Goal: Task Accomplishment & Management: Use online tool/utility

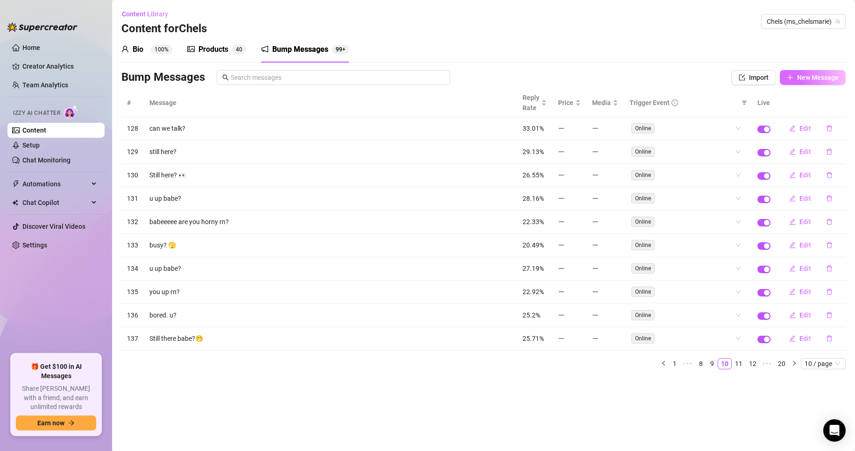
click at [803, 83] on button "New Message" at bounding box center [813, 77] width 66 height 15
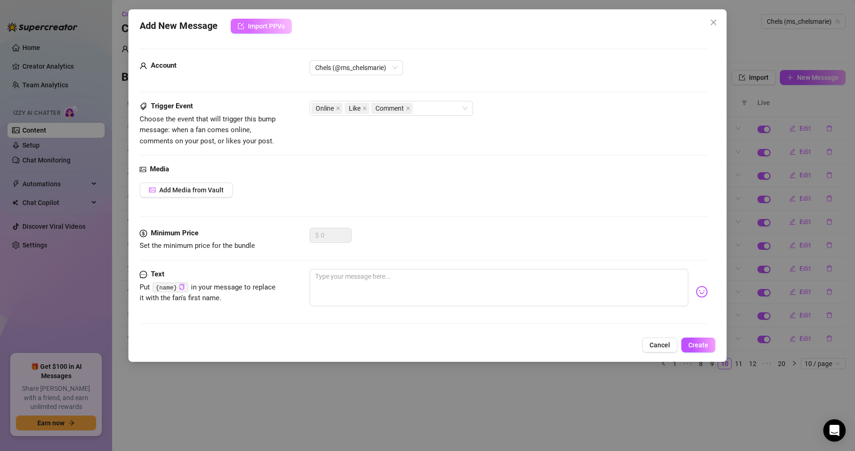
click at [240, 25] on icon "import" at bounding box center [241, 26] width 7 height 7
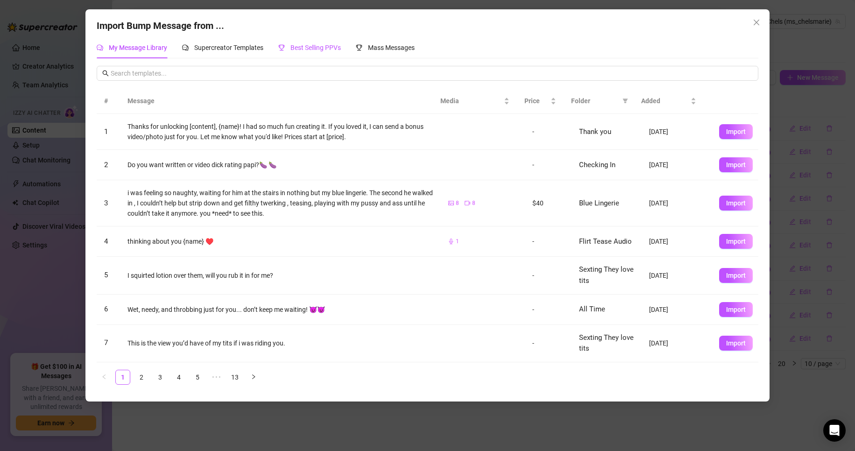
click at [314, 44] on span "Best Selling PPVs" at bounding box center [316, 47] width 50 height 7
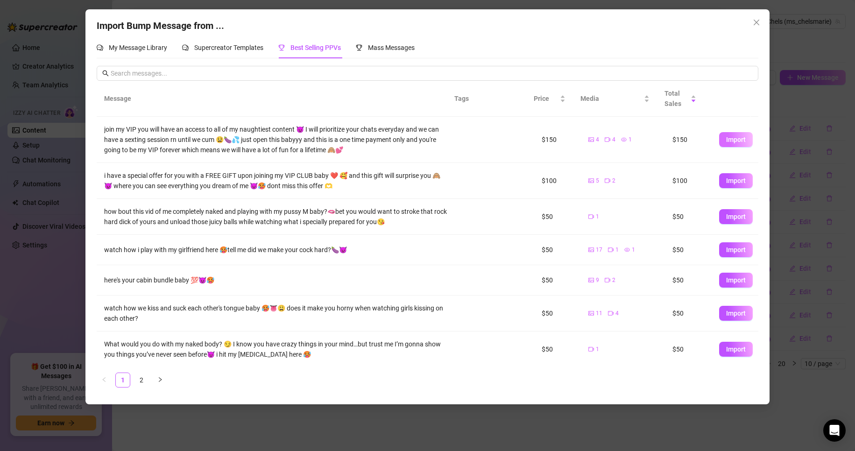
click at [732, 146] on button "Import" at bounding box center [736, 139] width 34 height 15
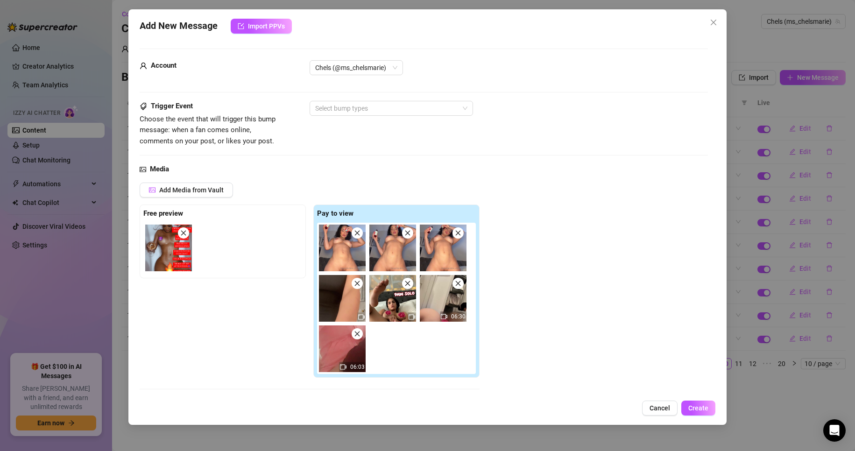
scroll to position [170, 0]
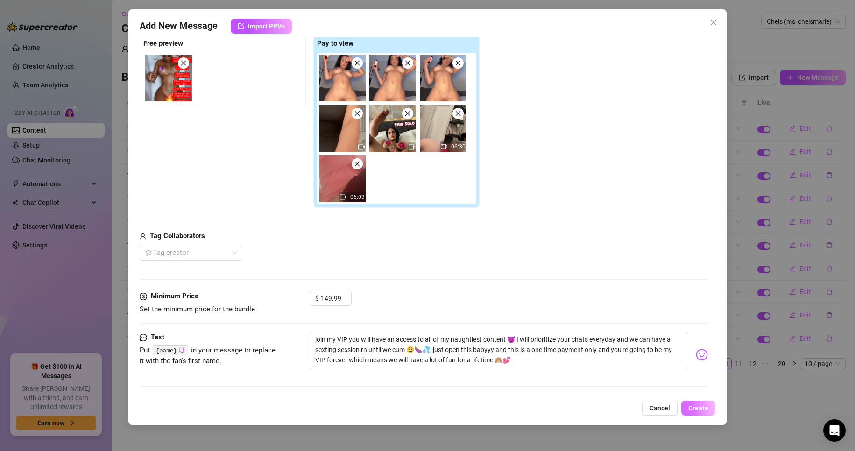
click at [697, 407] on span "Create" at bounding box center [699, 408] width 20 height 7
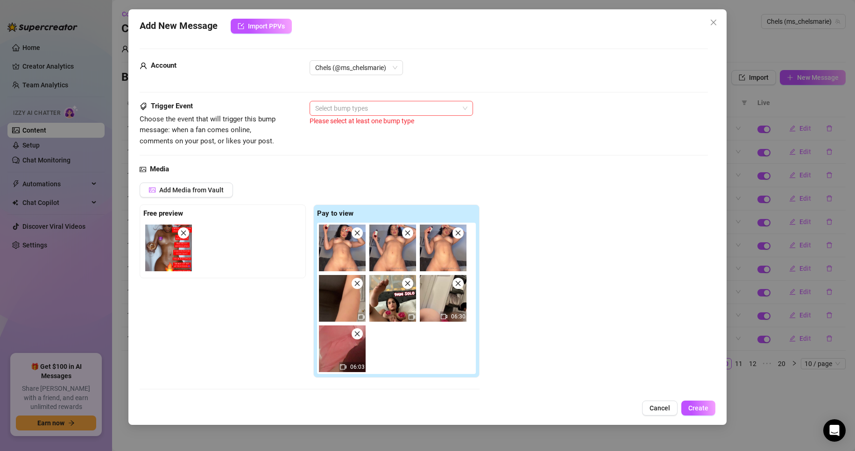
click at [409, 114] on div at bounding box center [387, 108] width 150 height 13
click at [417, 132] on div "Online" at bounding box center [391, 127] width 149 height 10
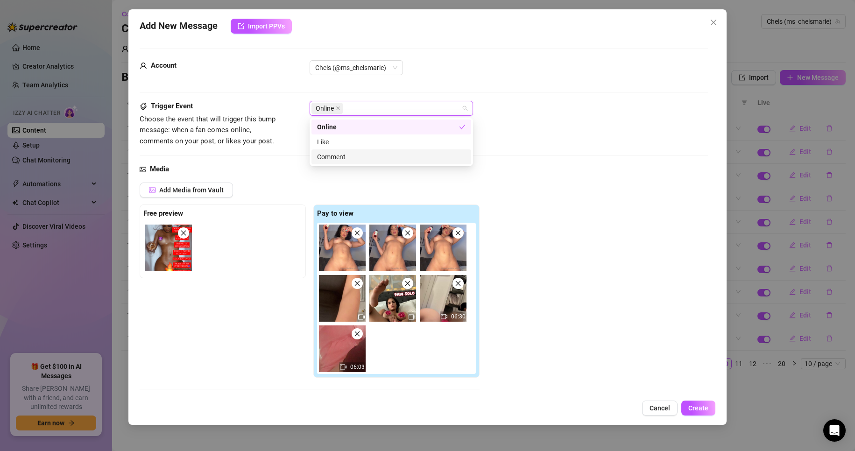
click at [435, 159] on div "Comment" at bounding box center [391, 157] width 149 height 10
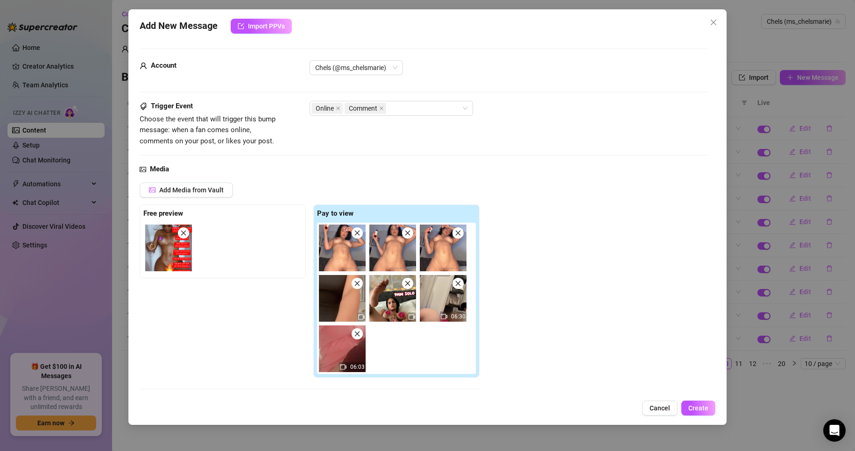
click at [611, 271] on div "Add Media from Vault Free preview Pay to view 06:30 06:03 Tag Collaborators @ T…" at bounding box center [424, 307] width 569 height 248
click at [695, 409] on span "Create" at bounding box center [699, 408] width 20 height 7
click at [440, 18] on span "Internal server error" at bounding box center [433, 17] width 57 height 10
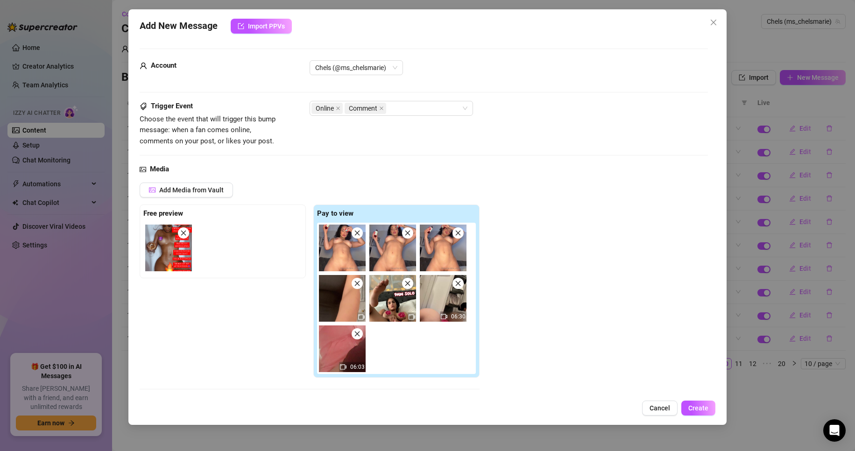
drag, startPoint x: 617, startPoint y: 105, endPoint x: 718, endPoint y: 20, distance: 132.0
click at [718, 20] on icon "close" at bounding box center [713, 22] width 7 height 7
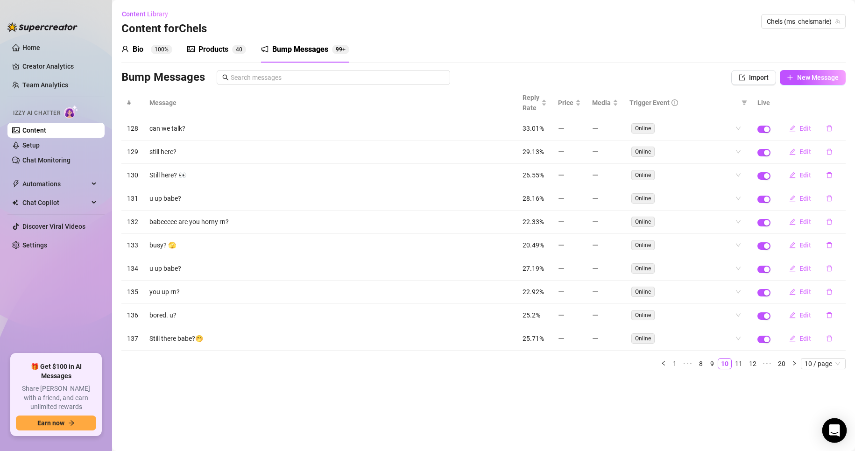
click at [832, 429] on icon "Open Intercom Messenger" at bounding box center [834, 431] width 11 height 12
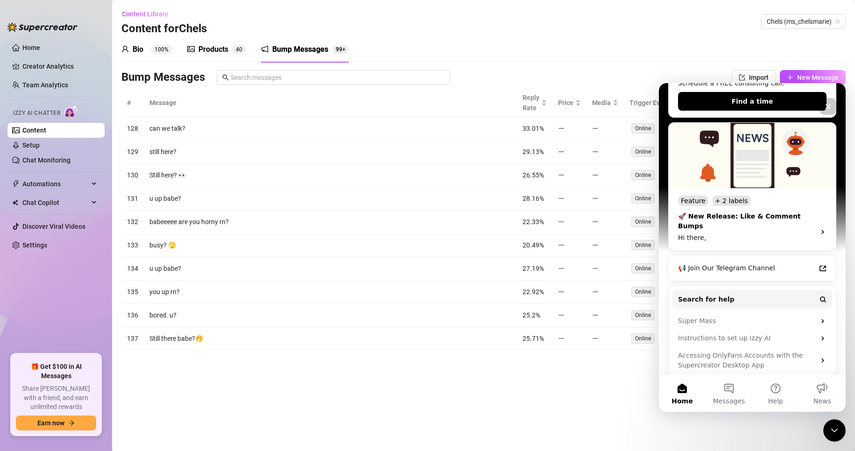
scroll to position [192, 0]
click at [805, 210] on div "🚀 New Release: Like & Comment Bumps Hi there," at bounding box center [752, 224] width 149 height 37
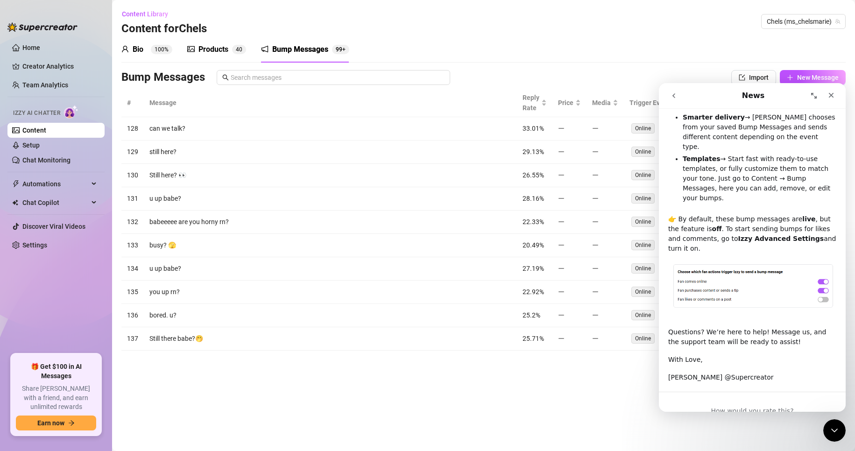
scroll to position [320, 0]
click at [833, 96] on icon "Close" at bounding box center [831, 95] width 7 height 7
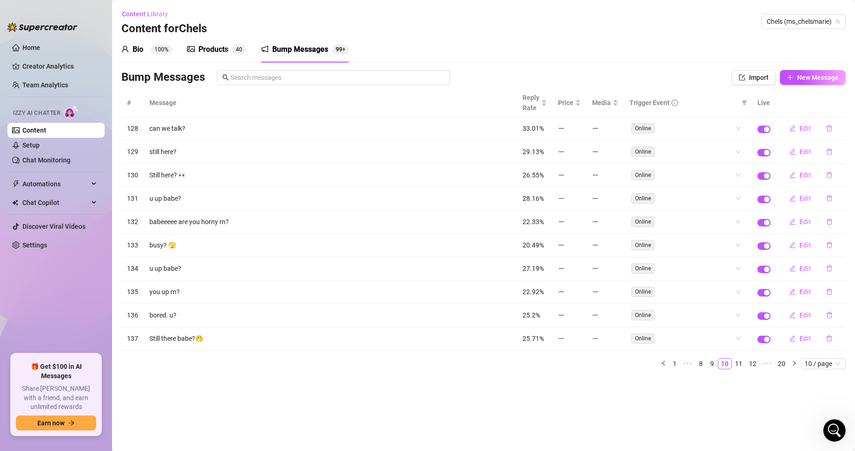
scroll to position [0, 0]
click at [677, 364] on link "1" at bounding box center [675, 364] width 10 height 10
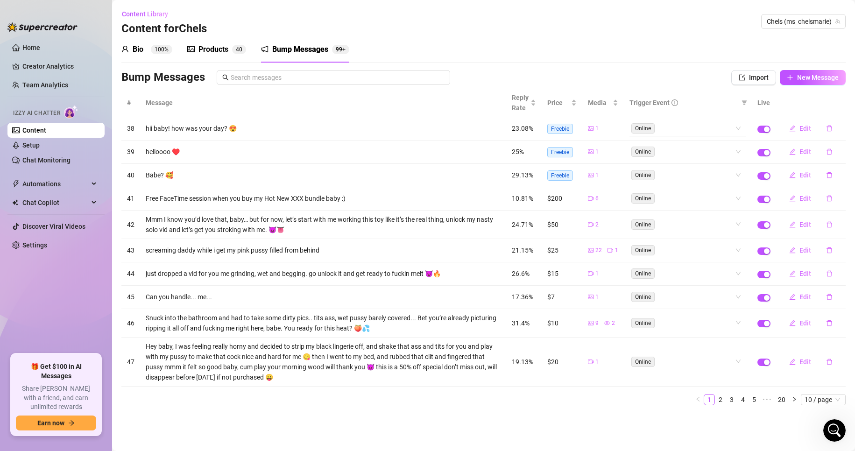
click at [743, 130] on div "Online" at bounding box center [688, 128] width 117 height 15
click at [721, 163] on div "Like" at bounding box center [689, 162] width 102 height 10
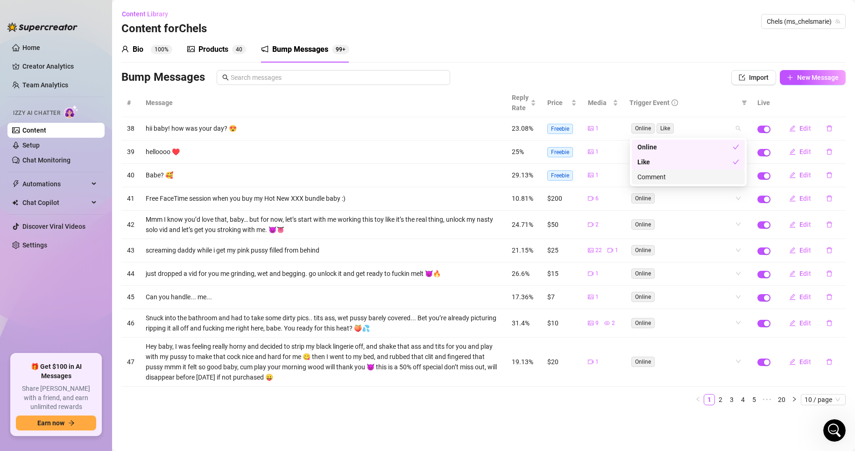
click at [721, 179] on div "Comment" at bounding box center [689, 177] width 102 height 10
click at [647, 414] on main "Content Library Content for Chels Chels (ms_chelsmarie) Bio 100% Products 4 0 B…" at bounding box center [483, 225] width 743 height 451
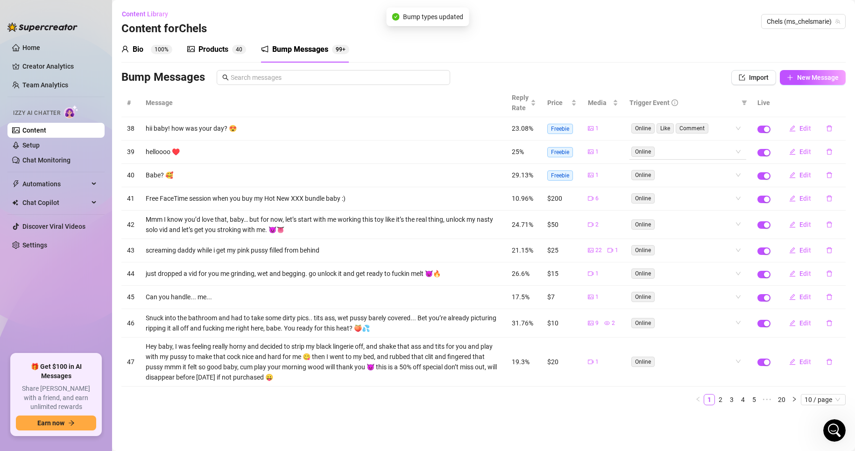
click at [740, 152] on div "Online" at bounding box center [688, 151] width 117 height 15
click at [729, 185] on div "Like" at bounding box center [689, 185] width 102 height 10
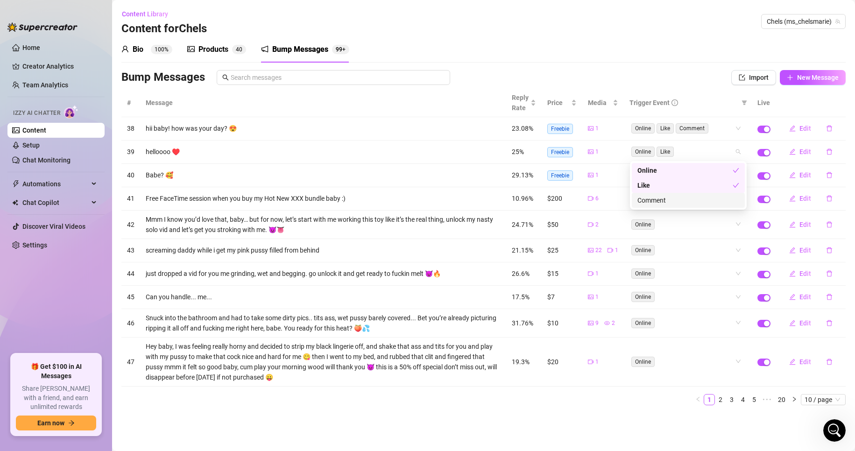
click at [732, 205] on div "Comment" at bounding box center [689, 200] width 102 height 10
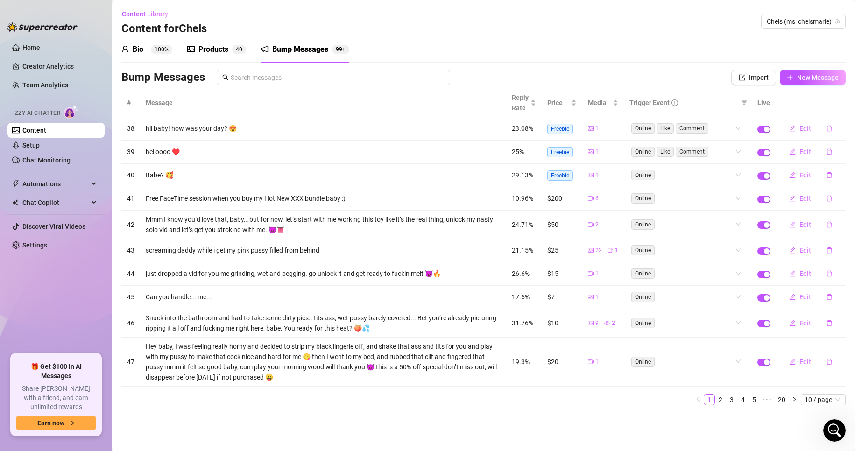
drag, startPoint x: 656, startPoint y: 404, endPoint x: 737, endPoint y: 199, distance: 220.3
click at [737, 199] on div "Online" at bounding box center [688, 198] width 117 height 15
click at [721, 237] on div "Like" at bounding box center [688, 232] width 113 height 15
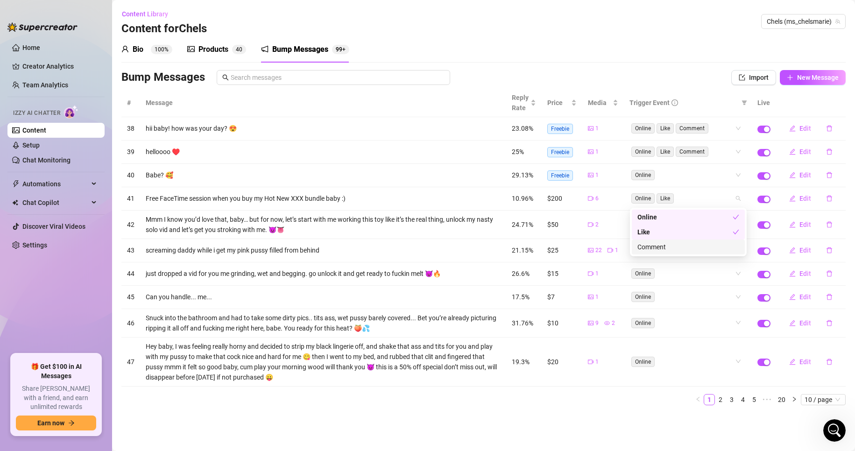
click at [724, 247] on div "Comment" at bounding box center [689, 247] width 102 height 10
click at [655, 414] on main "Content Library Content for Chels Chels (ms_chelsmarie) Bio 100% Products 4 0 B…" at bounding box center [483, 225] width 743 height 451
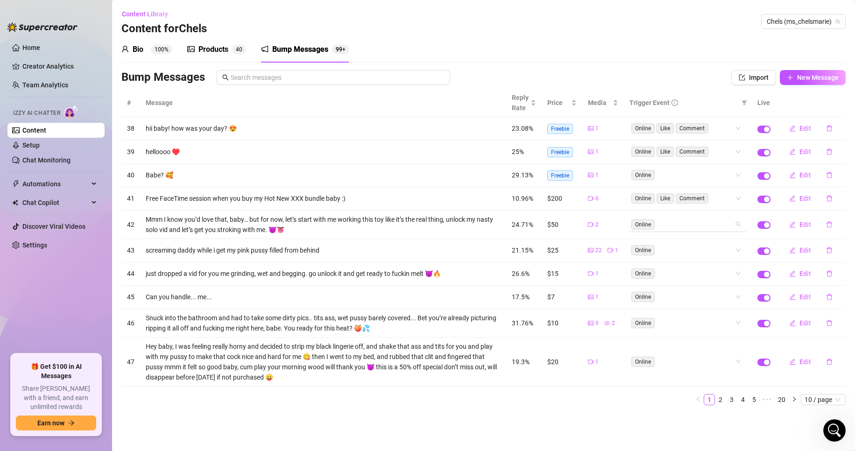
click at [739, 224] on div "Online" at bounding box center [688, 224] width 117 height 15
click at [765, 251] on div "button" at bounding box center [767, 252] width 6 height 6
click at [740, 276] on div "Online" at bounding box center [688, 273] width 117 height 15
click at [731, 305] on div "Like" at bounding box center [689, 307] width 102 height 10
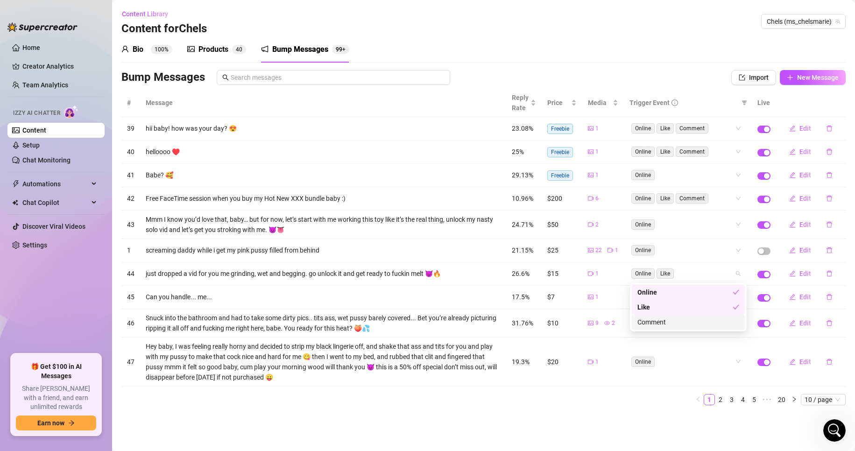
click at [730, 321] on div "Comment" at bounding box center [689, 322] width 102 height 10
click at [655, 424] on main "Content Library Content for Chels Chels (ms_chelsmarie) Bio 100% Products 4 0 B…" at bounding box center [483, 225] width 743 height 451
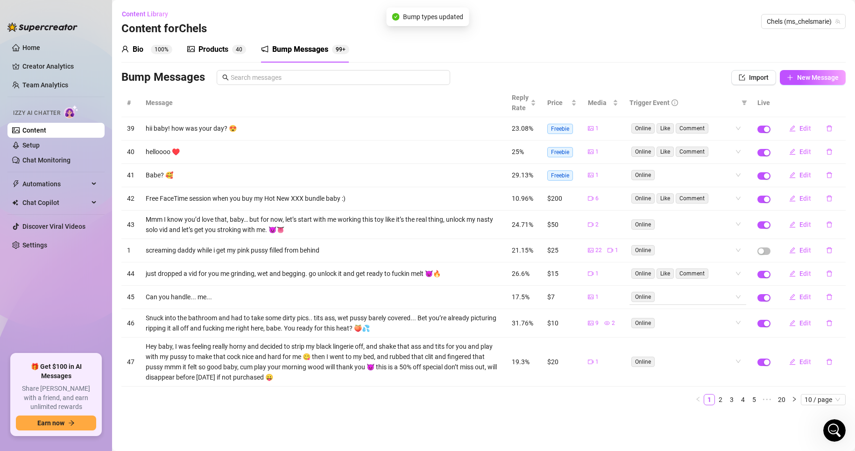
click at [739, 299] on div "Online" at bounding box center [688, 297] width 117 height 15
click at [729, 332] on div "Like" at bounding box center [689, 331] width 102 height 10
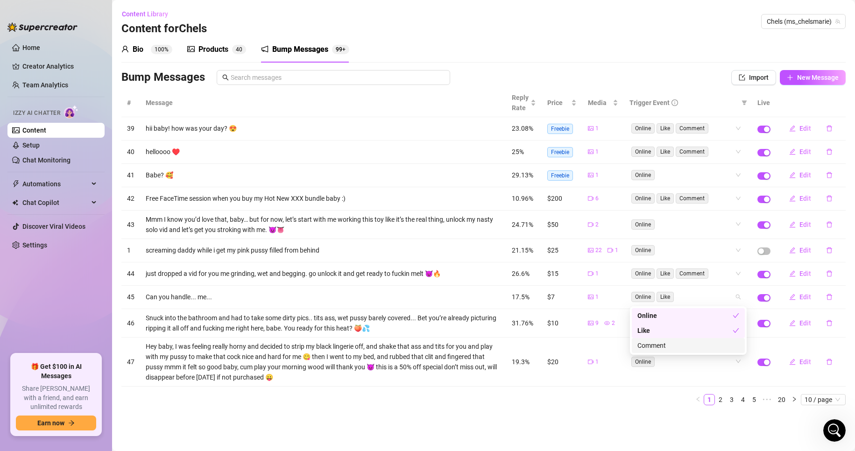
click at [731, 343] on div "Comment" at bounding box center [689, 346] width 102 height 10
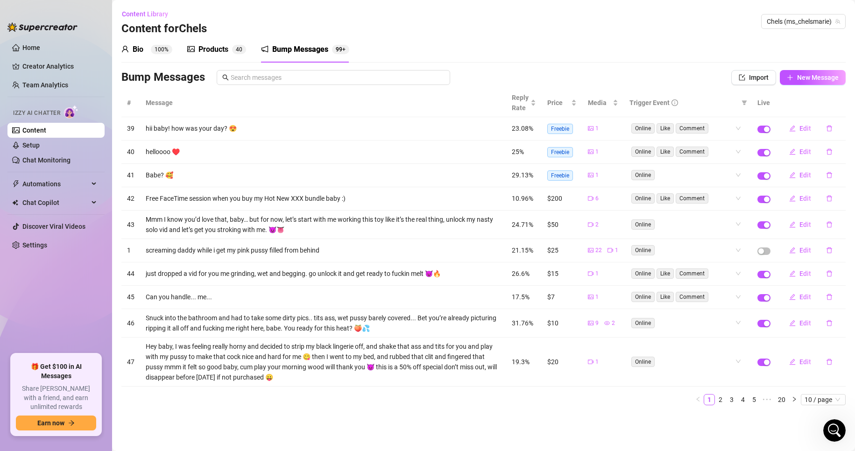
click at [670, 414] on main "Content Library Content for Chels Chels (ms_chelsmarie) Bio 100% Products 4 0 B…" at bounding box center [483, 225] width 743 height 451
click at [740, 327] on div "Online" at bounding box center [688, 322] width 117 height 15
click at [730, 356] on div "Like" at bounding box center [689, 357] width 102 height 10
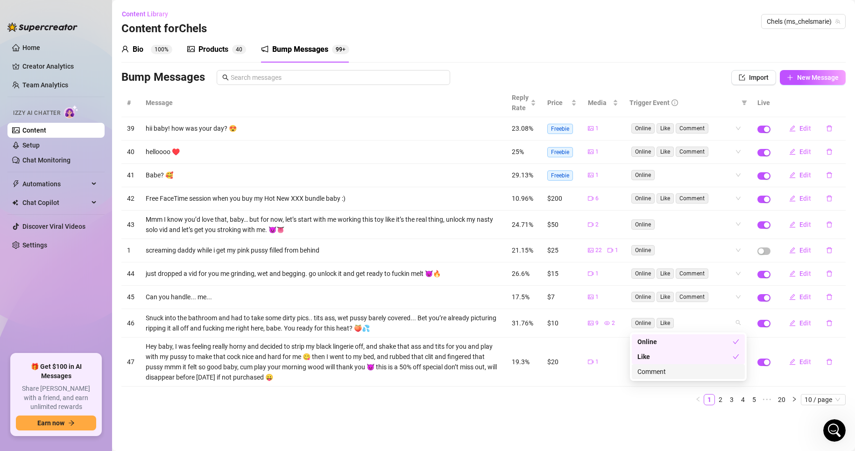
click at [725, 376] on div "Comment" at bounding box center [689, 372] width 102 height 10
click at [654, 420] on main "Content Library Content for Chels Chels (ms_chelsmarie) Bio 100% Products 4 0 B…" at bounding box center [483, 225] width 743 height 451
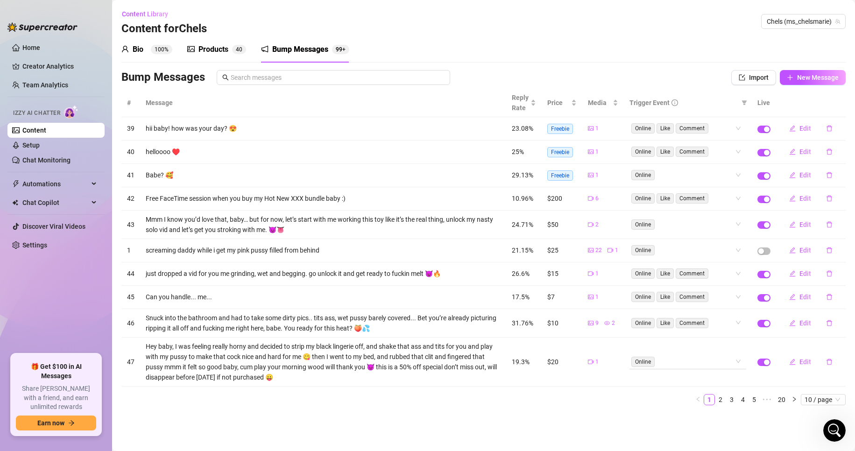
click at [733, 363] on div "Online" at bounding box center [683, 361] width 103 height 13
click at [721, 398] on div "Like" at bounding box center [689, 396] width 102 height 10
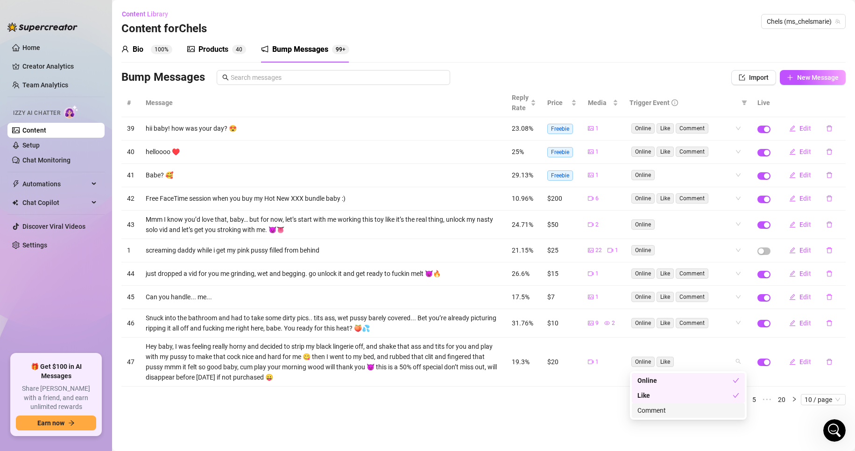
click at [716, 414] on div "Comment" at bounding box center [689, 411] width 102 height 10
click at [713, 408] on div "Comment" at bounding box center [685, 411] width 95 height 10
click at [712, 413] on div "Comment" at bounding box center [689, 411] width 102 height 10
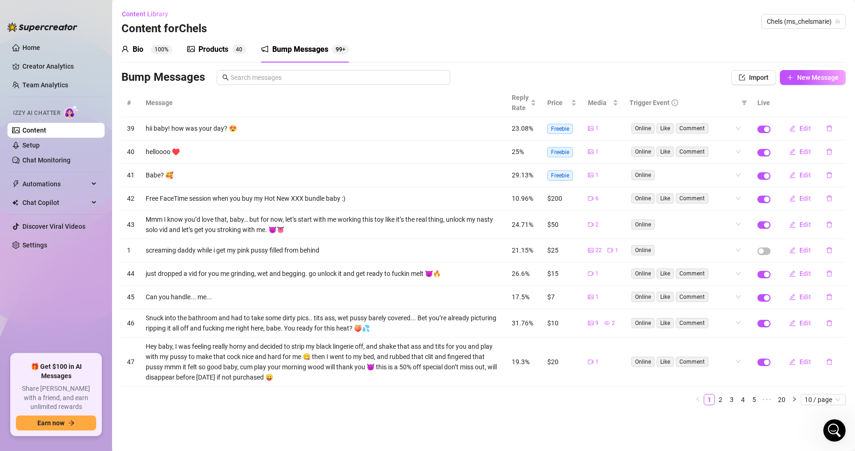
click at [566, 421] on main "Content Library Content for Chels Chels (ms_chelsmarie) Bio 100% Products 4 0 B…" at bounding box center [483, 225] width 743 height 451
click at [722, 403] on link "2" at bounding box center [721, 400] width 10 height 10
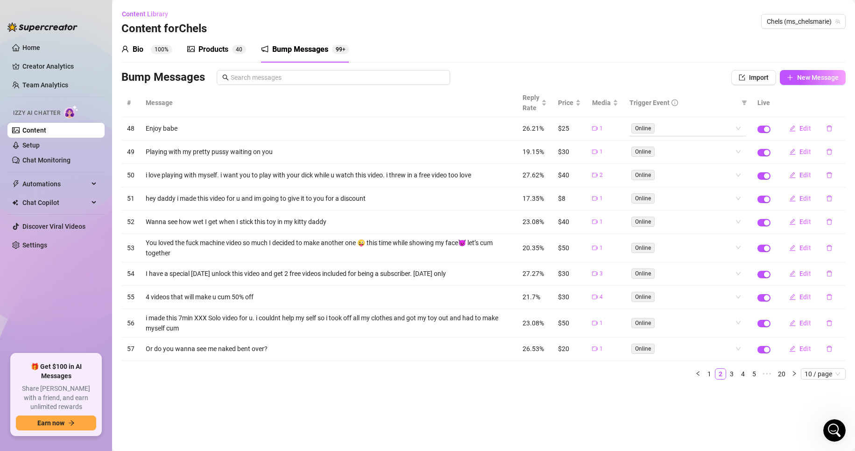
click at [732, 129] on div "Online" at bounding box center [683, 128] width 103 height 13
click at [732, 164] on div "Like" at bounding box center [689, 162] width 102 height 10
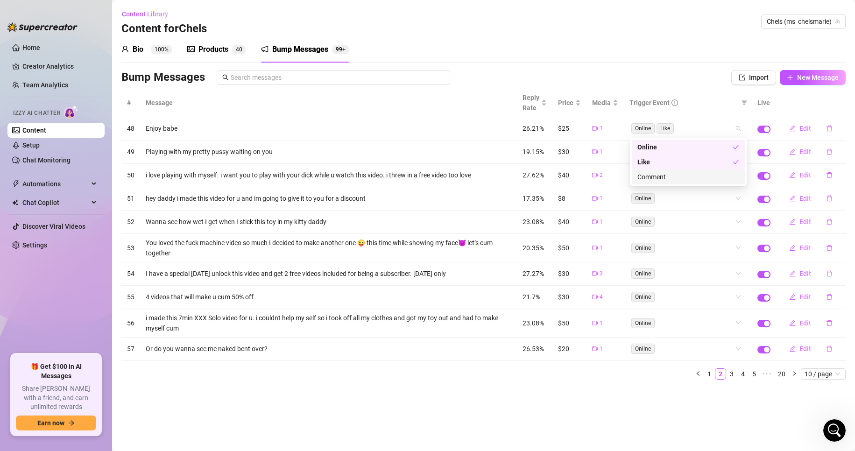
click at [726, 177] on div "Comment" at bounding box center [689, 177] width 102 height 10
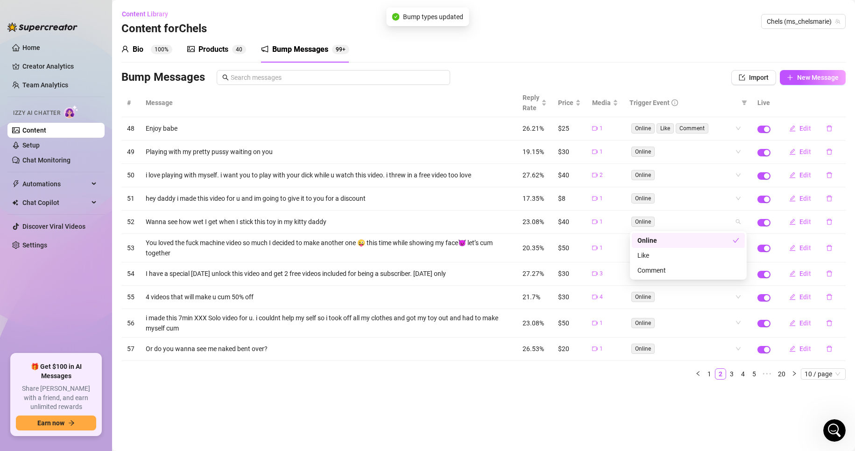
drag, startPoint x: 745, startPoint y: 225, endPoint x: 719, endPoint y: 255, distance: 39.7
click at [719, 255] on div "Like" at bounding box center [689, 255] width 102 height 10
click at [723, 268] on div "Comment" at bounding box center [689, 270] width 102 height 10
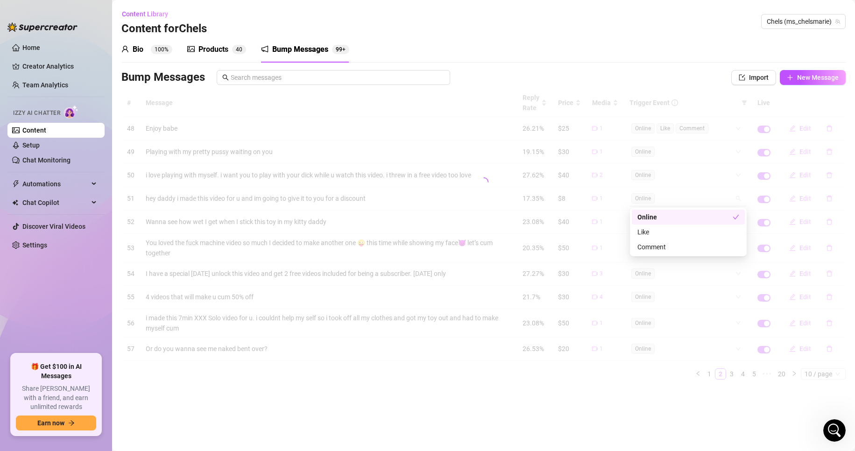
click at [739, 200] on div "# Message Reply Rate Price Media Trigger Event Live 48 Enjoy babe 26.21% $25 1 …" at bounding box center [483, 234] width 725 height 291
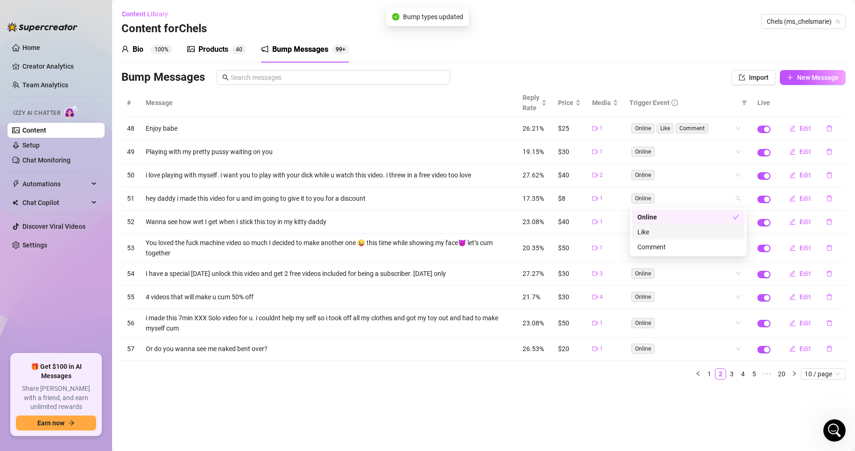
click at [724, 231] on div "Like" at bounding box center [689, 232] width 102 height 10
click at [730, 255] on div "bump-post-like bump-post-comment Online Like Comment" at bounding box center [688, 232] width 117 height 49
click at [731, 244] on div "Comment" at bounding box center [689, 247] width 102 height 10
click at [733, 175] on div "# Message Reply Rate Price Media Trigger Event Live 48 Enjoy babe 26.21% $25 1 …" at bounding box center [483, 234] width 725 height 291
click at [733, 211] on div "Like" at bounding box center [689, 209] width 102 height 10
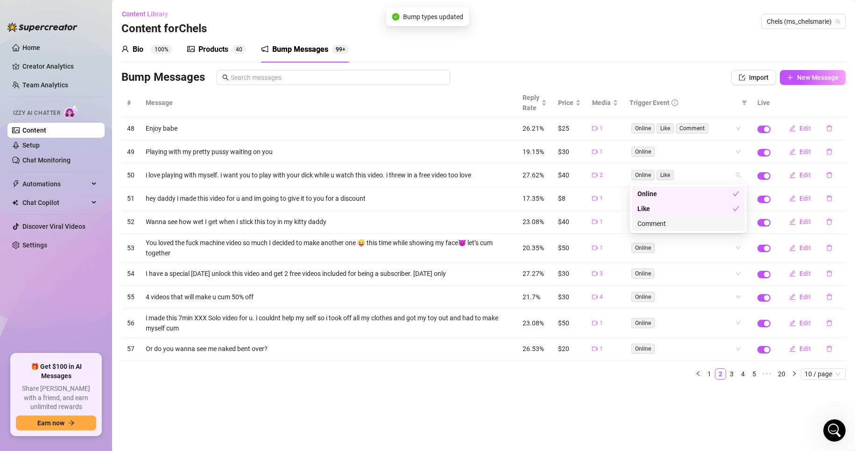
click at [733, 224] on div "Comment" at bounding box center [689, 224] width 102 height 10
click at [733, 154] on div "# Message Reply Rate Price Media Trigger Event Live 48 Enjoy babe 26.21% $25 1 …" at bounding box center [483, 234] width 725 height 291
click at [723, 182] on div "Like" at bounding box center [689, 185] width 102 height 10
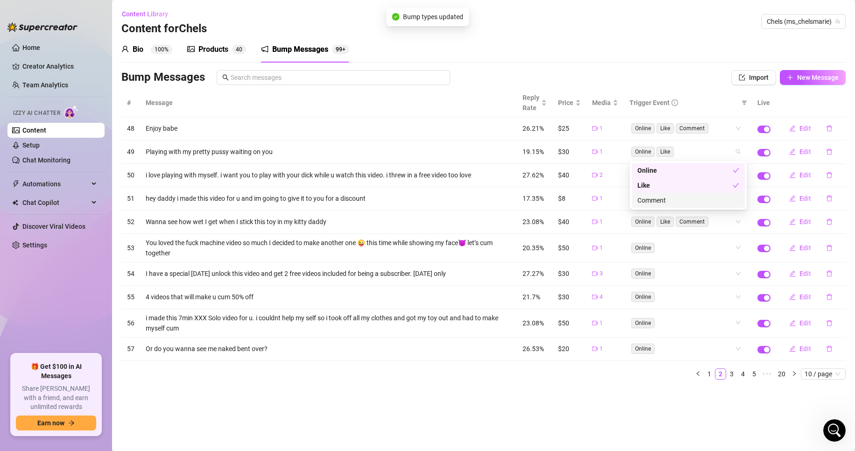
click at [726, 206] on div "Comment" at bounding box center [688, 200] width 113 height 15
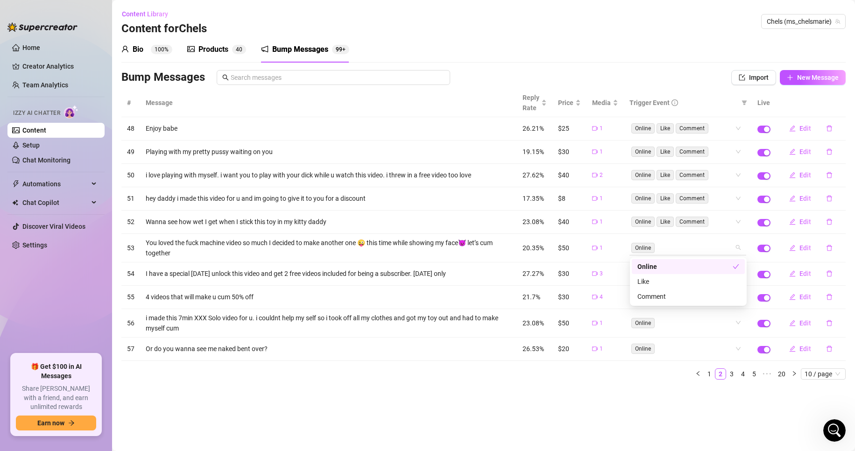
click at [733, 251] on div "# Message Reply Rate Price Media Trigger Event Live 48 Enjoy babe 26.21% $25 1 …" at bounding box center [483, 234] width 725 height 291
click at [627, 413] on main "Content Library Content for Chels Chels (ms_chelsmarie) Bio 100% Products 4 0 B…" at bounding box center [483, 225] width 743 height 451
click at [730, 271] on div "Online" at bounding box center [683, 273] width 103 height 13
click at [728, 304] on div "Like" at bounding box center [689, 307] width 102 height 10
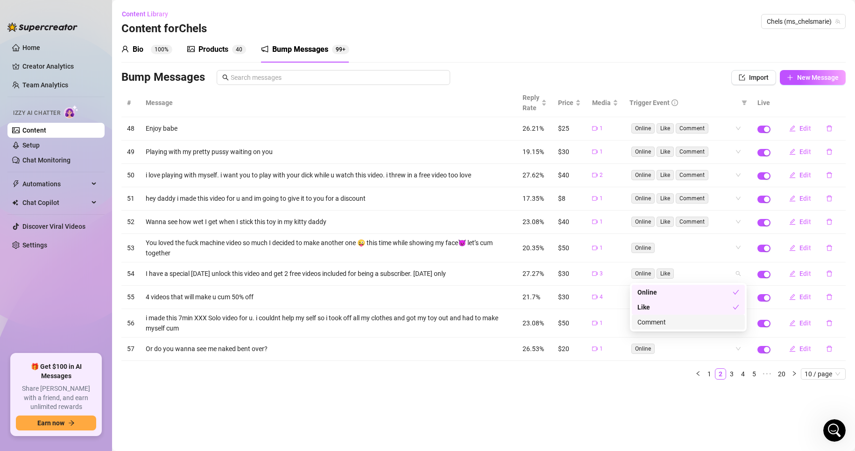
click at [723, 323] on div "Comment" at bounding box center [689, 322] width 102 height 10
click at [589, 442] on main "Content Library Content for Chels Chels (ms_chelsmarie) Bio 100% Products 4 0 B…" at bounding box center [483, 225] width 743 height 451
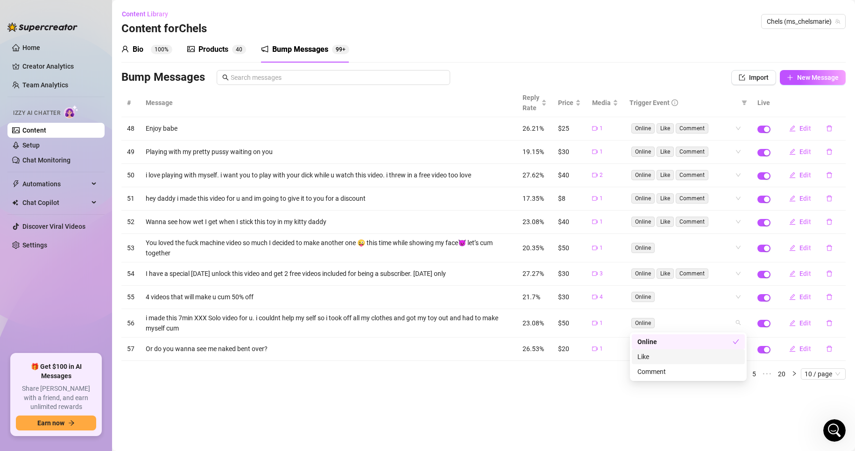
drag, startPoint x: 703, startPoint y: 321, endPoint x: 668, endPoint y: 362, distance: 53.3
click at [668, 362] on div "Like" at bounding box center [689, 357] width 102 height 10
click at [671, 367] on div "Comment" at bounding box center [689, 372] width 102 height 10
click at [692, 301] on div "# Message Reply Rate Price Media Trigger Event Live 48 Enjoy babe 26.21% $25 1 …" at bounding box center [483, 234] width 725 height 291
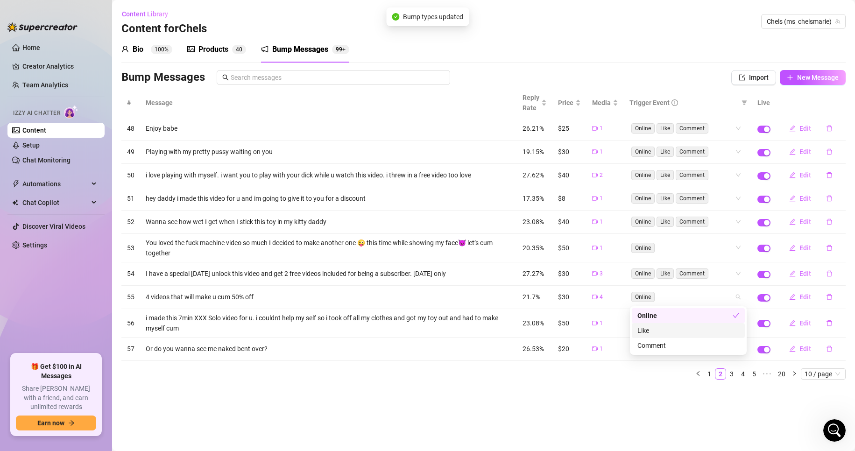
click at [693, 331] on div "Like" at bounding box center [689, 331] width 102 height 10
click at [694, 345] on div "Comment" at bounding box center [689, 346] width 102 height 10
click at [612, 407] on main "Content Library Content for Chels Chels (ms_chelsmarie) Bio 100% Products 4 0 B…" at bounding box center [483, 225] width 743 height 451
click at [728, 373] on link "3" at bounding box center [732, 374] width 10 height 10
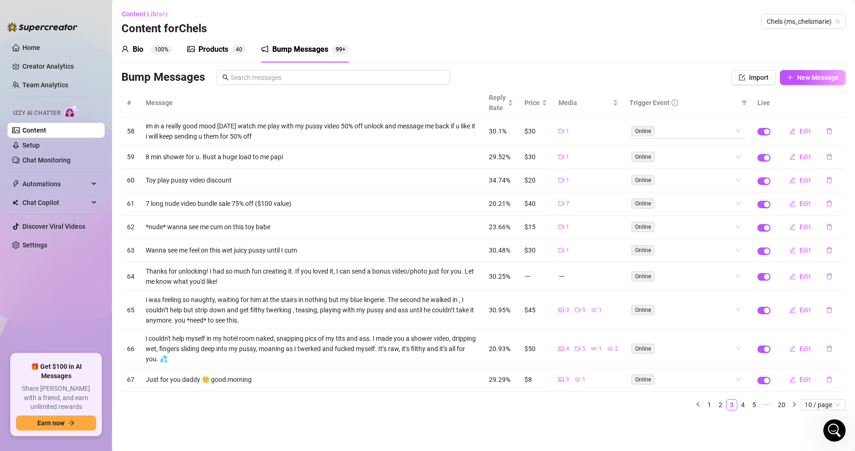
click at [719, 135] on div "Online" at bounding box center [683, 130] width 103 height 13
click at [725, 167] on div "Like" at bounding box center [689, 165] width 102 height 10
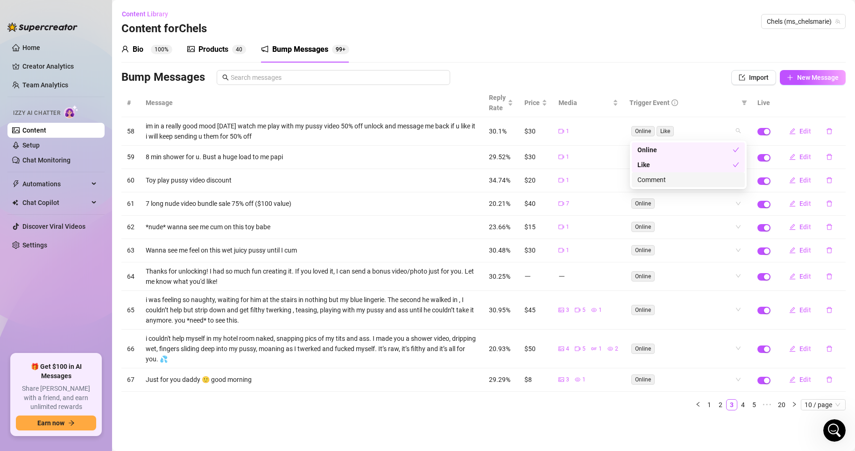
click at [728, 180] on div "Comment" at bounding box center [689, 180] width 102 height 10
click at [730, 204] on div "# Message Reply Rate Price Media Trigger Event Live 58 im in a really good mood…" at bounding box center [483, 250] width 725 height 322
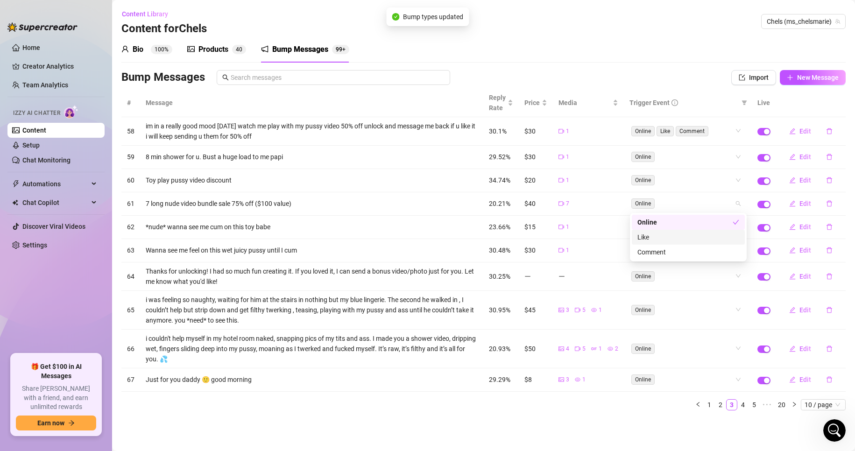
click at [729, 236] on div "Like" at bounding box center [689, 237] width 102 height 10
click at [727, 257] on div "Comment" at bounding box center [689, 252] width 102 height 10
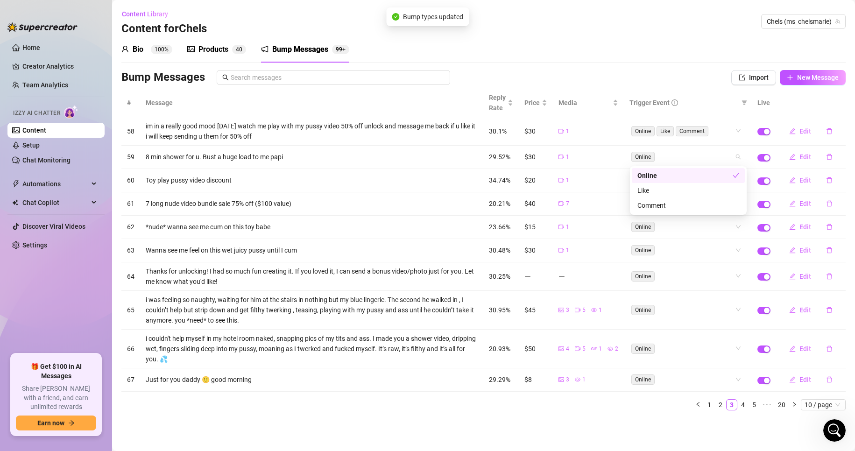
drag, startPoint x: 720, startPoint y: 155, endPoint x: 711, endPoint y: 188, distance: 34.3
click at [711, 188] on div "Like" at bounding box center [689, 190] width 102 height 10
click at [719, 207] on div "Comment" at bounding box center [689, 205] width 102 height 10
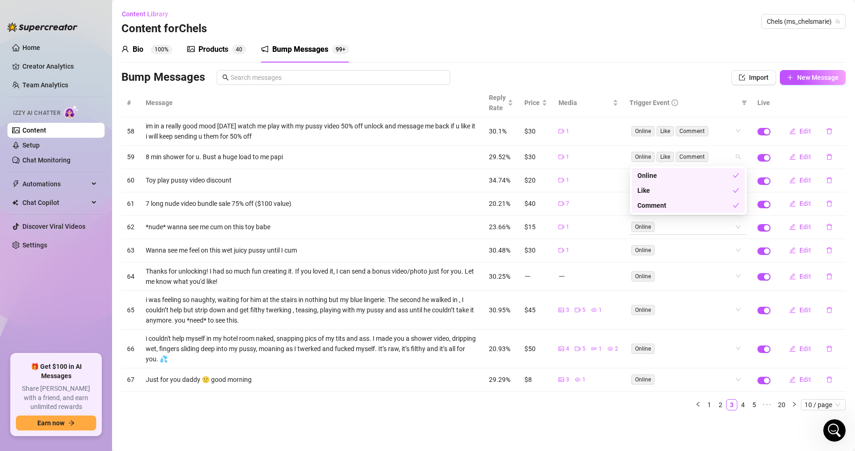
click at [719, 229] on div "# Message Reply Rate Price Media Trigger Event Live 58 im in a really good mood…" at bounding box center [483, 250] width 725 height 322
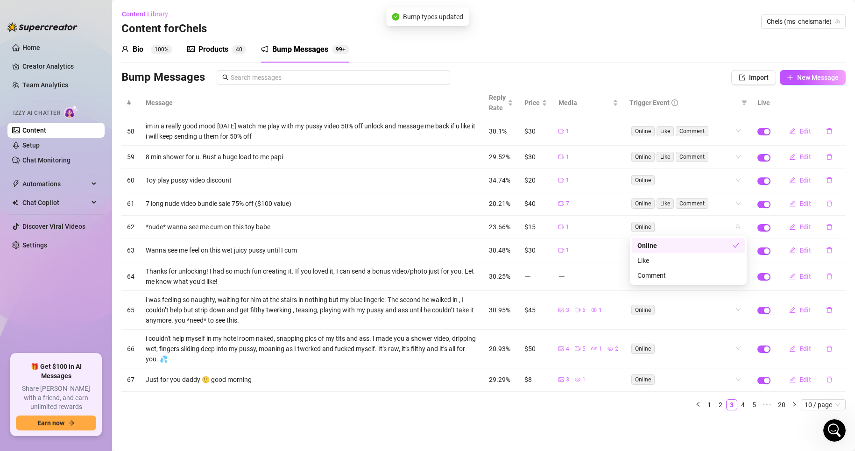
click at [710, 250] on div "Online" at bounding box center [685, 246] width 95 height 10
click at [710, 250] on div "Online" at bounding box center [689, 246] width 102 height 10
click at [711, 263] on div "Like" at bounding box center [689, 261] width 102 height 10
click at [716, 287] on div "# Message Reply Rate Price Media Trigger Event Live 58 im in a really good mood…" at bounding box center [483, 250] width 725 height 322
click at [706, 250] on div "Online" at bounding box center [683, 250] width 103 height 13
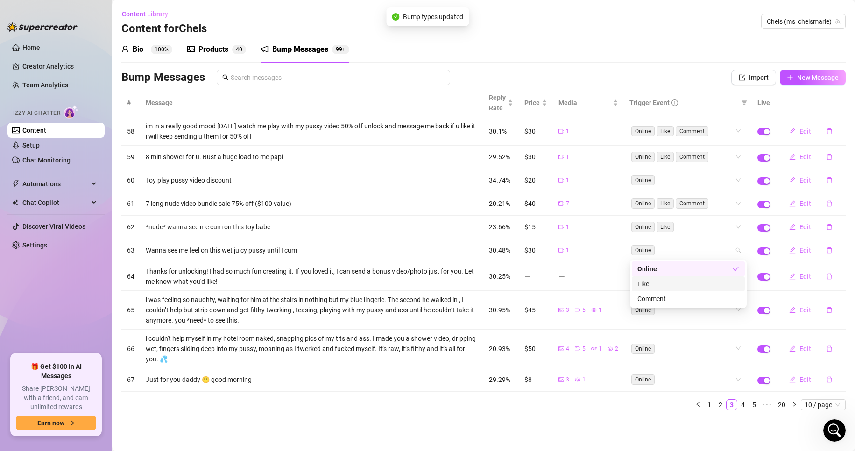
click at [709, 285] on div "Like" at bounding box center [689, 284] width 102 height 10
click at [713, 303] on div "Comment" at bounding box center [689, 299] width 102 height 10
click at [724, 228] on div "# Message Reply Rate Price Media Trigger Event Live 58 im in a really good mood…" at bounding box center [483, 250] width 725 height 322
click at [716, 272] on div "Comment" at bounding box center [689, 275] width 102 height 10
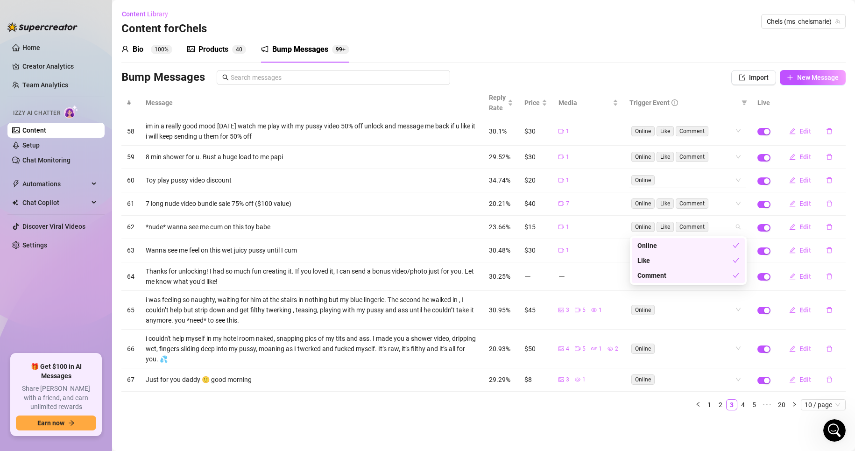
click at [733, 183] on div "# Message Reply Rate Price Media Trigger Event Live 58 im in a really good mood…" at bounding box center [483, 250] width 725 height 322
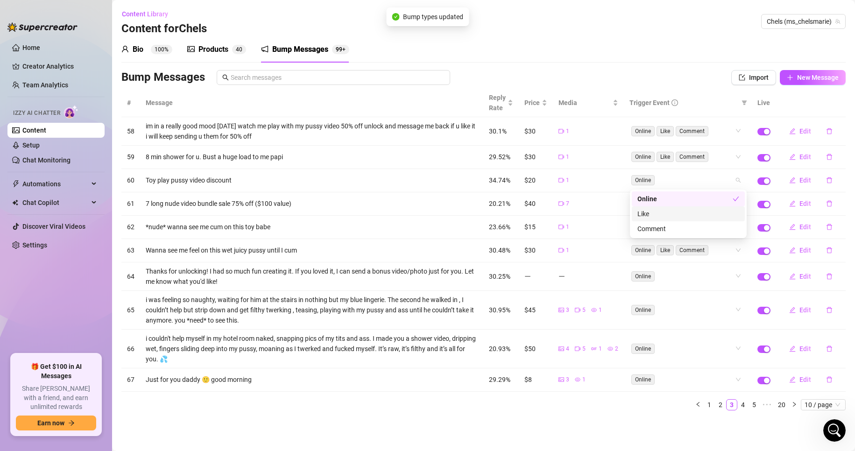
click at [715, 213] on div "Like" at bounding box center [689, 214] width 102 height 10
click at [722, 232] on div "Comment" at bounding box center [689, 229] width 102 height 10
click at [768, 277] on div "# Message Reply Rate Price Media Trigger Event Live 58 im in a really good mood…" at bounding box center [483, 250] width 725 height 322
click at [706, 276] on div "Online" at bounding box center [683, 276] width 103 height 13
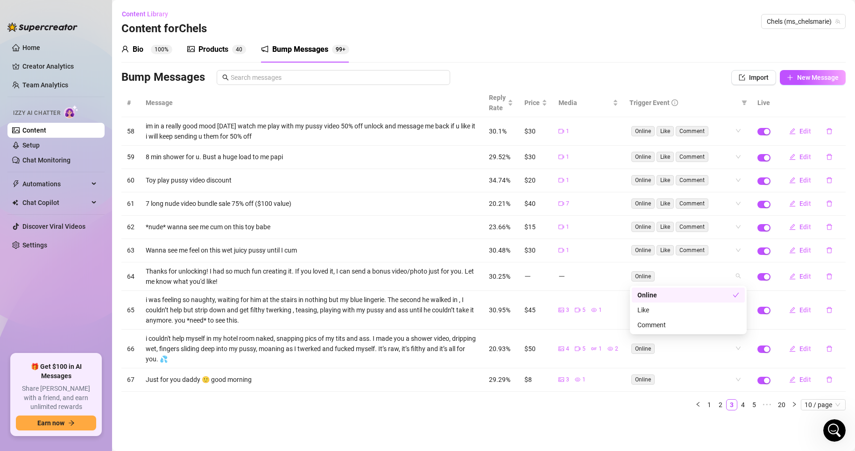
click at [693, 291] on div "Online" at bounding box center [685, 295] width 95 height 10
click at [653, 432] on main "Content Library Content for Chels Chels (ms_chelsmarie) Bio 100% Products 4 0 B…" at bounding box center [483, 225] width 743 height 451
click at [763, 278] on span "button" at bounding box center [764, 276] width 13 height 7
click at [726, 313] on div "Online" at bounding box center [683, 309] width 103 height 13
click at [721, 343] on div "Like" at bounding box center [689, 344] width 102 height 10
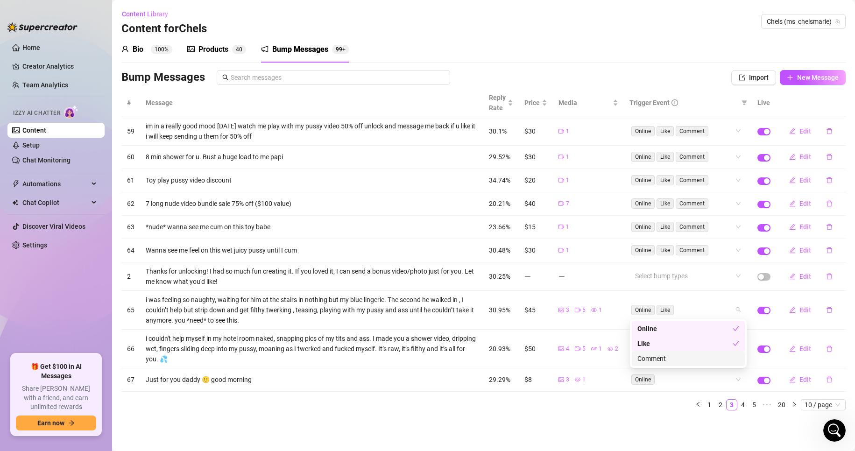
click at [723, 358] on div "Comment" at bounding box center [689, 359] width 102 height 10
click at [709, 325] on div "Online" at bounding box center [685, 329] width 95 height 10
click at [655, 429] on main "Content Library Content for Chels Chels (ms_chelsmarie) Bio 100% Products 4 0 B…" at bounding box center [483, 225] width 743 height 451
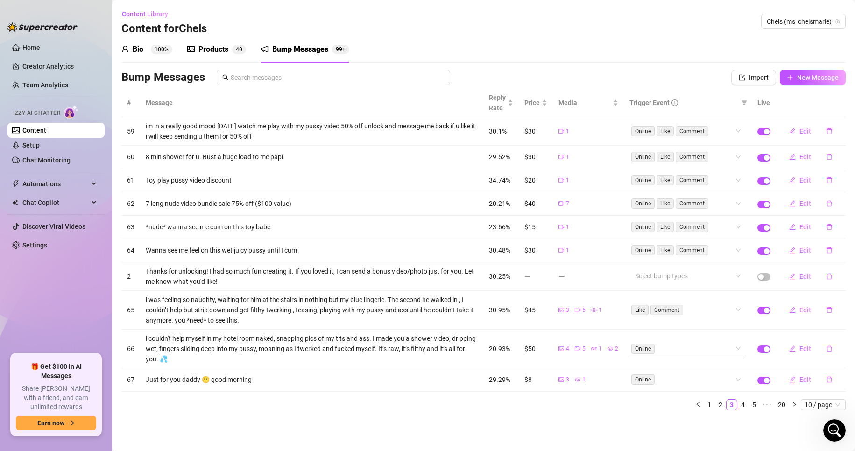
click at [700, 347] on div "Online" at bounding box center [683, 348] width 103 height 13
click at [694, 385] on div "Like" at bounding box center [689, 382] width 102 height 10
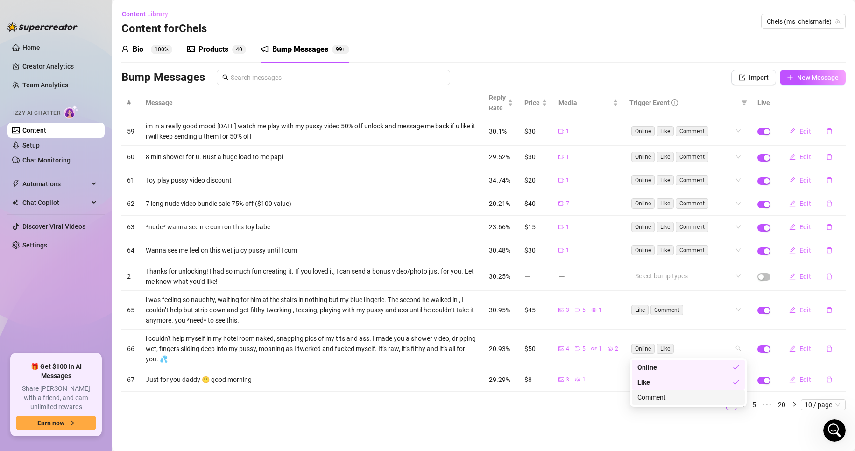
click at [701, 397] on div "Comment" at bounding box center [689, 397] width 102 height 10
click at [681, 366] on div "Online" at bounding box center [685, 368] width 95 height 10
click at [573, 400] on div "# Message Reply Rate Price Media Trigger Event Live 59 im in a really good mood…" at bounding box center [483, 250] width 725 height 322
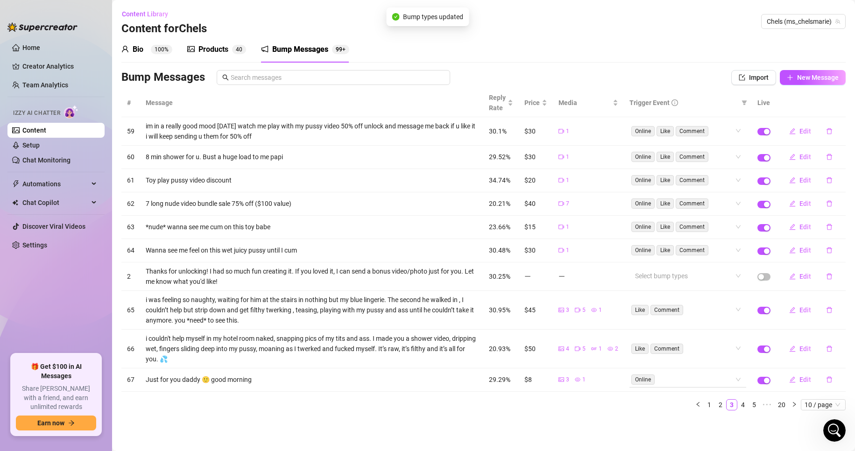
click at [678, 382] on div "Online" at bounding box center [683, 379] width 103 height 13
click at [537, 417] on div "# Message Reply Rate Price Media Trigger Event Live 59 im in a really good mood…" at bounding box center [483, 253] width 725 height 329
click at [806, 381] on span "Edit" at bounding box center [806, 379] width 12 height 7
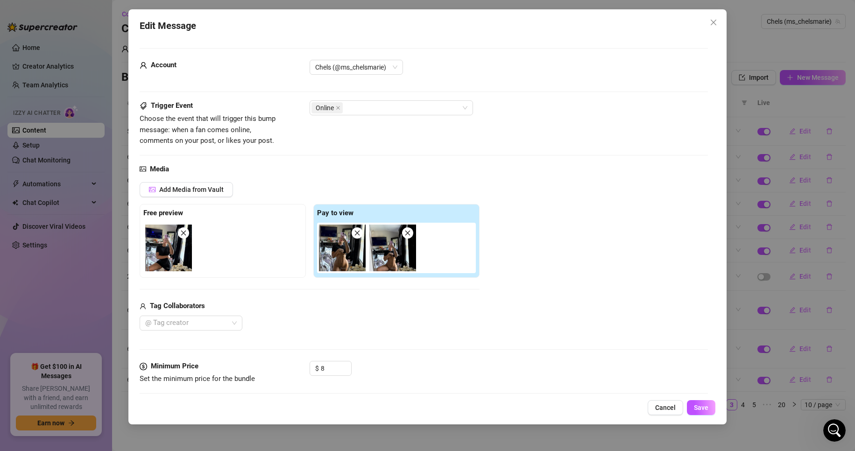
scroll to position [71, 0]
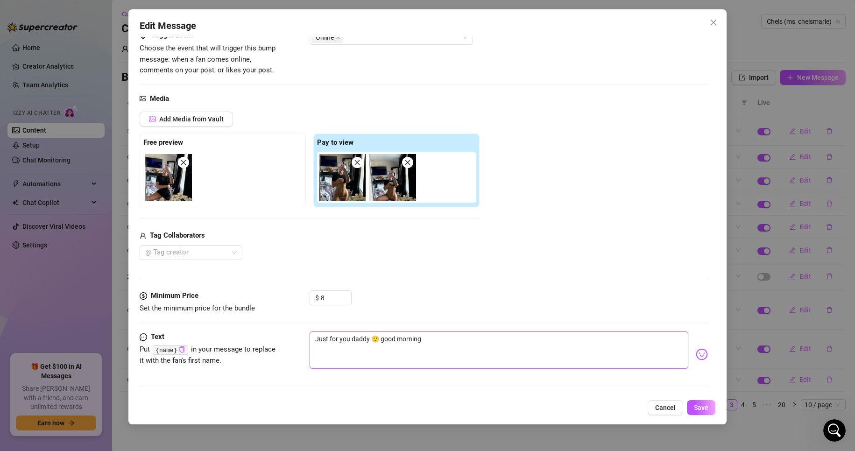
drag, startPoint x: 434, startPoint y: 342, endPoint x: 383, endPoint y: 342, distance: 50.5
click at [383, 342] on textarea "Just for you daddy 🙂 good morning" at bounding box center [499, 350] width 379 height 37
type textarea "Just for you daddy 🙂 h"
type textarea "Just for you daddy 🙂 [PERSON_NAME]"
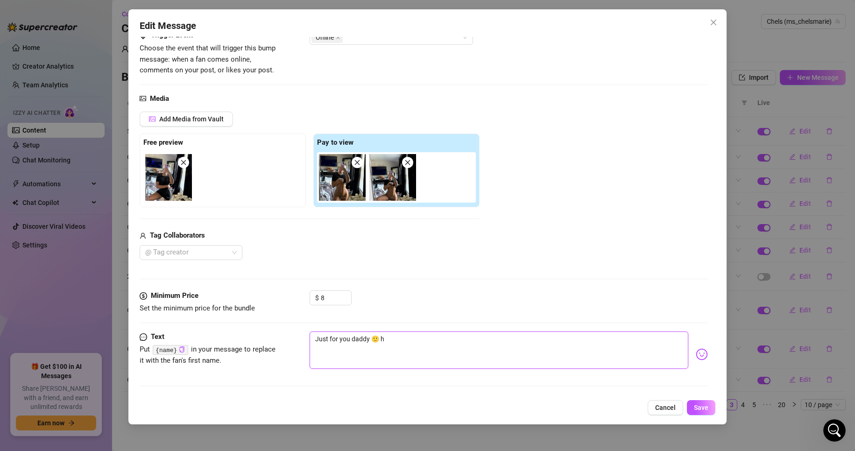
type textarea "Just for you daddy 🙂 [PERSON_NAME]"
type textarea "Just for you daddy 🙂 hop"
type textarea "Just for you daddy 🙂 hope"
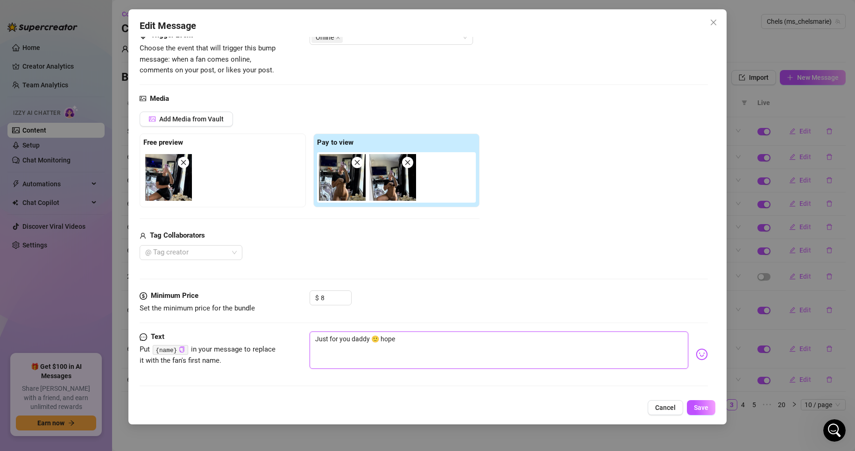
type textarea "Just for you daddy 🙂 hope"
type textarea "Just for you daddy 🙂 hope y"
type textarea "Just for you daddy 🙂 hope yo"
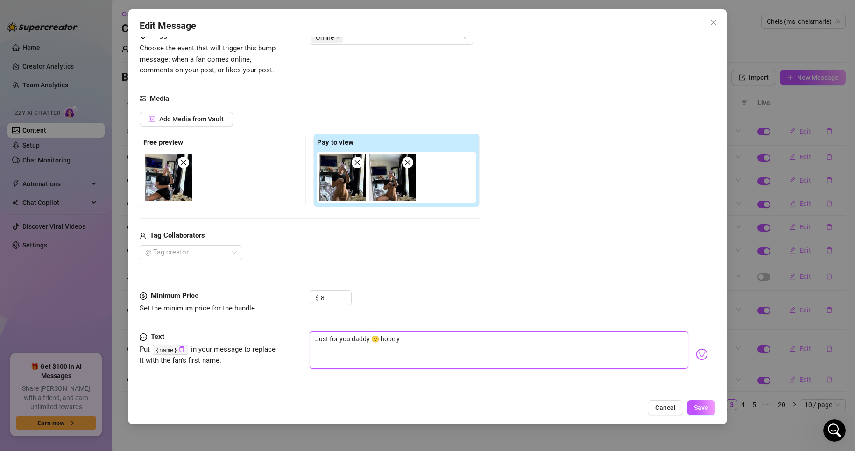
type textarea "Just for you daddy 🙂 hope yo"
type textarea "Just for you daddy 🙂 hope you"
type textarea "Just for you daddy 🙂 hope you'"
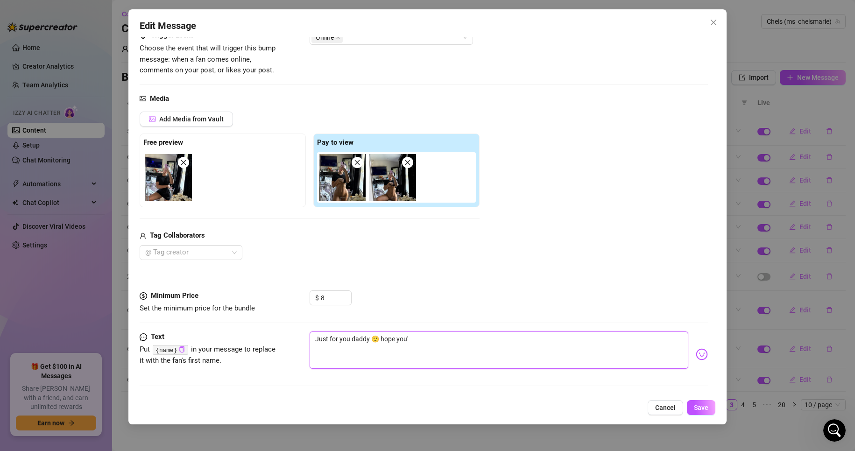
type textarea "Just for you daddy 🙂 hope you'r"
type textarea "Just for you daddy 🙂 hope you'"
type textarea "Just for you daddy 🙂 hope you"
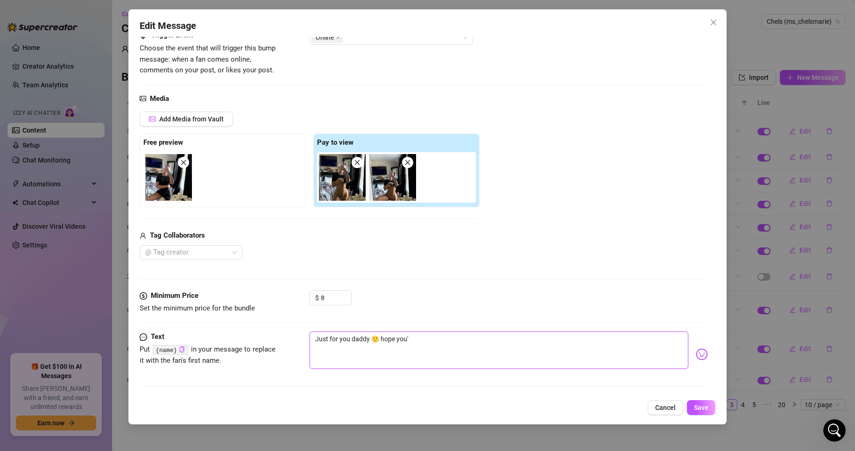
type textarea "Just for you daddy 🙂 hope you"
type textarea "Just for you daddy 🙂 hope your"
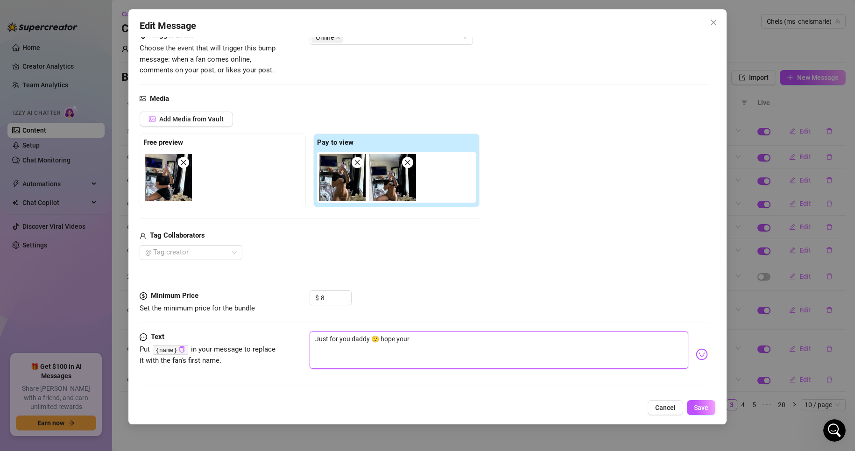
type textarea "Just for you daddy 🙂 hope your d"
type textarea "Just for you daddy 🙂 hope your da"
type textarea "Just for you daddy 🙂 hope your day"
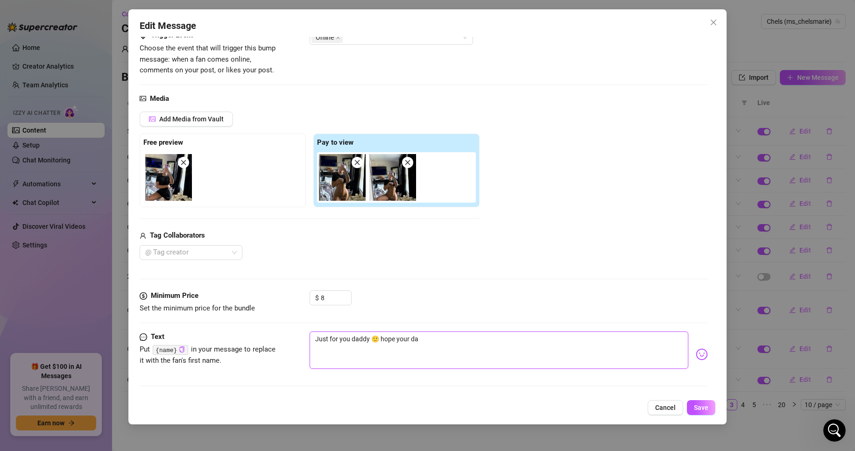
type textarea "Just for you daddy 🙂 hope your day"
type textarea "Just for you daddy 🙂 hope your day i"
type textarea "Just for you daddy 🙂 hope your day is"
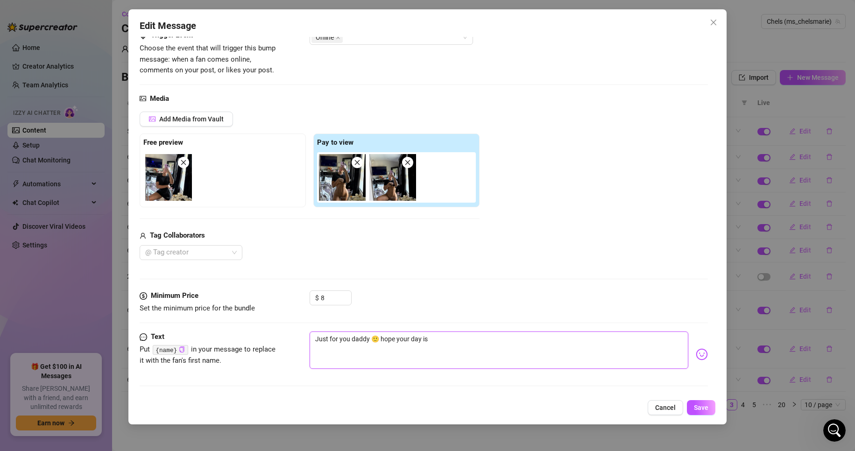
type textarea "Just for you daddy 🙂 hope your day is"
type textarea "Just for you daddy 🙂 hope your day is g"
type textarea "Just for you daddy 🙂 hope your day is go"
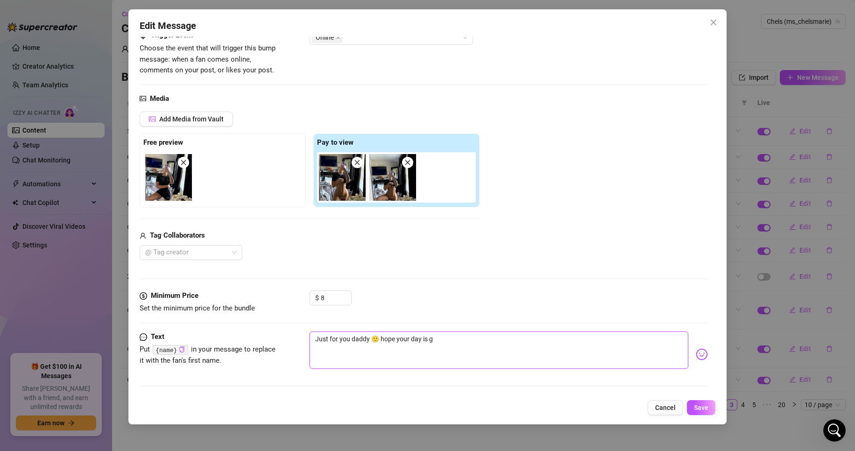
type textarea "Just for you daddy 🙂 hope your day is go"
type textarea "Just for you daddy 🙂 hope your day is goo"
type textarea "Just for you daddy 🙂 hope your day is good"
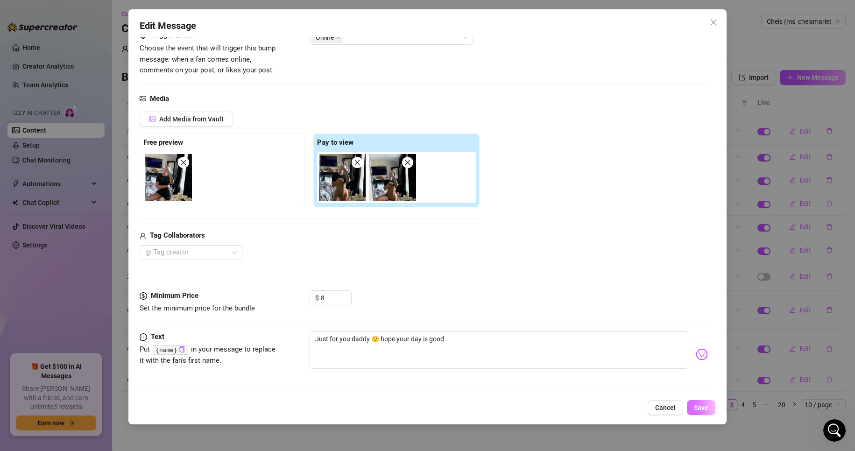
click at [696, 411] on span "Save" at bounding box center [701, 407] width 14 height 7
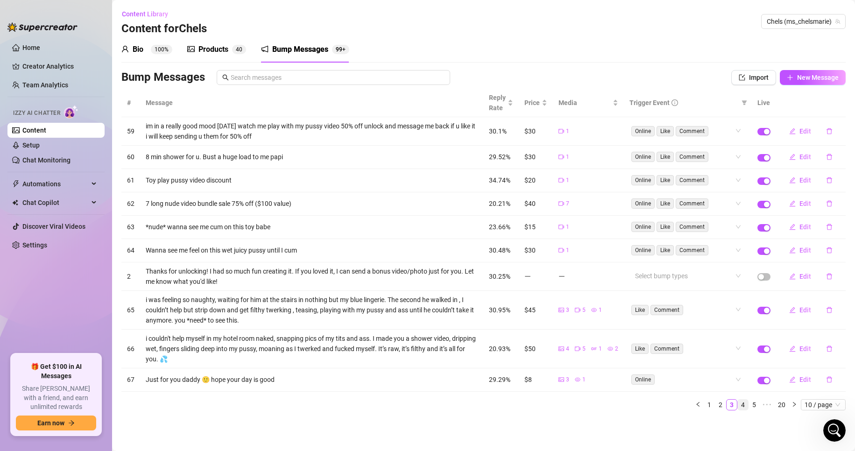
click at [743, 407] on link "4" at bounding box center [743, 405] width 10 height 10
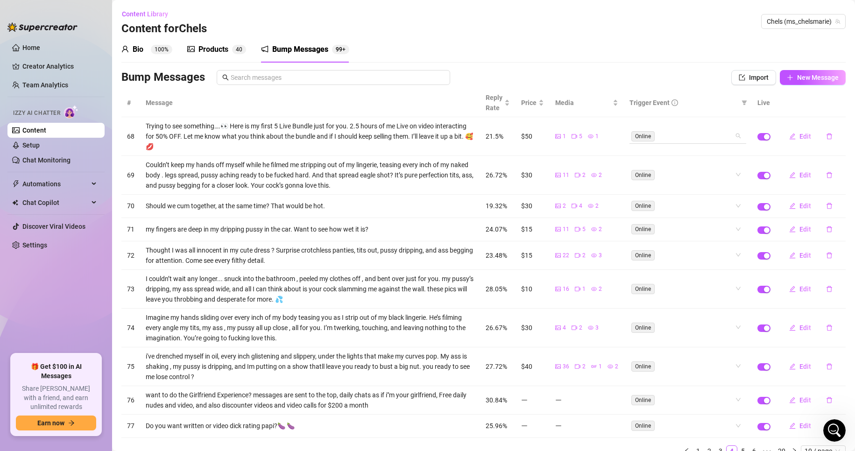
click at [698, 138] on div "Online" at bounding box center [683, 135] width 103 height 13
click at [690, 164] on div "Like" at bounding box center [680, 170] width 113 height 15
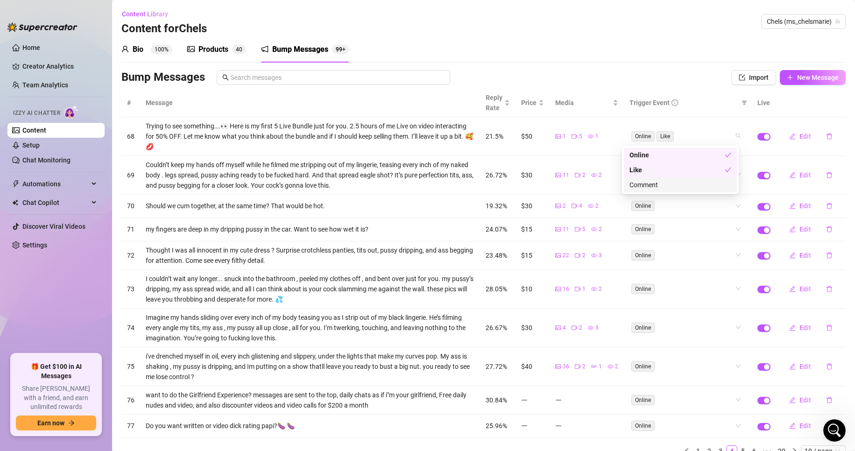
click at [700, 186] on div "Comment" at bounding box center [681, 185] width 102 height 10
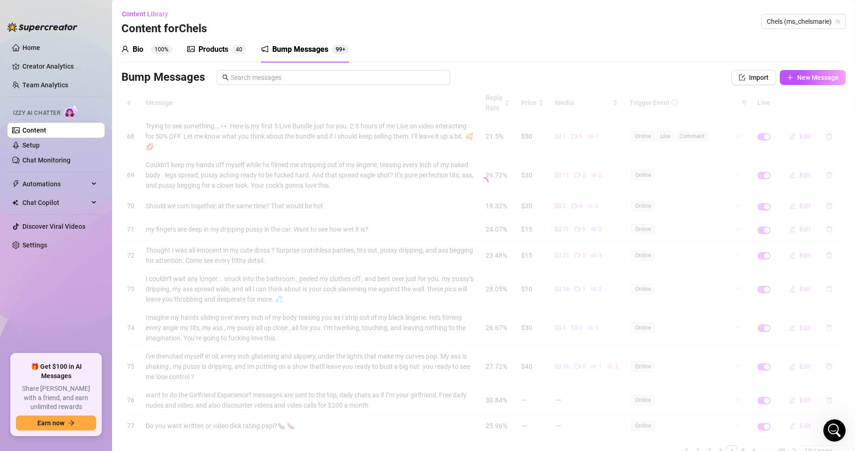
click at [614, 182] on div "# Message Reply Rate Price Media Trigger Event Live 68 Trying to see something……" at bounding box center [483, 273] width 725 height 368
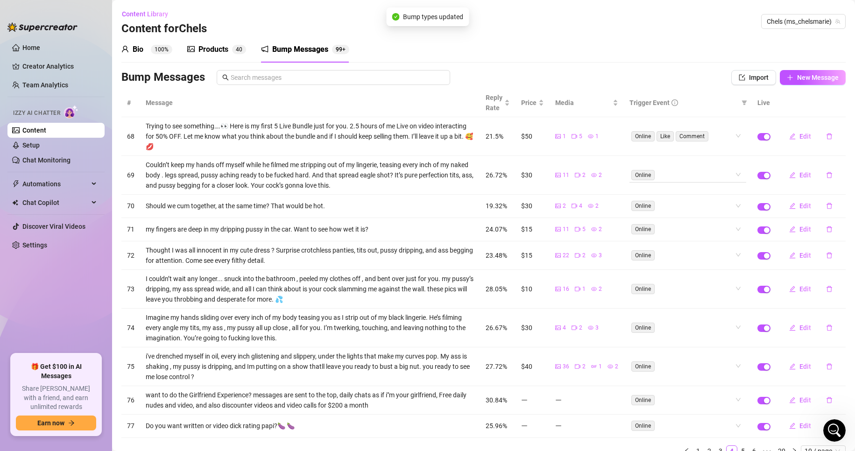
click at [698, 178] on div "Online" at bounding box center [683, 174] width 103 height 13
click at [701, 209] on div "Like" at bounding box center [681, 209] width 102 height 10
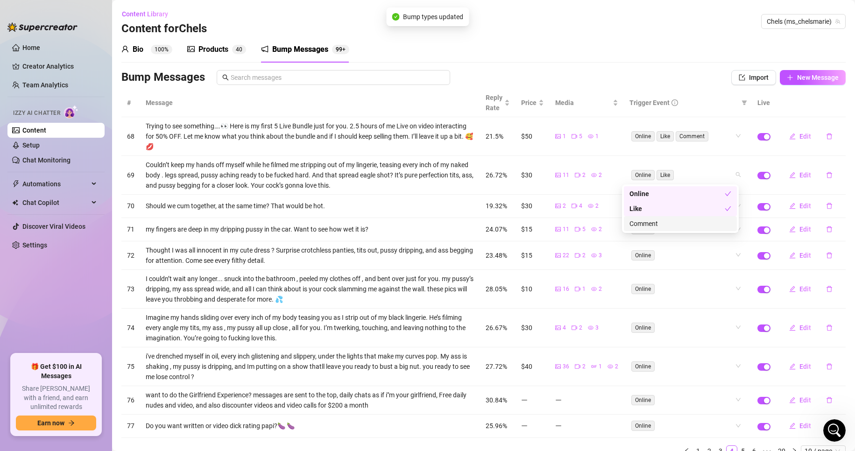
click at [709, 229] on div "Comment" at bounding box center [680, 223] width 113 height 15
click at [696, 192] on div "Online" at bounding box center [677, 194] width 95 height 10
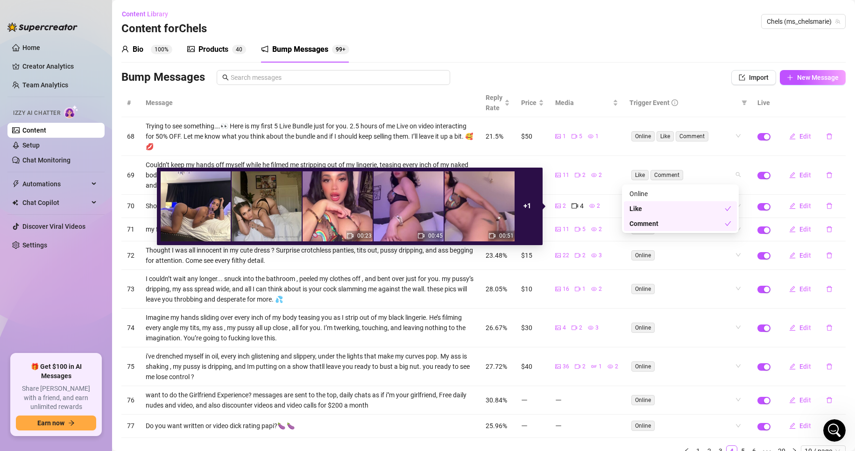
click at [605, 208] on div "# Message Reply Rate Price Media Trigger Event Live 68 Trying to see something……" at bounding box center [483, 273] width 725 height 368
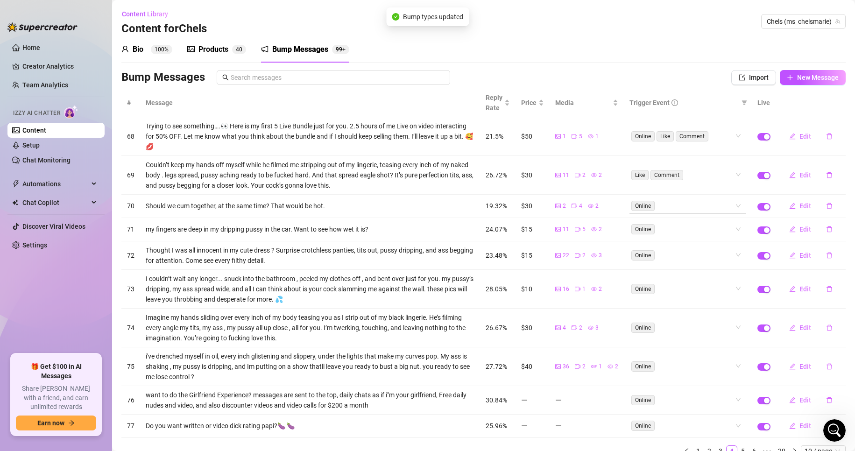
click at [683, 206] on div "Online" at bounding box center [683, 205] width 103 height 13
click at [696, 256] on div "Comment" at bounding box center [681, 254] width 102 height 10
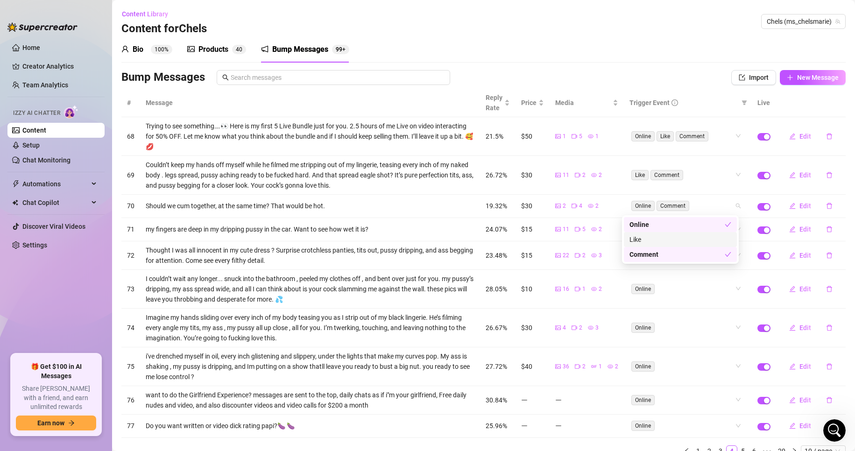
click at [688, 240] on div "Like" at bounding box center [681, 240] width 102 height 10
click at [688, 240] on div "Like" at bounding box center [677, 240] width 95 height 10
click at [680, 242] on div "Like" at bounding box center [681, 240] width 102 height 10
click at [688, 270] on div "# Message Reply Rate Price Media Trigger Event Live 68 Trying to see something……" at bounding box center [483, 273] width 725 height 368
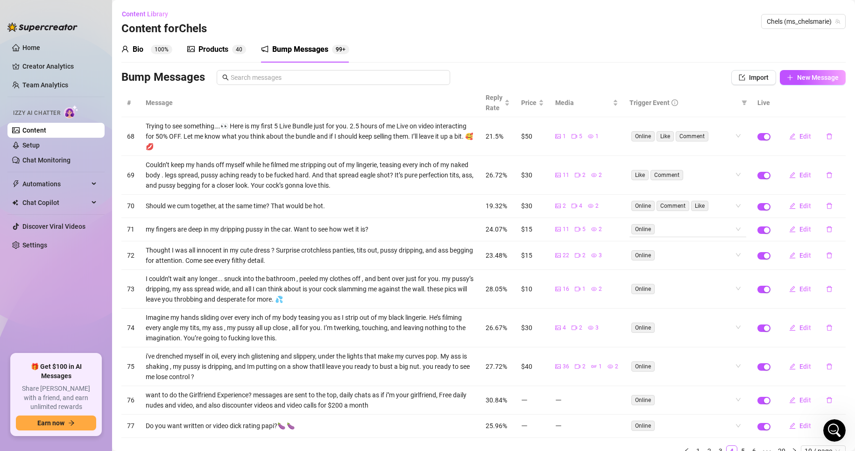
click at [684, 232] on div "Online" at bounding box center [683, 229] width 103 height 13
click at [696, 268] on div "Like" at bounding box center [681, 263] width 102 height 10
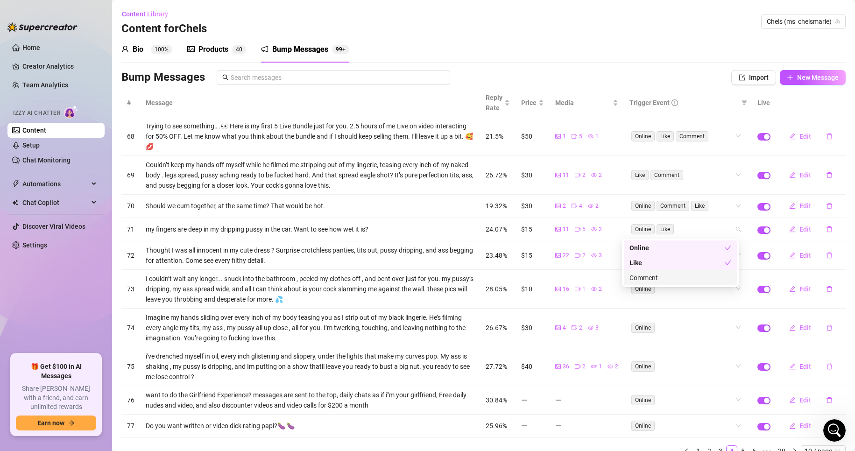
click at [701, 280] on div "Comment" at bounding box center [681, 278] width 102 height 10
click at [693, 248] on div "Online" at bounding box center [677, 248] width 95 height 10
click at [705, 301] on div "# Message Reply Rate Price Media Trigger Event Live 68 Trying to see something……" at bounding box center [483, 273] width 725 height 368
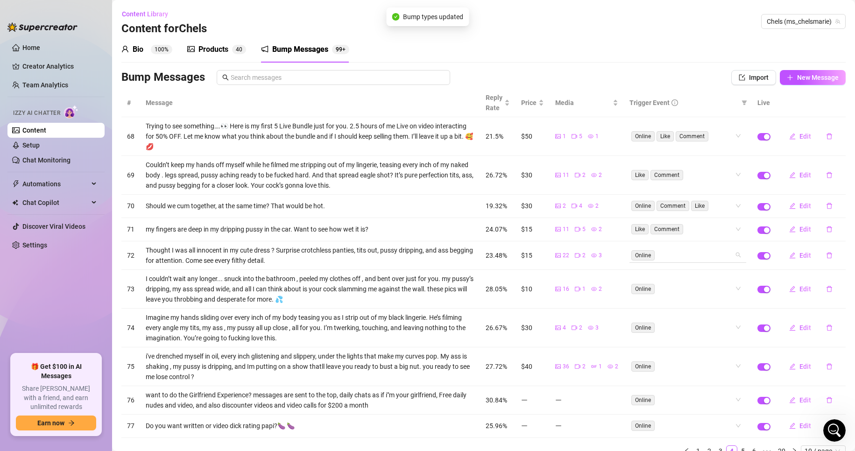
click at [696, 252] on div "Online" at bounding box center [683, 255] width 103 height 13
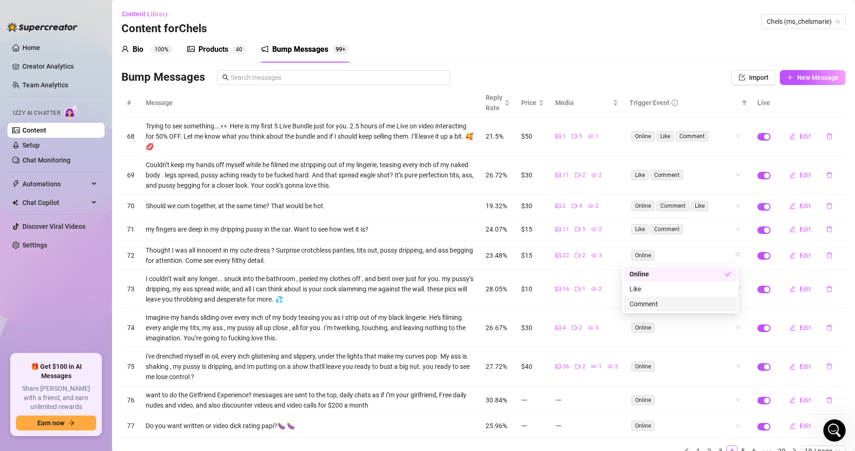
click at [700, 297] on div "Comment" at bounding box center [680, 304] width 113 height 15
click at [697, 291] on div "Like" at bounding box center [681, 289] width 102 height 10
click at [696, 339] on div "# Message Reply Rate Price Media Trigger Event Live 68 Trying to see something……" at bounding box center [483, 273] width 725 height 368
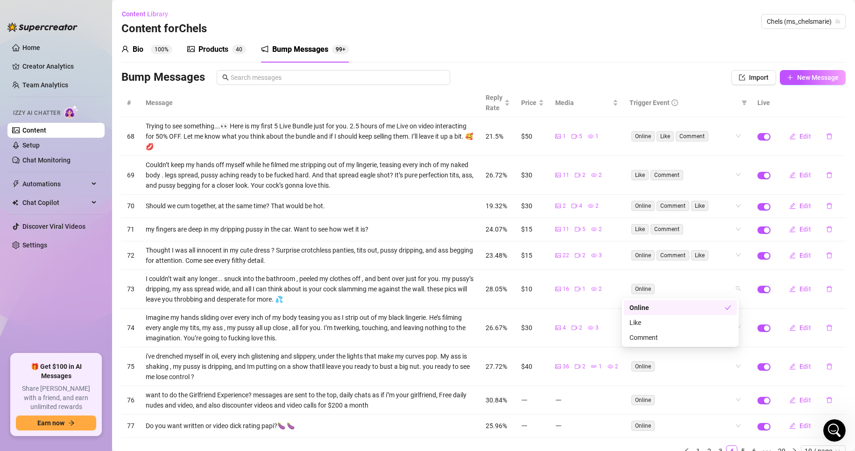
drag, startPoint x: 691, startPoint y: 288, endPoint x: 662, endPoint y: 320, distance: 43.0
click at [662, 320] on div "Like" at bounding box center [681, 323] width 102 height 10
click at [681, 340] on div "Comment" at bounding box center [681, 338] width 102 height 10
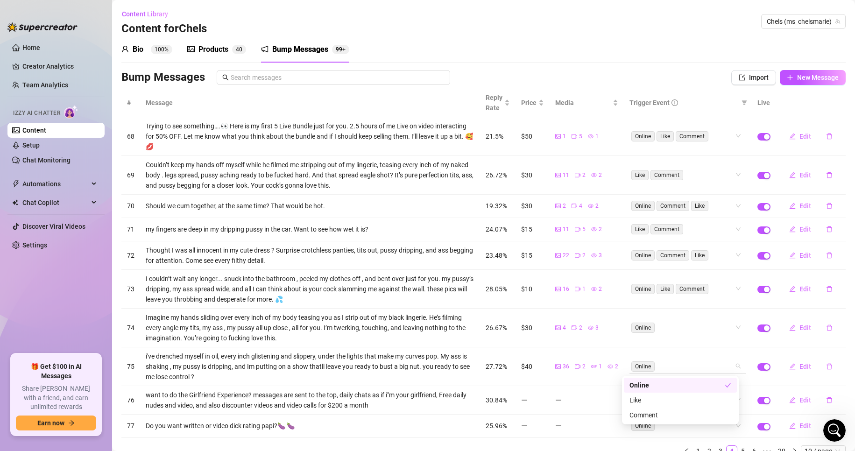
click at [688, 360] on div "# Message Reply Rate Price Media Trigger Event Live 68 Trying to see something……" at bounding box center [483, 273] width 725 height 368
click at [688, 324] on div "Online" at bounding box center [683, 327] width 103 height 13
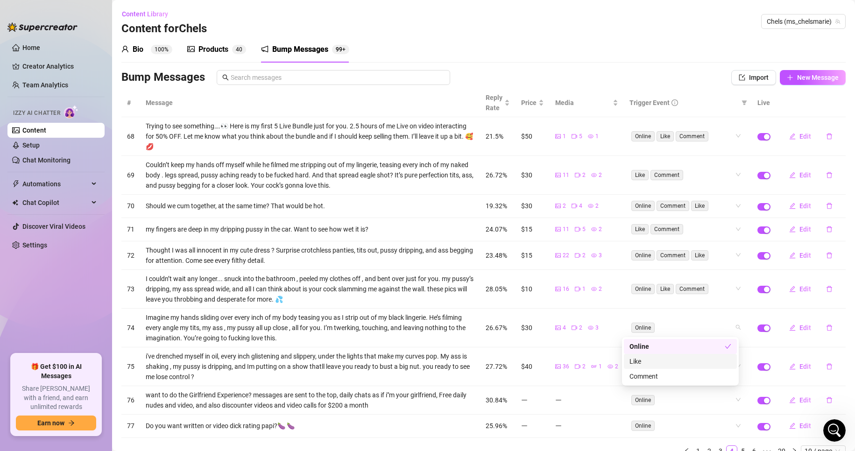
click at [690, 360] on div "Like" at bounding box center [681, 361] width 102 height 10
click at [695, 376] on div "Comment" at bounding box center [681, 376] width 102 height 10
click at [703, 420] on div "Online" at bounding box center [683, 426] width 103 height 13
drag, startPoint x: 794, startPoint y: 329, endPoint x: 697, endPoint y: 358, distance: 100.4
click at [697, 358] on td "Online" at bounding box center [688, 367] width 128 height 39
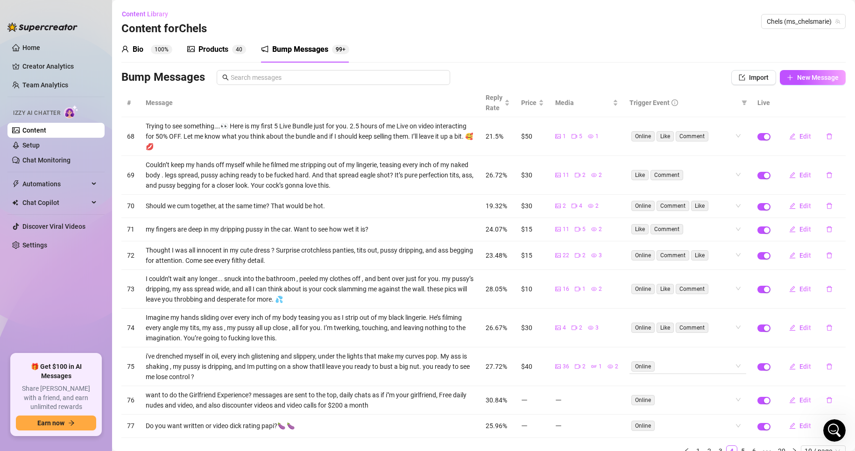
click at [705, 364] on div "Online" at bounding box center [683, 366] width 103 height 13
click at [702, 401] on div "Like" at bounding box center [681, 400] width 102 height 10
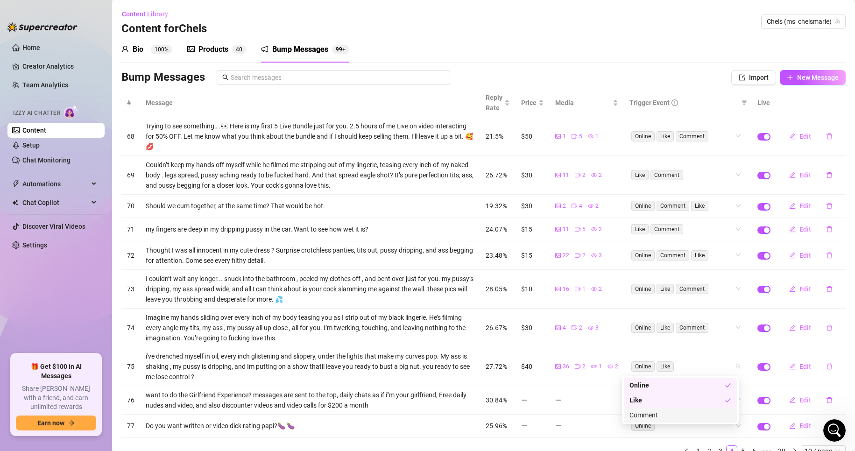
click at [708, 419] on div "Comment" at bounding box center [681, 415] width 102 height 10
click at [692, 75] on div "Bump Messages Import New Message" at bounding box center [483, 77] width 725 height 15
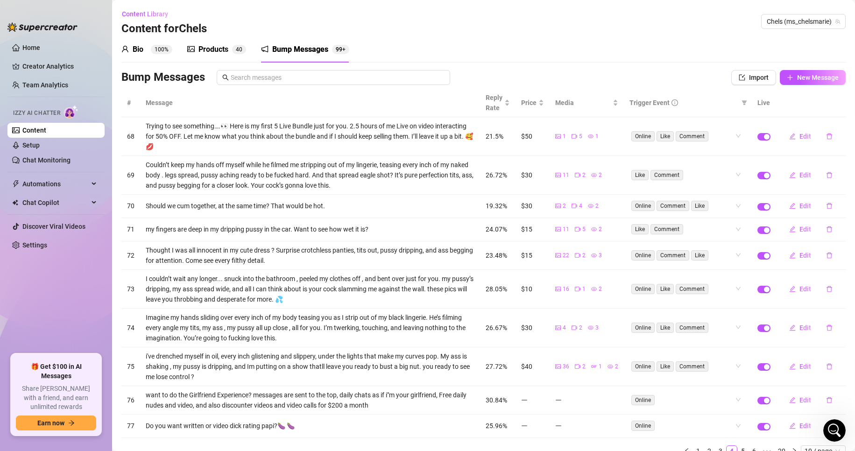
scroll to position [41, 0]
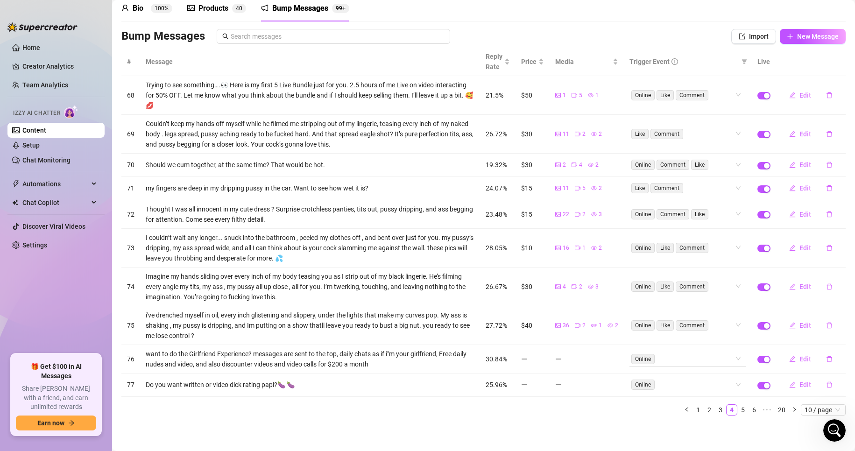
click at [697, 364] on div "Online" at bounding box center [683, 358] width 103 height 13
click at [568, 426] on main "Content Library Content for Chels Chels (ms_chelsmarie) Bio 100% Products 4 0 B…" at bounding box center [483, 205] width 743 height 492
click at [688, 380] on div "Online" at bounding box center [683, 384] width 103 height 13
click at [678, 421] on div "Like" at bounding box center [681, 418] width 102 height 10
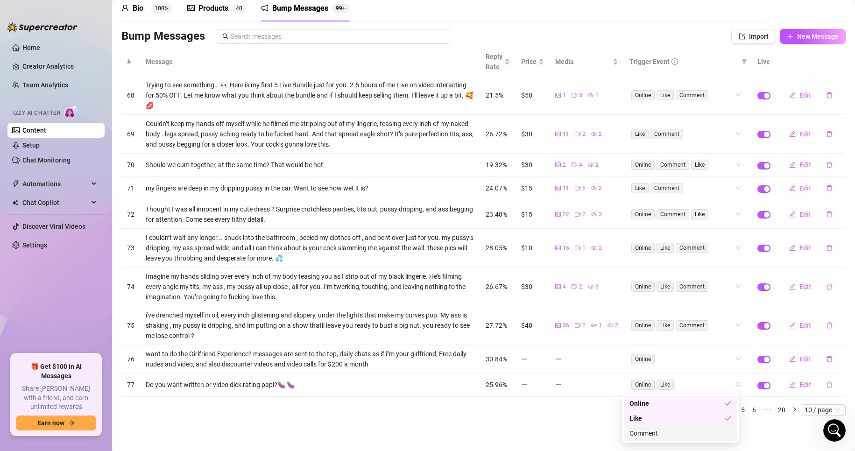
click at [682, 432] on div "Comment" at bounding box center [681, 433] width 102 height 10
click at [674, 418] on div "Like" at bounding box center [677, 418] width 95 height 10
click at [578, 420] on div "# Message Reply Rate Price Media Trigger Event Live 68 Trying to see something……" at bounding box center [483, 236] width 725 height 376
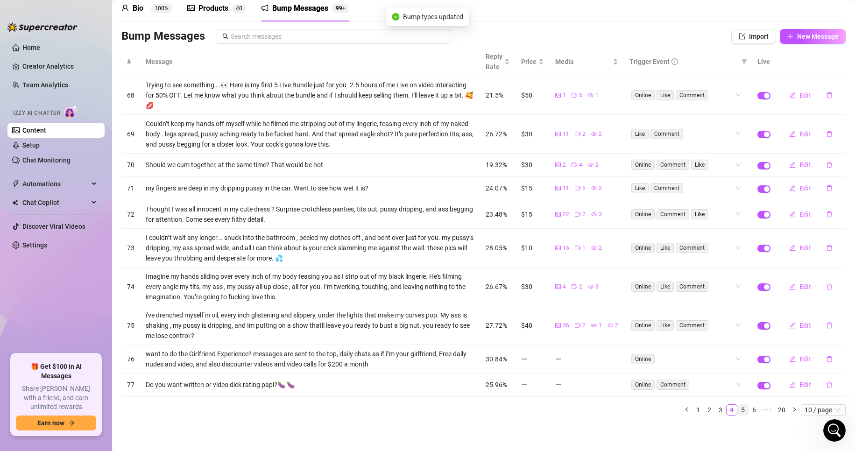
click at [738, 413] on link "5" at bounding box center [743, 410] width 10 height 10
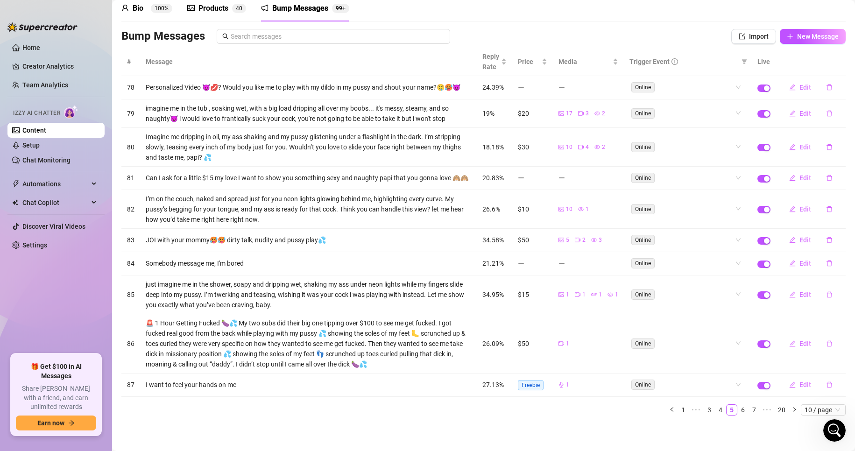
click at [679, 89] on div "Online" at bounding box center [683, 87] width 103 height 13
click at [691, 138] on div "Comment" at bounding box center [681, 139] width 102 height 10
click at [702, 170] on div "# Message Reply Rate Price Media Trigger Event Live 78 Personalized Video 😈💋? W…" at bounding box center [483, 232] width 725 height 368
click at [678, 120] on div "Online" at bounding box center [683, 113] width 103 height 13
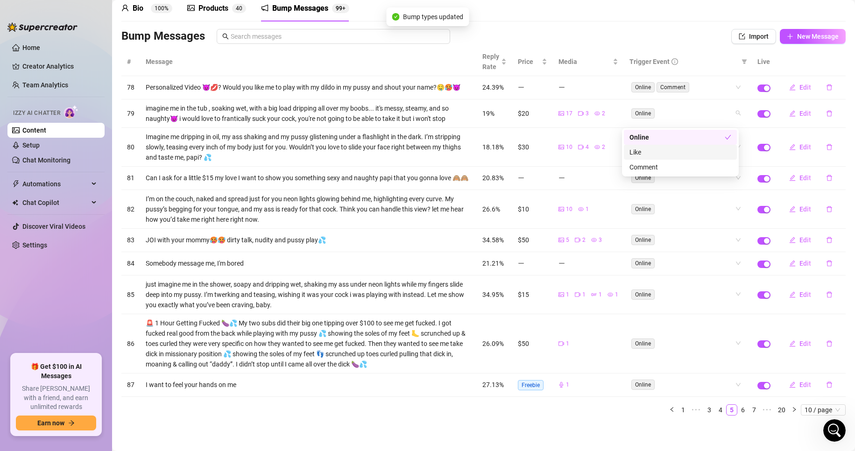
click at [678, 154] on div "Like" at bounding box center [681, 152] width 102 height 10
click at [682, 166] on div "Comment" at bounding box center [681, 167] width 102 height 10
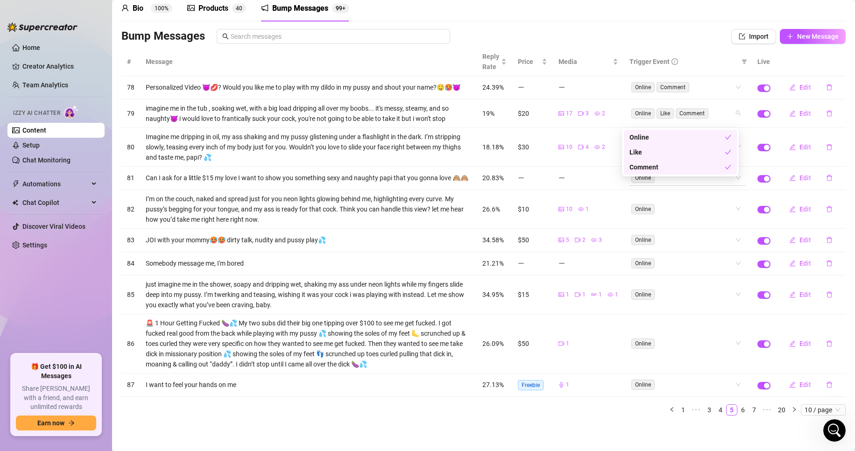
click at [682, 192] on div "# Message Reply Rate Price Media Trigger Event Live 78 Personalized Video 😈💋? W…" at bounding box center [483, 232] width 725 height 368
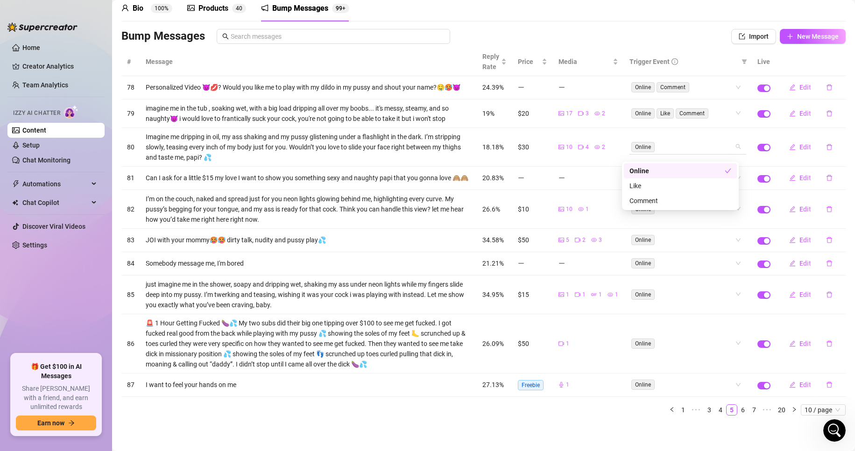
click at [687, 153] on div "Online" at bounding box center [683, 146] width 103 height 13
click at [685, 193] on div "Comment" at bounding box center [680, 200] width 113 height 15
click at [682, 183] on div "Like" at bounding box center [681, 186] width 102 height 10
click at [679, 230] on div "# Message Reply Rate Price Media Trigger Event Live 78 Personalized Video 😈💋? W…" at bounding box center [483, 232] width 725 height 368
click at [674, 215] on div "Online" at bounding box center [683, 208] width 103 height 13
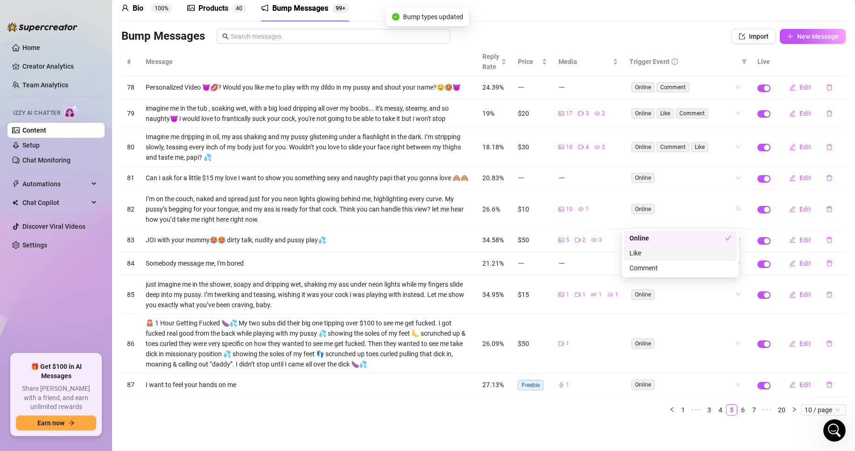
click at [680, 255] on div "Like" at bounding box center [681, 253] width 102 height 10
click at [683, 265] on div "Comment" at bounding box center [681, 268] width 102 height 10
click at [688, 305] on div "# Message Reply Rate Price Media Trigger Event Live 78 Personalized Video 😈💋? W…" at bounding box center [483, 232] width 725 height 368
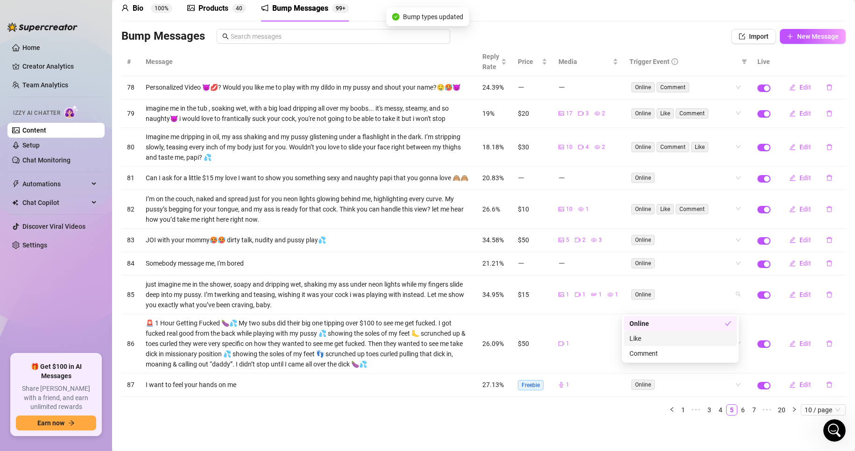
click at [694, 339] on div "Like" at bounding box center [681, 339] width 102 height 10
click at [698, 352] on div "Comment" at bounding box center [681, 354] width 102 height 10
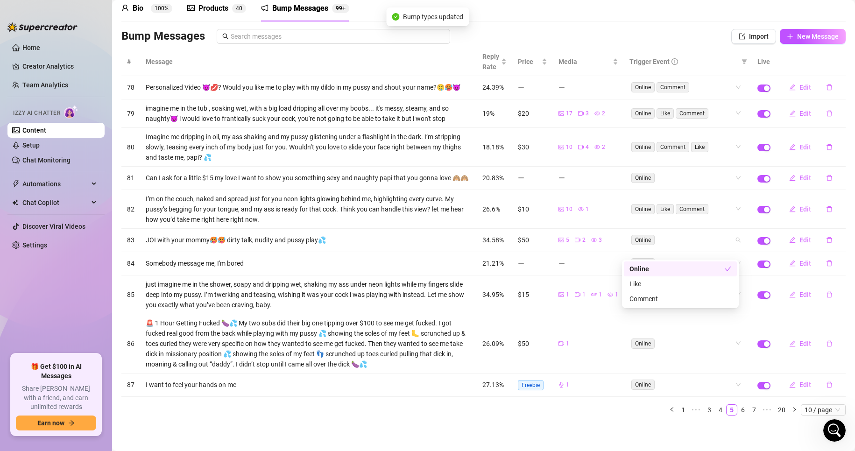
drag, startPoint x: 684, startPoint y: 254, endPoint x: 597, endPoint y: 273, distance: 88.9
click at [597, 273] on td at bounding box center [588, 263] width 71 height 23
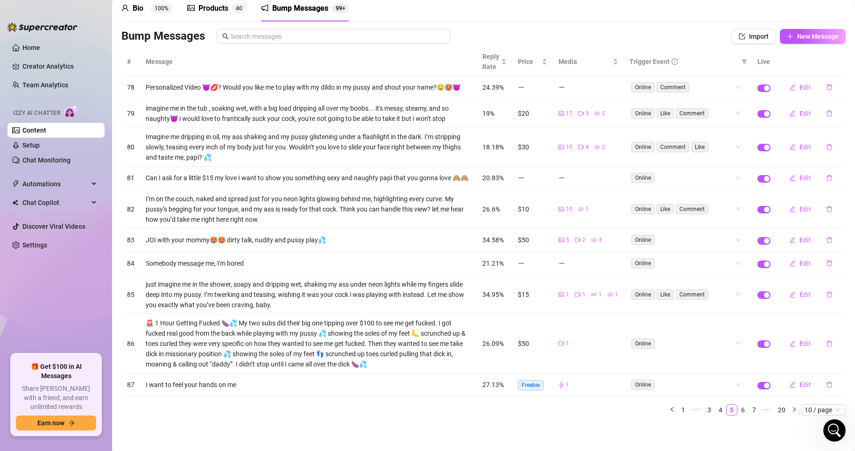
click at [689, 364] on td "Online" at bounding box center [688, 343] width 128 height 59
click at [723, 350] on div "Online" at bounding box center [683, 343] width 103 height 13
click at [718, 383] on div "Like" at bounding box center [681, 388] width 102 height 10
click at [718, 406] on div "Comment" at bounding box center [681, 403] width 102 height 10
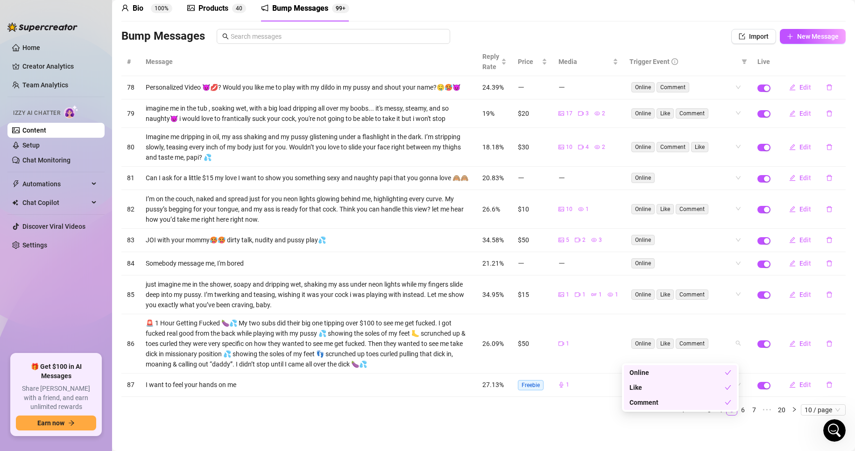
click at [592, 423] on div "# Message Reply Rate Price Media Trigger Event Live 78 Personalized Video 😈💋? W…" at bounding box center [483, 236] width 725 height 376
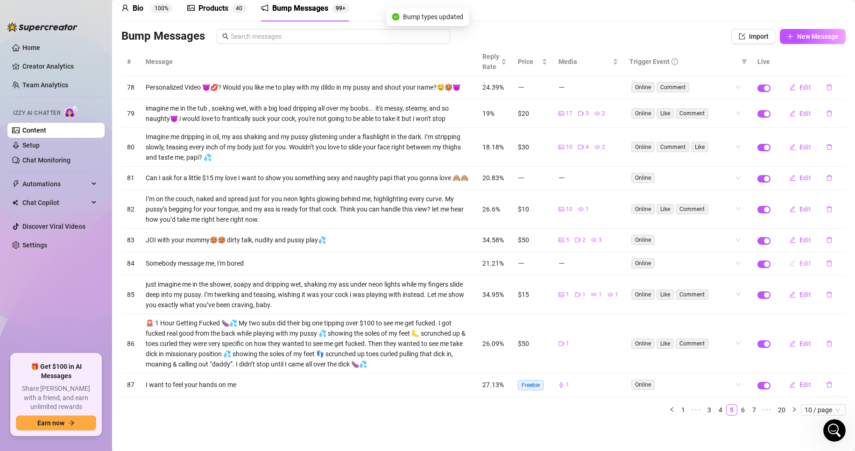
click at [790, 267] on span "button" at bounding box center [793, 263] width 7 height 7
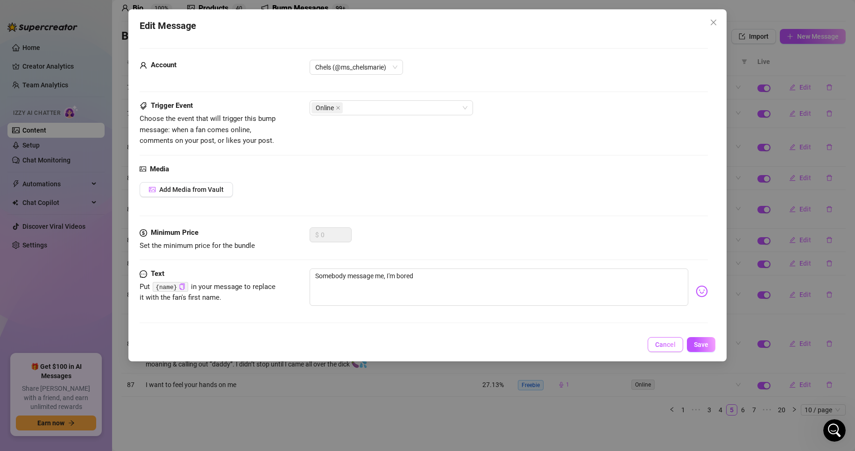
click at [661, 339] on button "Cancel" at bounding box center [666, 344] width 36 height 15
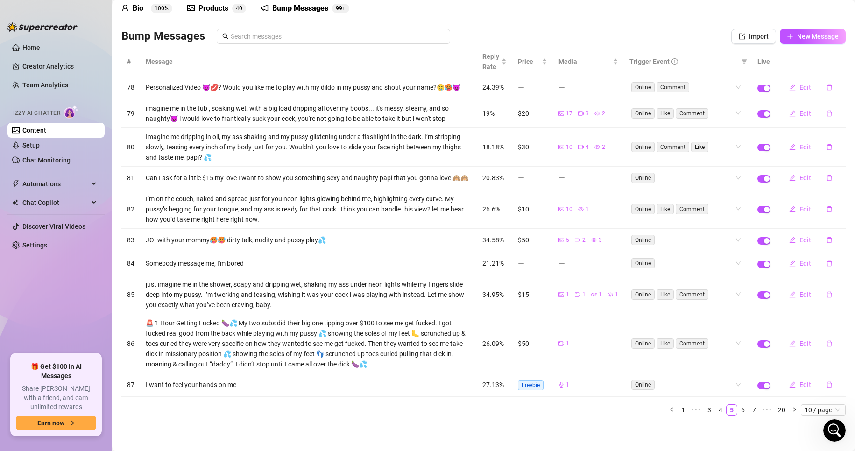
click at [518, 267] on icon "minus" at bounding box center [521, 263] width 7 height 7
click at [740, 415] on link "6" at bounding box center [743, 410] width 10 height 10
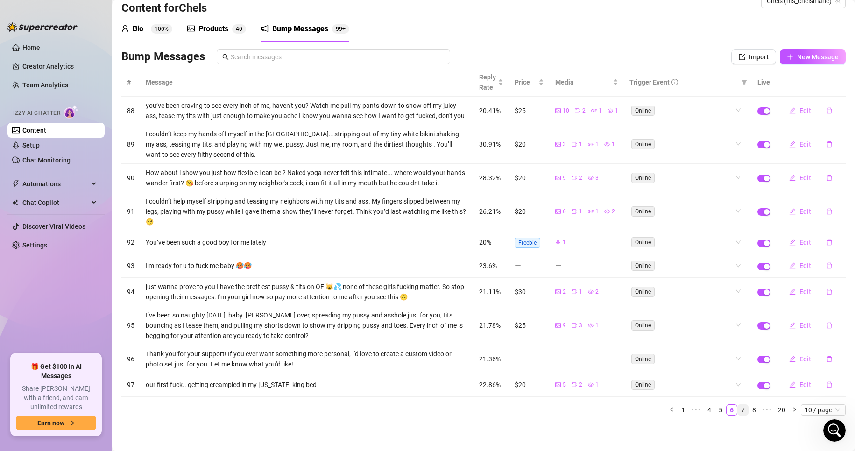
click at [738, 411] on link "7" at bounding box center [743, 410] width 10 height 10
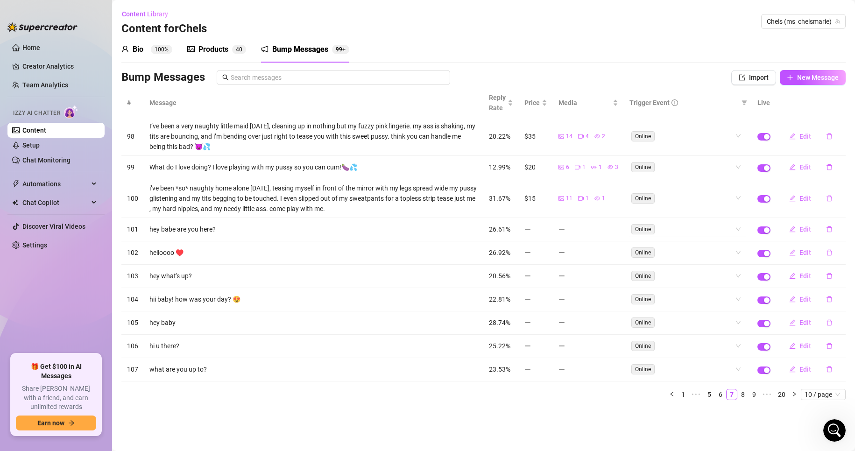
click at [736, 229] on div "Online" at bounding box center [688, 229] width 117 height 15
click at [620, 414] on main "Content Library Content for Chels Chels (ms_chelsmarie) Bio 100% Products 4 0 B…" at bounding box center [483, 225] width 743 height 451
click at [697, 198] on div "Online" at bounding box center [683, 198] width 103 height 13
click at [704, 229] on div "Like" at bounding box center [689, 232] width 102 height 10
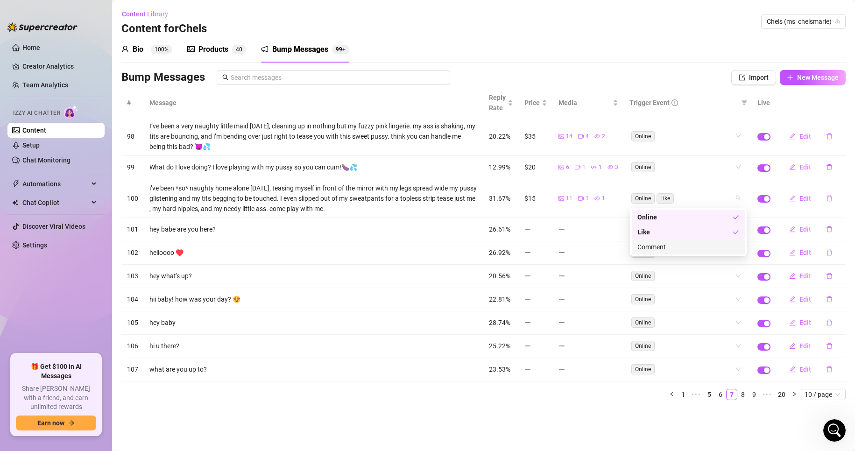
click at [704, 250] on div "Comment" at bounding box center [689, 247] width 102 height 10
click at [693, 164] on div "# Message Reply Rate Price Media Trigger Event Live 98 I’ve been a very naughty…" at bounding box center [483, 245] width 725 height 312
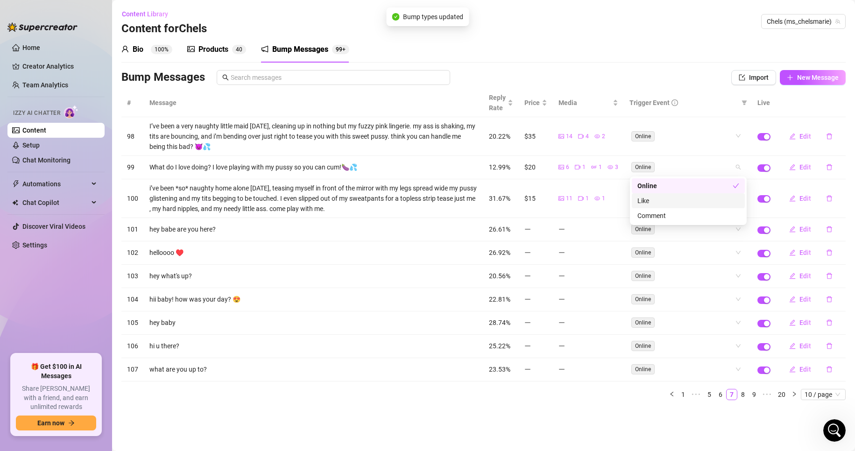
click at [697, 207] on div "Like" at bounding box center [688, 200] width 113 height 15
click at [690, 199] on div "Like" at bounding box center [685, 201] width 95 height 10
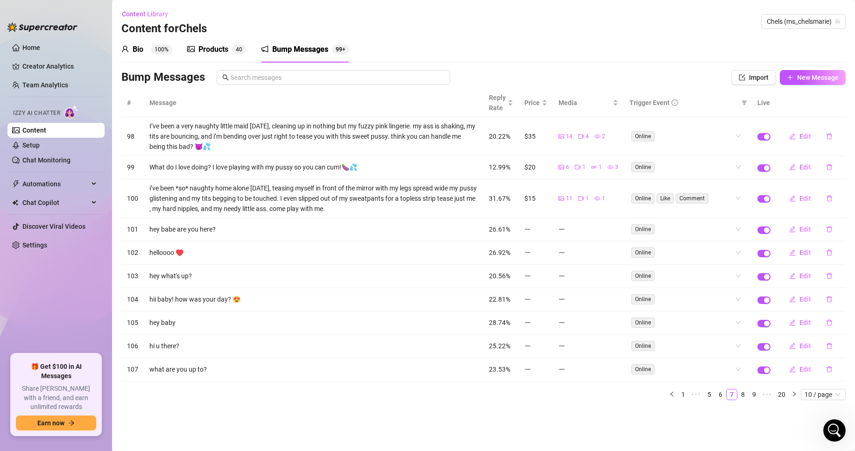
click at [691, 125] on td "Online" at bounding box center [688, 136] width 128 height 39
click at [695, 141] on div "Online" at bounding box center [683, 135] width 103 height 13
click at [695, 173] on div "Like" at bounding box center [689, 170] width 102 height 10
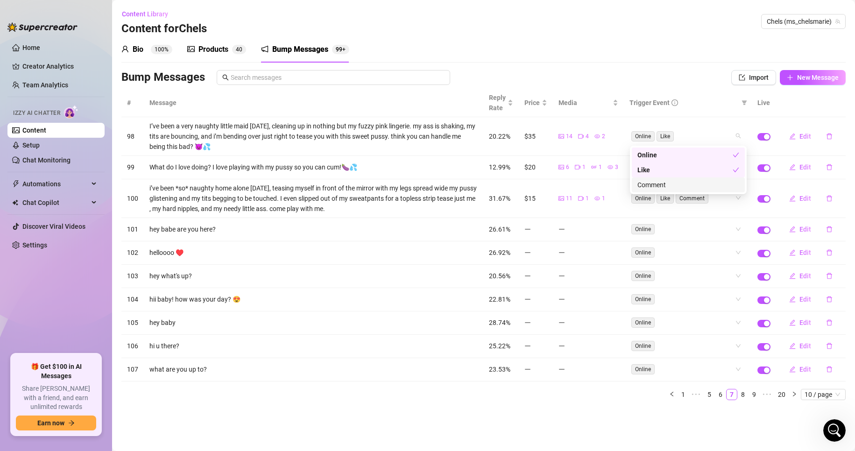
click at [699, 185] on div "Comment" at bounding box center [689, 185] width 102 height 10
click at [741, 397] on div "# Message Reply Rate Price Media Trigger Event Live 98 I’ve been a very naughty…" at bounding box center [483, 245] width 725 height 312
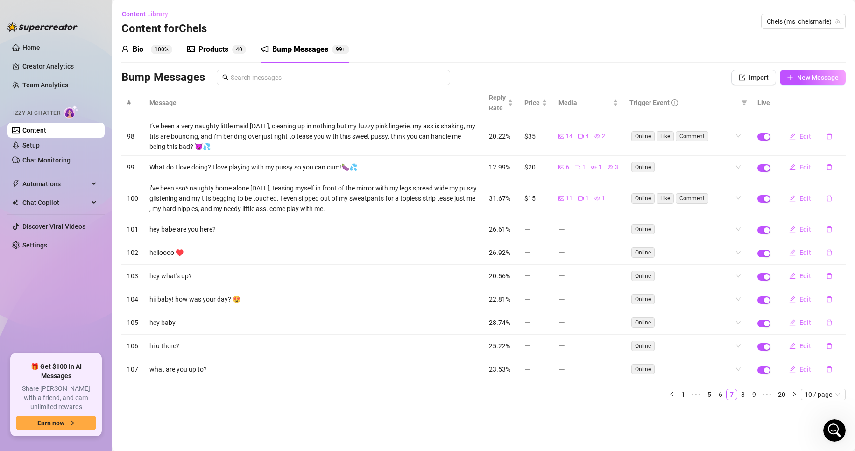
click at [719, 228] on div "Online" at bounding box center [683, 229] width 103 height 13
click at [709, 268] on div "Like" at bounding box center [689, 263] width 102 height 10
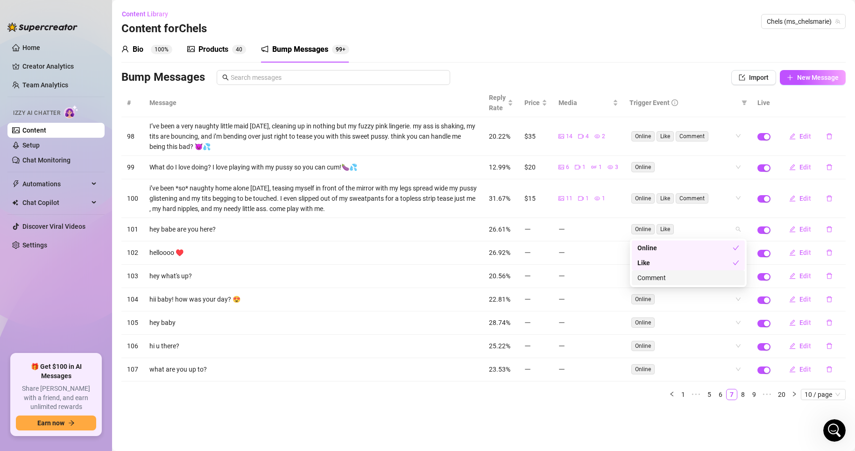
click at [716, 281] on div "Comment" at bounding box center [689, 278] width 102 height 10
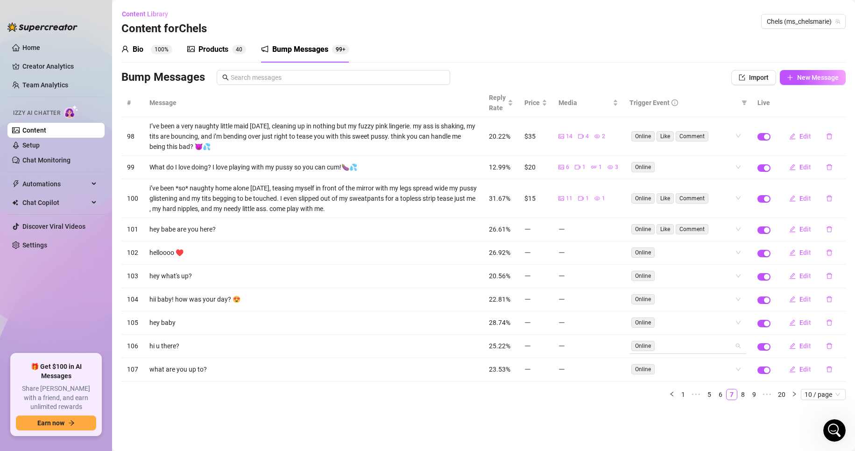
click at [699, 348] on div "# Message Reply Rate Price Media Trigger Event Live 98 I’ve been a very naughty…" at bounding box center [483, 245] width 725 height 312
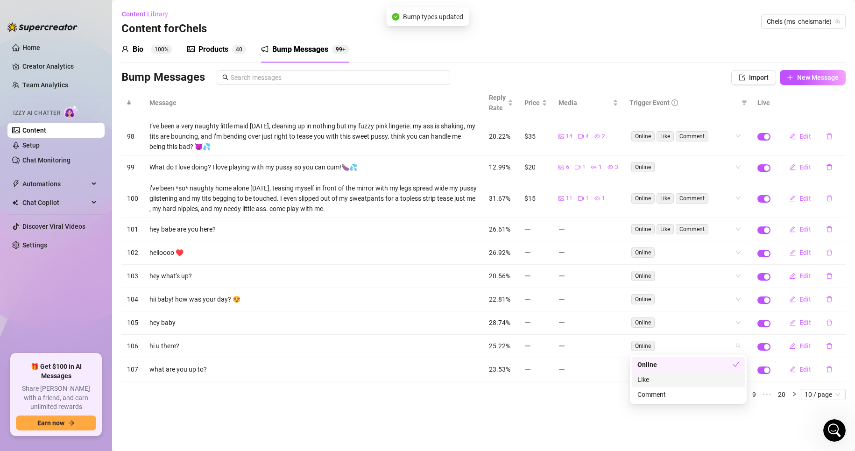
click at [701, 373] on div "Like" at bounding box center [688, 379] width 113 height 15
click at [704, 399] on div "Comment" at bounding box center [689, 395] width 102 height 10
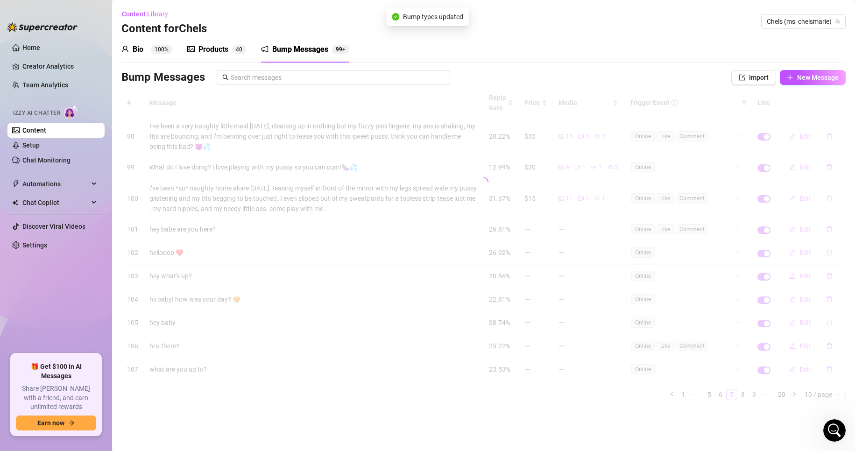
click at [540, 440] on main "Content Library Content for Chels Chels (ms_chelsmarie) Bio 100% Products 4 0 B…" at bounding box center [483, 225] width 743 height 451
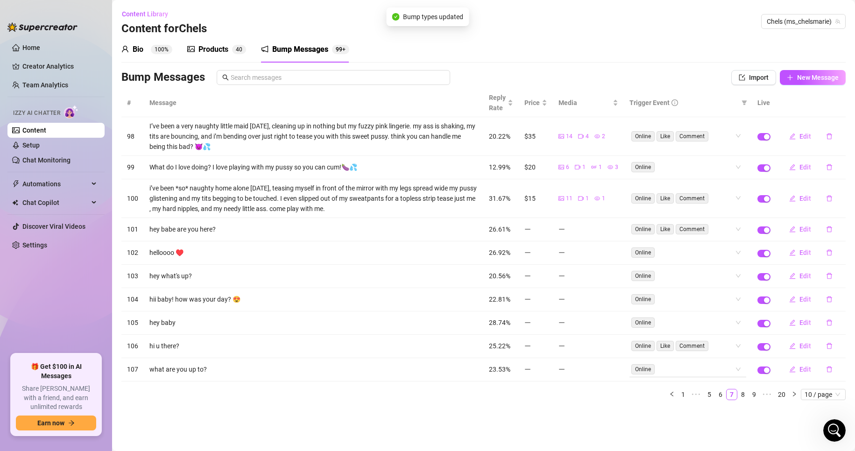
click at [672, 374] on div "Online" at bounding box center [683, 369] width 103 height 13
click at [679, 405] on div "Like" at bounding box center [689, 403] width 102 height 10
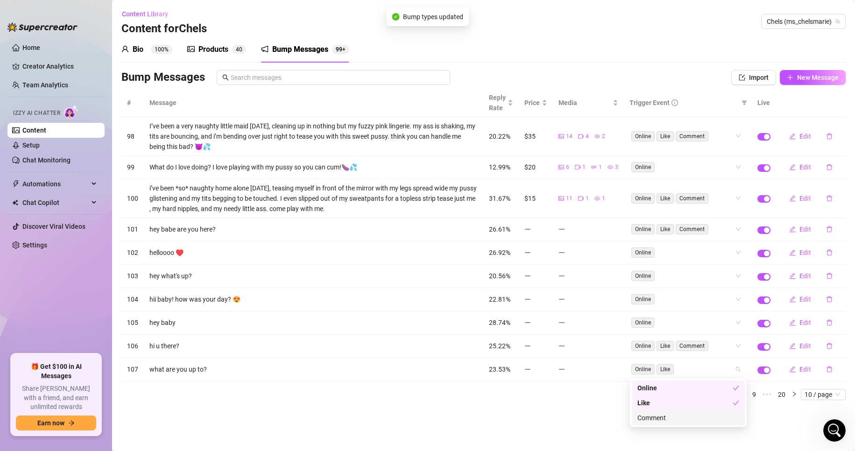
click at [681, 414] on div "Comment" at bounding box center [689, 418] width 102 height 10
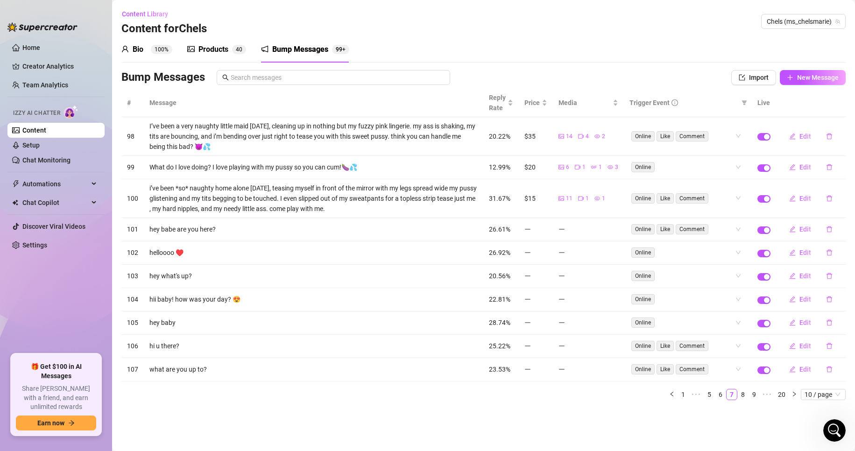
click at [574, 423] on main "Content Library Content for Chels Chels (ms_chelsmarie) Bio 100% Products 4 0 B…" at bounding box center [483, 225] width 743 height 451
click at [745, 399] on link "8" at bounding box center [743, 395] width 10 height 10
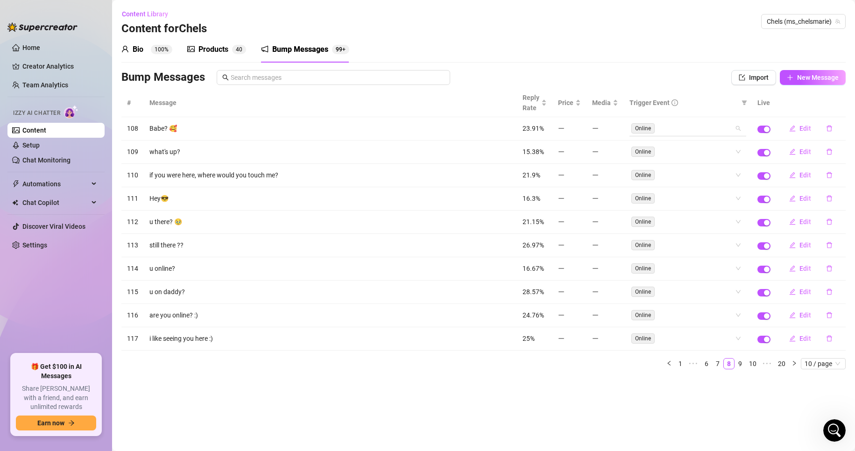
click at [707, 132] on div "Online" at bounding box center [683, 128] width 103 height 13
click at [695, 164] on div "Like" at bounding box center [689, 162] width 102 height 10
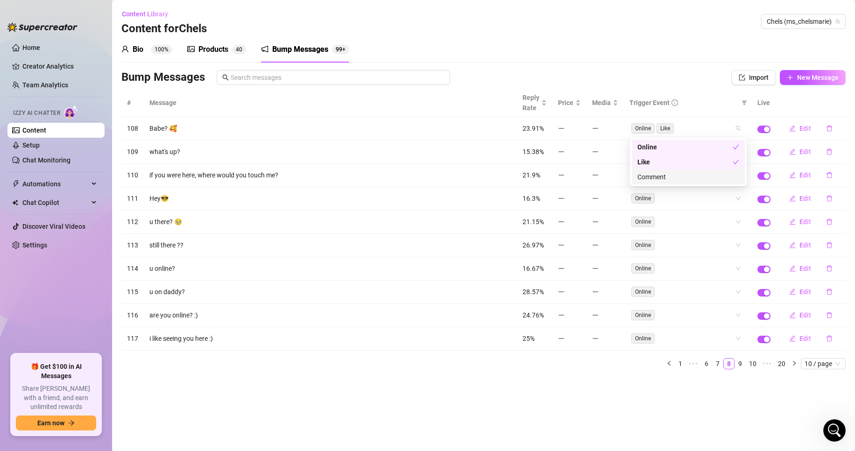
click at [700, 177] on div "Comment" at bounding box center [689, 177] width 102 height 10
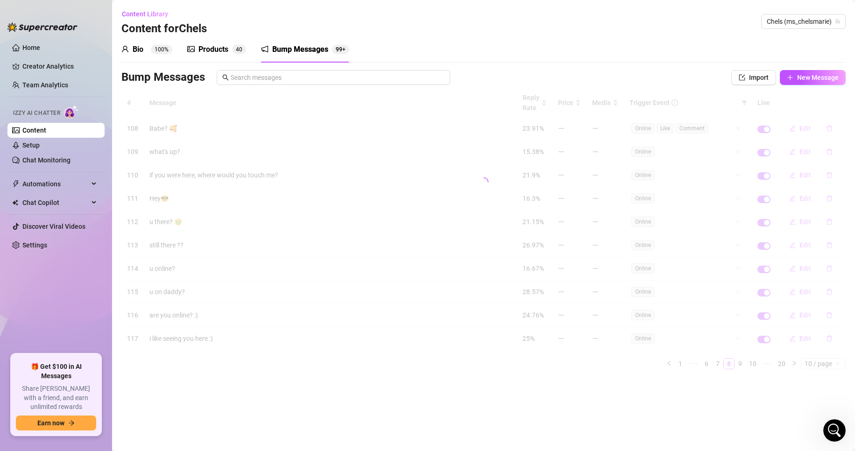
click at [615, 157] on div "# Message Reply Rate Price Media Trigger Event Live 108 Babe? 🥰 23.91% Online L…" at bounding box center [483, 229] width 725 height 281
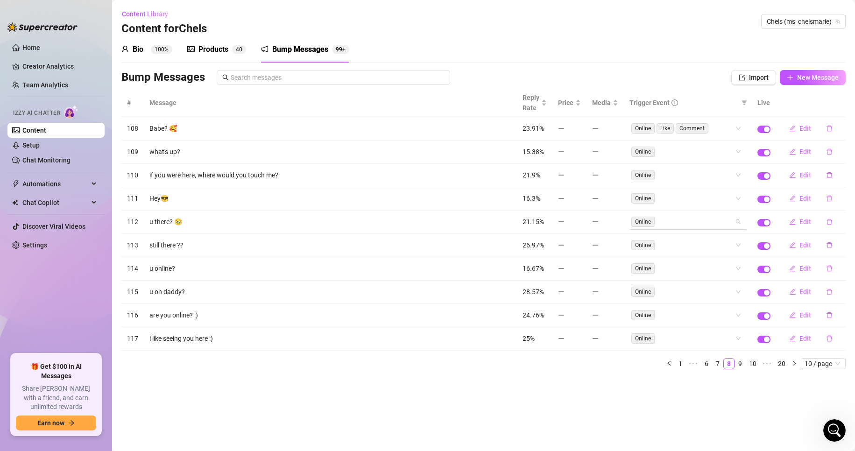
click at [710, 219] on div "Online" at bounding box center [683, 221] width 103 height 13
click at [430, 422] on main "Content Library Content for Chels Chels (ms_chelsmarie) Bio 100% Products 4 0 B…" at bounding box center [483, 225] width 743 height 451
click at [676, 264] on div "Online" at bounding box center [683, 268] width 103 height 13
click at [683, 300] on div "Like" at bounding box center [689, 302] width 102 height 10
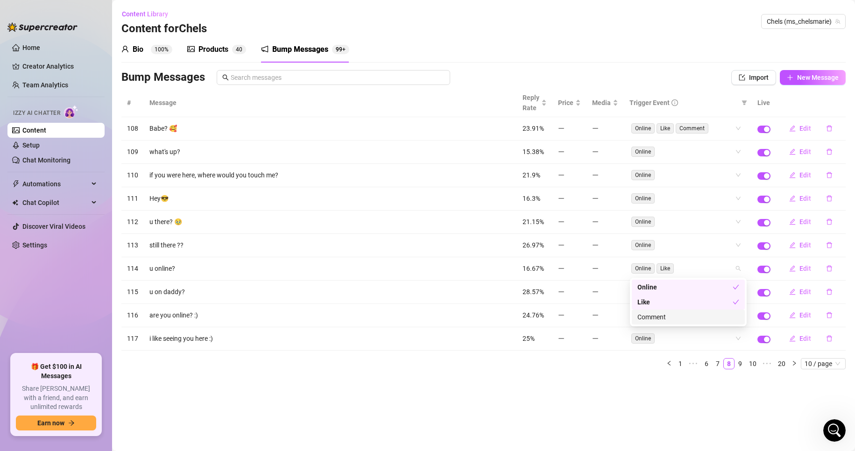
click at [685, 318] on div "Comment" at bounding box center [689, 317] width 102 height 10
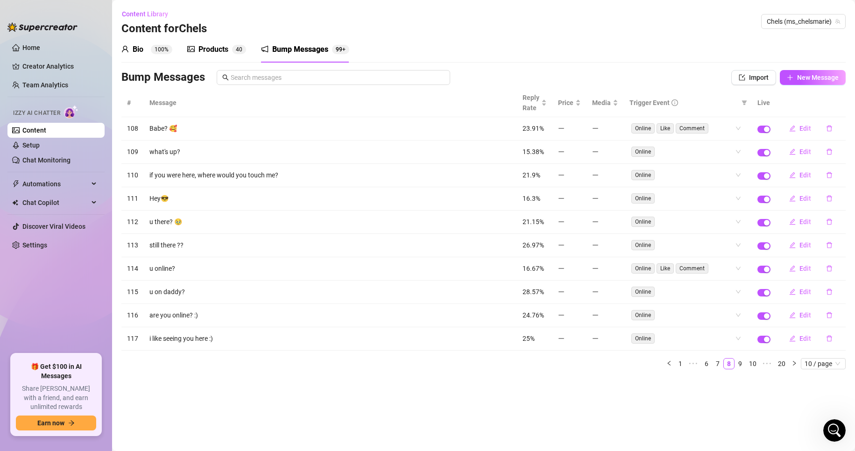
click at [588, 358] on div "# Message Reply Rate Price Media Trigger Event Live 108 Babe? 🥰 23.91% Online L…" at bounding box center [483, 229] width 725 height 281
click at [676, 280] on td "Online Like Comment" at bounding box center [688, 268] width 128 height 23
click at [677, 292] on div "Online" at bounding box center [683, 291] width 103 height 13
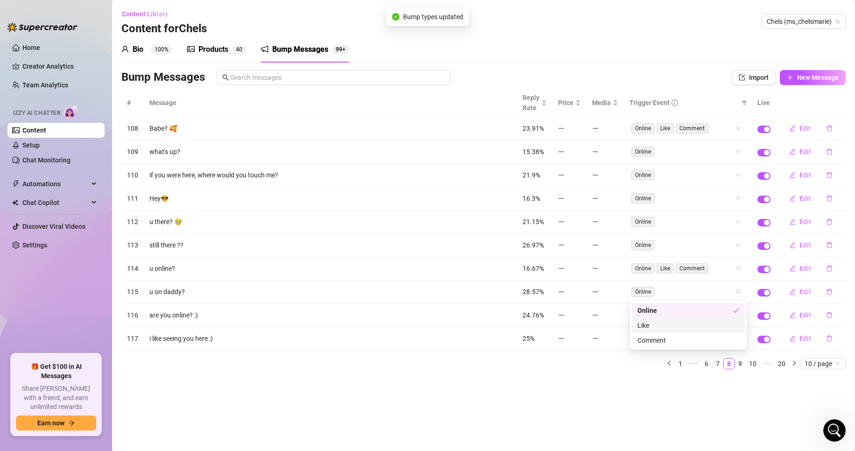
click at [672, 327] on div "Like" at bounding box center [689, 325] width 102 height 10
click at [673, 341] on div "Comment" at bounding box center [689, 340] width 102 height 10
click at [529, 407] on main "Content Library Content for Chels Chels (ms_chelsmarie) Bio 100% Products 4 0 B…" at bounding box center [483, 225] width 743 height 451
click at [718, 311] on div "Online" at bounding box center [683, 315] width 103 height 13
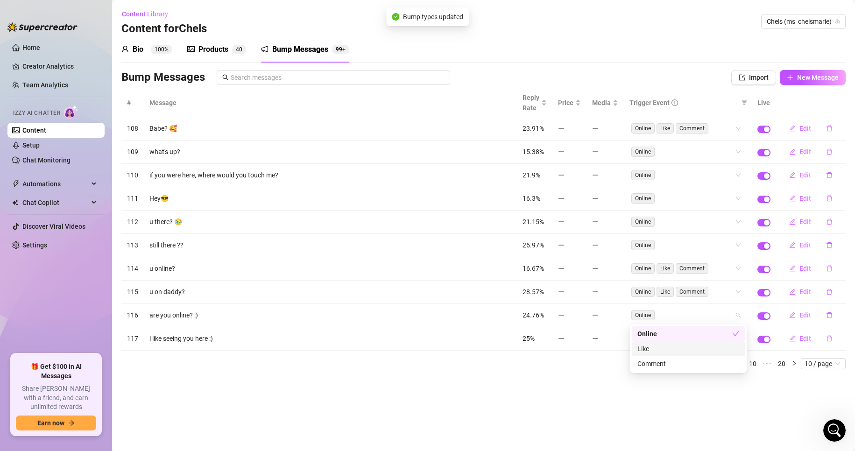
click at [720, 348] on div "Like" at bounding box center [689, 349] width 102 height 10
click at [717, 364] on div "Comment" at bounding box center [689, 364] width 102 height 10
click at [602, 402] on main "Content Library Content for Chels Chels (ms_chelsmarie) Bio 100% Products 4 0 B…" at bounding box center [483, 225] width 743 height 451
click at [656, 342] on span "Online" at bounding box center [644, 338] width 25 height 11
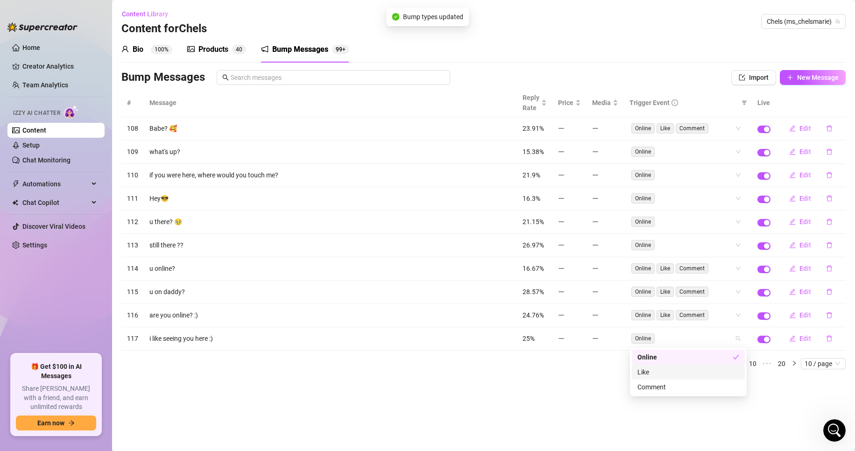
click at [683, 377] on div "Like" at bounding box center [689, 372] width 102 height 10
click at [687, 388] on div "Comment" at bounding box center [689, 387] width 102 height 10
click at [576, 403] on main "Content Library Content for Chels Chels (ms_chelsmarie) Bio 100% Products 4 0 B…" at bounding box center [483, 225] width 743 height 451
click at [741, 365] on link "9" at bounding box center [740, 364] width 10 height 10
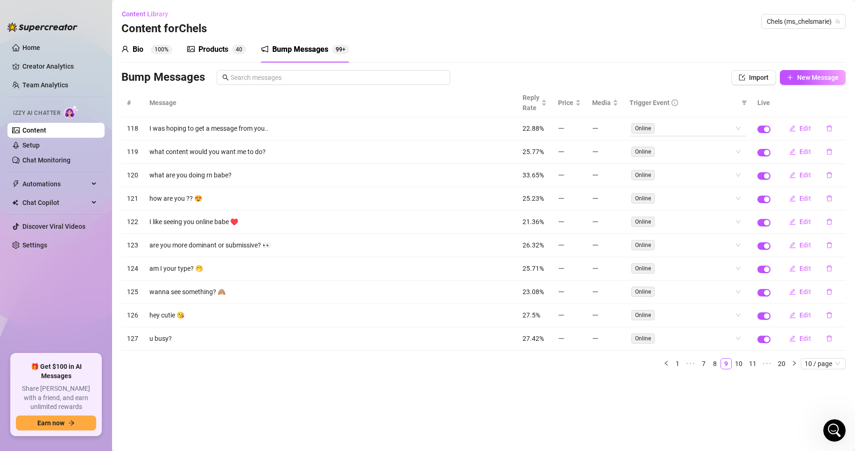
click at [678, 135] on div "Online" at bounding box center [688, 128] width 117 height 15
click at [682, 161] on div "Like" at bounding box center [689, 162] width 102 height 10
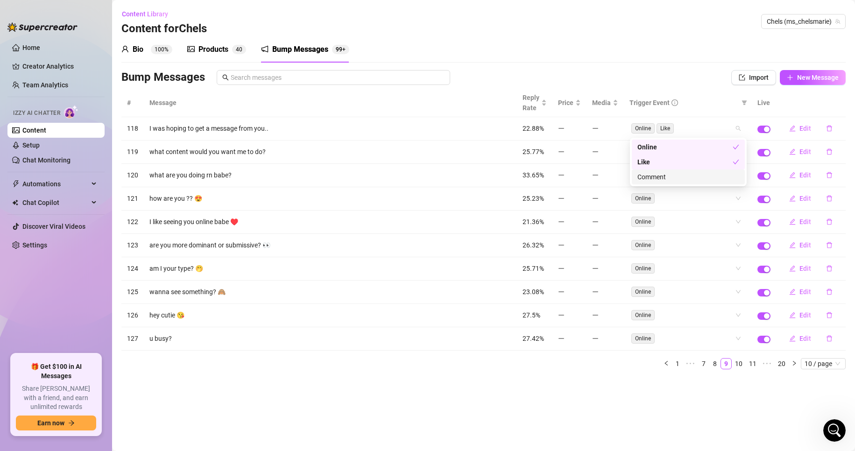
click at [688, 179] on div "Comment" at bounding box center [689, 177] width 102 height 10
click at [711, 209] on div "# Message Reply Rate Price Media Trigger Event Live 118 I was hoping to get a m…" at bounding box center [483, 229] width 725 height 281
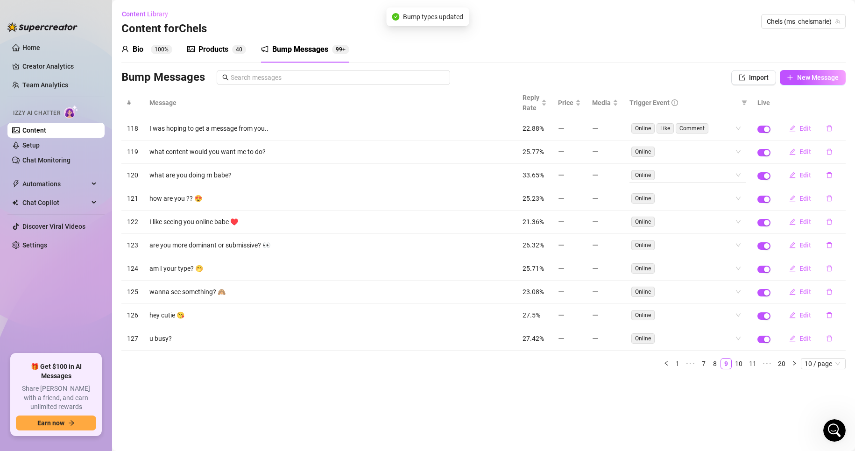
click at [691, 175] on div "Online" at bounding box center [683, 175] width 103 height 13
click at [700, 209] on div "Like" at bounding box center [689, 209] width 102 height 10
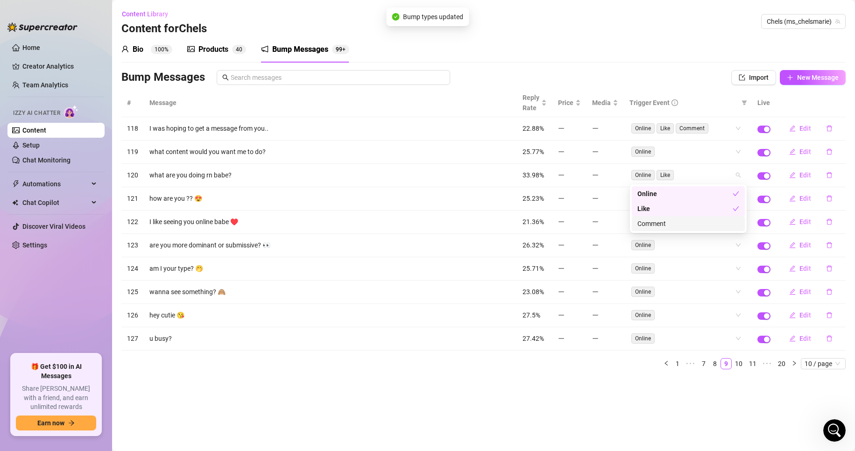
click at [705, 229] on div "Comment" at bounding box center [688, 223] width 113 height 15
click at [563, 410] on main "Content Library Content for Chels Chels (ms_chelsmarie) Bio 100% Products 4 0 B…" at bounding box center [483, 225] width 743 height 451
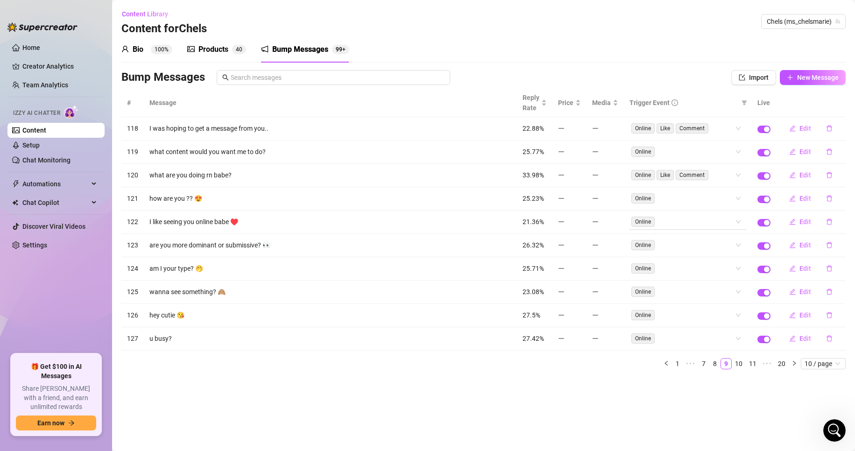
click at [699, 223] on div "Online" at bounding box center [683, 221] width 103 height 13
click at [697, 261] on div "Like" at bounding box center [688, 255] width 113 height 15
click at [701, 271] on div "Comment" at bounding box center [689, 270] width 102 height 10
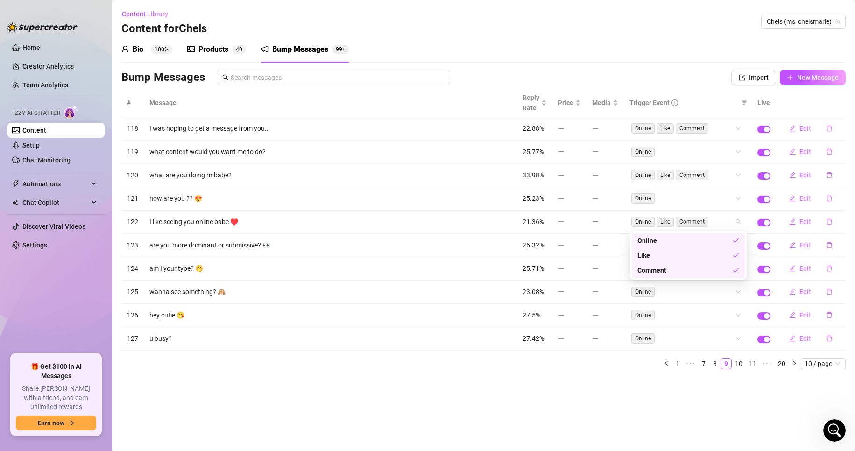
click at [604, 392] on main "Content Library Content for Chels Chels (ms_chelsmarie) Bio 100% Products 4 0 B…" at bounding box center [483, 225] width 743 height 451
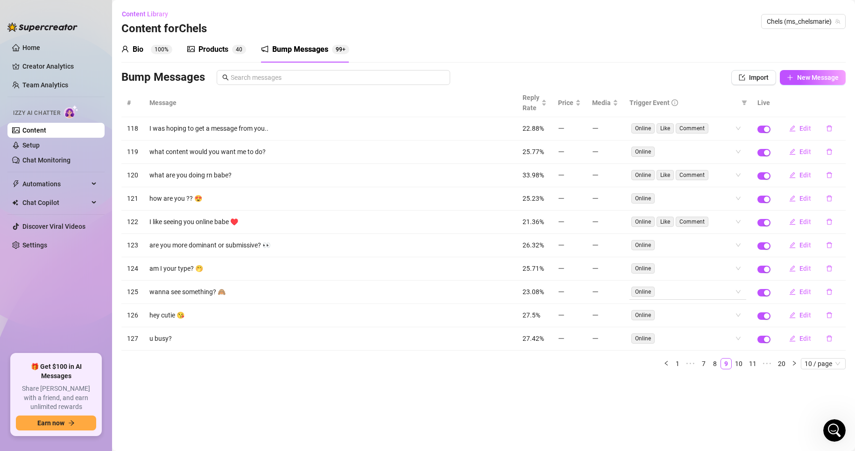
click at [680, 294] on div "Online" at bounding box center [683, 291] width 103 height 13
click at [673, 327] on div "Like" at bounding box center [689, 325] width 102 height 10
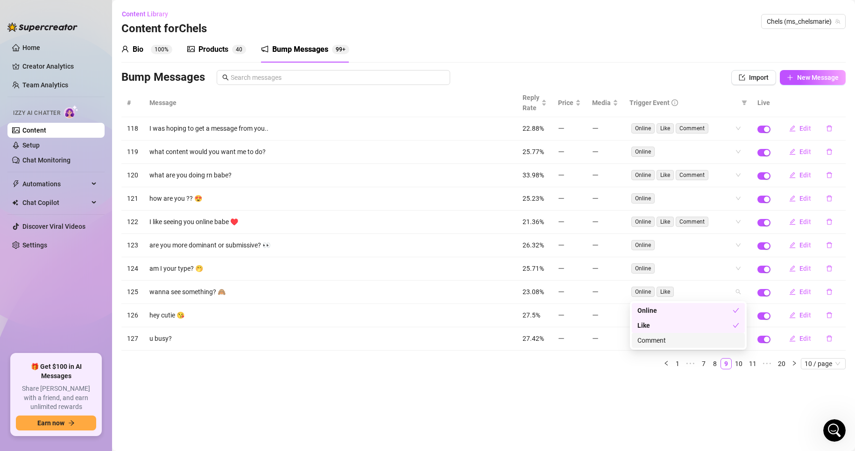
click at [672, 342] on div "Comment" at bounding box center [689, 340] width 102 height 10
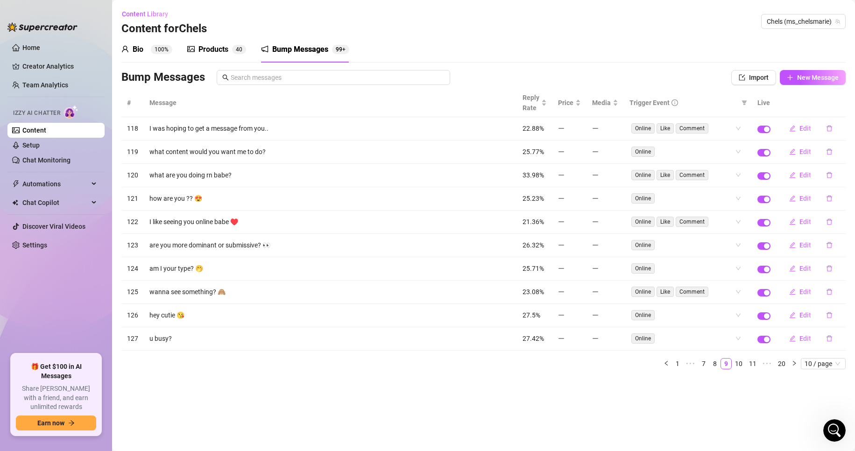
click at [591, 401] on main "Content Library Content for Chels Chels (ms_chelsmarie) Bio 100% Products 4 0 B…" at bounding box center [483, 225] width 743 height 451
click at [678, 315] on div "Online" at bounding box center [683, 315] width 103 height 13
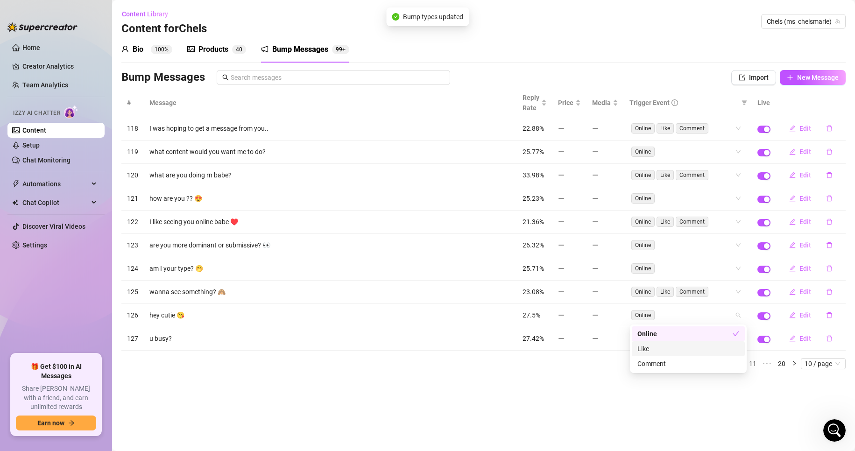
click at [674, 354] on div "Like" at bounding box center [688, 349] width 113 height 15
click at [674, 366] on div "Comment" at bounding box center [689, 364] width 102 height 10
click at [549, 405] on main "Content Library Content for Chels Chels (ms_chelsmarie) Bio 100% Products 4 0 B…" at bounding box center [483, 225] width 743 height 451
click at [658, 335] on input "search" at bounding box center [658, 338] width 2 height 11
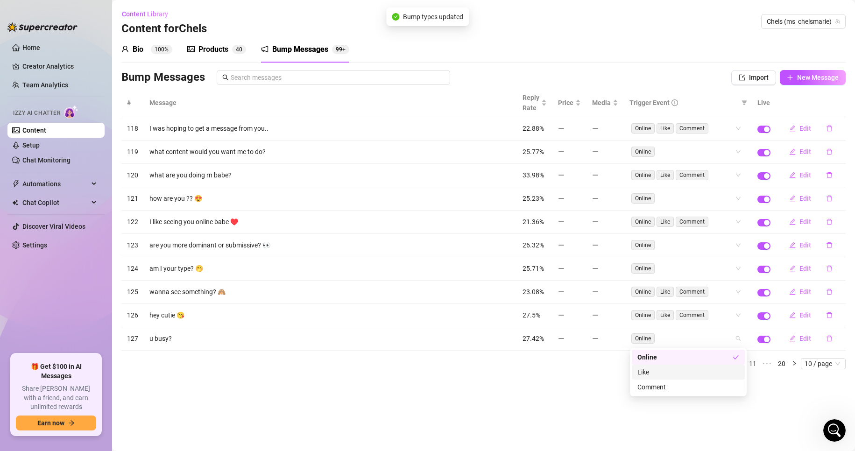
click at [655, 377] on div "Like" at bounding box center [689, 372] width 102 height 10
click at [657, 387] on div "Comment" at bounding box center [689, 387] width 102 height 10
click at [569, 406] on main "Content Library Content for Chels Chels (ms_chelsmarie) Bio 100% Products 4 0 B…" at bounding box center [483, 225] width 743 height 451
click at [711, 341] on input "search" at bounding box center [712, 338] width 2 height 11
click at [675, 363] on div "Online" at bounding box center [688, 357] width 113 height 15
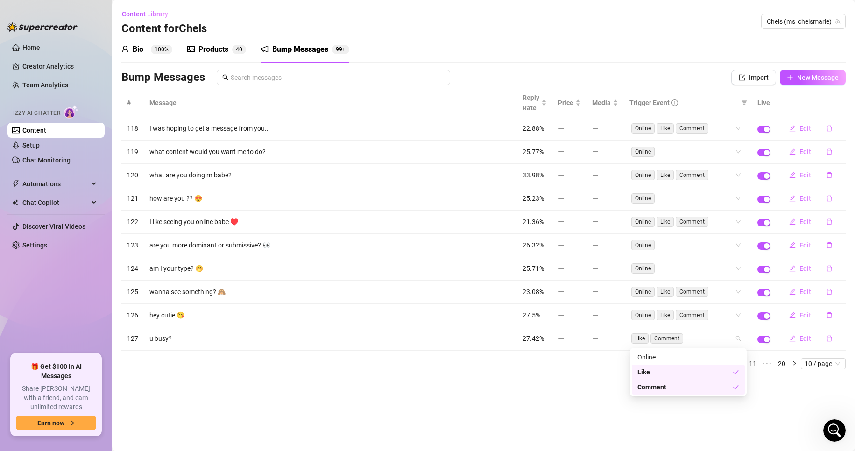
click at [553, 399] on main "Content Library Content for Chels Chels (ms_chelsmarie) Bio 100% Products 4 0 B…" at bounding box center [483, 225] width 743 height 451
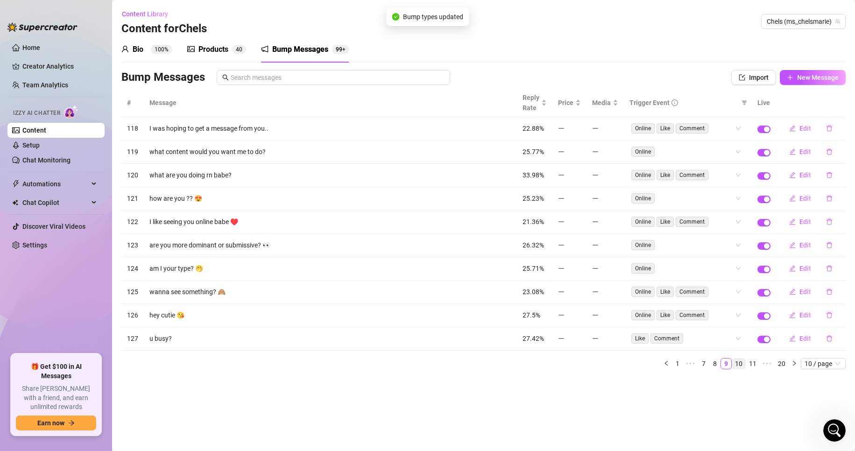
click at [740, 364] on link "10" at bounding box center [739, 364] width 13 height 10
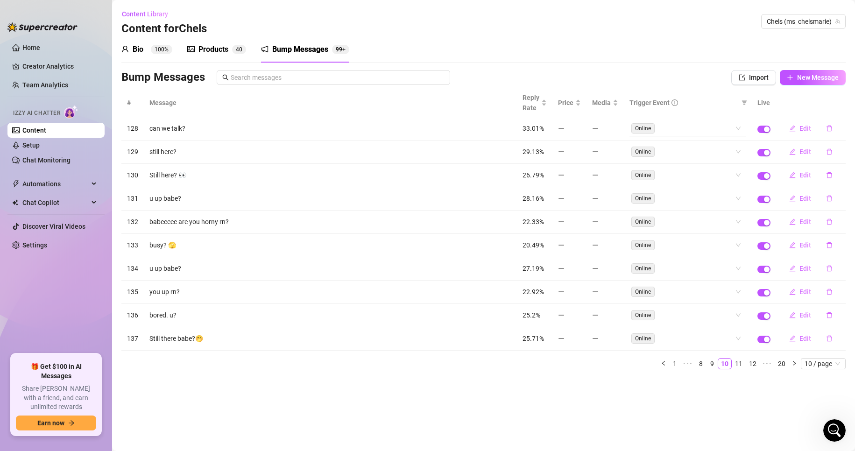
click at [722, 127] on div "Online" at bounding box center [683, 128] width 103 height 13
click at [724, 163] on div "Like" at bounding box center [689, 162] width 102 height 10
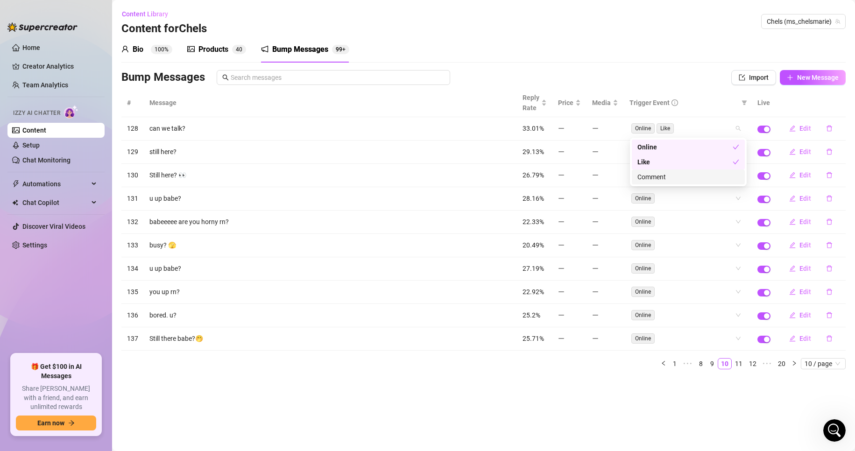
click at [721, 182] on div "Comment" at bounding box center [689, 177] width 102 height 10
click at [604, 377] on main "Content Library Content for Chels Chels (ms_chelsmarie) Bio 100% Products 4 0 B…" at bounding box center [483, 225] width 743 height 451
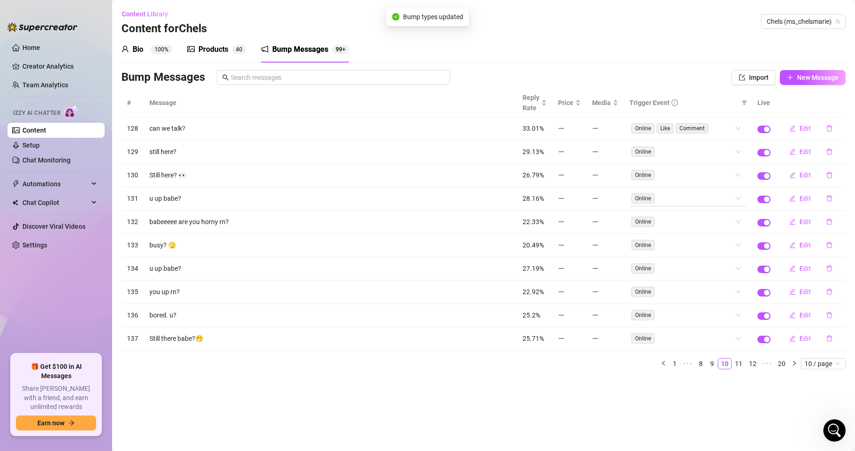
click at [694, 197] on div "Online" at bounding box center [683, 198] width 103 height 13
click at [695, 234] on div "Like" at bounding box center [689, 232] width 102 height 10
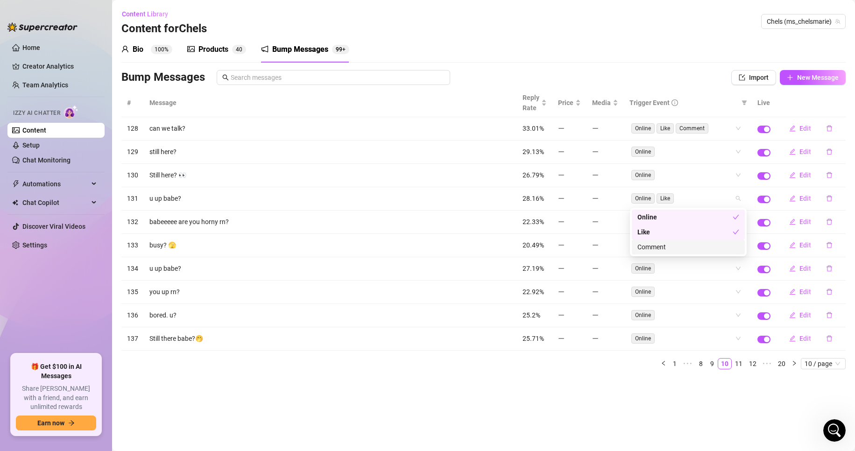
click at [697, 253] on div "Comment" at bounding box center [688, 247] width 113 height 15
click at [569, 406] on main "Content Library Content for Chels Chels (ms_chelsmarie) Bio 100% Products 4 0 B…" at bounding box center [483, 225] width 743 height 451
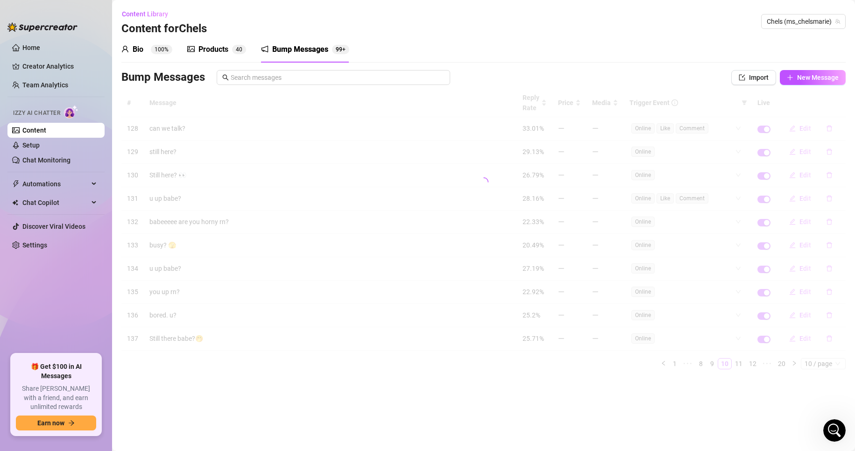
click at [673, 227] on div at bounding box center [483, 182] width 725 height 187
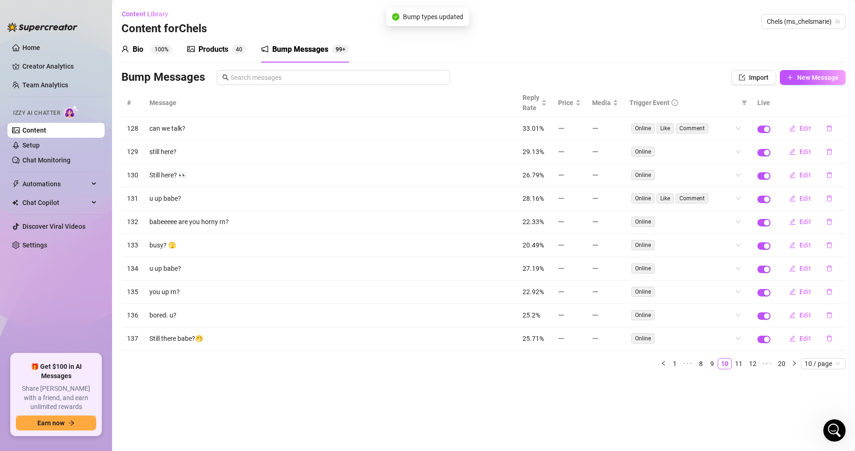
click at [673, 227] on div "Online" at bounding box center [683, 221] width 103 height 13
click at [672, 259] on div "Like" at bounding box center [689, 255] width 102 height 10
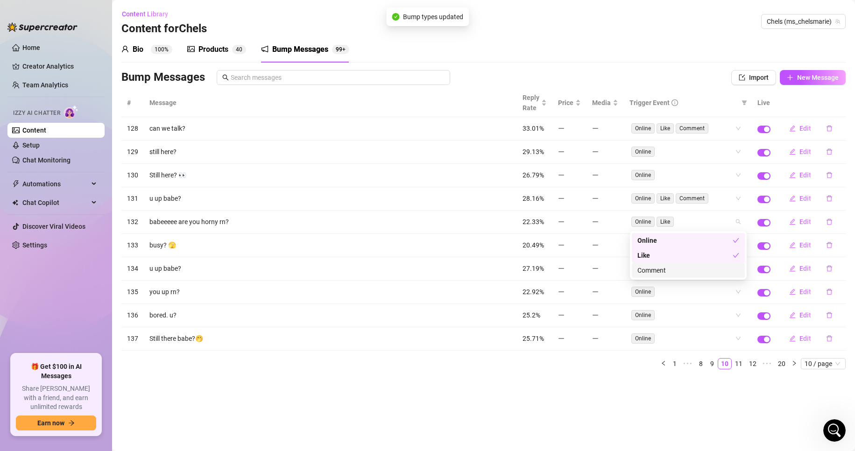
click at [675, 276] on div "Comment" at bounding box center [688, 270] width 113 height 15
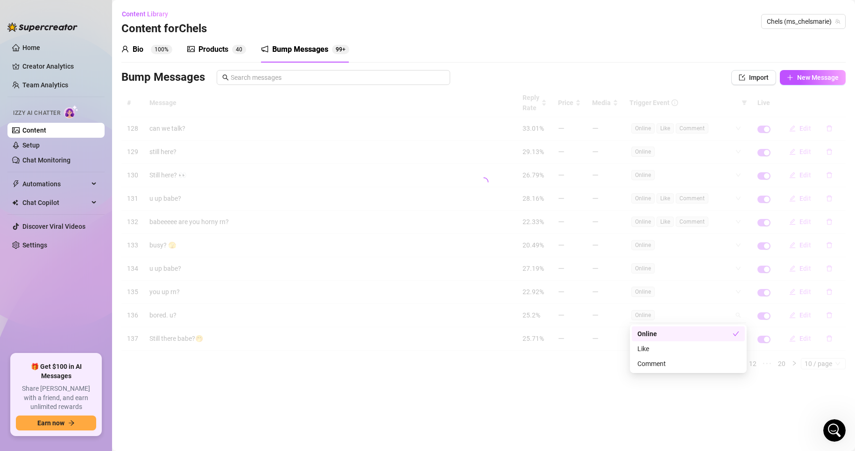
click at [673, 313] on div "# Message Reply Rate Price Media Trigger Event Live 128 can we talk? 33.01% Onl…" at bounding box center [483, 229] width 725 height 281
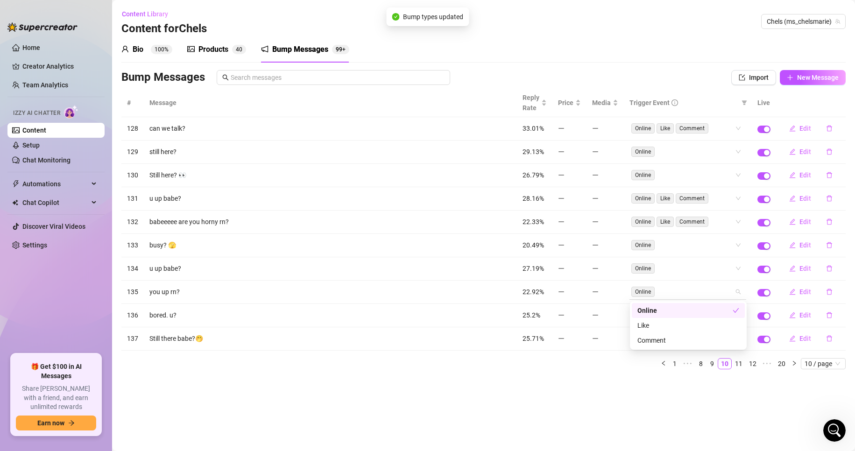
click at [674, 293] on div "Online" at bounding box center [683, 291] width 103 height 13
click at [673, 323] on div "Like" at bounding box center [689, 325] width 102 height 10
click at [673, 343] on div "Comment" at bounding box center [689, 340] width 102 height 10
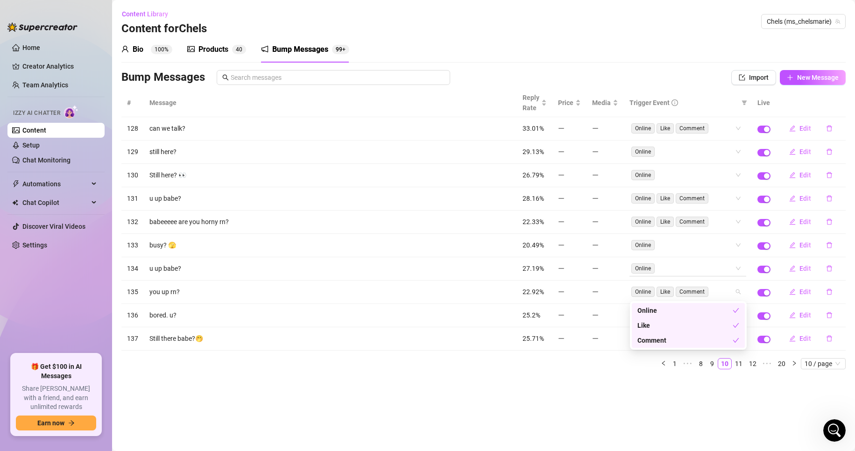
click at [684, 261] on div "# Message Reply Rate Price Media Trigger Event Live 128 can we talk? 33.01% Onl…" at bounding box center [483, 229] width 725 height 281
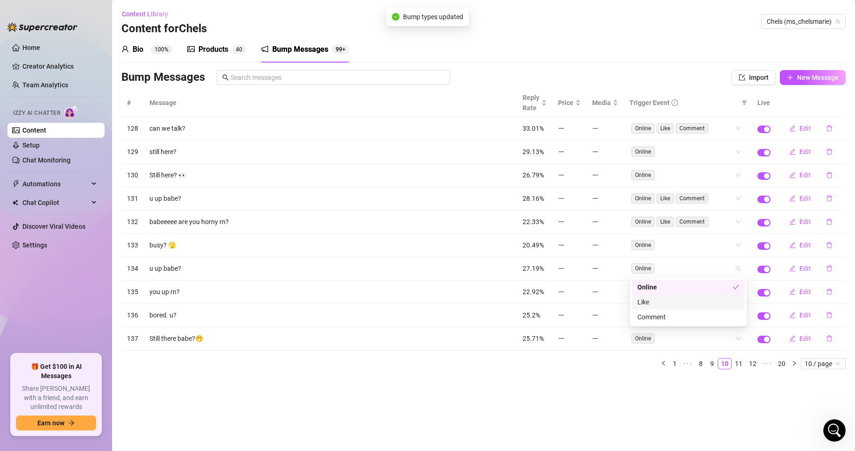
click at [668, 300] on div "Like" at bounding box center [689, 302] width 102 height 10
click at [669, 314] on div "Comment" at bounding box center [689, 317] width 102 height 10
click at [618, 318] on div "# Message Reply Rate Price Media Trigger Event Live 128 can we talk? 33.01% Onl…" at bounding box center [483, 229] width 725 height 281
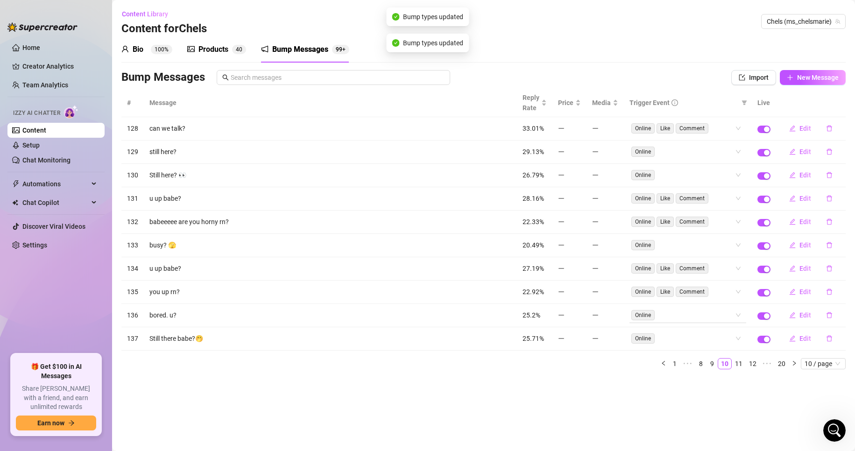
click at [657, 313] on input "search" at bounding box center [658, 315] width 2 height 11
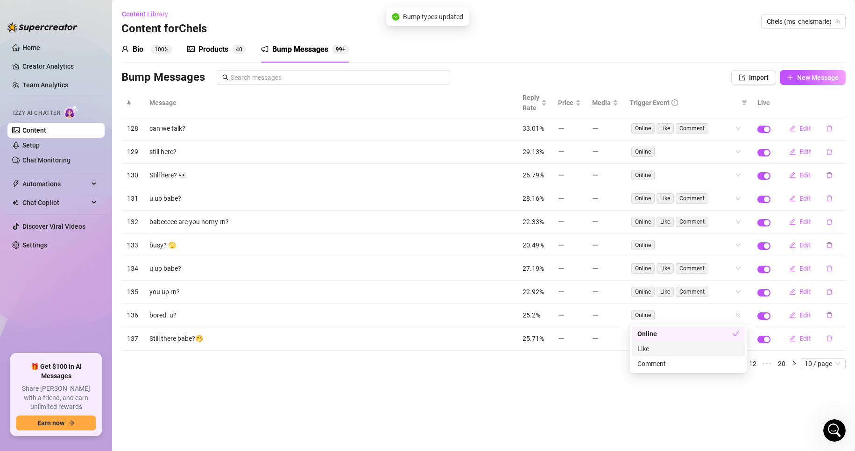
click at [656, 346] on div "Like" at bounding box center [689, 349] width 102 height 10
click at [662, 366] on div "Comment" at bounding box center [689, 364] width 102 height 10
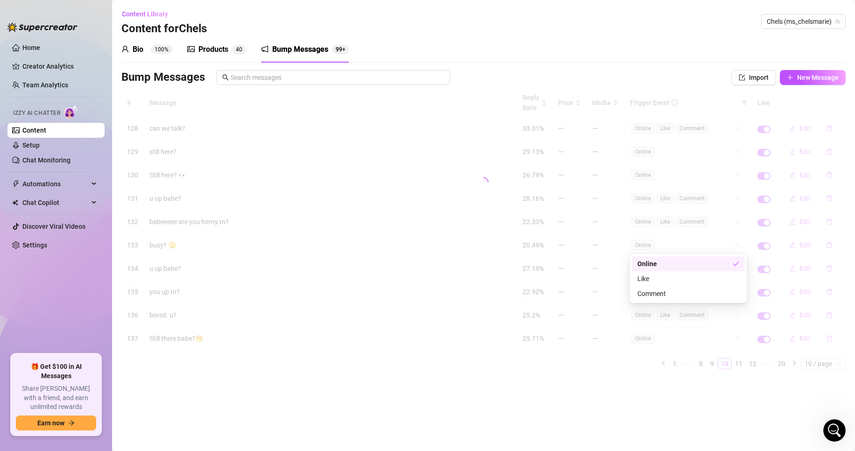
click at [675, 246] on div "# Message Reply Rate Price Media Trigger Event Live 128 can we talk? 33.01% Onl…" at bounding box center [483, 229] width 725 height 281
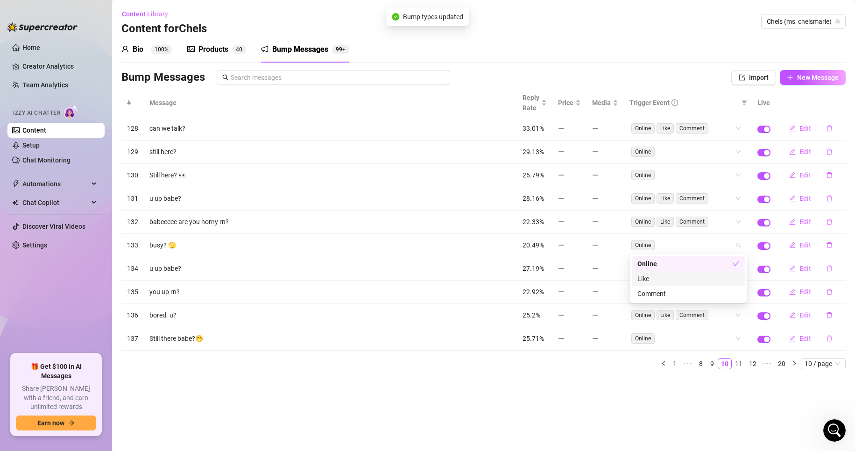
click at [683, 275] on div "Like" at bounding box center [689, 279] width 102 height 10
click at [689, 296] on div "Comment" at bounding box center [689, 294] width 102 height 10
click at [674, 262] on div "Online" at bounding box center [685, 264] width 95 height 10
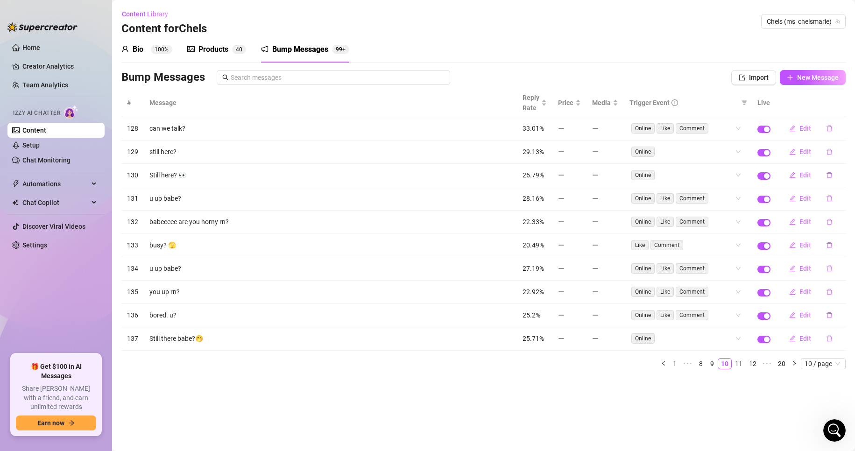
click at [606, 425] on main "Content Library Content for Chels Chels (ms_chelsmarie) Bio 100% Products 4 0 B…" at bounding box center [483, 225] width 743 height 451
click at [745, 365] on link "11" at bounding box center [739, 364] width 13 height 10
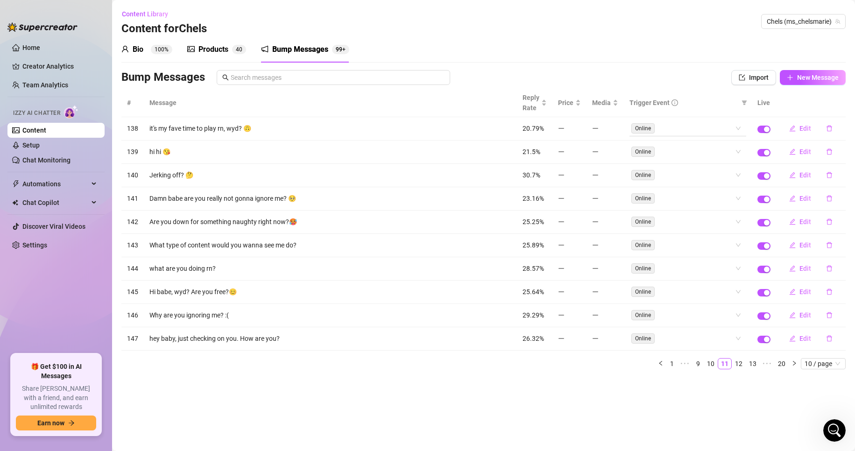
click at [712, 131] on div "Online" at bounding box center [683, 128] width 103 height 13
click at [715, 164] on div "Like" at bounding box center [689, 162] width 102 height 10
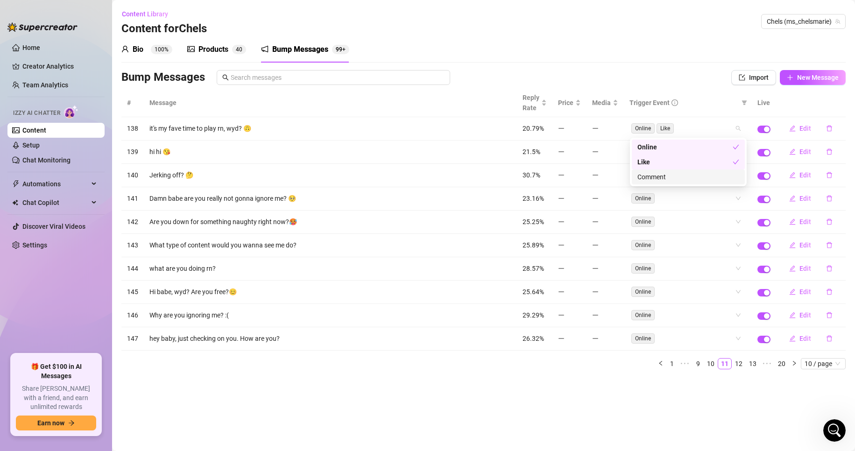
click at [716, 174] on div "Comment" at bounding box center [689, 177] width 102 height 10
click at [709, 221] on div "# Message Reply Rate Price Media Trigger Event Live 138 it's my fave time to pl…" at bounding box center [483, 229] width 725 height 281
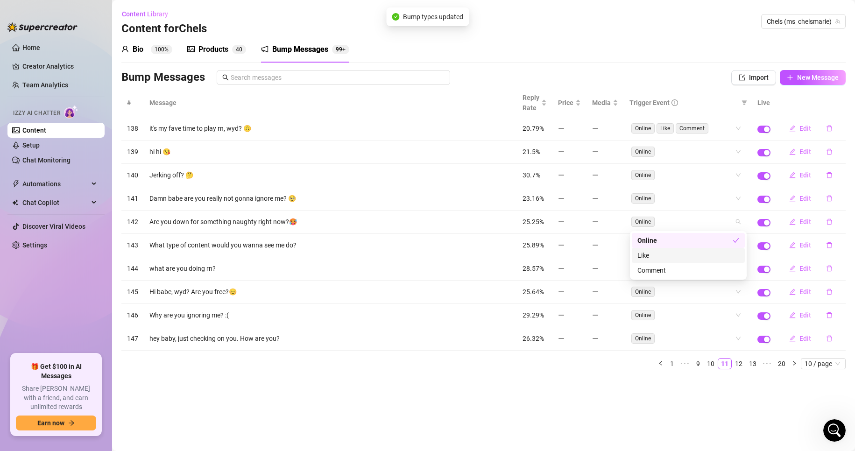
click at [707, 260] on div "Like" at bounding box center [689, 255] width 102 height 10
click at [709, 271] on div "Comment" at bounding box center [689, 270] width 102 height 10
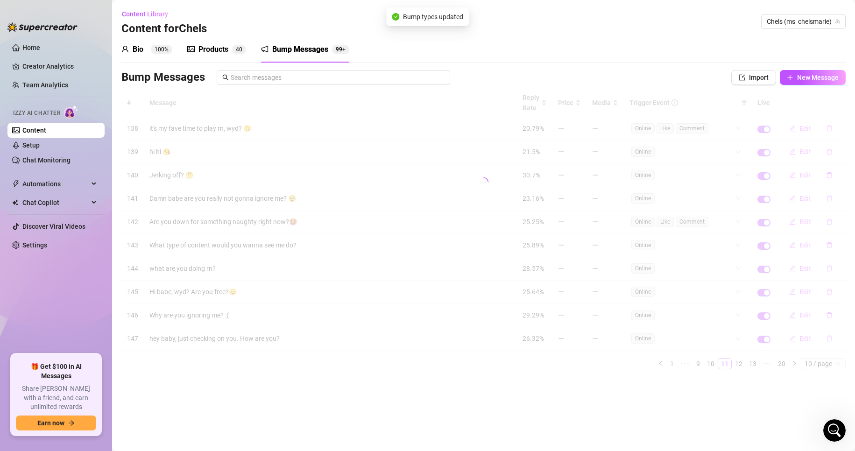
click at [691, 162] on div "# Message Reply Rate Price Media Trigger Event Live 138 it's my fave time to pl…" at bounding box center [483, 229] width 725 height 281
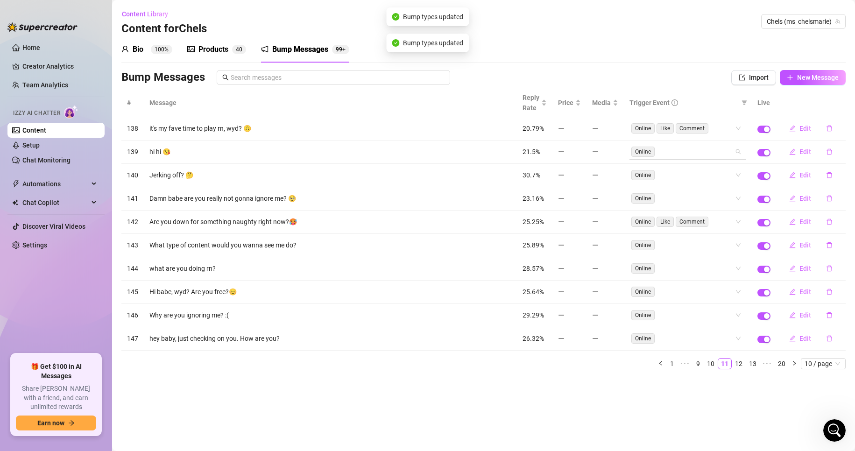
click at [689, 157] on div "Online" at bounding box center [683, 151] width 103 height 13
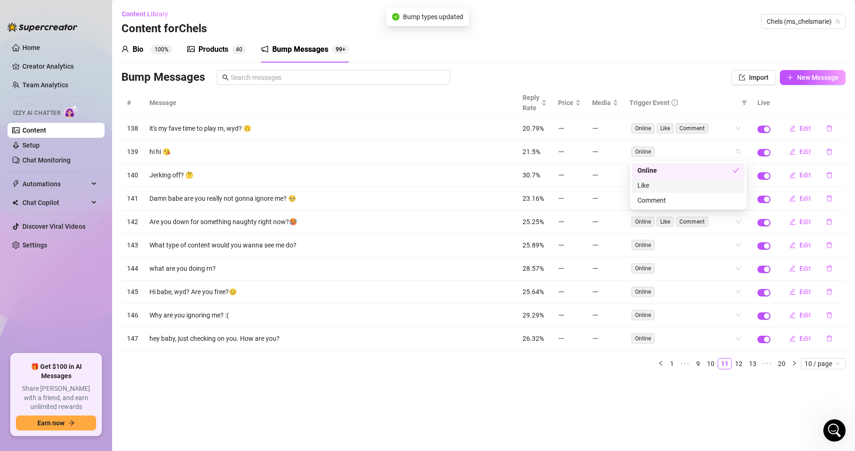
click at [693, 183] on div "Like" at bounding box center [689, 185] width 102 height 10
click at [696, 204] on div "Comment" at bounding box center [689, 200] width 102 height 10
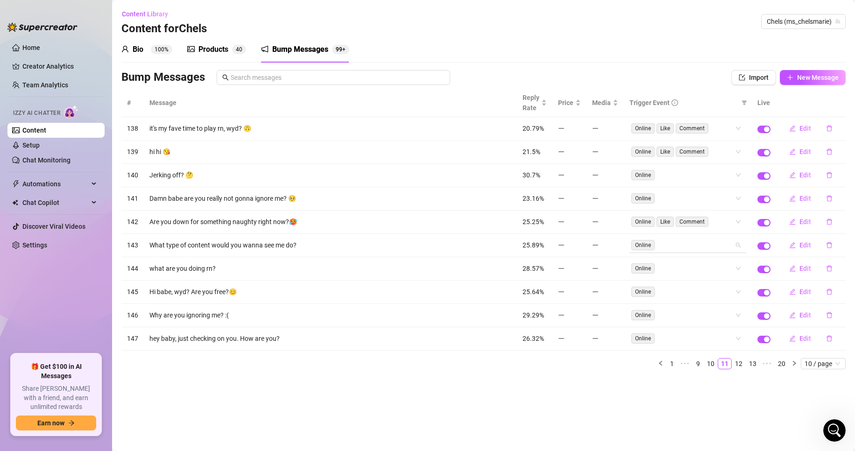
click at [696, 243] on div "# Message Reply Rate Price Media Trigger Event Live 138 it's my fave time to pl…" at bounding box center [483, 229] width 725 height 281
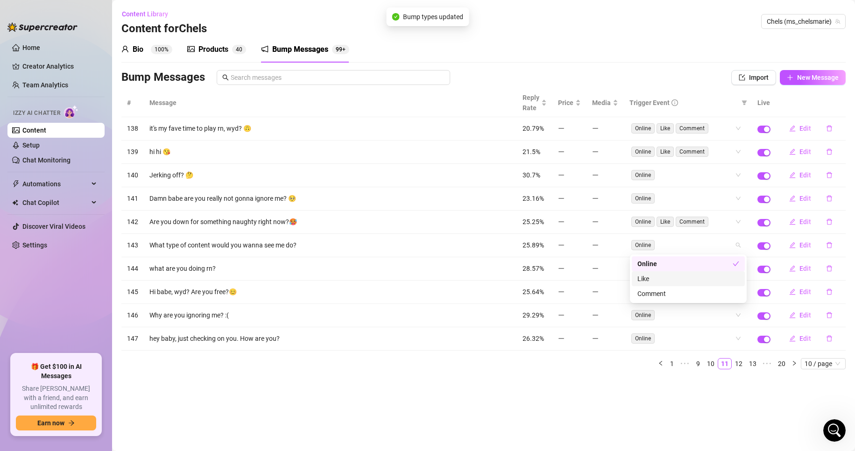
click at [698, 278] on div "Like" at bounding box center [689, 279] width 102 height 10
click at [698, 299] on div "Comment" at bounding box center [688, 293] width 113 height 15
click at [694, 316] on div "# Message Reply Rate Price Media Trigger Event Live 138 it's my fave time to pl…" at bounding box center [483, 229] width 725 height 281
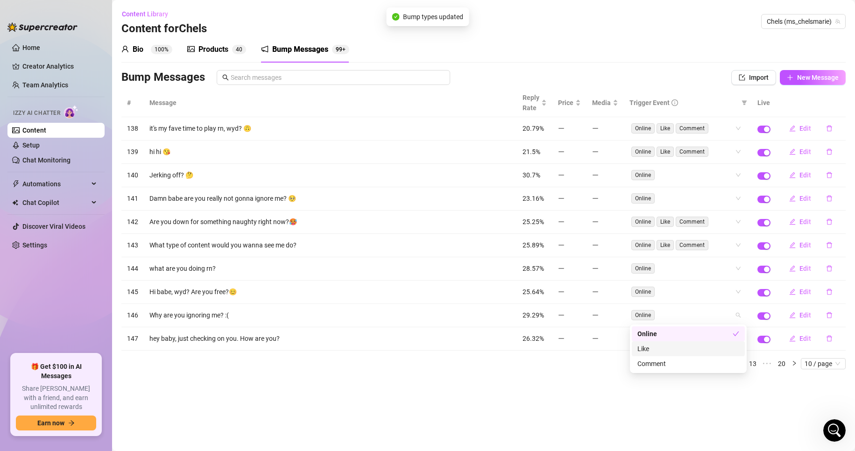
click at [696, 345] on div "Like" at bounding box center [689, 349] width 102 height 10
click at [697, 363] on div "Comment" at bounding box center [689, 364] width 102 height 10
click at [690, 295] on div "# Message Reply Rate Price Media Trigger Event Live 138 it's my fave time to pl…" at bounding box center [483, 229] width 725 height 281
click at [695, 327] on div "Like" at bounding box center [689, 325] width 102 height 10
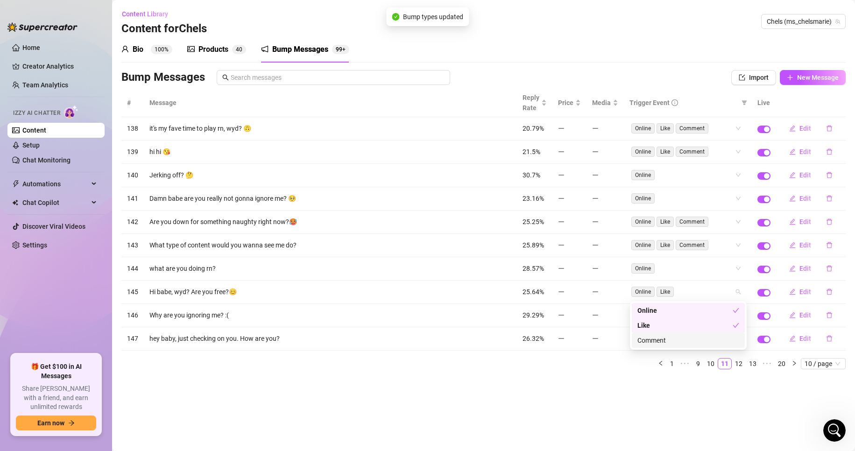
click at [696, 342] on div "Comment" at bounding box center [689, 340] width 102 height 10
click at [686, 271] on div "# Message Reply Rate Price Media Trigger Event Live 138 it's my fave time to pl…" at bounding box center [483, 229] width 725 height 281
click at [691, 307] on div "Like" at bounding box center [688, 302] width 113 height 15
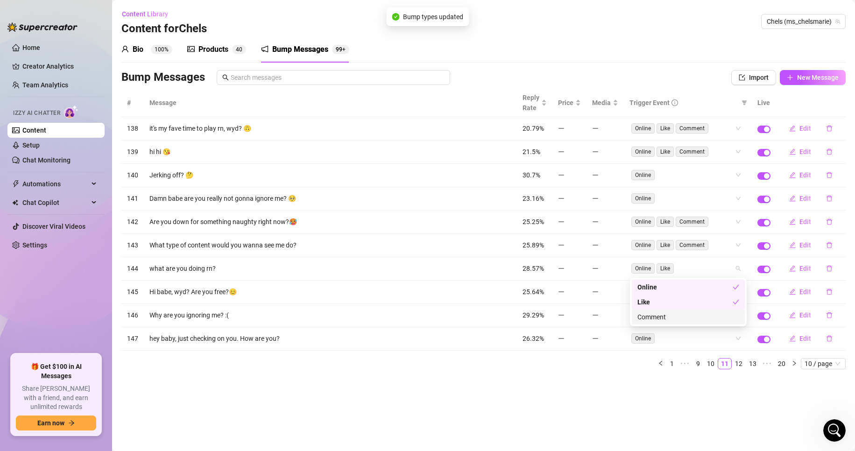
click at [692, 318] on div "Comment" at bounding box center [689, 317] width 102 height 10
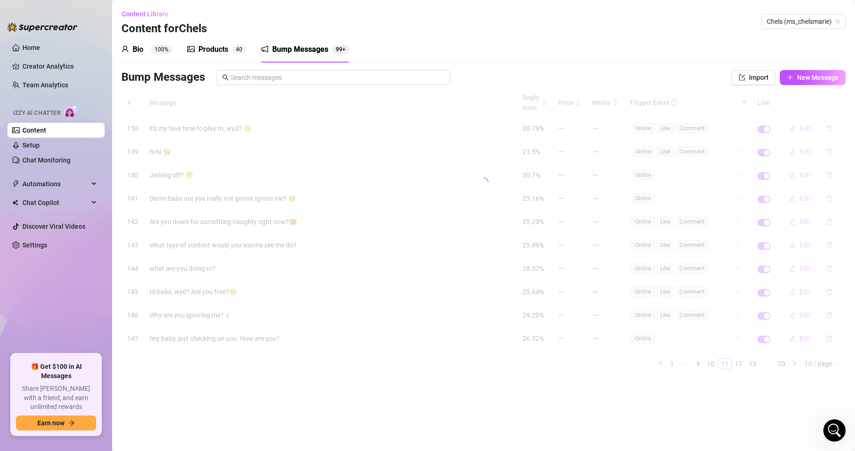
click at [700, 351] on div "# Message Reply Rate Price Media Trigger Event Live 138 it's my fave time to pl…" at bounding box center [483, 229] width 725 height 281
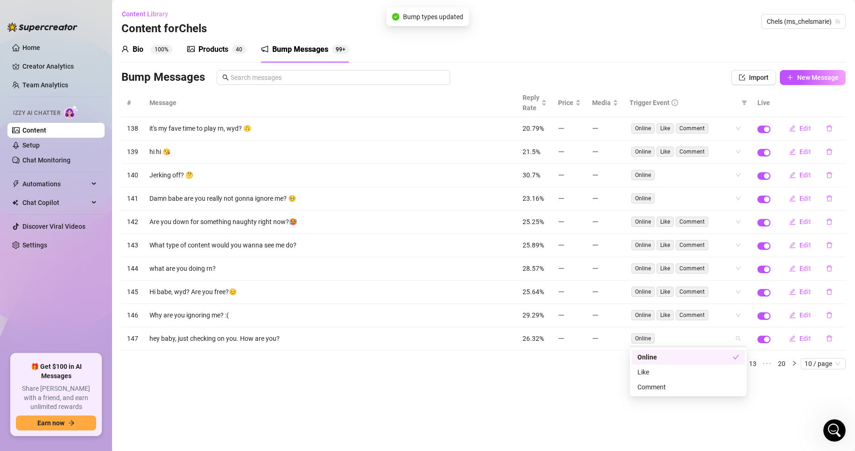
click at [695, 337] on div "Online" at bounding box center [683, 338] width 103 height 13
click at [693, 373] on div "Like" at bounding box center [689, 372] width 102 height 10
click at [694, 387] on div "Comment" at bounding box center [689, 387] width 102 height 10
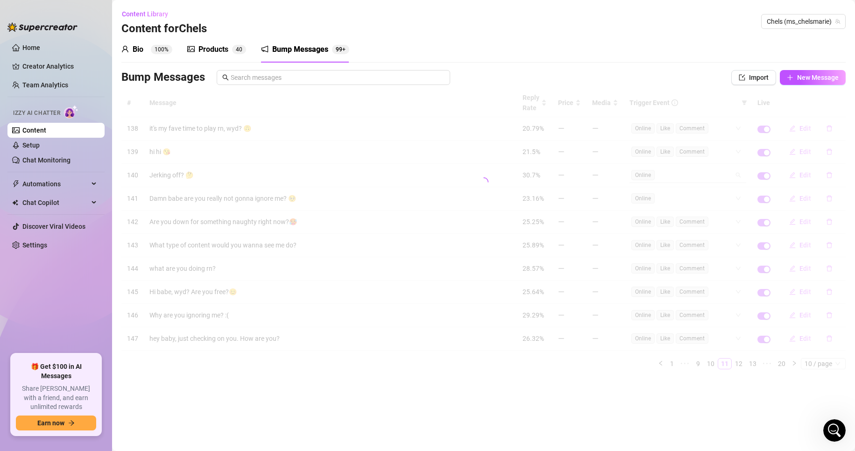
click at [678, 177] on div "# Message Reply Rate Price Media Trigger Event Live 138 it's my fave time to pl…" at bounding box center [483, 229] width 725 height 281
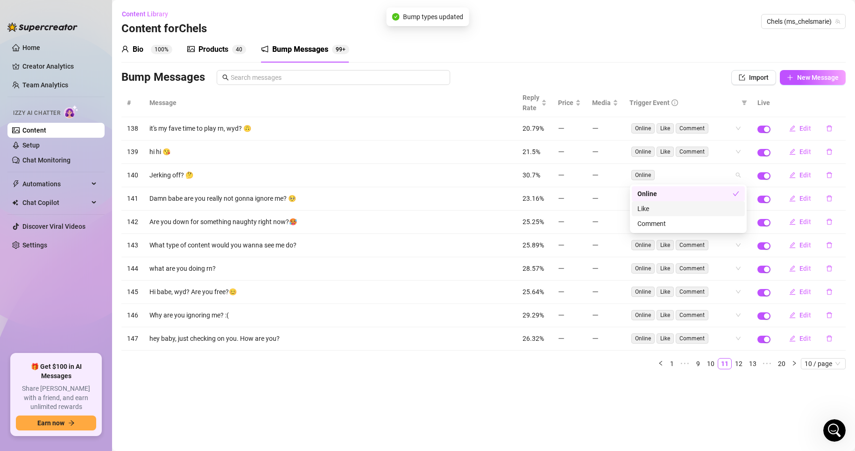
click at [677, 205] on div "Like" at bounding box center [689, 209] width 102 height 10
click at [678, 227] on div "Comment" at bounding box center [689, 224] width 102 height 10
click at [614, 382] on main "Content Library Content for Chels Chels (ms_chelsmarie) Bio 100% Products 4 0 B…" at bounding box center [483, 225] width 743 height 451
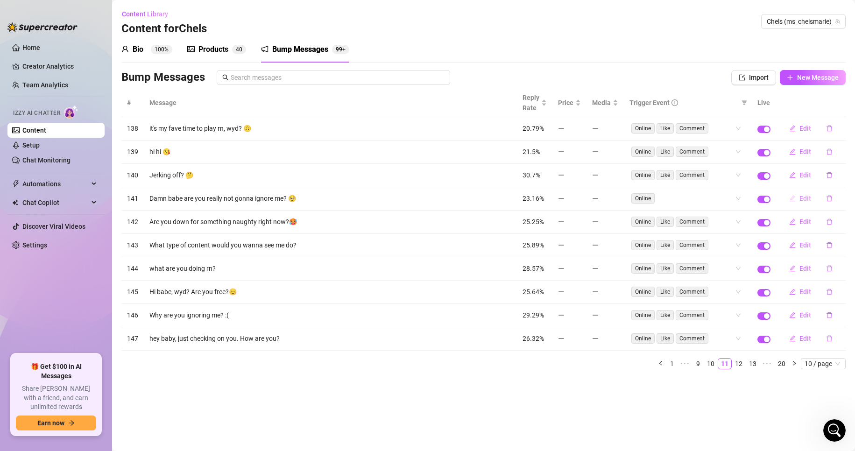
click at [806, 199] on span "Edit" at bounding box center [806, 198] width 12 height 7
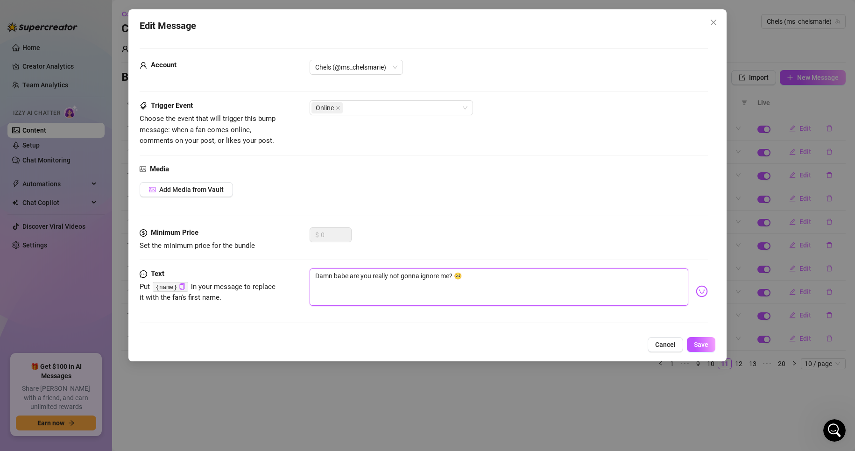
click at [402, 277] on textarea "Damn babe are you really not gonna ignore me? 🥺" at bounding box center [499, 287] width 379 height 37
type textarea "Damn babe are you really notgonna ignore me? 🥺"
type textarea "Damn babe are you really [PERSON_NAME] ignore me? 🥺"
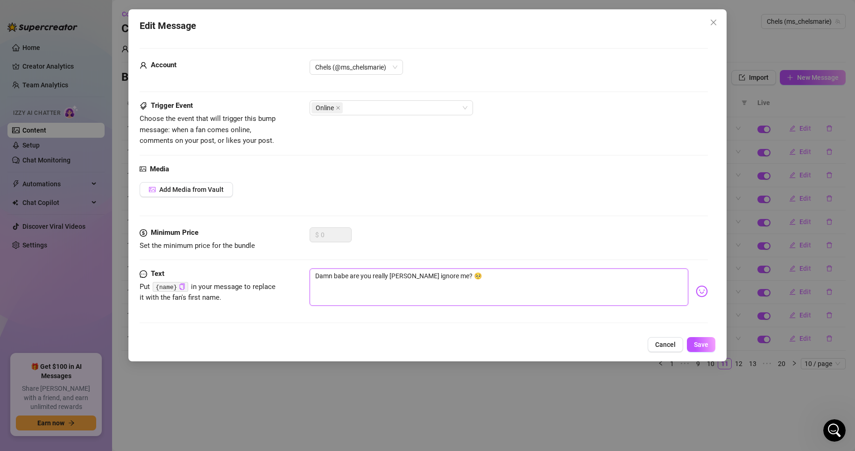
type textarea "Damn babe are you really ngonna ignore me? 🥺"
type textarea "Damn babe are you really gonna ignore me? 🥺"
click at [699, 338] on button "Save" at bounding box center [701, 344] width 28 height 15
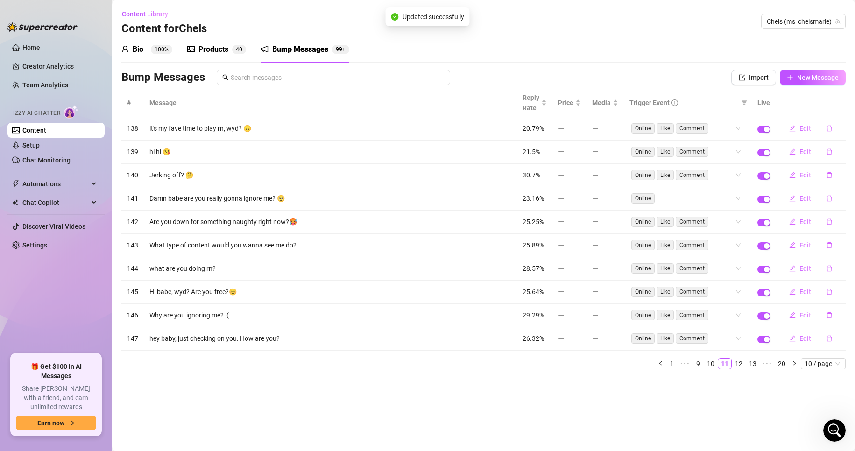
click at [681, 202] on div "Online" at bounding box center [683, 198] width 103 height 13
click at [683, 236] on div "Like" at bounding box center [689, 232] width 102 height 10
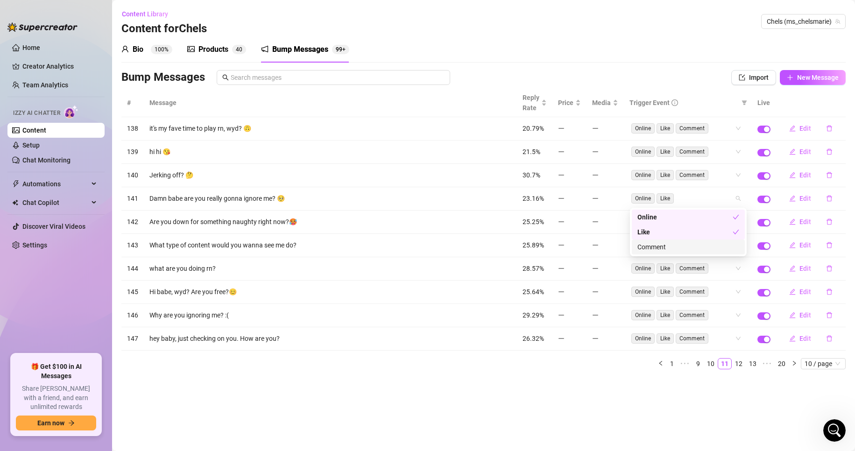
click at [686, 245] on div "Comment" at bounding box center [689, 247] width 102 height 10
click at [628, 449] on main "Content Library Content for Chels Chels (ms_chelsmarie) Bio 100% Products 4 0 B…" at bounding box center [483, 225] width 743 height 451
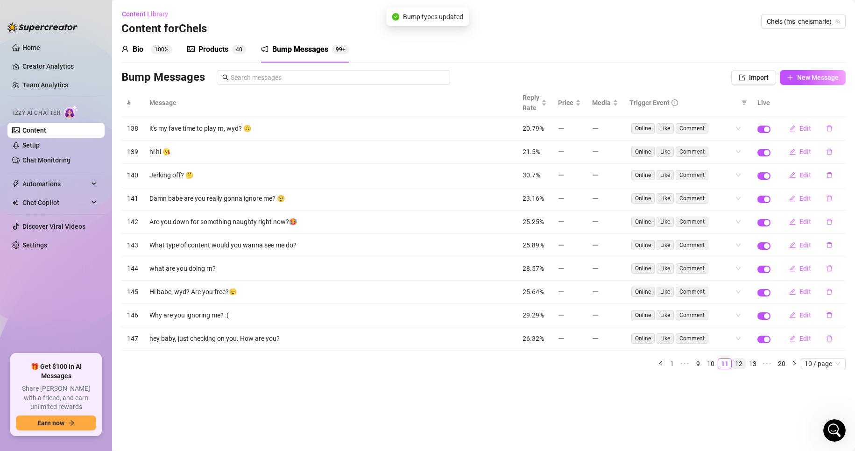
click at [741, 360] on link "12" at bounding box center [739, 364] width 13 height 10
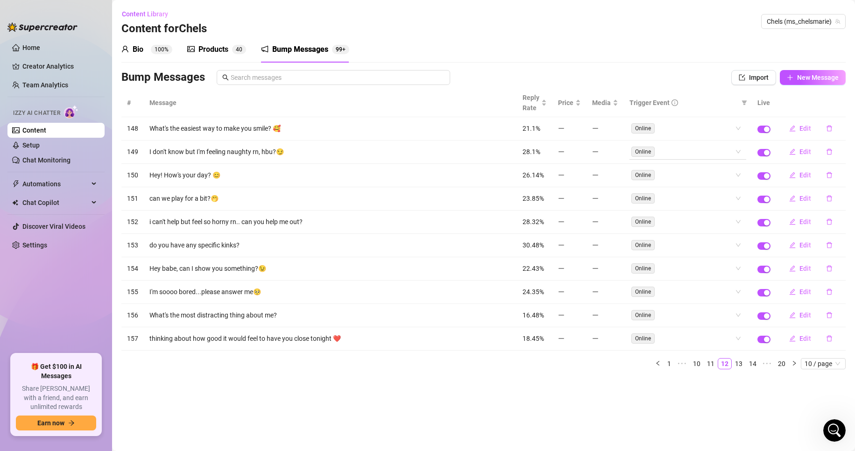
click at [715, 157] on div "Online" at bounding box center [683, 151] width 103 height 13
click at [720, 182] on div "Like" at bounding box center [689, 185] width 102 height 10
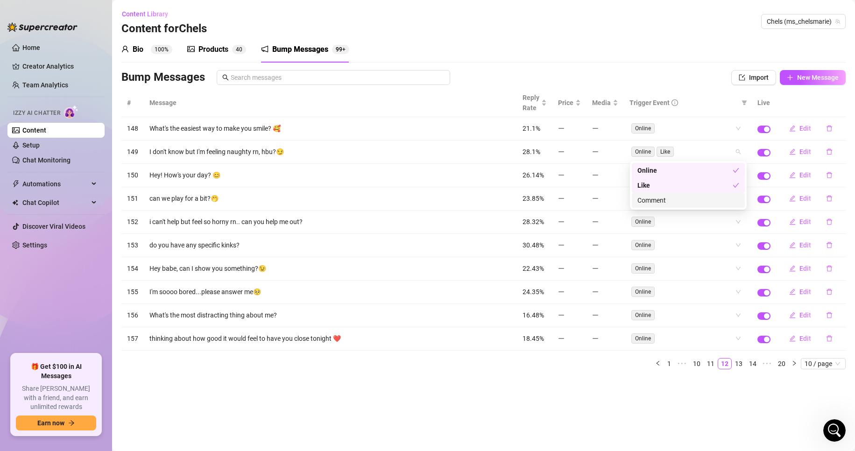
click at [714, 197] on div "Comment" at bounding box center [689, 200] width 102 height 10
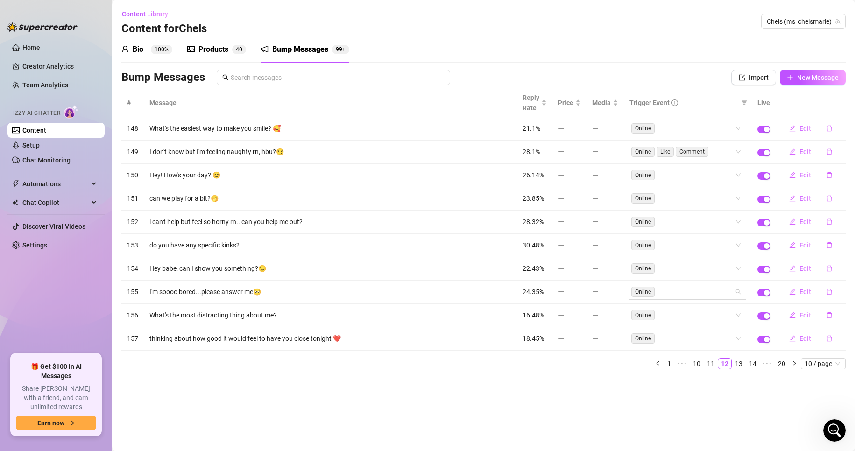
click at [701, 288] on div "# Message Reply Rate Price Media Trigger Event Live 148 What's the easiest way …" at bounding box center [483, 229] width 725 height 281
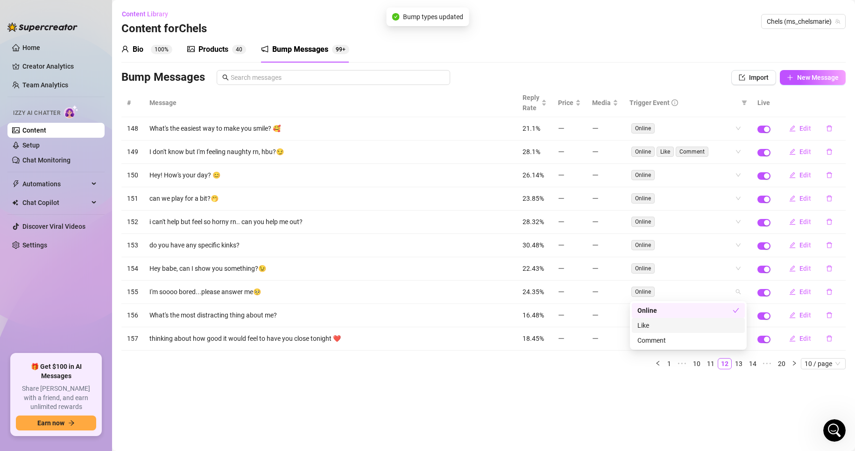
click at [711, 324] on div "Like" at bounding box center [689, 325] width 102 height 10
click at [713, 337] on div "Comment" at bounding box center [689, 340] width 102 height 10
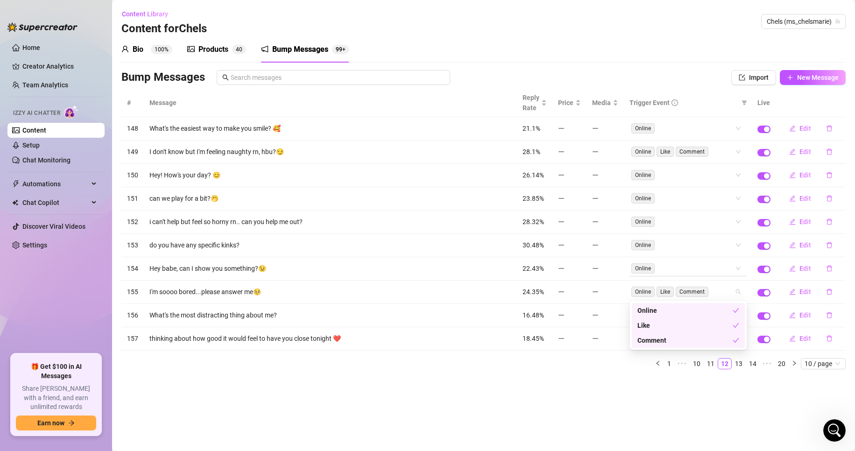
click at [711, 270] on div "# Message Reply Rate Price Media Trigger Event Live 148 What's the easiest way …" at bounding box center [483, 229] width 725 height 281
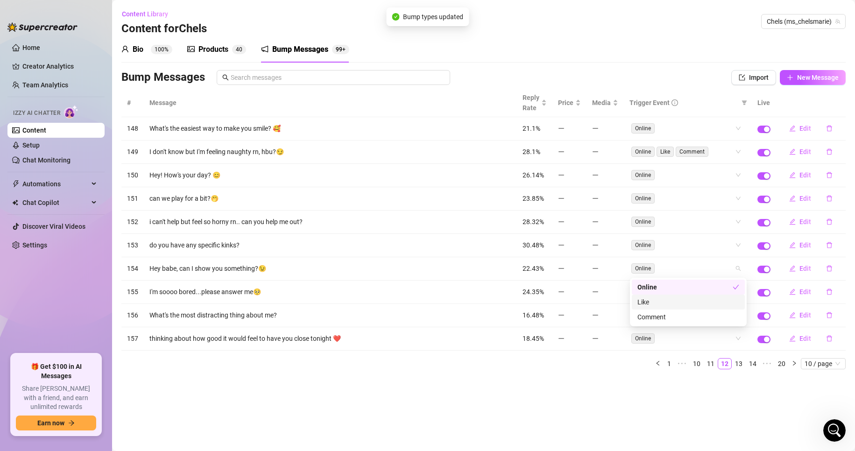
click at [708, 309] on div "Like" at bounding box center [688, 302] width 113 height 15
click at [708, 314] on div "Comment" at bounding box center [689, 317] width 102 height 10
click at [696, 243] on div "# Message Reply Rate Price Media Trigger Event Live 148 What's the easiest way …" at bounding box center [483, 229] width 725 height 281
click at [703, 283] on div "Like" at bounding box center [689, 279] width 102 height 10
click at [703, 283] on div "Like" at bounding box center [685, 279] width 95 height 10
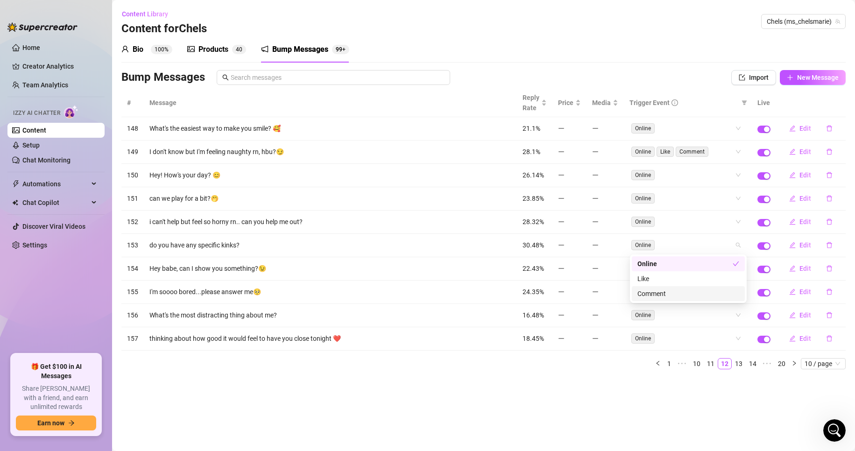
click at [705, 300] on div "Comment" at bounding box center [688, 293] width 113 height 15
click at [696, 279] on div "Like" at bounding box center [689, 279] width 102 height 10
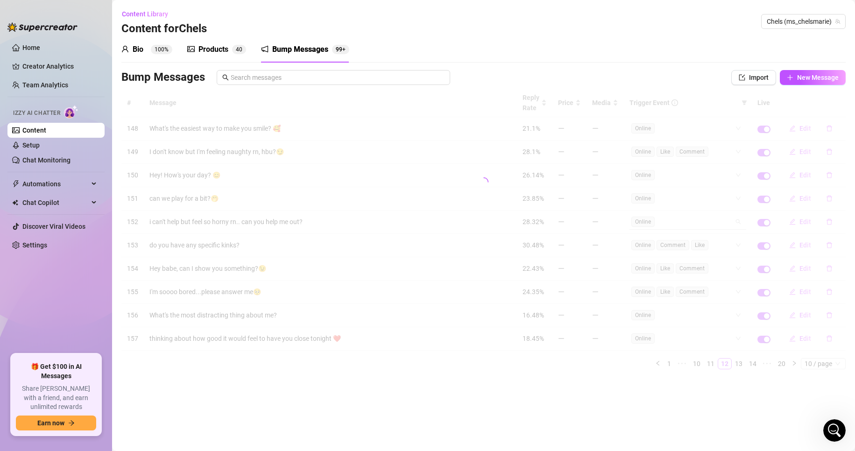
click at [676, 225] on div "# Message Reply Rate Price Media Trigger Event Live 148 What's the easiest way …" at bounding box center [483, 229] width 725 height 281
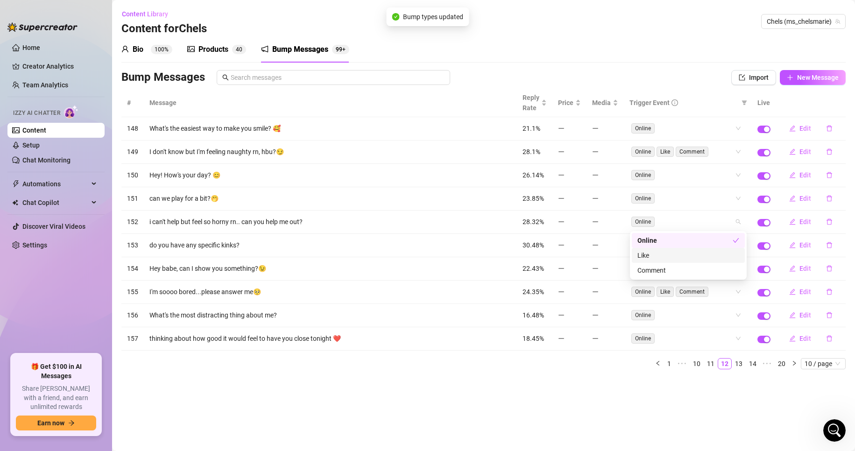
click at [664, 253] on div "Like" at bounding box center [689, 255] width 102 height 10
click at [669, 267] on div "Comment" at bounding box center [689, 270] width 102 height 10
click at [689, 193] on div "# Message Reply Rate Price Media Trigger Event Live 148 What's the easiest way …" at bounding box center [483, 229] width 725 height 281
click at [692, 235] on div "Like" at bounding box center [689, 232] width 102 height 10
click at [693, 250] on div "Comment" at bounding box center [689, 247] width 102 height 10
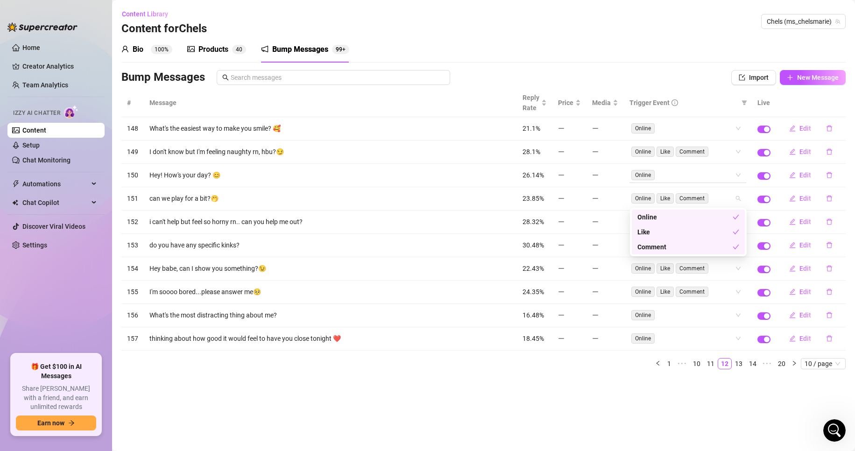
click at [712, 174] on div "# Message Reply Rate Price Media Trigger Event Live 148 What's the easiest way …" at bounding box center [483, 229] width 725 height 281
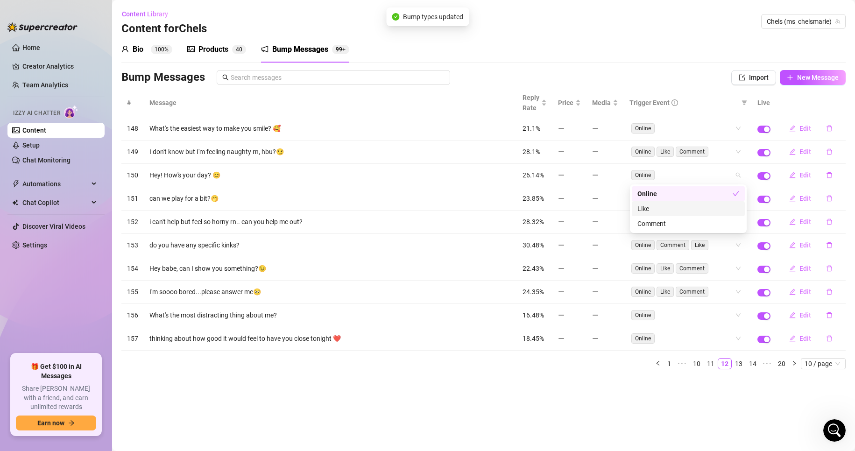
click at [711, 215] on div "Like" at bounding box center [688, 208] width 113 height 15
click at [716, 225] on div "Comment" at bounding box center [689, 224] width 102 height 10
click at [603, 440] on main "Content Library Content for Chels Chels (ms_chelsmarie) Bio 100% Products 4 0 B…" at bounding box center [483, 225] width 743 height 451
click at [740, 364] on link "13" at bounding box center [739, 364] width 13 height 10
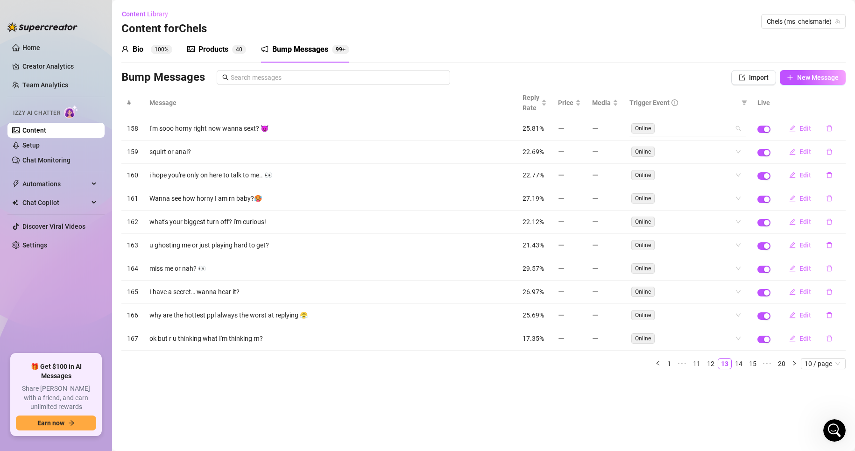
click at [709, 134] on div "Online" at bounding box center [683, 128] width 103 height 13
click at [719, 157] on div "Like" at bounding box center [688, 162] width 113 height 15
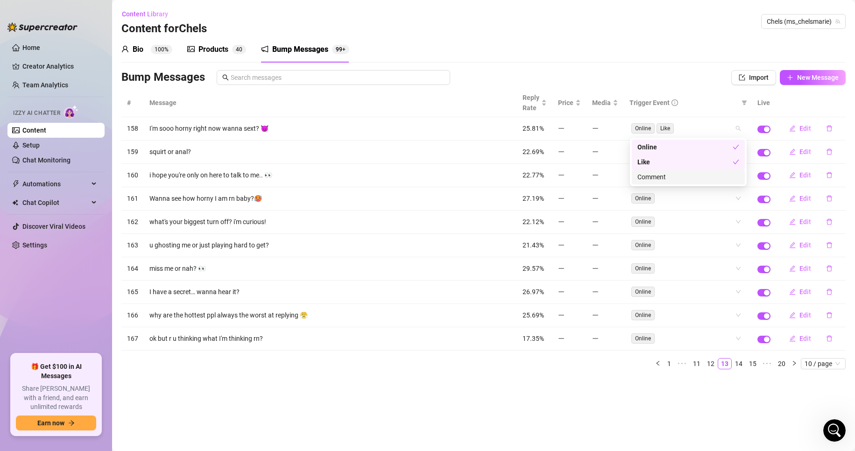
click at [721, 173] on div "Comment" at bounding box center [689, 177] width 102 height 10
click at [716, 311] on div "# Message Reply Rate Price Media Trigger Event Live 158 I'm sooo horny right no…" at bounding box center [483, 229] width 725 height 281
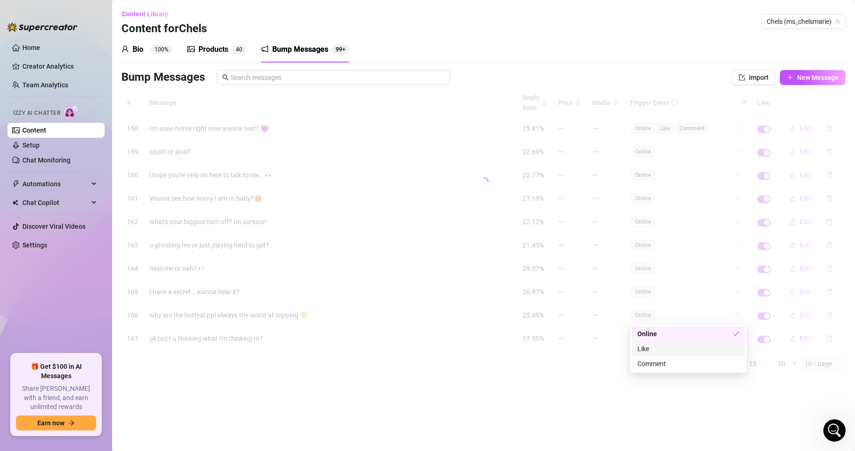
click at [717, 349] on div "Like" at bounding box center [689, 349] width 102 height 10
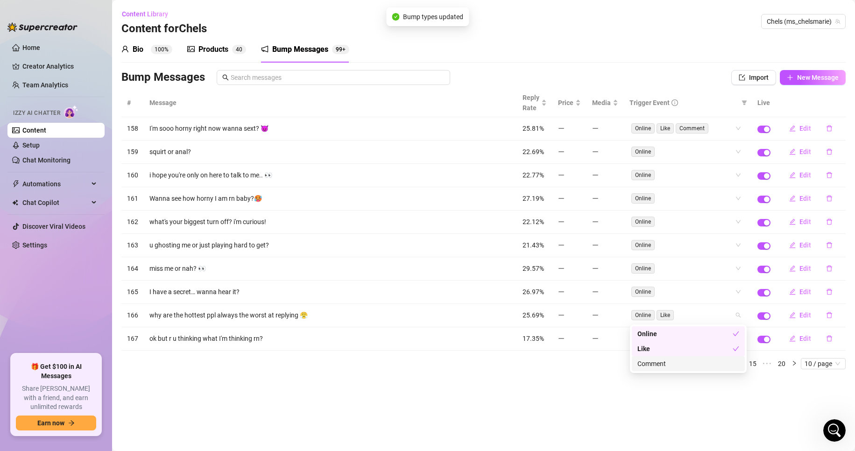
click at [707, 367] on div "Comment" at bounding box center [689, 364] width 102 height 10
click at [702, 293] on div "# Message Reply Rate Price Media Trigger Event Live 158 I'm sooo horny right no…" at bounding box center [483, 229] width 725 height 281
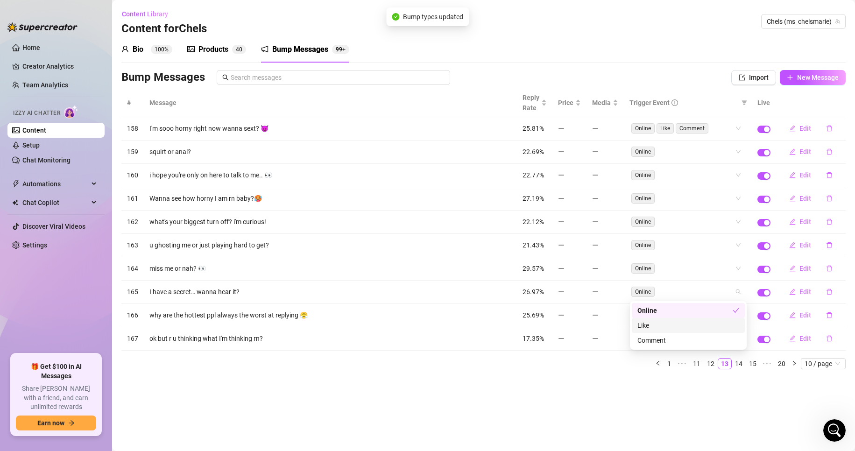
click at [709, 327] on div "Like" at bounding box center [689, 325] width 102 height 10
click at [709, 344] on div "Comment" at bounding box center [689, 340] width 102 height 10
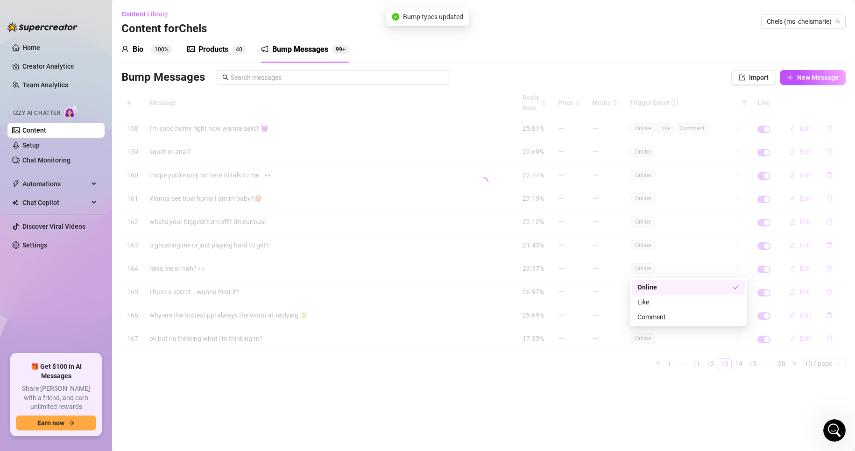
click at [695, 270] on div "# Message Reply Rate Price Media Trigger Event Live 158 I'm sooo horny right no…" at bounding box center [483, 229] width 725 height 281
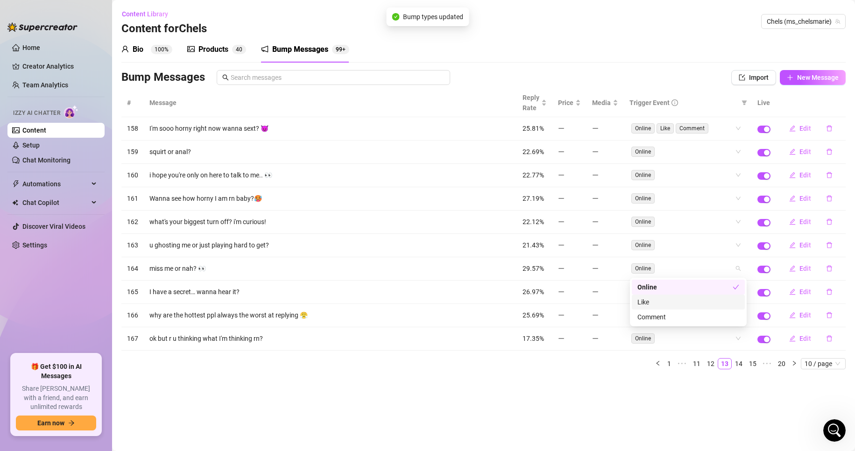
click at [698, 301] on div "Like" at bounding box center [689, 302] width 102 height 10
click at [702, 318] on div "Comment" at bounding box center [689, 317] width 102 height 10
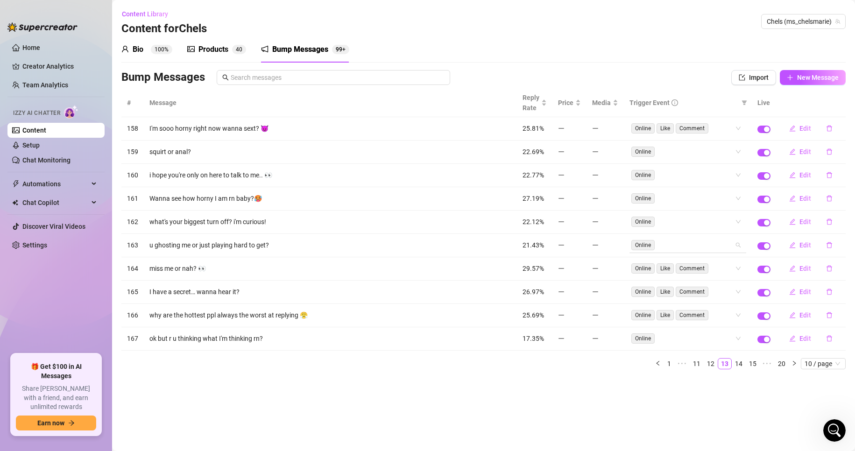
click at [689, 242] on div "# Message Reply Rate Price Media Trigger Event Live 158 I'm sooo horny right no…" at bounding box center [483, 229] width 725 height 281
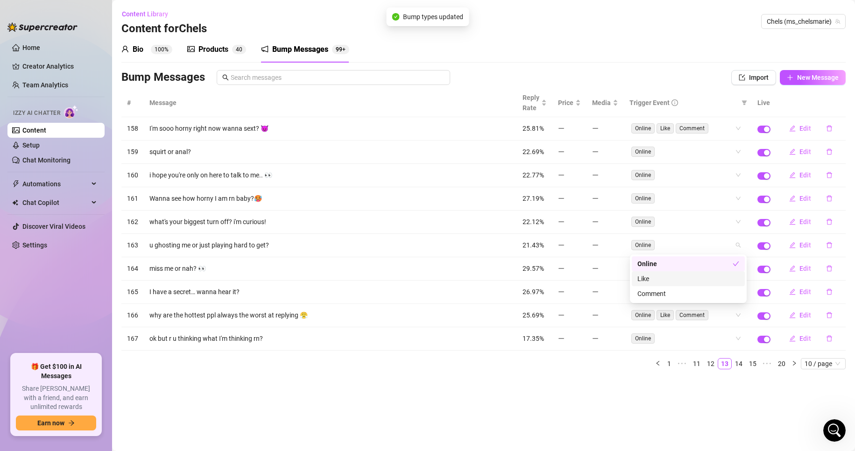
click at [696, 278] on div "Like" at bounding box center [689, 279] width 102 height 10
click at [699, 291] on div "Comment" at bounding box center [689, 294] width 102 height 10
click at [698, 223] on div "# Message Reply Rate Price Media Trigger Event Live 158 I'm sooo horny right no…" at bounding box center [483, 229] width 725 height 281
click at [706, 256] on div "Like" at bounding box center [689, 255] width 102 height 10
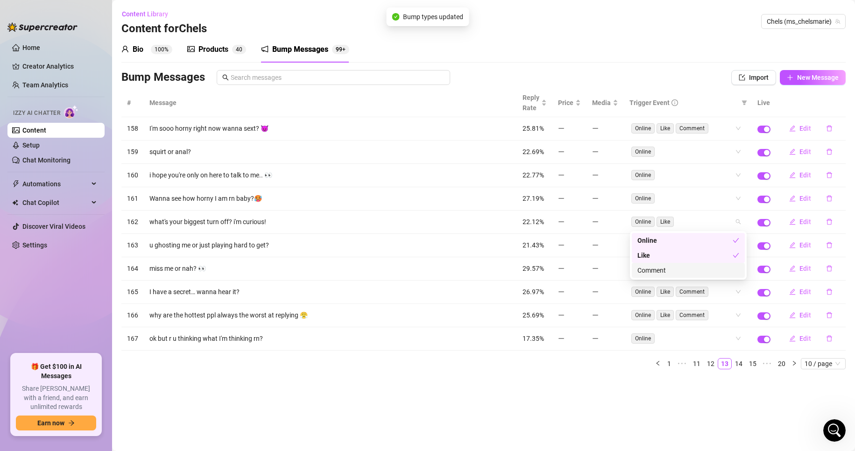
click at [708, 271] on div "Comment" at bounding box center [689, 270] width 102 height 10
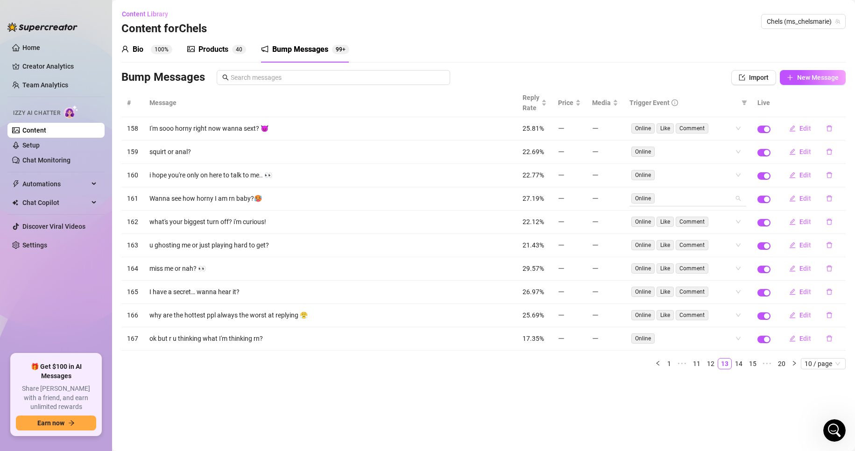
click at [701, 201] on div "# Message Reply Rate Price Media Trigger Event Live 158 I'm sooo horny right no…" at bounding box center [483, 229] width 725 height 281
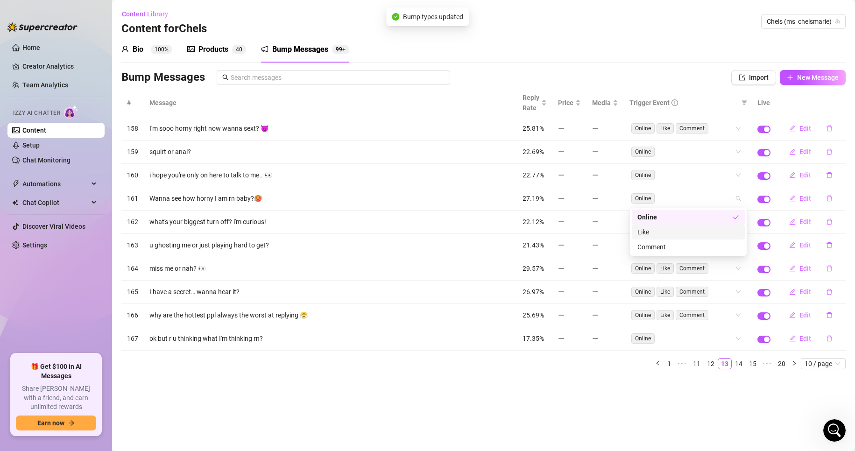
click at [708, 235] on div "Like" at bounding box center [689, 232] width 102 height 10
click at [703, 246] on div "Comment" at bounding box center [689, 247] width 102 height 10
click at [690, 173] on div "# Message Reply Rate Price Media Trigger Event Live 158 I'm sooo horny right no…" at bounding box center [483, 229] width 725 height 281
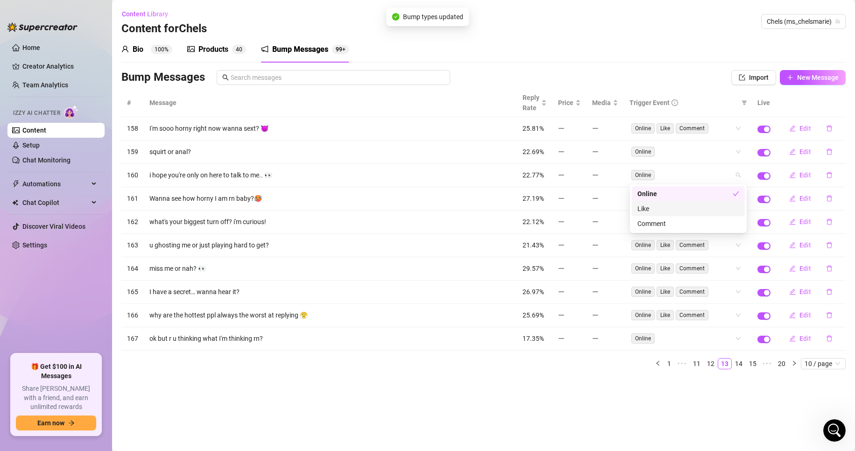
click at [702, 212] on div "Like" at bounding box center [689, 209] width 102 height 10
click at [706, 228] on div "Comment" at bounding box center [689, 224] width 102 height 10
click at [709, 152] on div "# Message Reply Rate Price Media Trigger Event Live 158 I'm sooo horny right no…" at bounding box center [483, 229] width 725 height 281
click at [711, 184] on div "Like" at bounding box center [689, 185] width 102 height 10
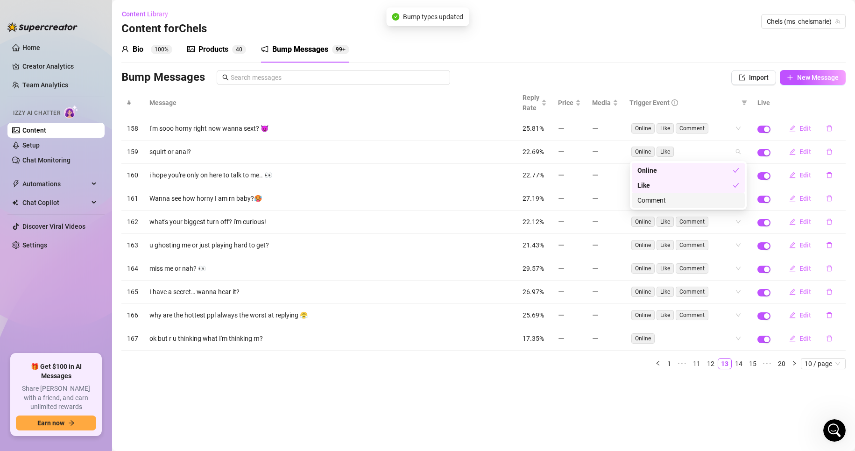
click at [712, 208] on div "bump-post-like bump-post-comment Online Like Comment" at bounding box center [688, 185] width 117 height 49
click at [711, 205] on div "Comment" at bounding box center [689, 200] width 102 height 10
click at [653, 391] on main "Content Library Content for Chels Chels (ms_chelsmarie) Bio 100% Products 4 0 B…" at bounding box center [483, 225] width 743 height 451
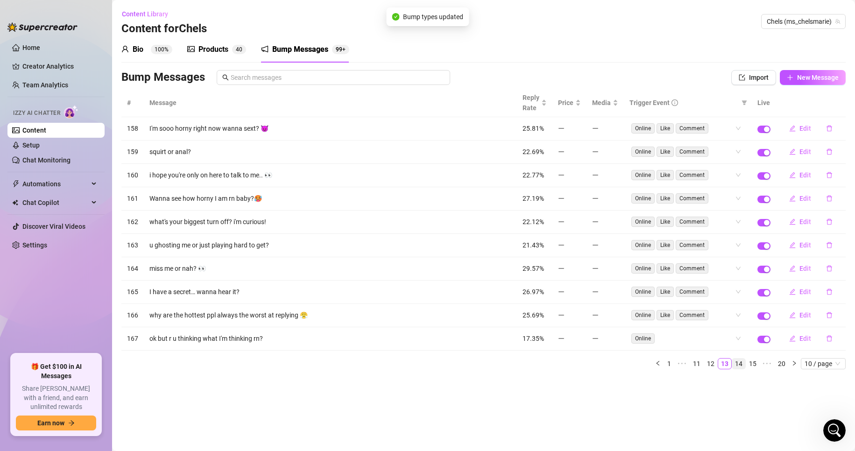
click at [742, 365] on link "14" at bounding box center [739, 364] width 13 height 10
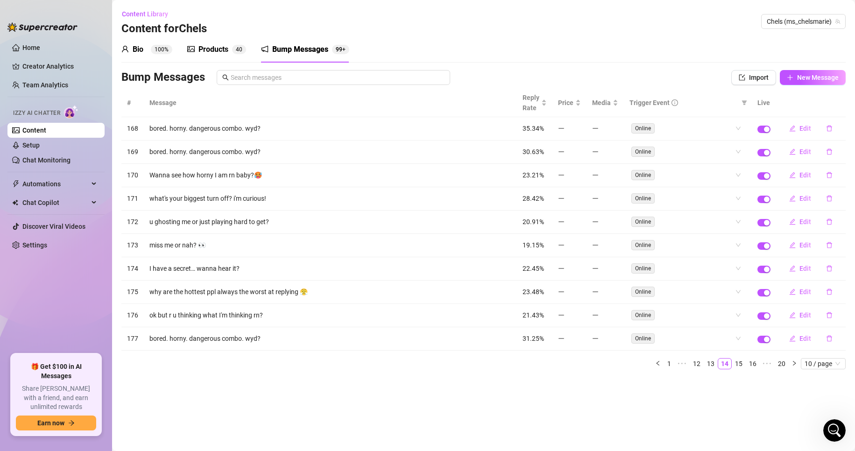
click at [722, 136] on td "Online" at bounding box center [688, 128] width 128 height 23
click at [719, 129] on div "Online" at bounding box center [683, 128] width 103 height 13
click at [719, 165] on div "Like" at bounding box center [689, 162] width 102 height 10
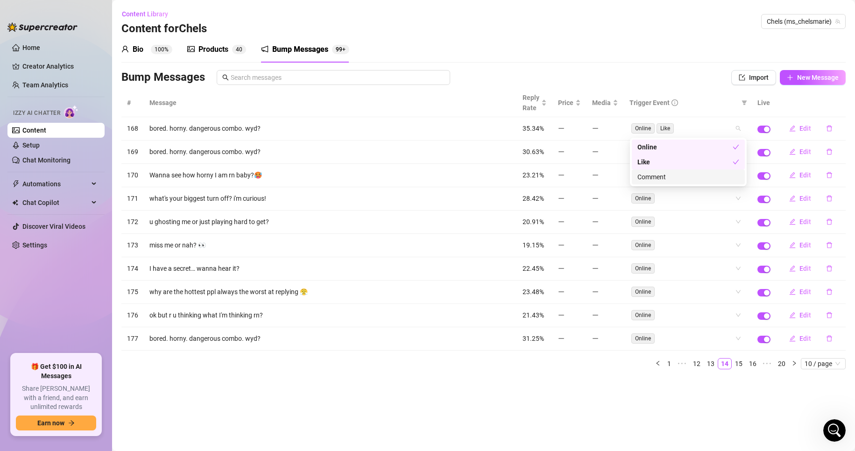
click at [718, 180] on div "Comment" at bounding box center [689, 177] width 102 height 10
click at [706, 338] on div "# Message Reply Rate Price Media Trigger Event Live 168 bored. [GEOGRAPHIC_DATA…" at bounding box center [483, 229] width 725 height 281
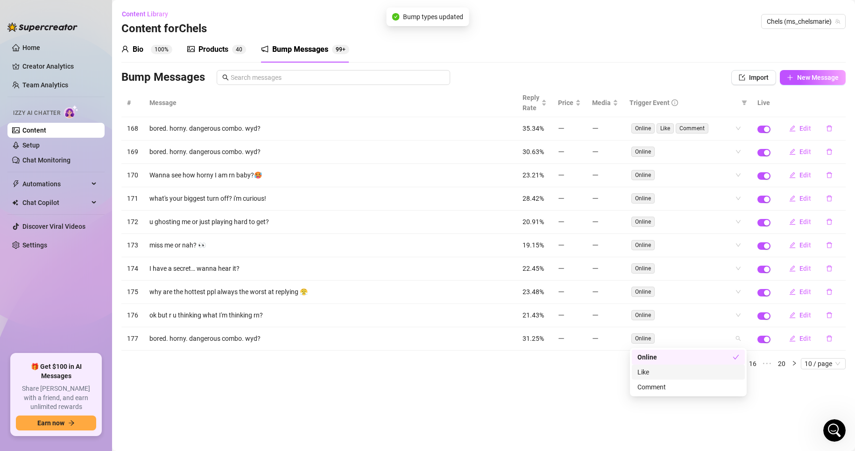
click at [715, 372] on div "Like" at bounding box center [689, 372] width 102 height 10
click at [713, 388] on div "Comment" at bounding box center [689, 387] width 102 height 10
click at [829, 338] on div "# Message Reply Rate Price Media Trigger Event Live 168 bored. [GEOGRAPHIC_DATA…" at bounding box center [483, 229] width 725 height 281
click at [828, 155] on icon "delete" at bounding box center [829, 152] width 7 height 7
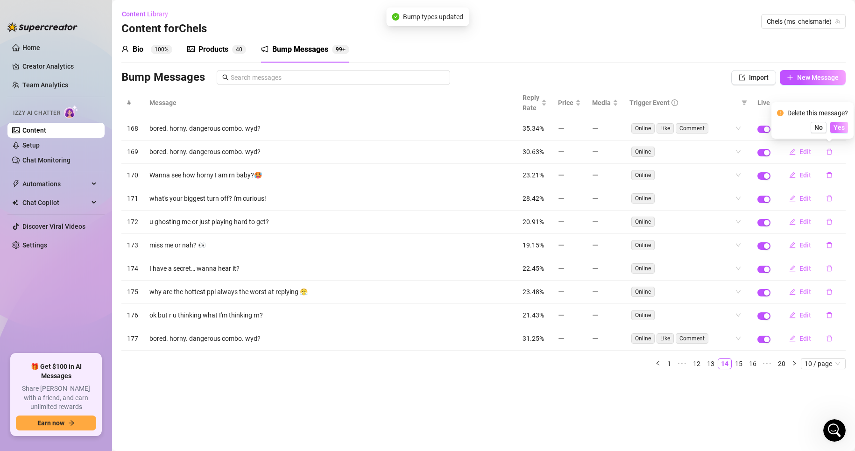
click at [837, 127] on span "Yes" at bounding box center [839, 127] width 11 height 7
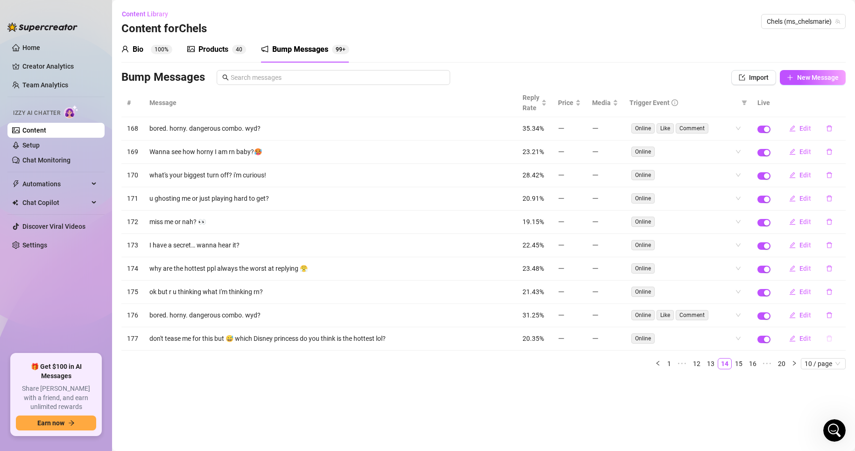
click at [829, 343] on button "button" at bounding box center [829, 338] width 21 height 15
click at [845, 313] on span "Yes" at bounding box center [839, 314] width 11 height 7
click at [704, 154] on div "Online" at bounding box center [683, 151] width 103 height 13
click at [708, 185] on div "Like" at bounding box center [689, 185] width 102 height 10
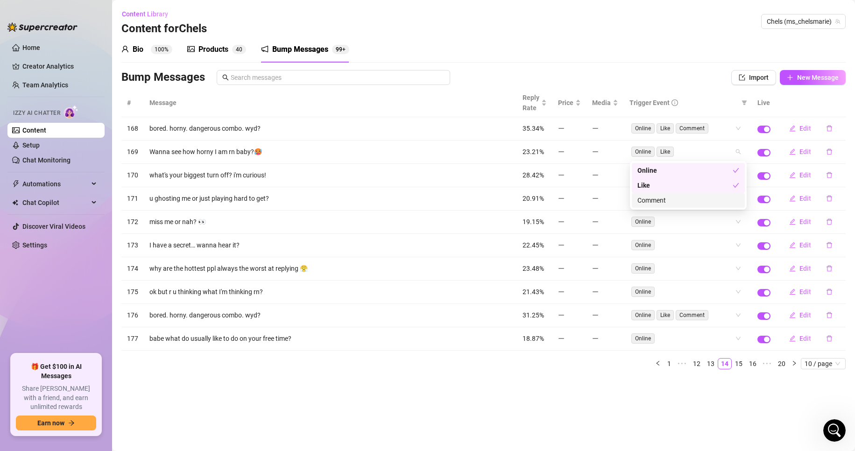
click at [711, 199] on div "Comment" at bounding box center [689, 200] width 102 height 10
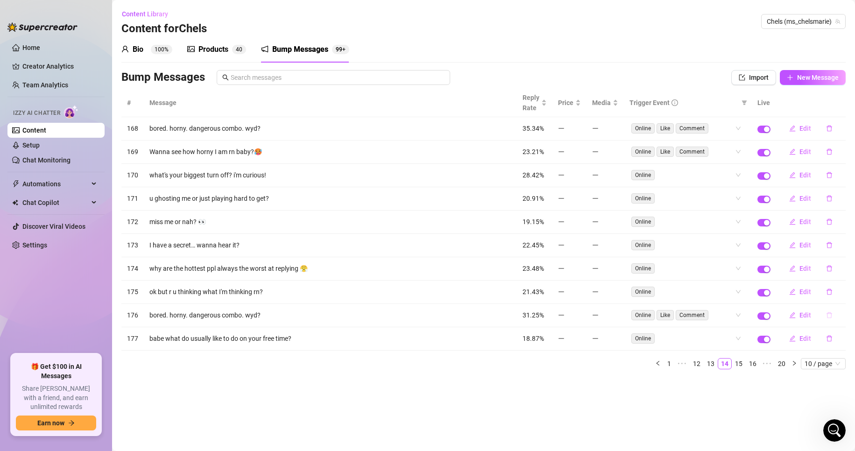
click at [829, 316] on div "# Message Reply Rate Price Media Trigger Event Live 168 bored. [GEOGRAPHIC_DATA…" at bounding box center [483, 229] width 725 height 281
click at [713, 363] on link "13" at bounding box center [710, 364] width 13 height 10
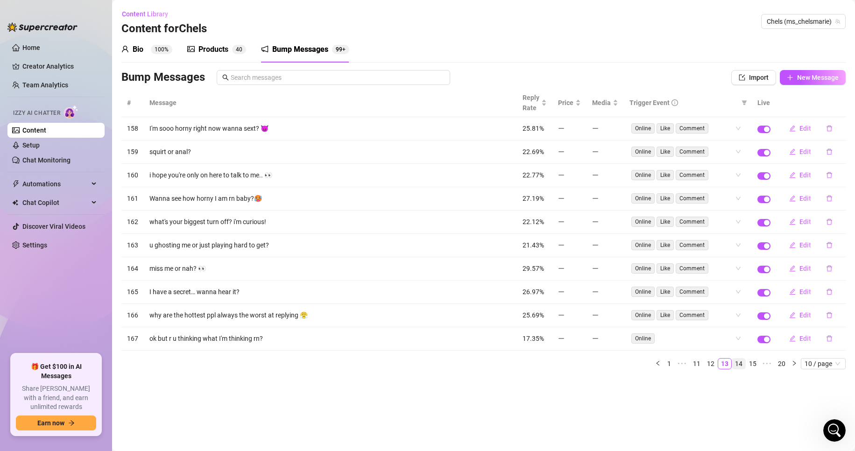
click at [742, 362] on link "14" at bounding box center [739, 364] width 13 height 10
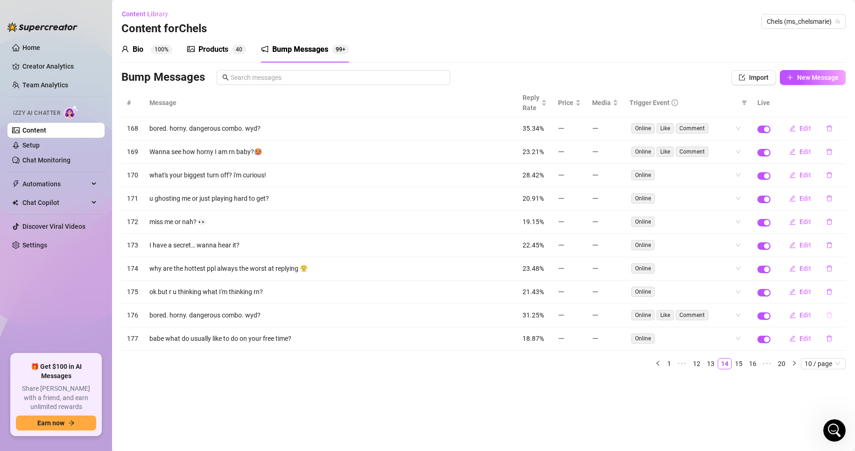
click at [830, 316] on icon "delete" at bounding box center [829, 315] width 7 height 7
click at [844, 292] on span "Yes" at bounding box center [839, 290] width 11 height 7
drag, startPoint x: 708, startPoint y: 199, endPoint x: 672, endPoint y: 234, distance: 49.9
click at [672, 234] on div "Like" at bounding box center [689, 232] width 102 height 10
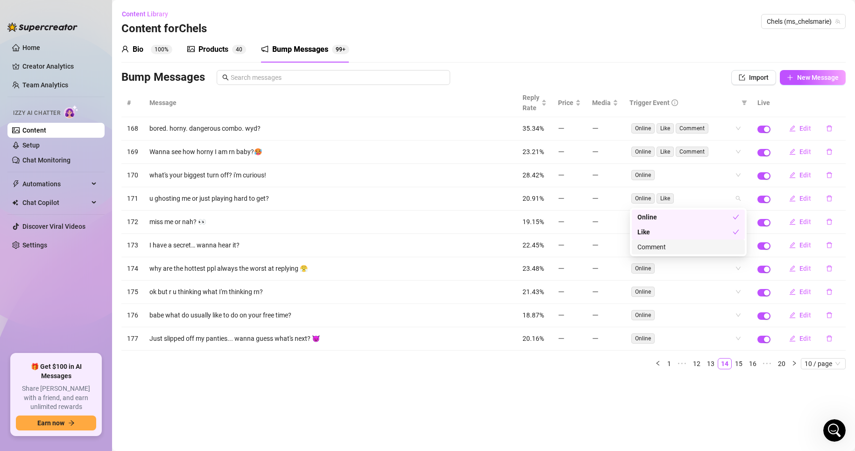
click at [677, 245] on div "Comment" at bounding box center [689, 247] width 102 height 10
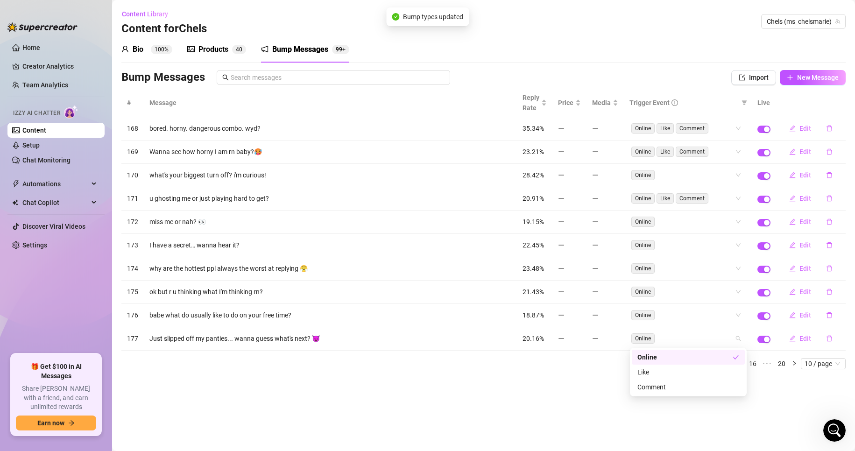
drag, startPoint x: 685, startPoint y: 333, endPoint x: 695, endPoint y: 373, distance: 40.8
click at [695, 373] on div "Like" at bounding box center [689, 372] width 102 height 10
click at [697, 384] on div "Comment" at bounding box center [689, 387] width 102 height 10
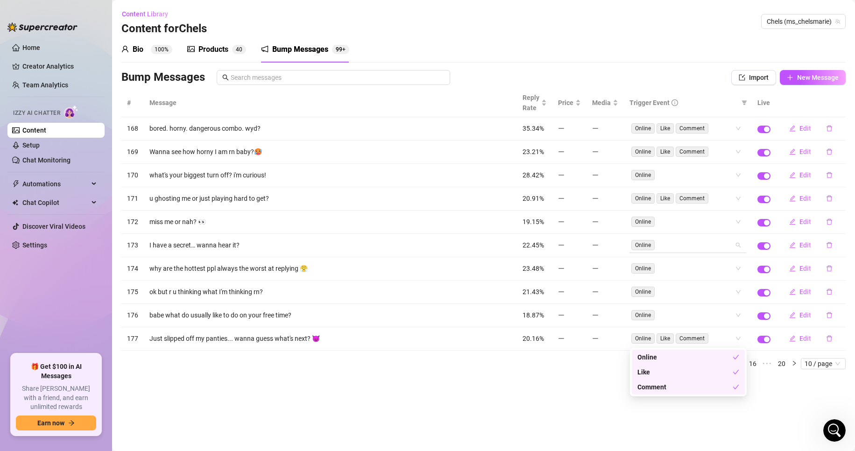
click at [707, 248] on div "# Message Reply Rate Price Media Trigger Event Live 168 bored. [GEOGRAPHIC_DATA…" at bounding box center [483, 229] width 725 height 281
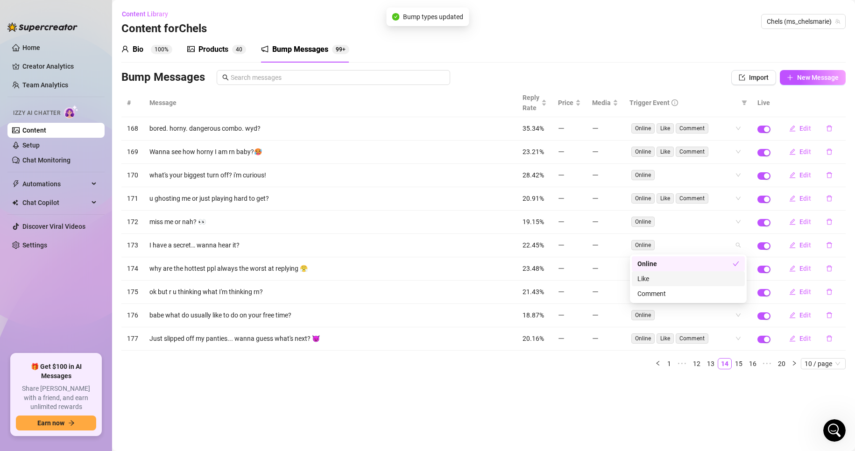
click at [707, 282] on div "Like" at bounding box center [689, 279] width 102 height 10
click at [709, 297] on div "Comment" at bounding box center [689, 294] width 102 height 10
click at [626, 396] on main "Content Library Content for Chels Chels (ms_chelsmarie) Bio 100% Products 4 0 B…" at bounding box center [483, 225] width 743 height 451
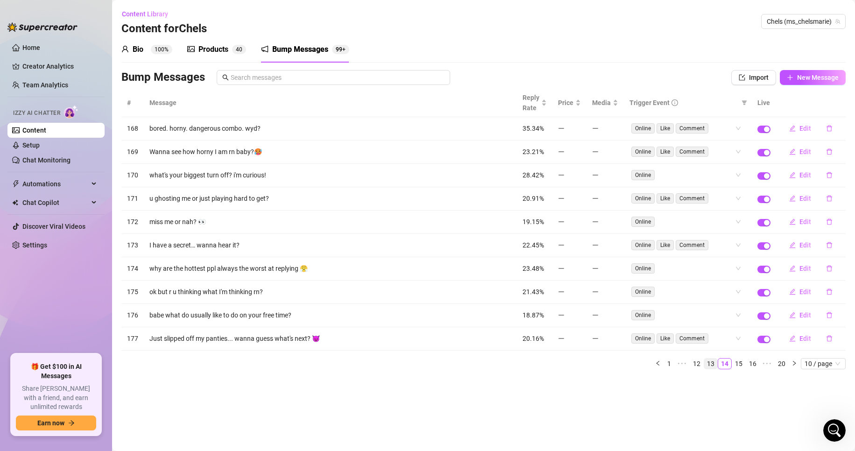
click at [714, 365] on link "13" at bounding box center [710, 364] width 13 height 10
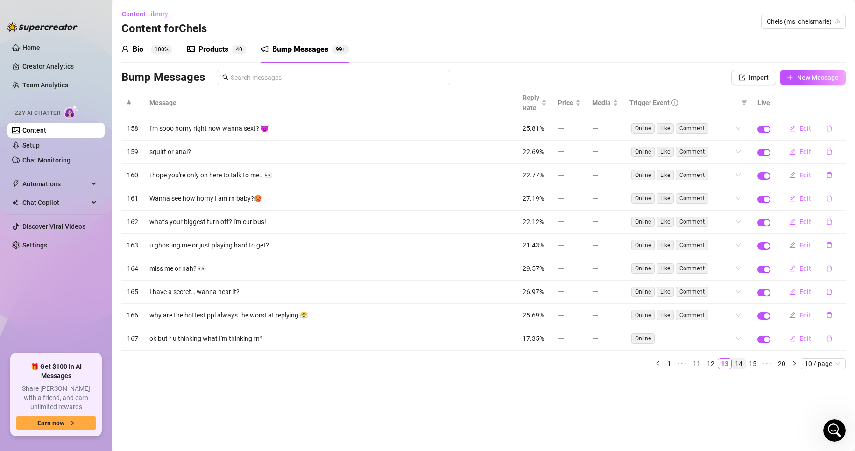
click at [743, 365] on link "14" at bounding box center [739, 364] width 13 height 10
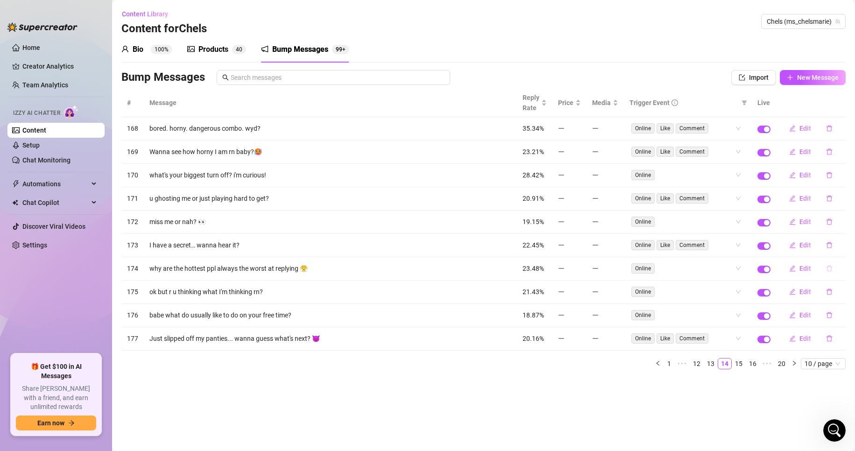
click at [827, 269] on icon "delete" at bounding box center [829, 268] width 7 height 7
click at [844, 245] on span "Yes" at bounding box center [839, 244] width 11 height 7
click at [833, 291] on button "button" at bounding box center [829, 292] width 21 height 15
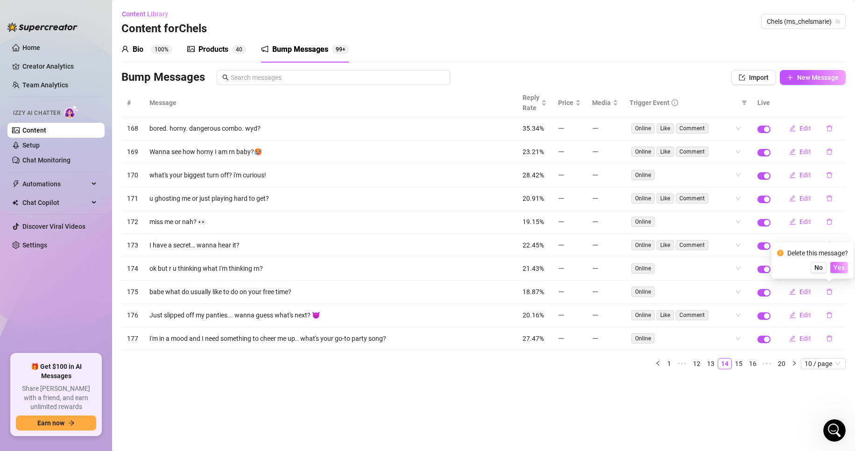
click at [840, 266] on span "Yes" at bounding box center [839, 267] width 11 height 7
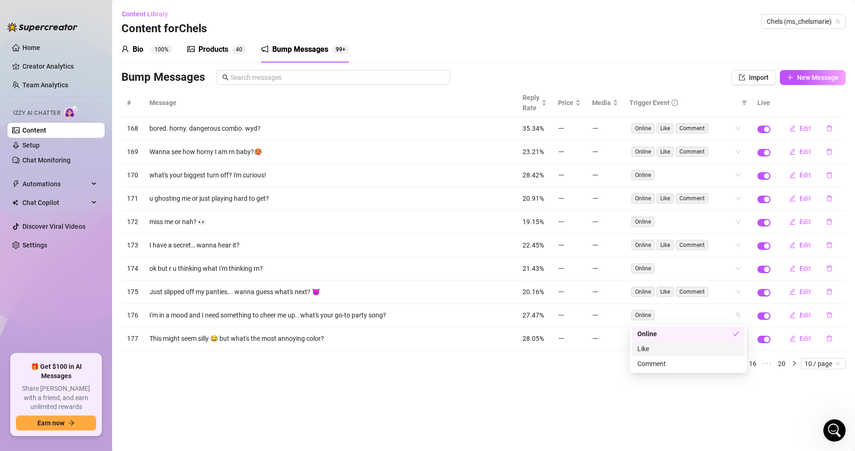
drag, startPoint x: 700, startPoint y: 320, endPoint x: 663, endPoint y: 355, distance: 50.9
click at [663, 355] on div "Like" at bounding box center [688, 349] width 113 height 15
drag, startPoint x: 663, startPoint y: 355, endPoint x: 658, endPoint y: 347, distance: 9.7
click at [658, 347] on div "Like" at bounding box center [685, 349] width 95 height 10
click at [630, 397] on main "Content Library Content for Chels Chels (ms_chelsmarie) Bio 100% Products 4 0 B…" at bounding box center [483, 225] width 743 height 451
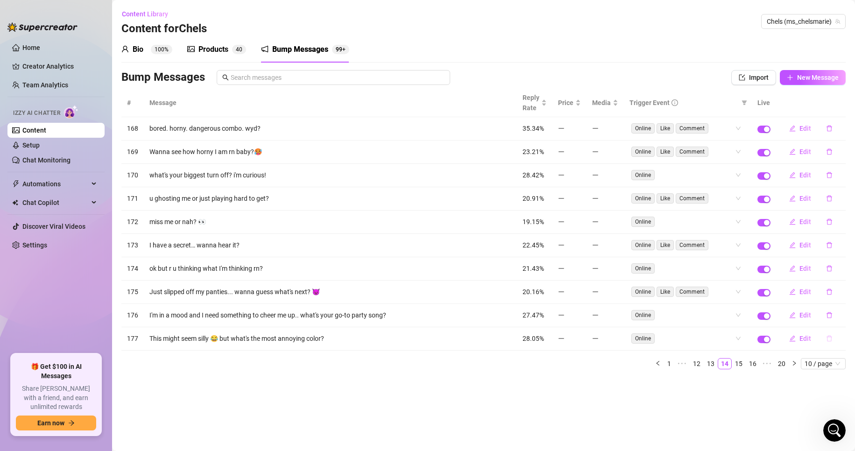
click at [833, 337] on button "button" at bounding box center [829, 338] width 21 height 15
click at [840, 317] on span "Yes" at bounding box center [839, 314] width 11 height 7
click at [828, 344] on button "button" at bounding box center [829, 338] width 21 height 15
click at [847, 315] on button "Yes" at bounding box center [840, 314] width 18 height 11
click at [724, 345] on div "Online" at bounding box center [688, 338] width 117 height 15
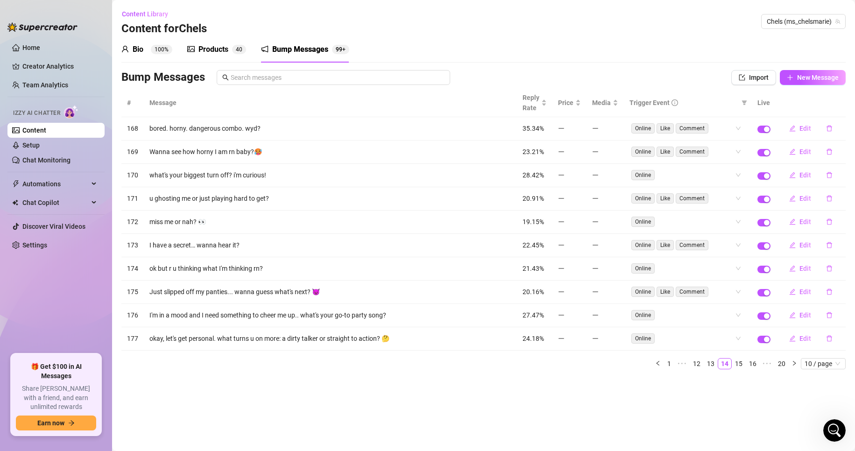
click at [592, 413] on main "Content Library Content for Chels Chels (ms_chelsmarie) Bio 100% Products 4 0 B…" at bounding box center [483, 225] width 743 height 451
click at [740, 363] on link "15" at bounding box center [739, 364] width 13 height 10
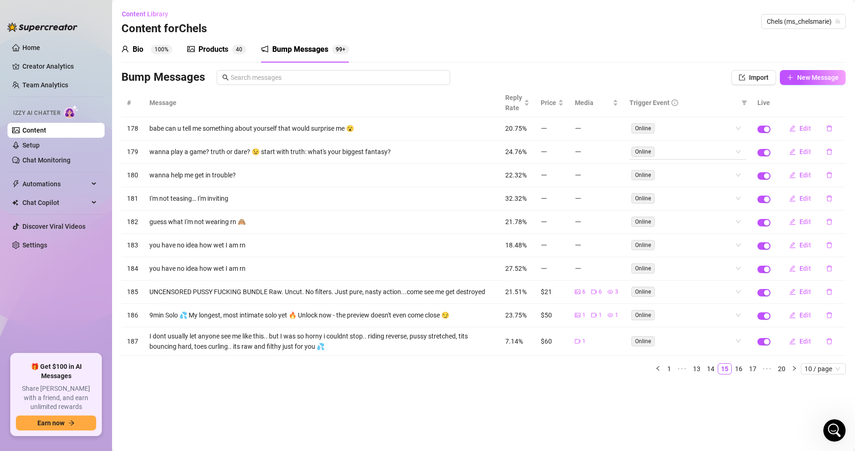
click at [710, 149] on div "Online" at bounding box center [683, 151] width 103 height 13
click at [715, 190] on div "Like" at bounding box center [689, 185] width 102 height 10
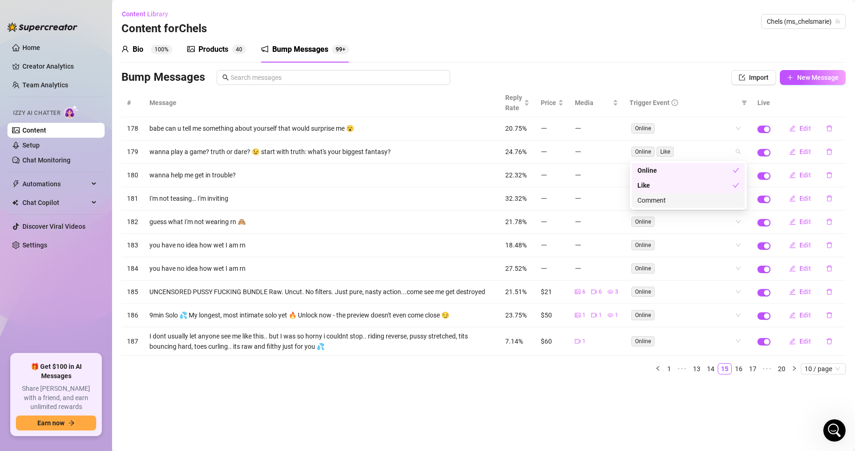
click at [717, 202] on div "Comment" at bounding box center [689, 200] width 102 height 10
click at [727, 341] on div "# Message Reply Rate Price Media Trigger Event Live 178 babe can u tell me some…" at bounding box center [483, 232] width 725 height 286
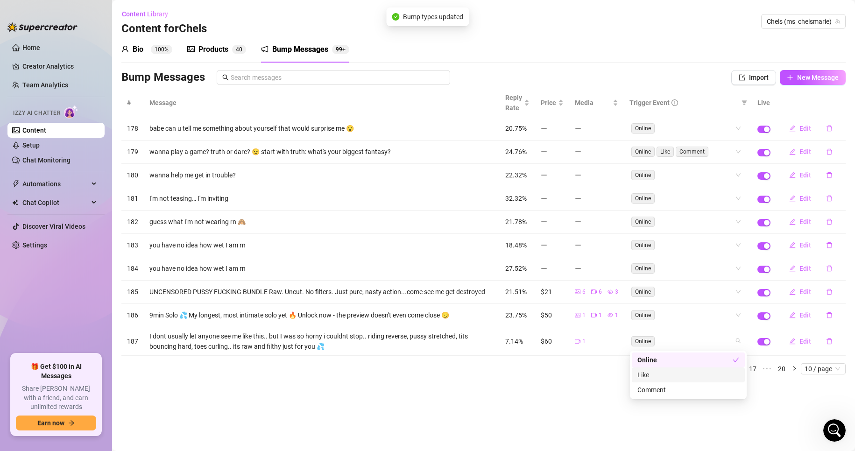
click at [712, 381] on div "Like" at bounding box center [688, 375] width 113 height 15
click at [710, 395] on div "Comment" at bounding box center [689, 390] width 102 height 10
click at [694, 313] on div "# Message Reply Rate Price Media Trigger Event Live 178 babe can u tell me some…" at bounding box center [483, 232] width 725 height 286
click at [702, 349] on div "Like" at bounding box center [689, 349] width 102 height 10
click at [705, 367] on div "Comment" at bounding box center [689, 364] width 102 height 10
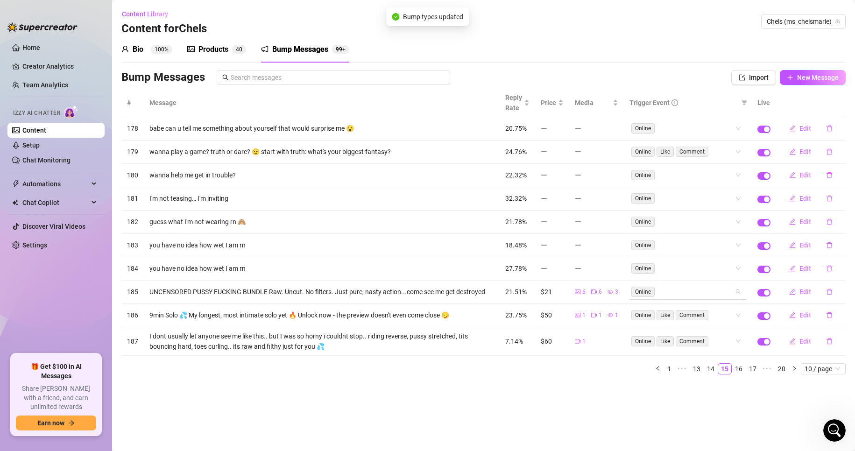
click at [697, 292] on div "# Message Reply Rate Price Media Trigger Event Live 178 babe can u tell me some…" at bounding box center [483, 232] width 725 height 286
click at [703, 326] on div "Like" at bounding box center [689, 325] width 102 height 10
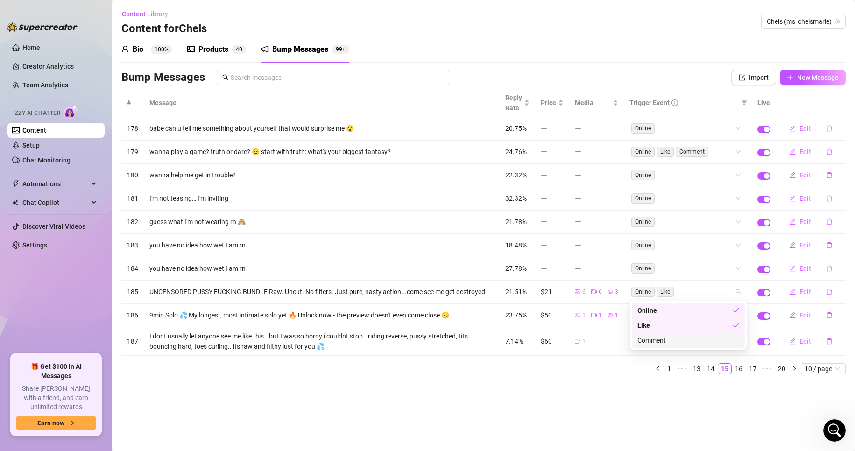
click at [704, 343] on div "Comment" at bounding box center [689, 340] width 102 height 10
click at [830, 243] on div "# Message Reply Rate Price Media Trigger Event Live 178 babe can u tell me some…" at bounding box center [483, 232] width 725 height 286
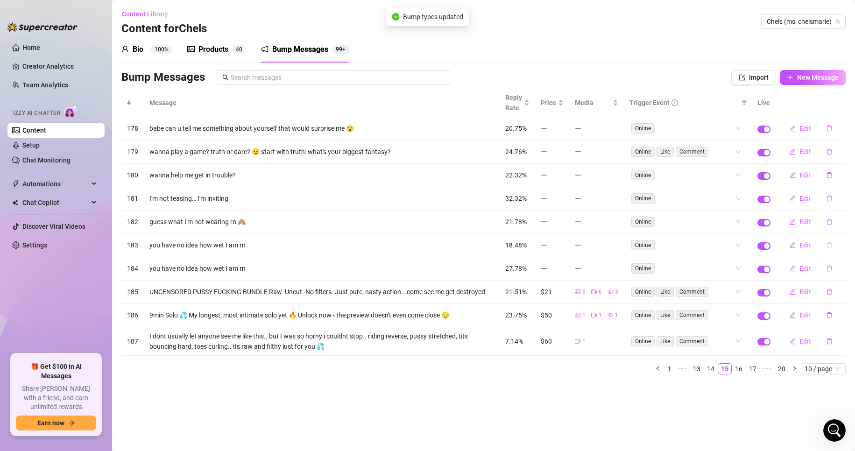
click at [828, 250] on button "button" at bounding box center [829, 245] width 21 height 15
click at [845, 224] on span "Yes" at bounding box center [839, 220] width 11 height 7
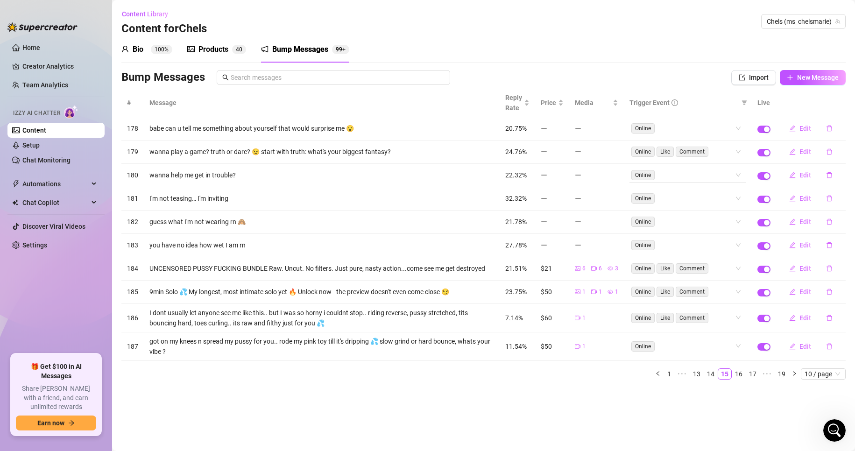
click at [701, 174] on div "Online" at bounding box center [683, 175] width 103 height 13
click at [710, 208] on div "Like" at bounding box center [689, 209] width 102 height 10
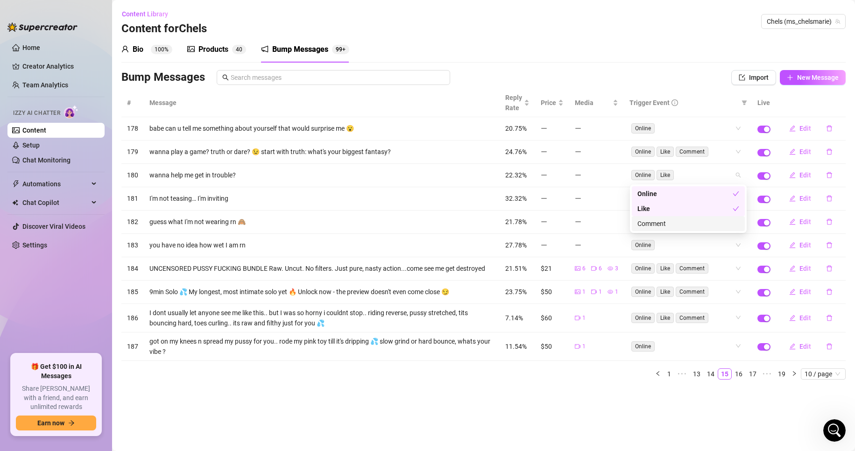
click at [712, 229] on div "Comment" at bounding box center [688, 223] width 113 height 15
click at [562, 441] on main "Content Library Content for Chels Chels (ms_chelsmarie) Bio 100% Products 4 0 B…" at bounding box center [483, 225] width 743 height 451
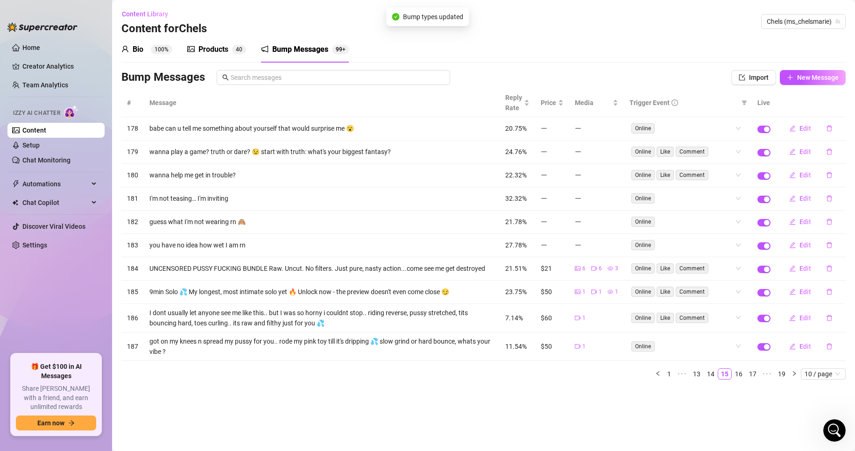
click at [669, 201] on div "Online" at bounding box center [683, 198] width 103 height 13
click at [682, 233] on div "Like" at bounding box center [689, 232] width 102 height 10
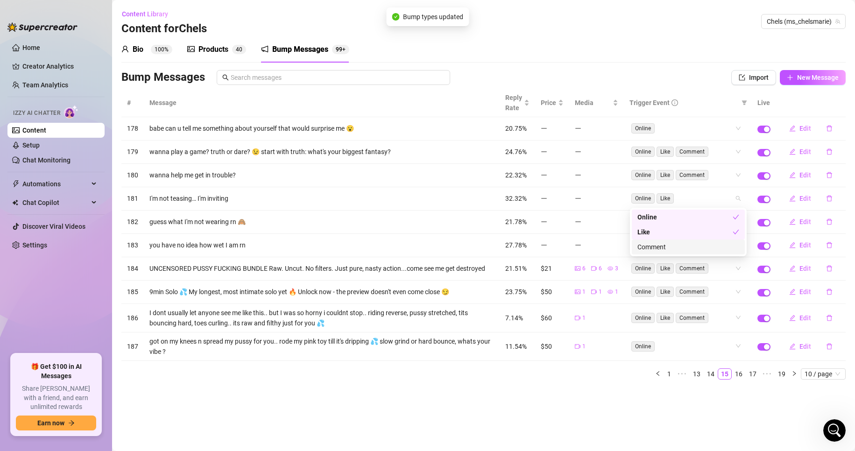
click at [686, 251] on div "Comment" at bounding box center [689, 247] width 102 height 10
click at [617, 406] on main "Content Library Content for Chels Chels (ms_chelsmarie) Bio 100% Products 4 0 B…" at bounding box center [483, 225] width 743 height 451
click at [706, 228] on div "Online" at bounding box center [688, 221] width 117 height 15
click at [706, 260] on div "Like" at bounding box center [689, 255] width 102 height 10
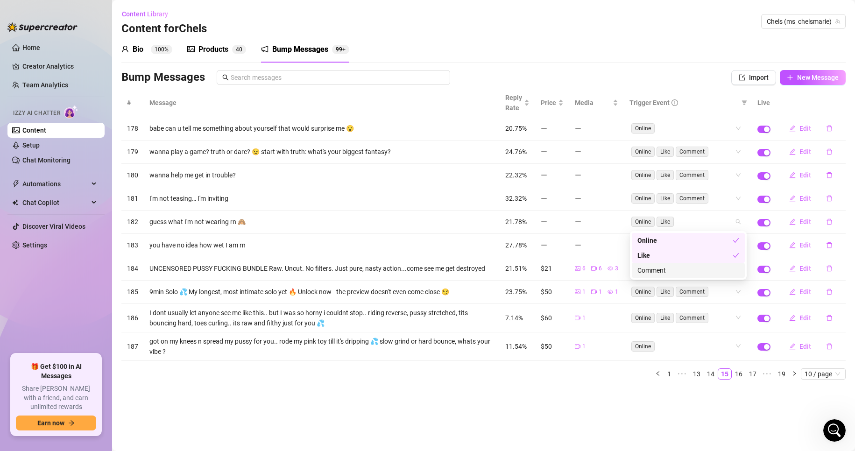
click at [710, 270] on div "Comment" at bounding box center [689, 270] width 102 height 10
click at [618, 420] on main "Content Library Content for Chels Chels (ms_chelsmarie) Bio 100% Products 4 0 B…" at bounding box center [483, 225] width 743 height 451
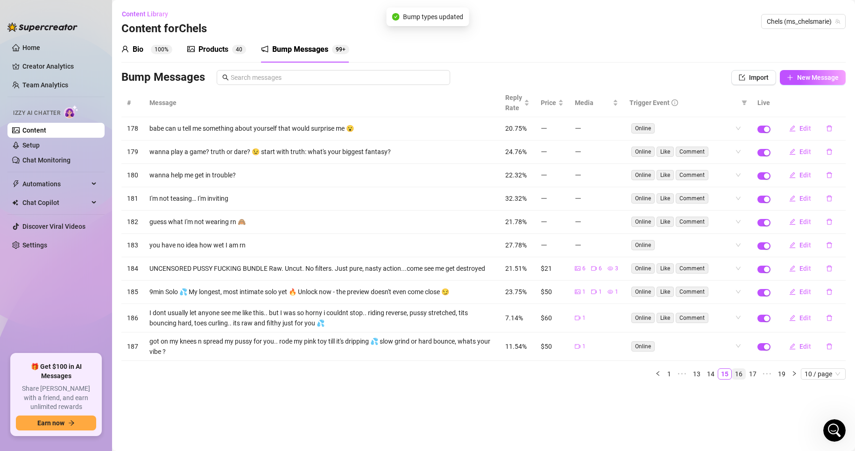
click at [738, 374] on link "16" at bounding box center [739, 374] width 13 height 10
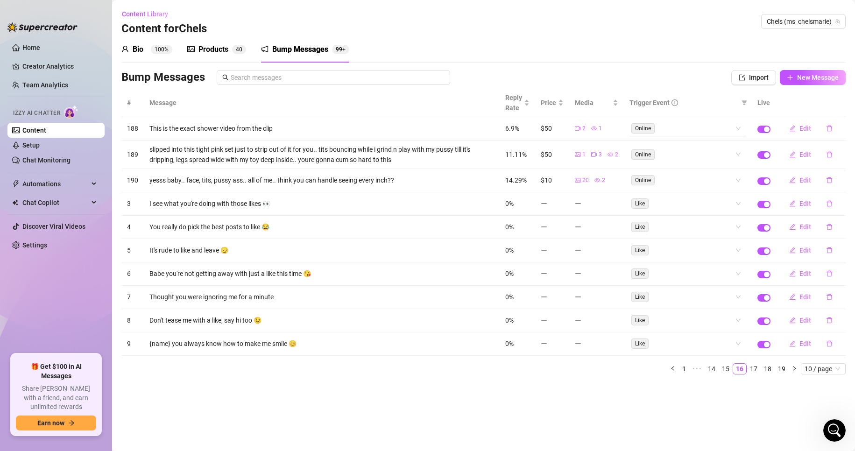
click at [724, 126] on div "Online" at bounding box center [683, 128] width 103 height 13
click at [720, 160] on div "Like" at bounding box center [689, 162] width 102 height 10
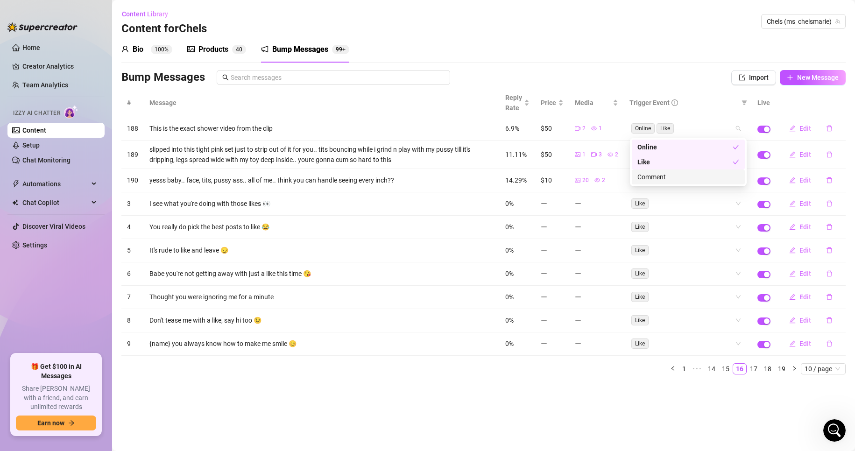
click at [721, 177] on div "Comment" at bounding box center [689, 177] width 102 height 10
click at [803, 342] on div "# Message Reply Rate Price Media Trigger Event Live 188 This is the exact showe…" at bounding box center [483, 232] width 725 height 286
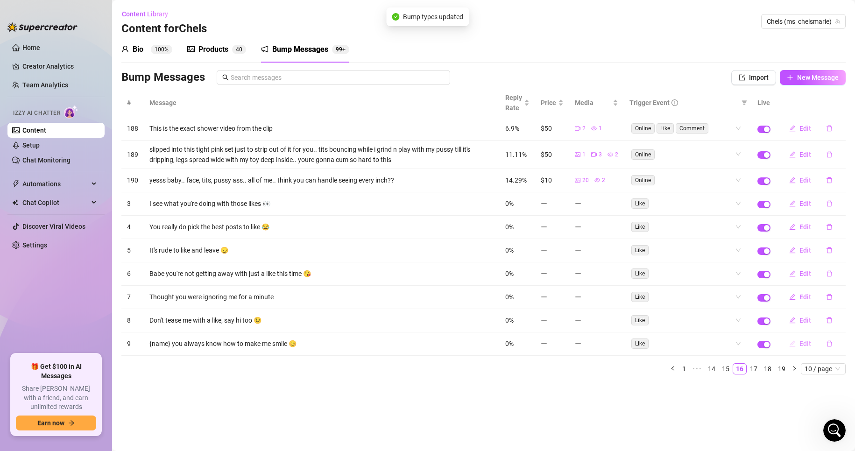
click at [808, 350] on button "Edit" at bounding box center [800, 343] width 37 height 15
type textarea "{name} you always know how to make me smile 😊"
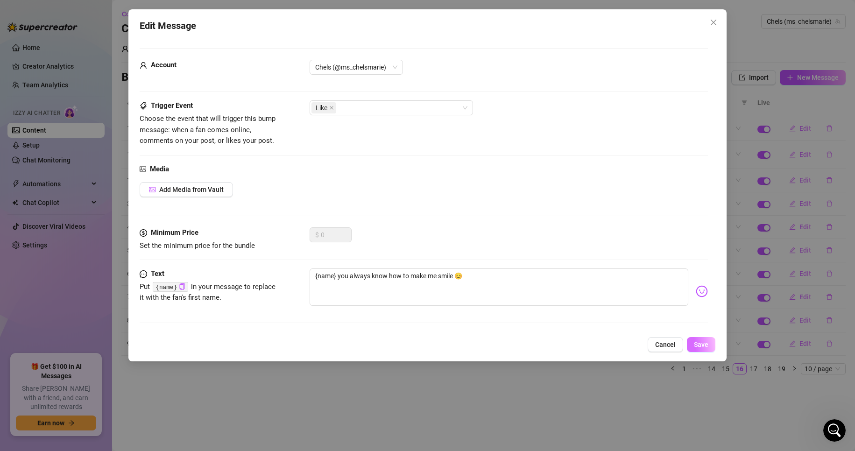
click at [707, 343] on span "Save" at bounding box center [701, 344] width 14 height 7
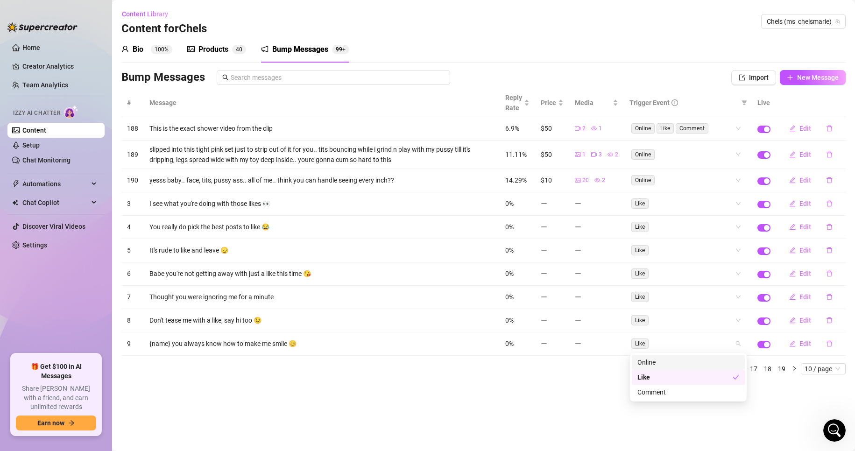
click at [707, 343] on div "Like" at bounding box center [683, 343] width 103 height 13
click at [571, 431] on main "Content Library Content for Chels Chels (ms_chelsmarie) Bio 100% Products 4 0 B…" at bounding box center [483, 225] width 743 height 451
click at [713, 182] on div "Online" at bounding box center [683, 180] width 103 height 13
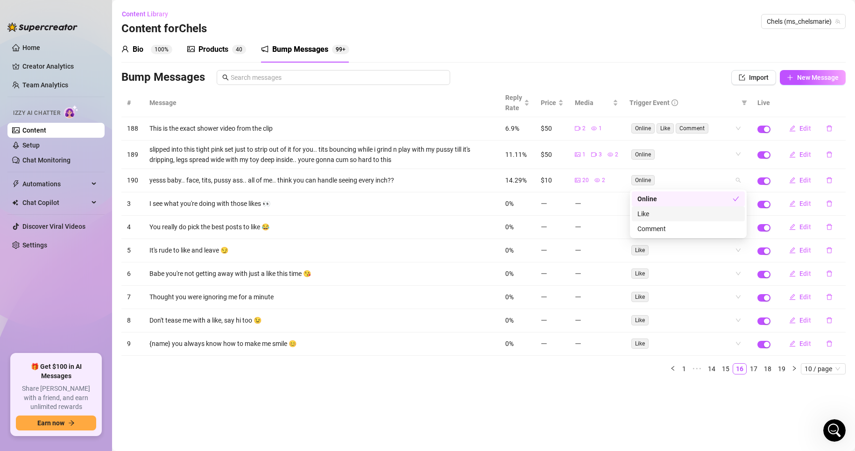
click at [718, 213] on div "Like" at bounding box center [689, 214] width 102 height 10
click at [719, 228] on div "Comment" at bounding box center [689, 229] width 102 height 10
click at [694, 158] on div "# Message Reply Rate Price Media Trigger Event Live 188 This is the exact showe…" at bounding box center [483, 232] width 725 height 286
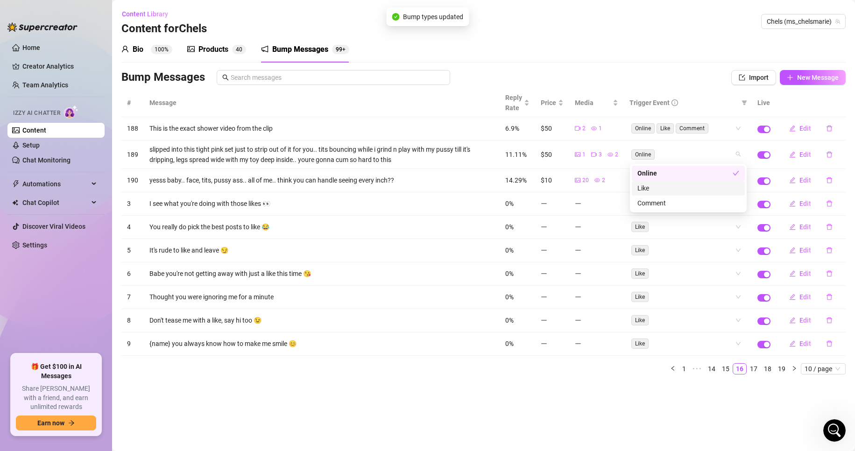
click at [698, 188] on div "Like" at bounding box center [689, 188] width 102 height 10
click at [702, 204] on div "Comment" at bounding box center [689, 203] width 102 height 10
click at [756, 369] on div "# Message Reply Rate Price Media Trigger Event Live 188 This is the exact showe…" at bounding box center [483, 232] width 725 height 286
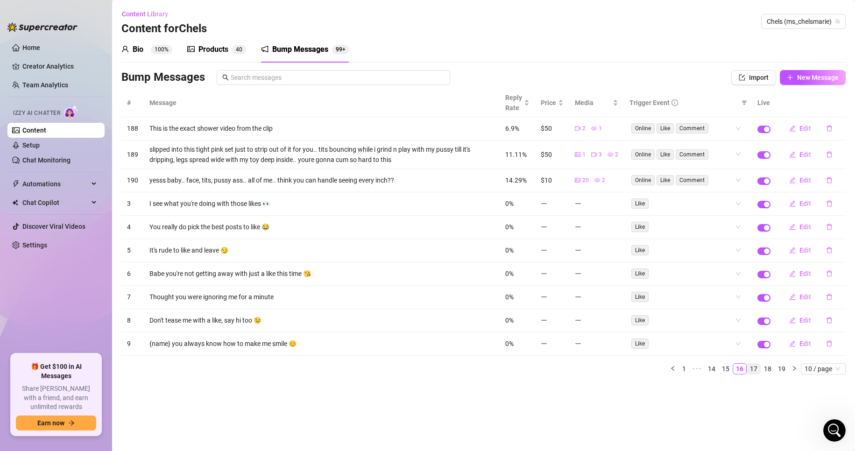
click at [755, 371] on link "17" at bounding box center [753, 369] width 13 height 10
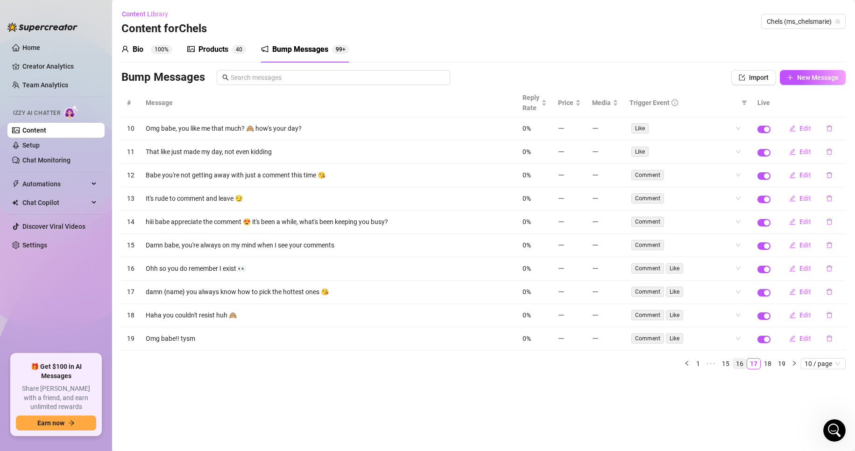
click at [737, 362] on link "16" at bounding box center [739, 364] width 13 height 10
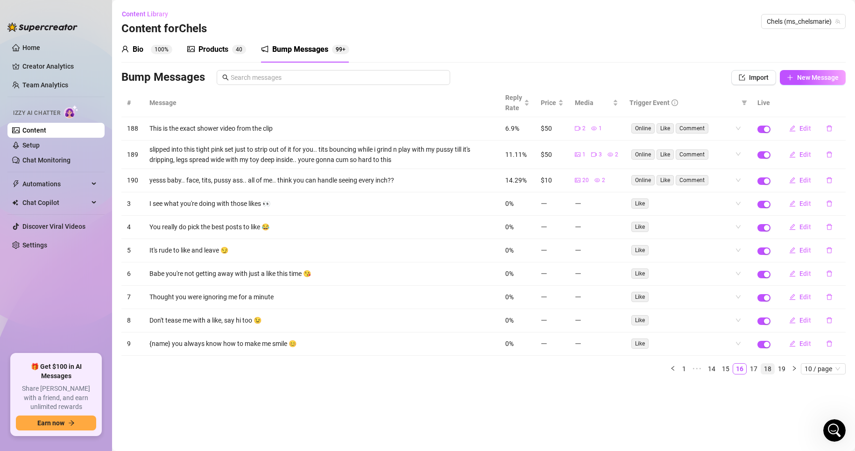
click at [768, 367] on link "18" at bounding box center [767, 369] width 13 height 10
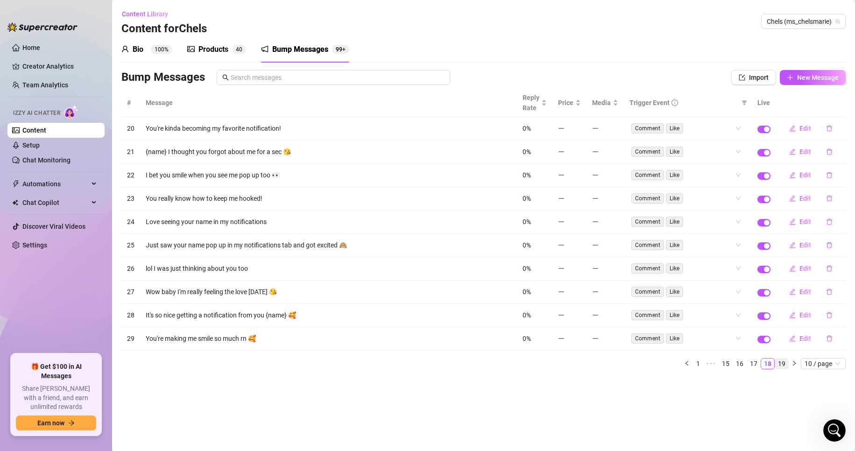
click at [782, 364] on link "19" at bounding box center [782, 364] width 13 height 10
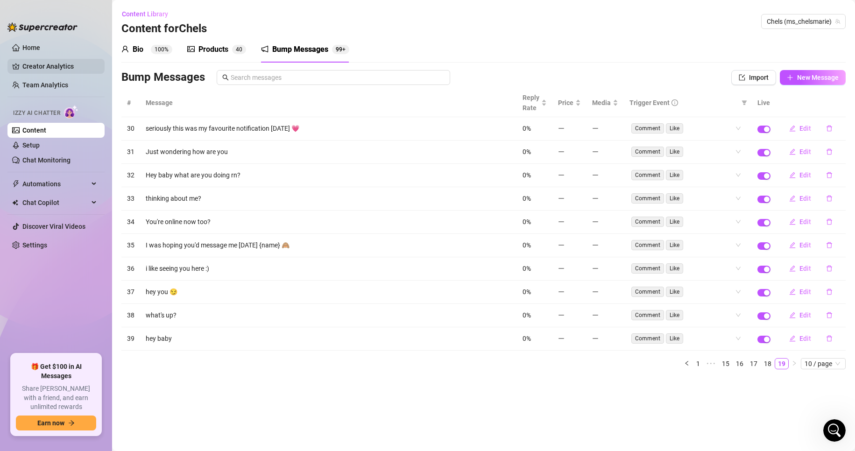
drag, startPoint x: 752, startPoint y: 427, endPoint x: 48, endPoint y: 67, distance: 790.6
click at [48, 67] on link "Creator Analytics" at bounding box center [59, 66] width 75 height 15
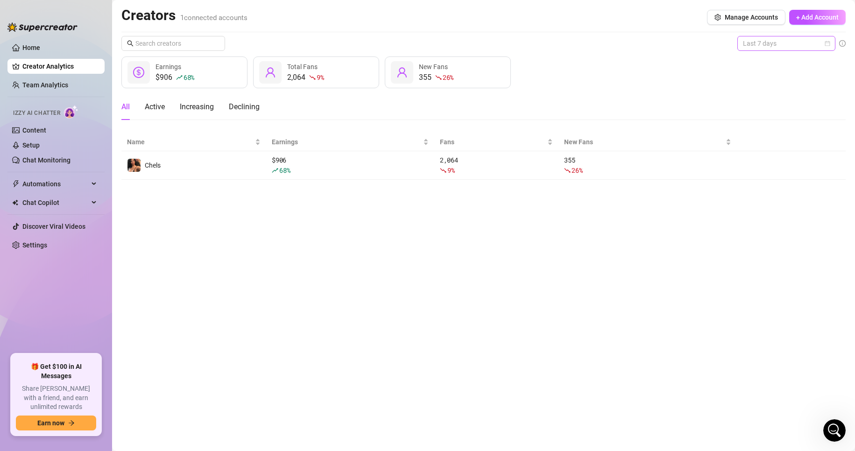
click at [765, 48] on span "Last 7 days" at bounding box center [786, 43] width 87 height 14
click at [779, 88] on div "Last 30 days" at bounding box center [786, 92] width 83 height 10
click at [40, 145] on link "Setup" at bounding box center [30, 145] width 17 height 7
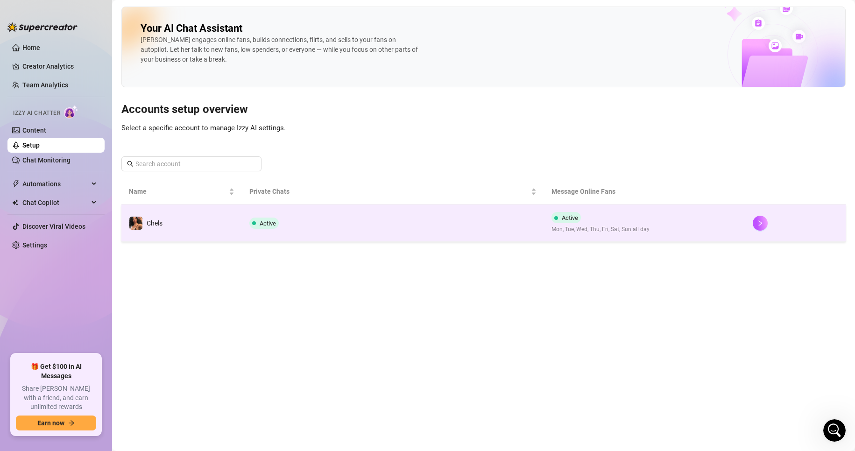
click at [474, 224] on td "Active" at bounding box center [393, 223] width 302 height 37
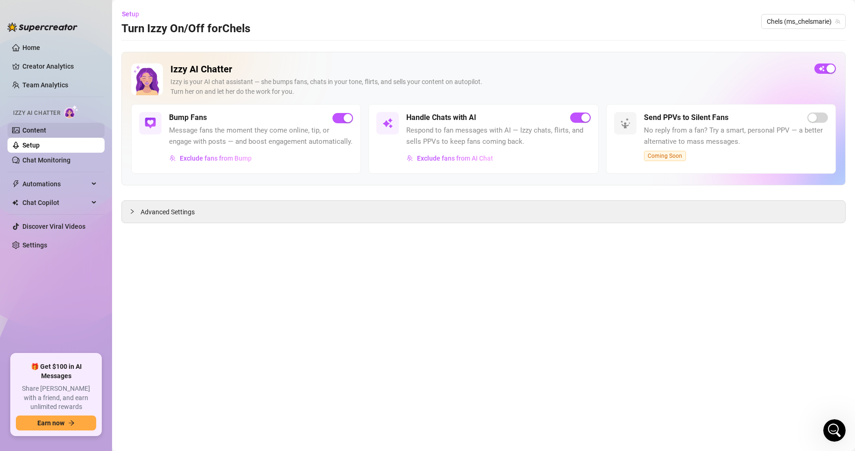
click at [31, 132] on link "Content" at bounding box center [34, 130] width 24 height 7
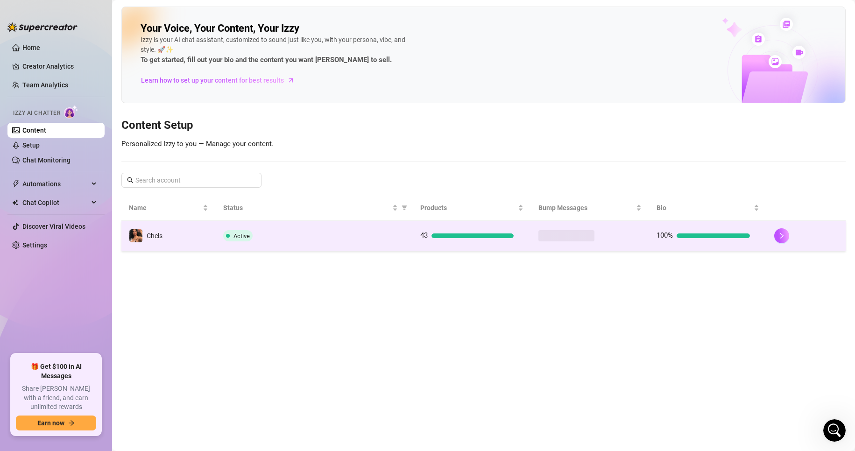
click at [636, 235] on td at bounding box center [590, 236] width 118 height 30
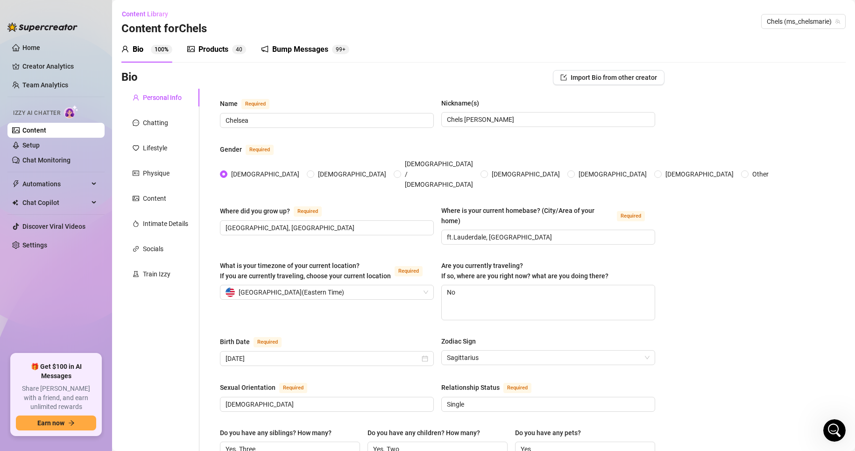
click at [276, 55] on div "Bump Messages 99+" at bounding box center [305, 49] width 88 height 26
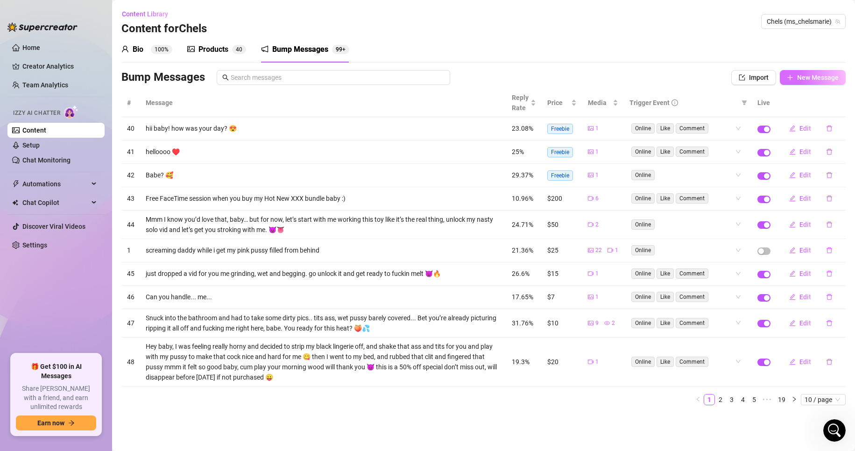
click at [832, 80] on span "New Message" at bounding box center [818, 77] width 42 height 7
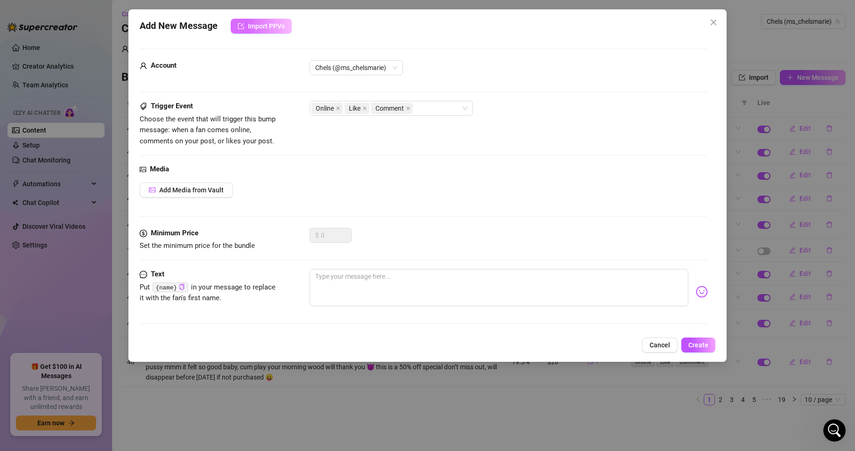
click at [246, 26] on button "Import PPVs" at bounding box center [261, 26] width 61 height 15
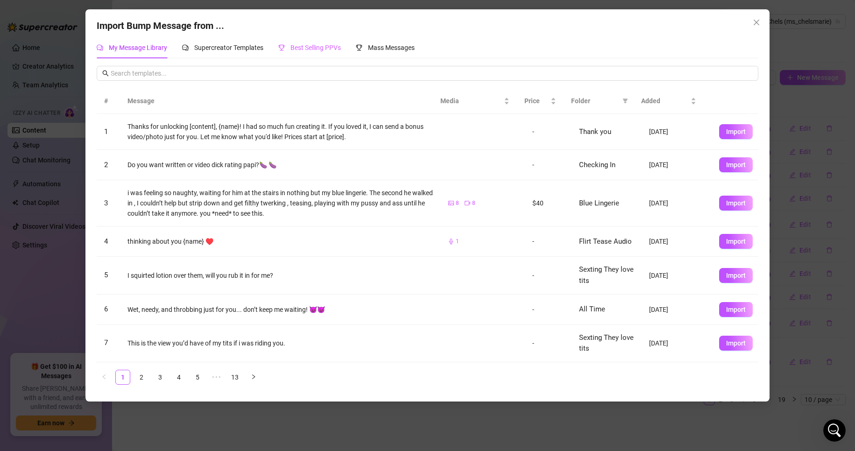
click at [311, 54] on div "Best Selling PPVs" at bounding box center [309, 47] width 63 height 21
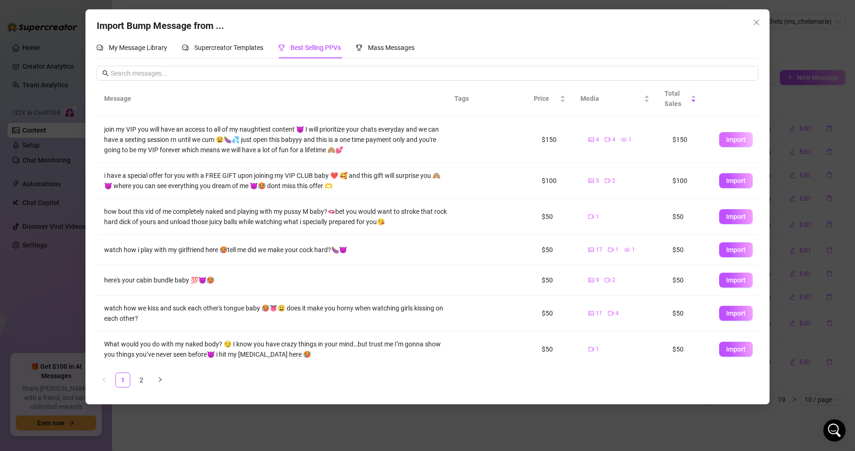
click at [728, 141] on span "Import" at bounding box center [736, 139] width 20 height 7
type textarea "join my VIP you will have an access to all of my naughtiest content 😈 I will pr…"
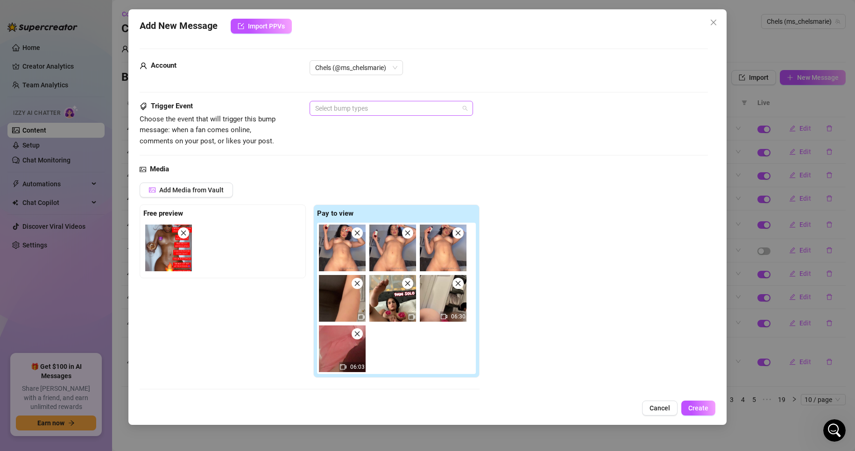
click at [403, 107] on div at bounding box center [387, 108] width 150 height 13
click at [412, 125] on div "Online" at bounding box center [391, 127] width 149 height 10
click at [640, 241] on div "Add Media from Vault Free preview Pay to view 06:30 06:03 Tag Collaborators @ T…" at bounding box center [424, 307] width 569 height 248
click at [711, 409] on button "Create" at bounding box center [699, 408] width 34 height 15
click at [830, 427] on icon "Open Intercom Messenger" at bounding box center [833, 429] width 15 height 15
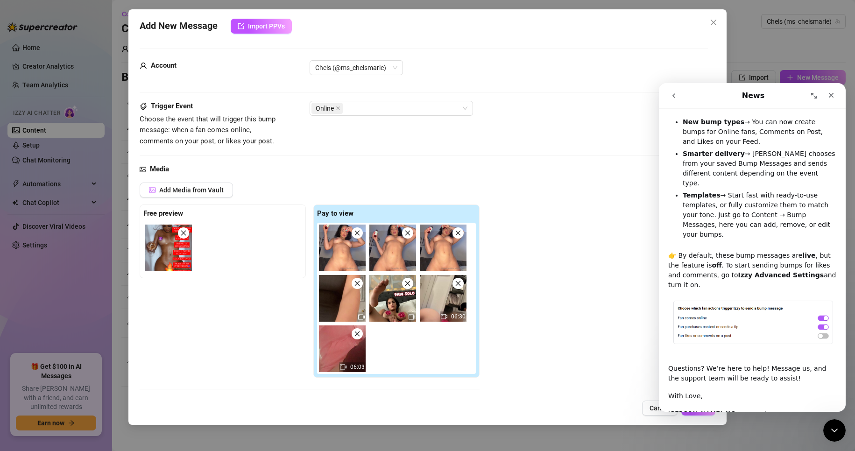
scroll to position [320, 0]
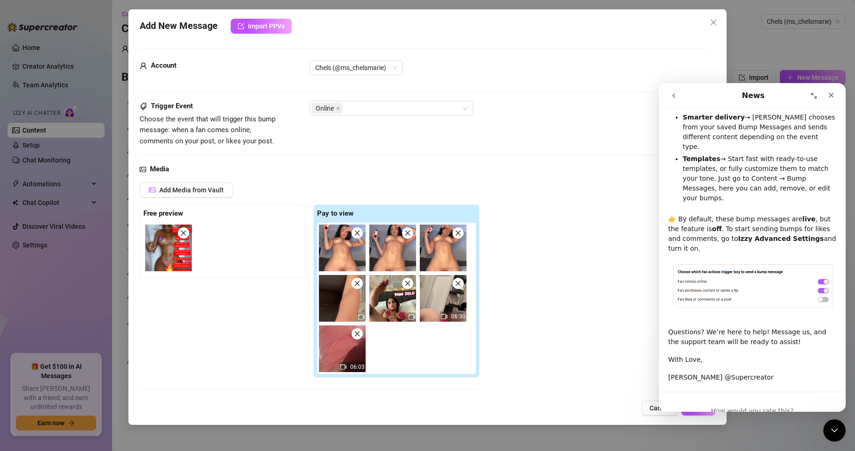
click at [672, 100] on button "go back" at bounding box center [674, 96] width 18 height 18
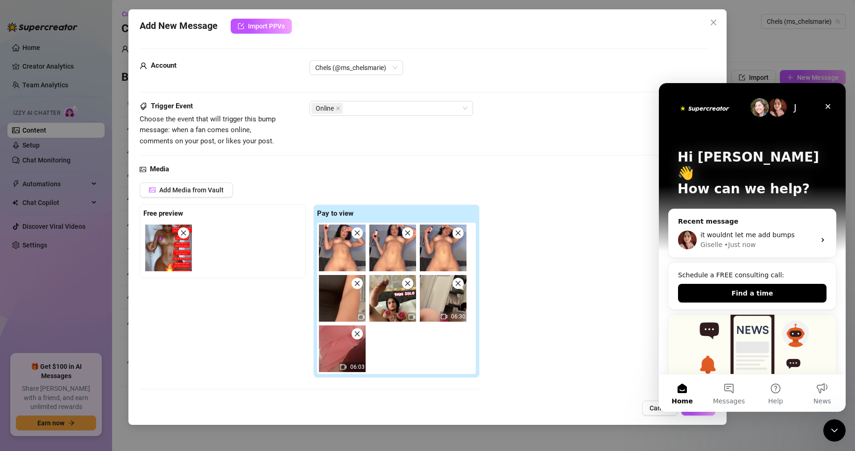
click at [769, 223] on div "it wouldnt let me add bumps Giselle • Just now" at bounding box center [752, 240] width 167 height 35
click at [775, 231] on span "it wouldnt let me add bumps" at bounding box center [748, 234] width 94 height 7
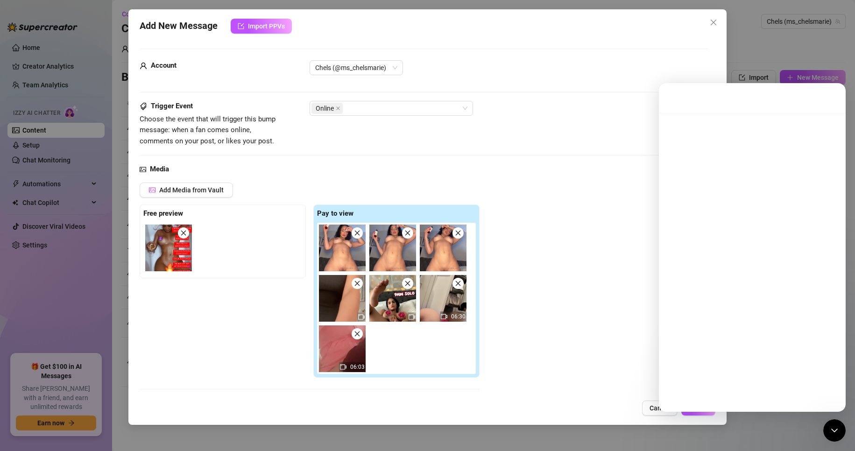
click at [817, 227] on div "Intercom messenger" at bounding box center [752, 265] width 187 height 305
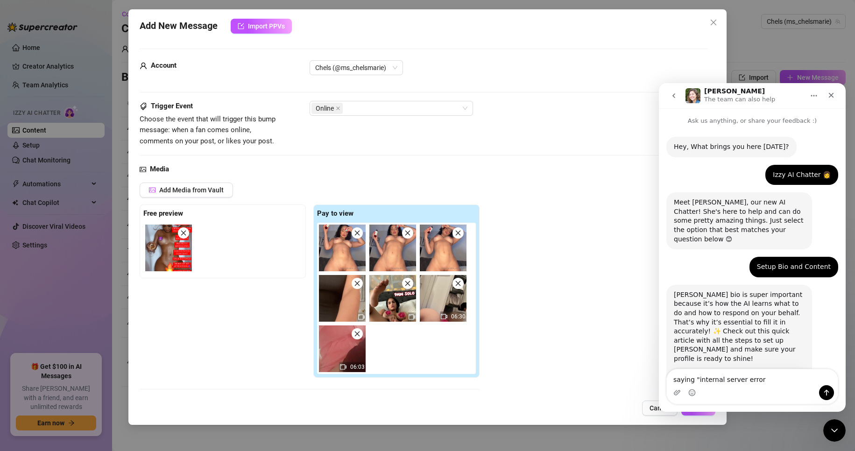
type textarea "saying "internal server error""
click at [585, 133] on div "Trigger Event Choose the event that will trigger this bump message: when a fan …" at bounding box center [424, 124] width 569 height 46
click at [582, 304] on div "Add Media from Vault Free preview Pay to view 06:30 06:03 Tag Collaborators @ T…" at bounding box center [424, 307] width 569 height 248
drag, startPoint x: 832, startPoint y: 94, endPoint x: 1333, endPoint y: 498, distance: 643.5
click at [832, 94] on icon "Close" at bounding box center [831, 95] width 5 height 5
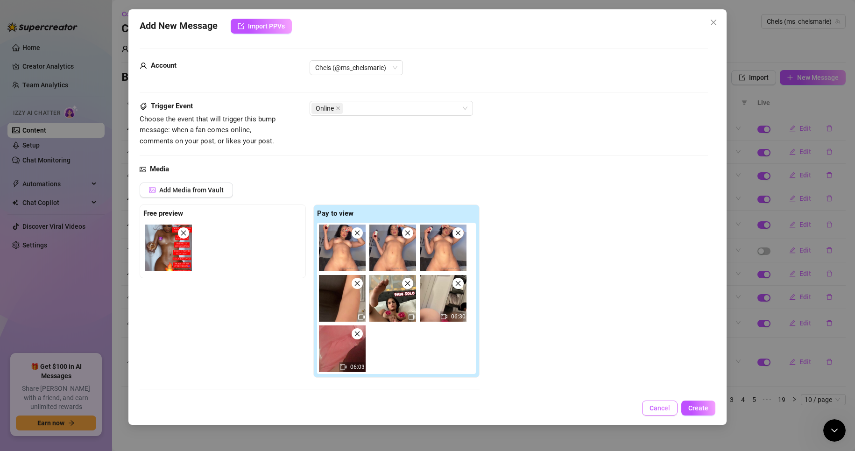
click at [669, 410] on span "Cancel" at bounding box center [660, 408] width 21 height 7
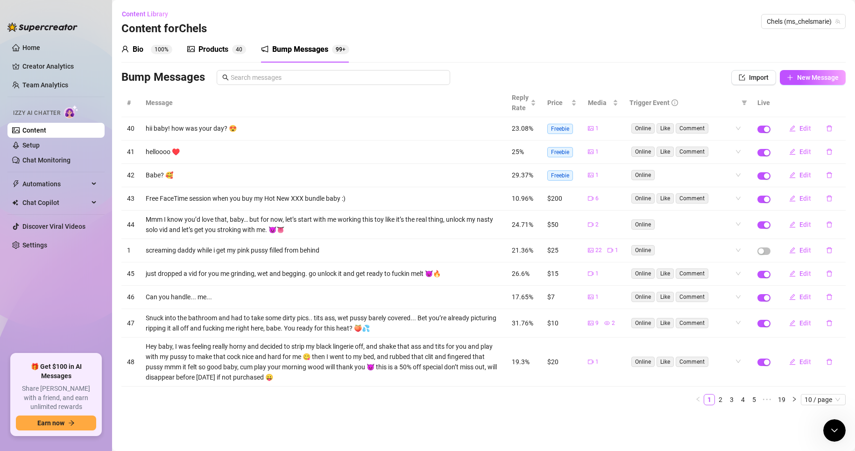
click at [215, 42] on div "Products 4 0" at bounding box center [216, 49] width 59 height 26
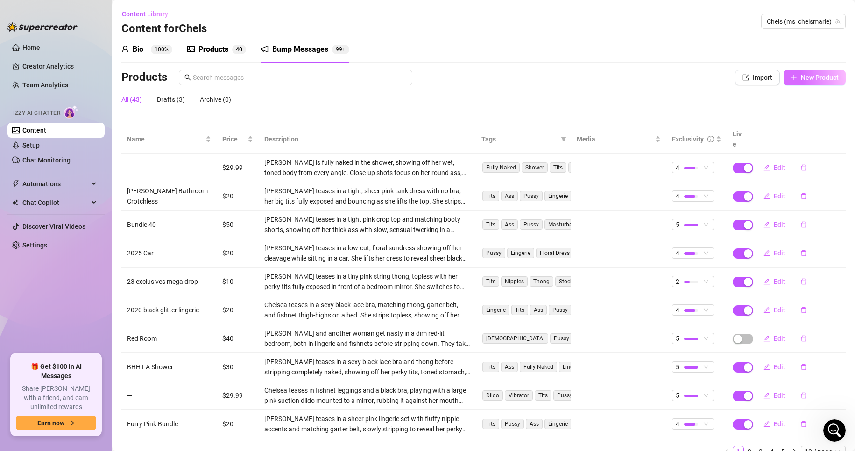
click at [817, 75] on span "New Product" at bounding box center [820, 77] width 38 height 7
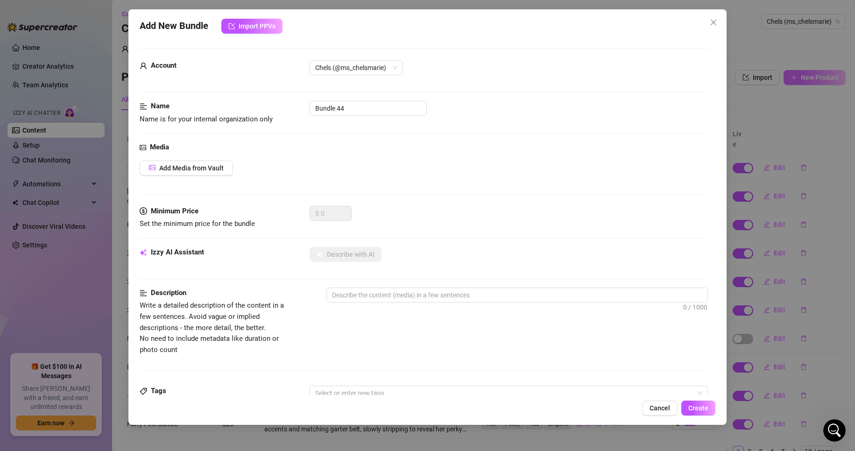
scroll to position [173, 0]
click at [252, 30] on span "Import PPVs" at bounding box center [257, 25] width 37 height 7
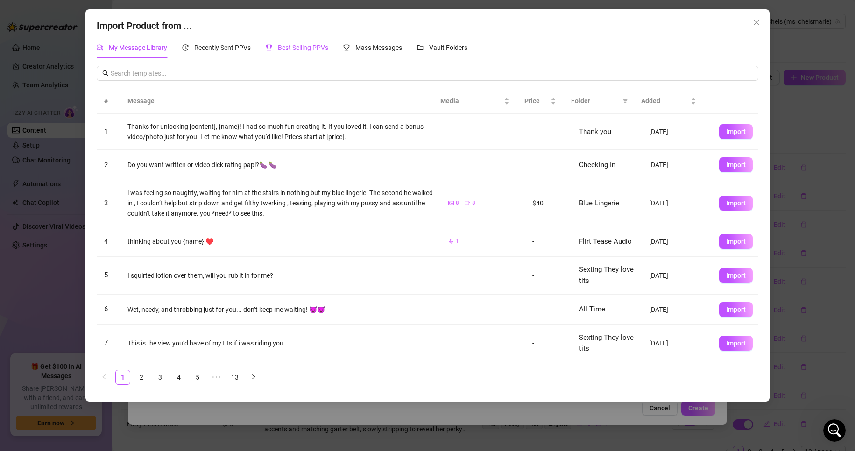
click at [297, 46] on span "Best Selling PPVs" at bounding box center [303, 47] width 50 height 7
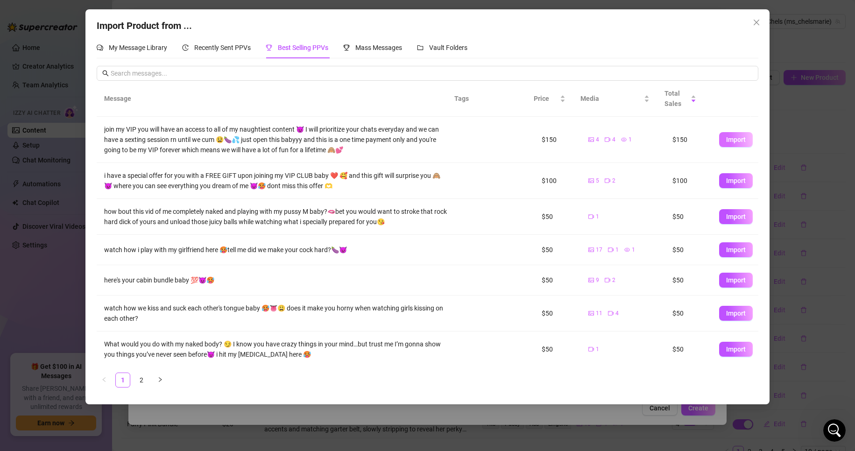
click at [726, 142] on span "Import" at bounding box center [736, 139] width 20 height 7
type textarea "join my VIP you will have an access to all of my naughtiest content 😈 I will pr…"
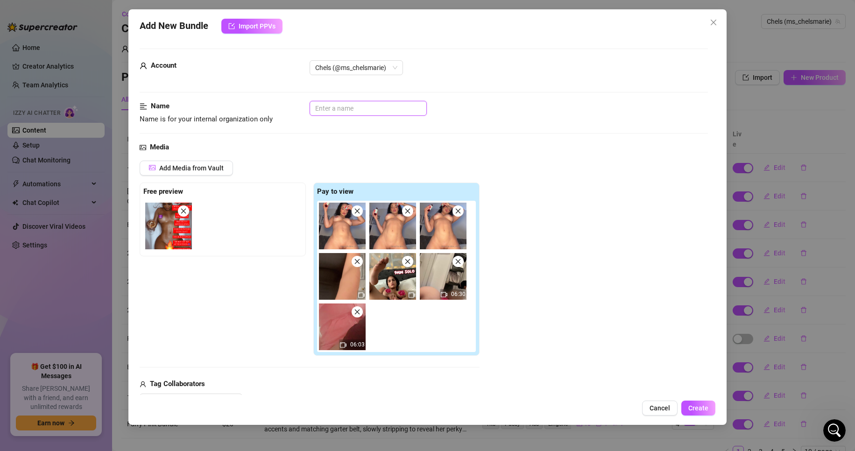
click at [363, 110] on input "text" at bounding box center [368, 108] width 117 height 15
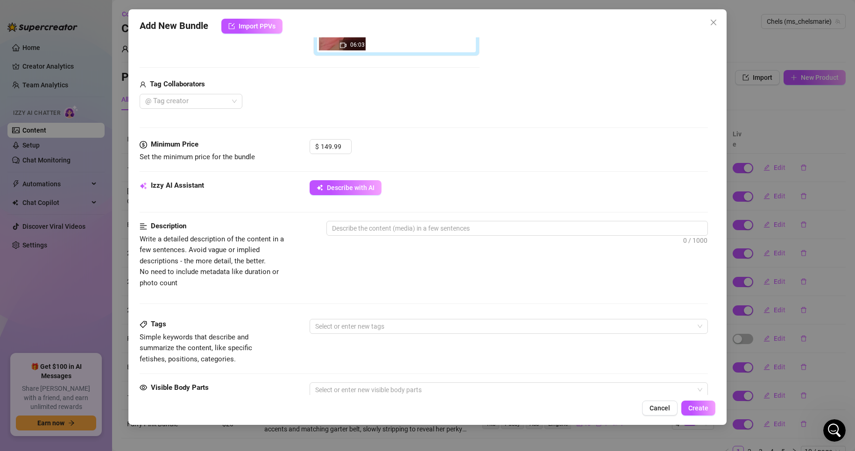
scroll to position [300, 0]
type input "VIP"
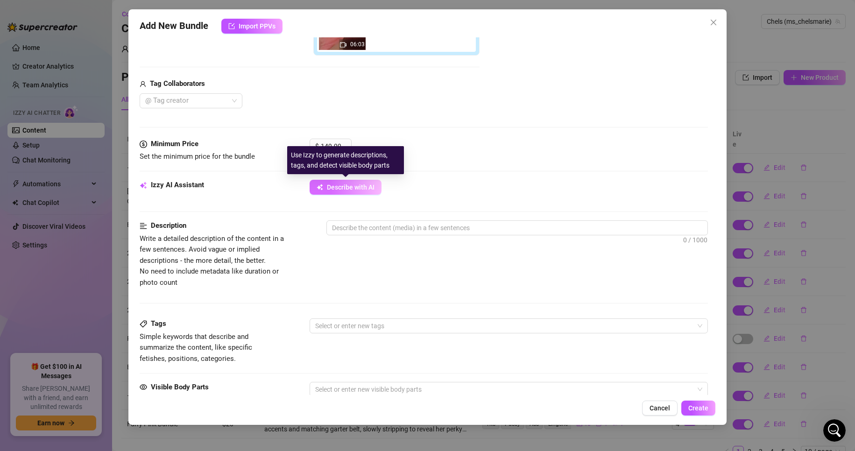
click at [360, 189] on span "Describe with AI" at bounding box center [351, 187] width 48 height 7
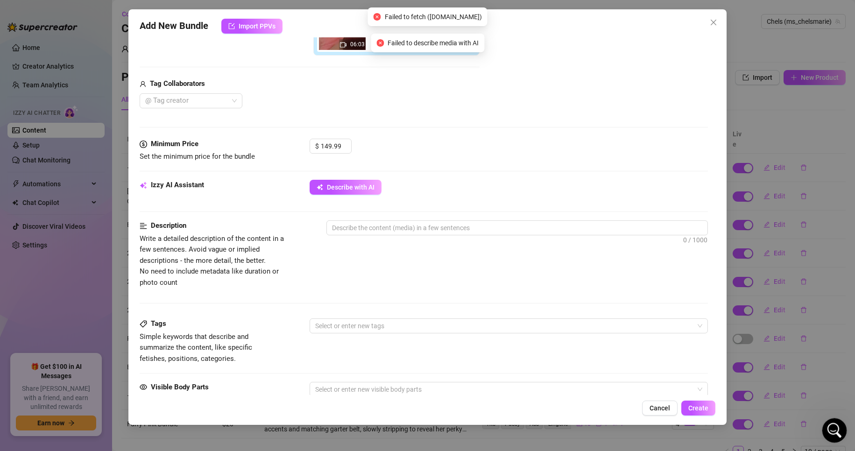
click at [835, 428] on icon "Open Intercom Messenger" at bounding box center [833, 429] width 15 height 15
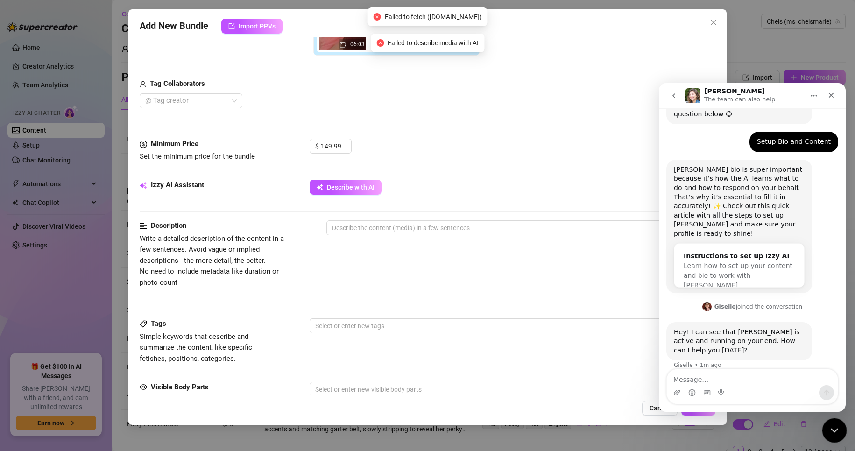
scroll to position [149, 0]
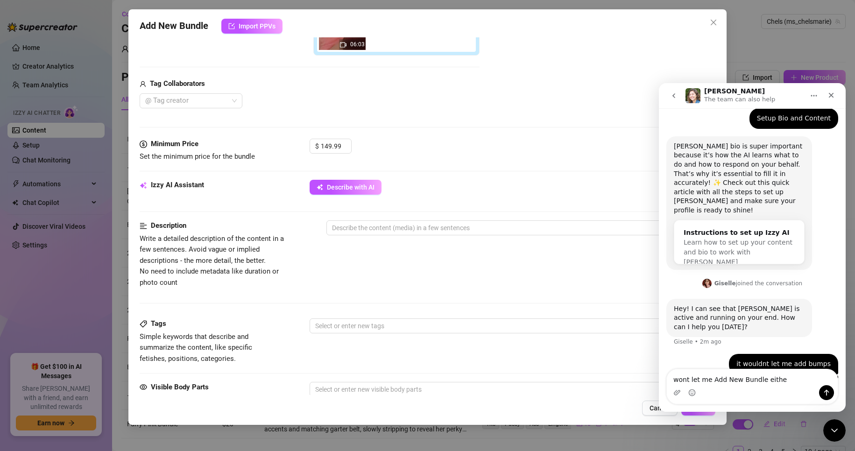
type textarea "wont let me Add New Bundle either"
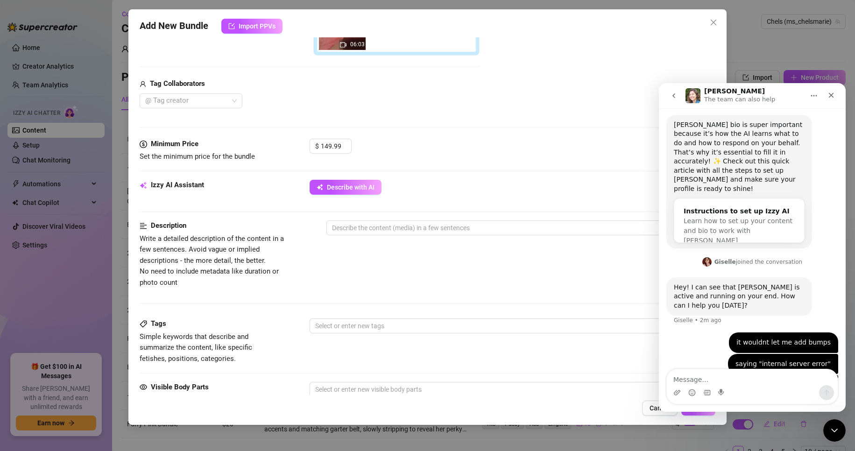
click at [772, 223] on div "[PERSON_NAME] bio is super important because it’s how the AI learns what to do …" at bounding box center [753, 185] width 172 height 141
click at [834, 100] on div "Close" at bounding box center [831, 95] width 17 height 17
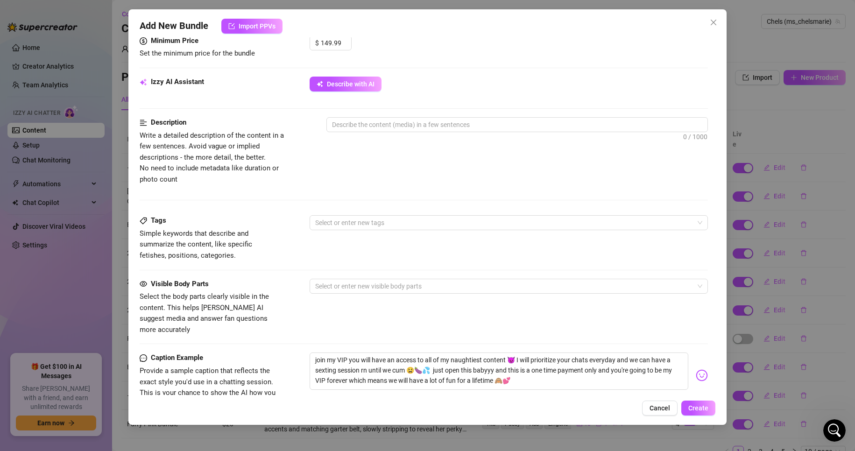
scroll to position [404, 0]
click at [444, 121] on textarea at bounding box center [517, 124] width 381 height 14
type textarea "A"
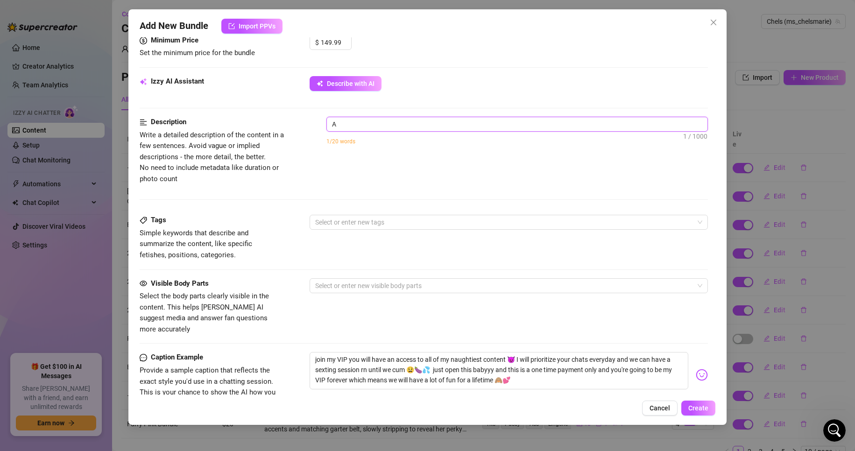
type textarea "A"
type textarea "A B"
type textarea "A Bu"
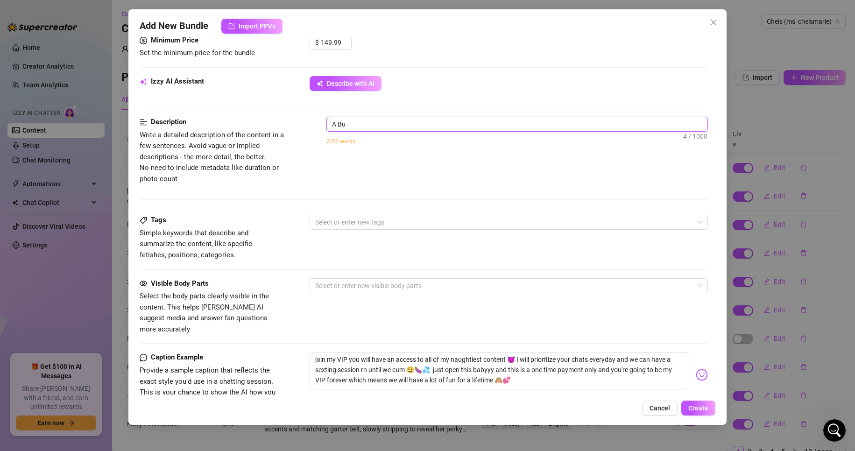
type textarea "A Bun"
type textarea "A Bund"
type textarea "A Bundl"
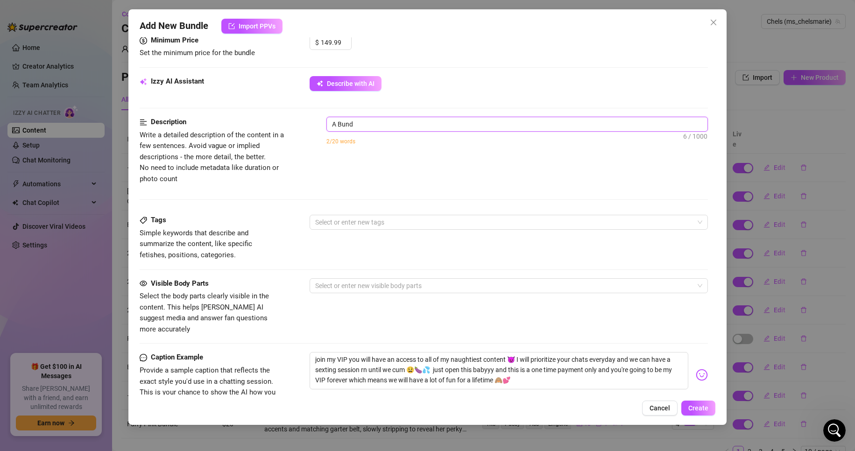
type textarea "A Bundl"
type textarea "A Bundle"
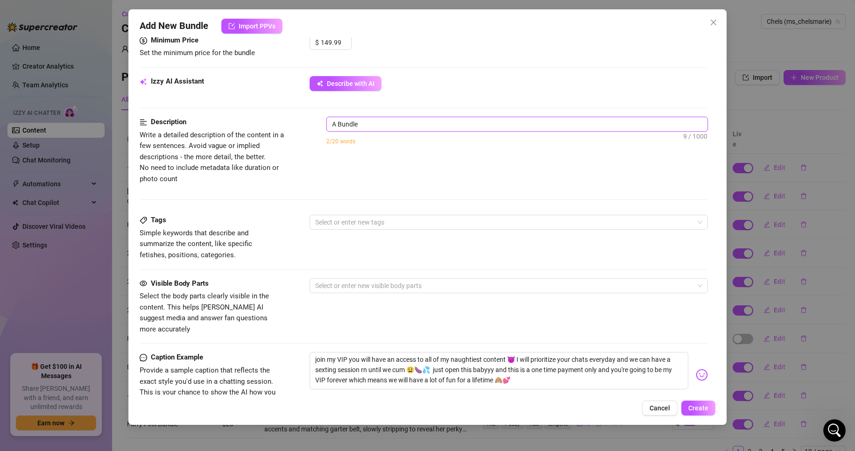
type textarea "A Bundle o"
type textarea "A Bundle of"
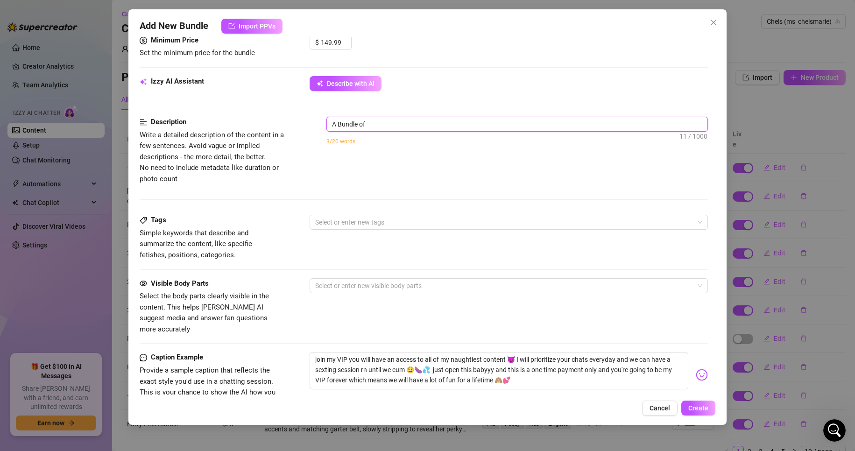
type textarea "A Bundle of"
type textarea "A Bundle of V"
type textarea "A Bundle of VI"
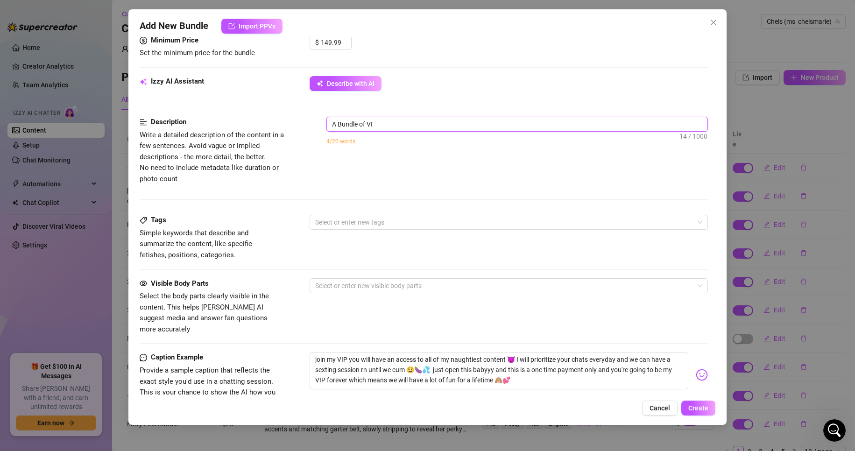
type textarea "A Bundle of VIP"
type textarea "A Bundle of VIP v"
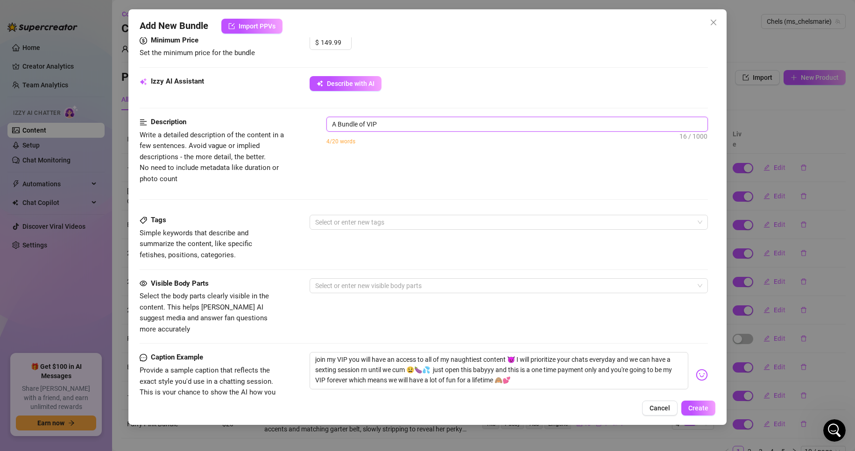
type textarea "A Bundle of VIP v"
type textarea "A Bundle of VIP vi"
type textarea "A Bundle of VIP vid"
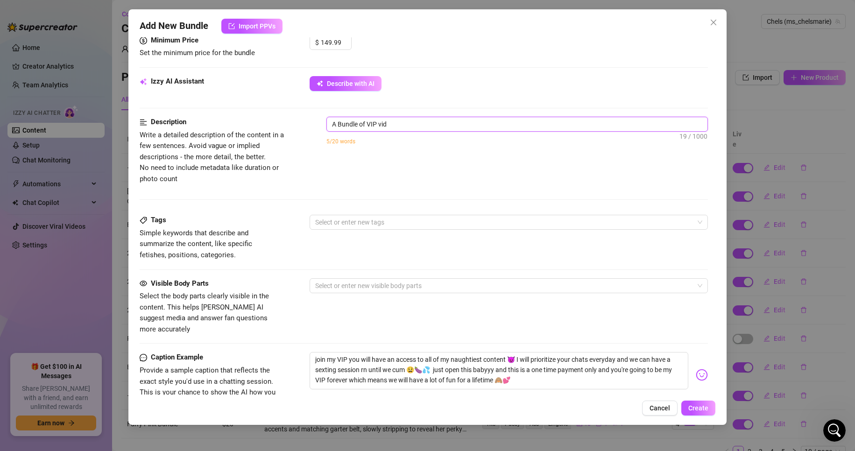
type textarea "A Bundle of VIP vide"
type textarea "A Bundle of VIP video"
type textarea "A Bundle of VIP videos"
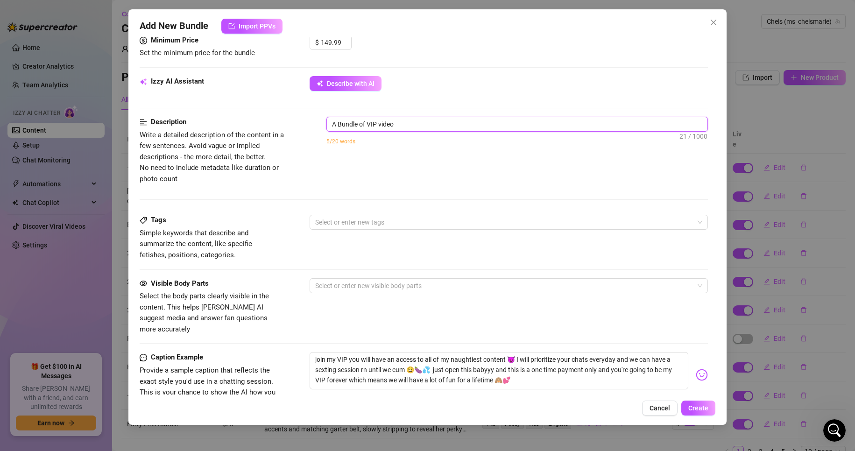
type textarea "A Bundle of VIP videos"
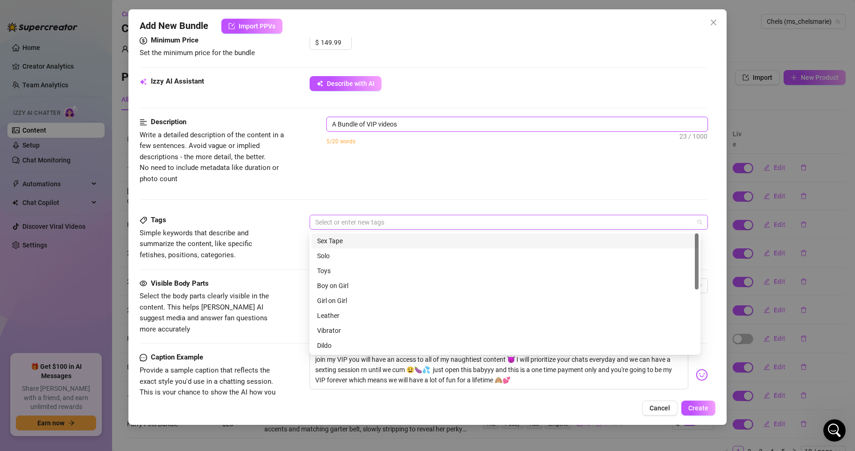
click at [388, 221] on div at bounding box center [504, 222] width 385 height 13
type textarea "A Bundle of VIP videos"
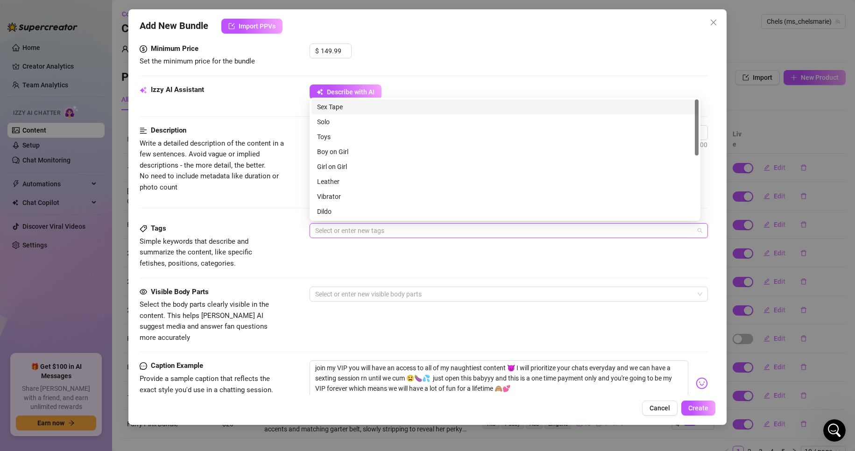
scroll to position [396, 0]
click at [345, 121] on div "Solo" at bounding box center [505, 122] width 376 height 10
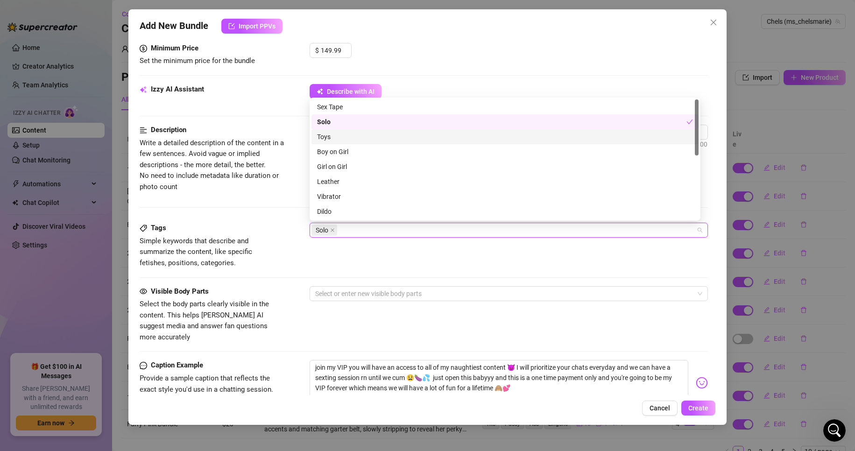
click at [350, 136] on div "Toys" at bounding box center [505, 137] width 376 height 10
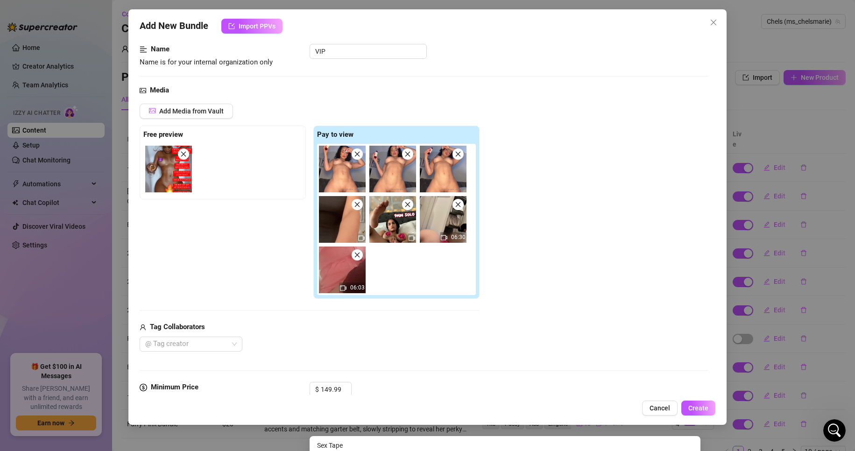
scroll to position [57, 0]
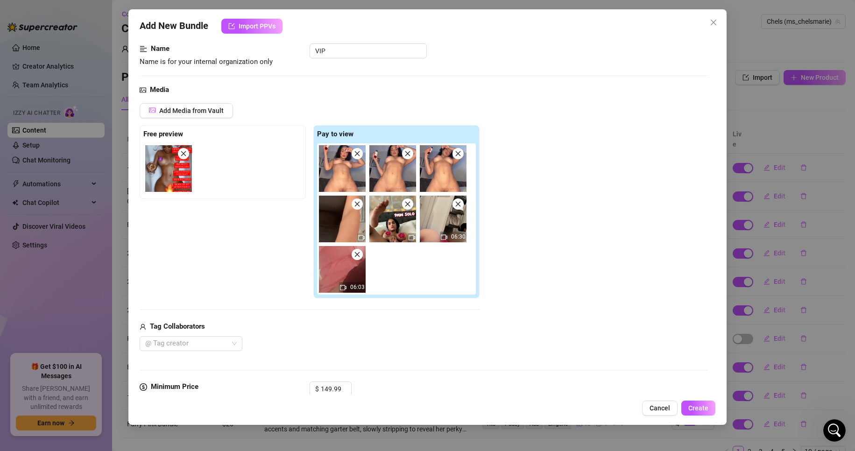
click at [442, 69] on div "Name Name is for your internal organization only VIP" at bounding box center [424, 63] width 569 height 41
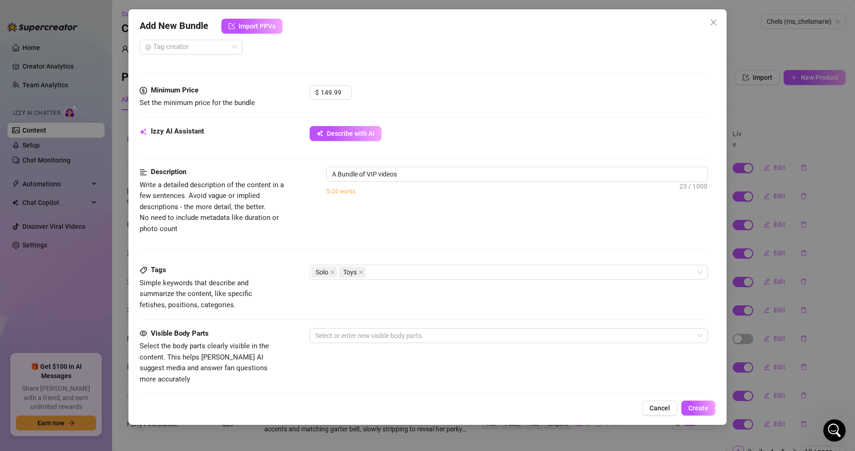
scroll to position [355, 0]
click at [384, 270] on div "Solo Toys" at bounding box center [504, 271] width 385 height 13
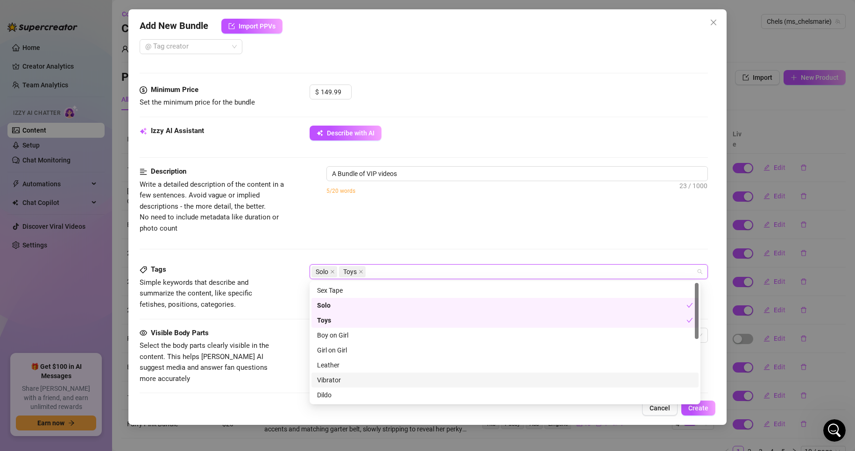
click at [374, 380] on div "Vibrator" at bounding box center [505, 380] width 376 height 10
click at [378, 393] on div "Dildo" at bounding box center [505, 395] width 376 height 10
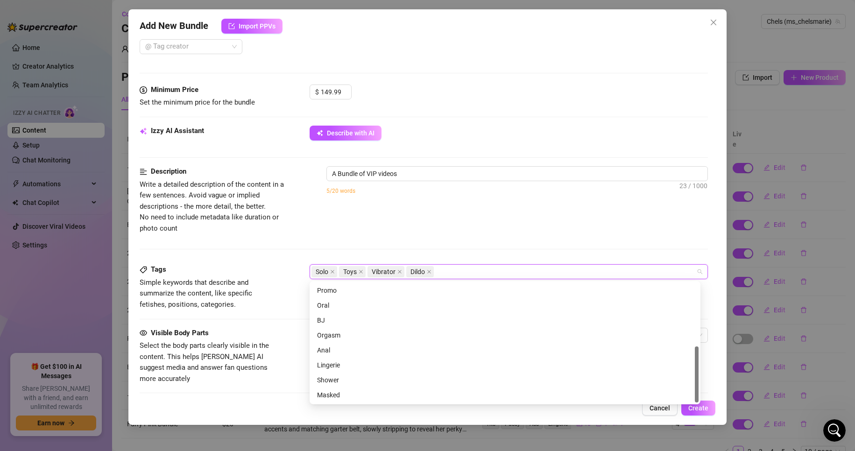
scroll to position [135, 0]
click at [436, 218] on div "Description Write a detailed description of the content in a few sentences. Avo…" at bounding box center [424, 200] width 569 height 68
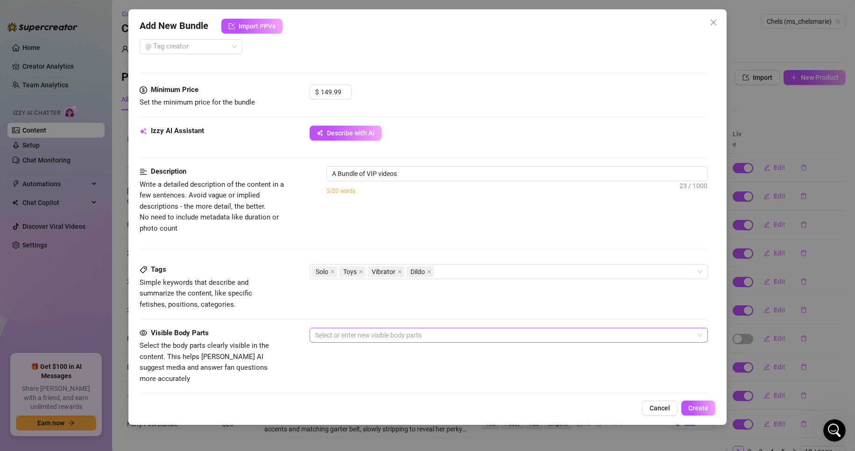
click at [376, 340] on div at bounding box center [504, 335] width 385 height 13
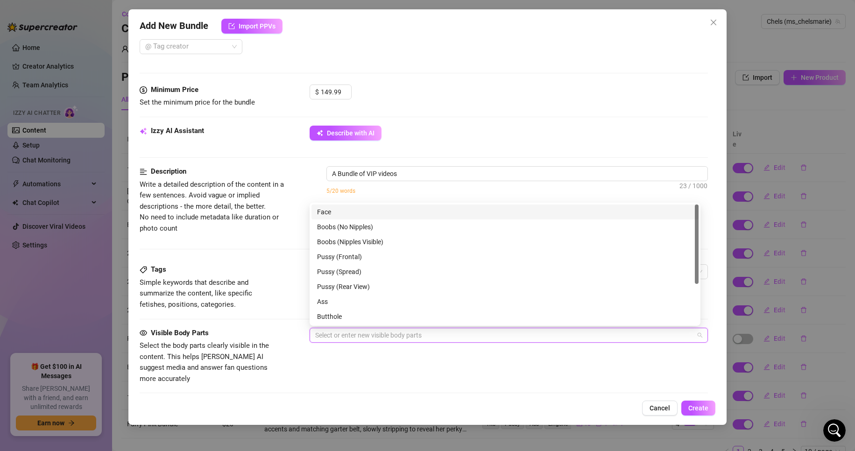
click at [356, 213] on div "Face" at bounding box center [505, 212] width 376 height 10
click at [364, 228] on div "Boobs (No Nipples)" at bounding box center [505, 227] width 376 height 10
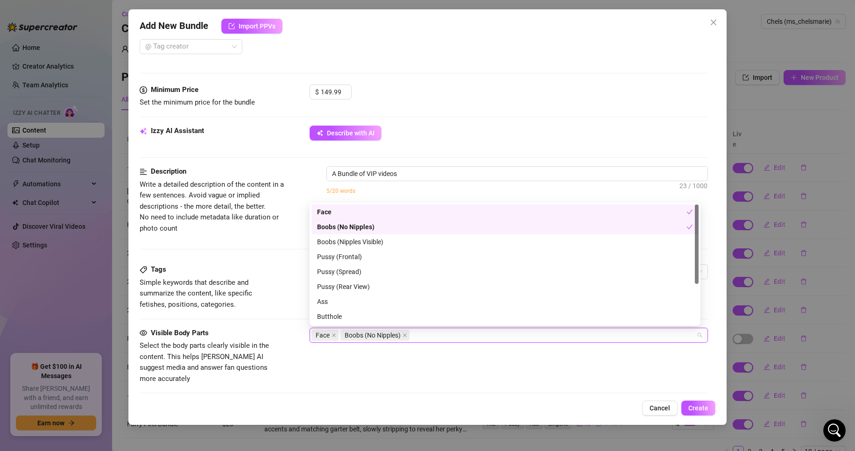
click at [364, 228] on div "Boobs (No Nipples)" at bounding box center [502, 227] width 370 height 10
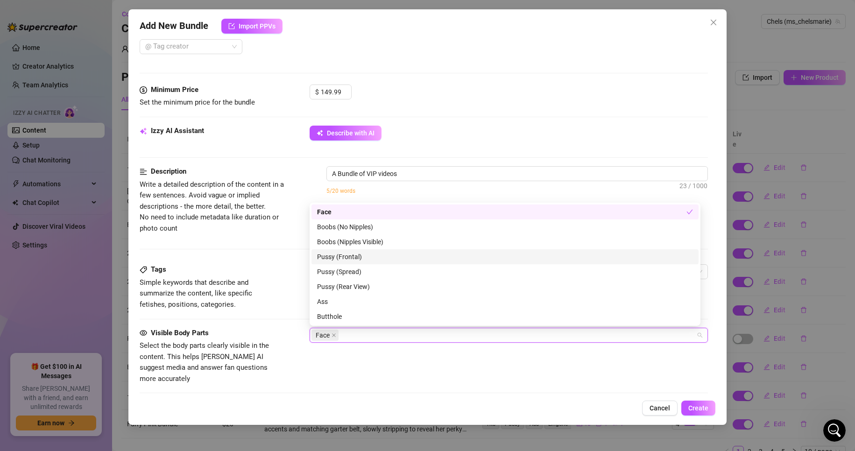
click at [358, 260] on div "Pussy (Frontal)" at bounding box center [505, 257] width 376 height 10
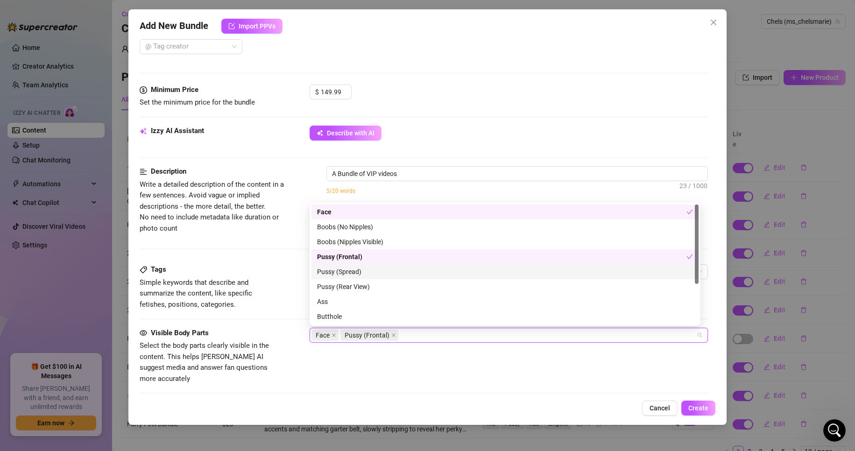
click at [372, 267] on div "Pussy (Spread)" at bounding box center [505, 272] width 376 height 10
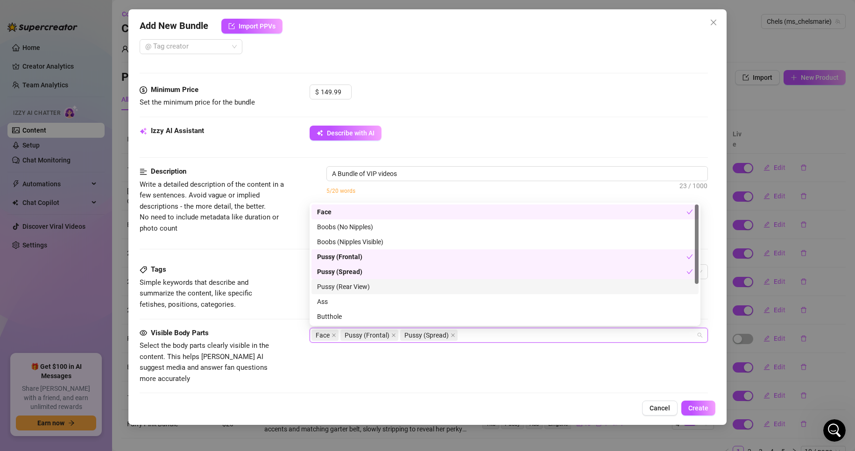
click at [372, 286] on div "Pussy (Rear View)" at bounding box center [505, 287] width 376 height 10
click at [363, 304] on div "Ass" at bounding box center [505, 302] width 376 height 10
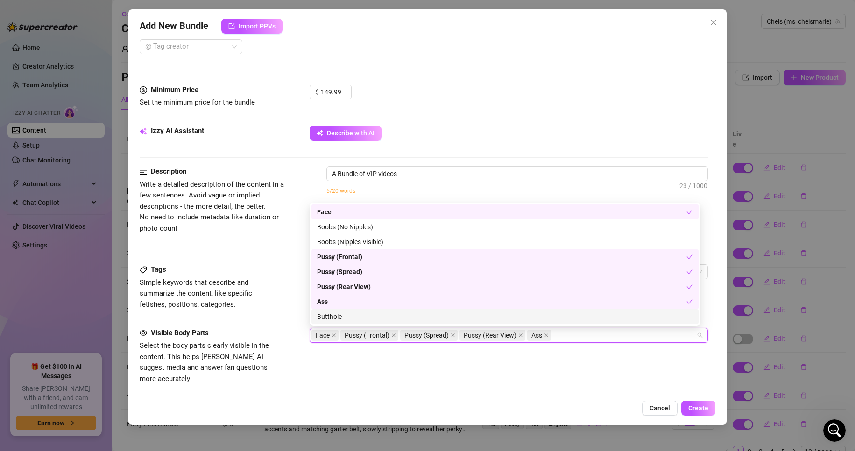
click at [364, 318] on div "Butthole" at bounding box center [505, 317] width 376 height 10
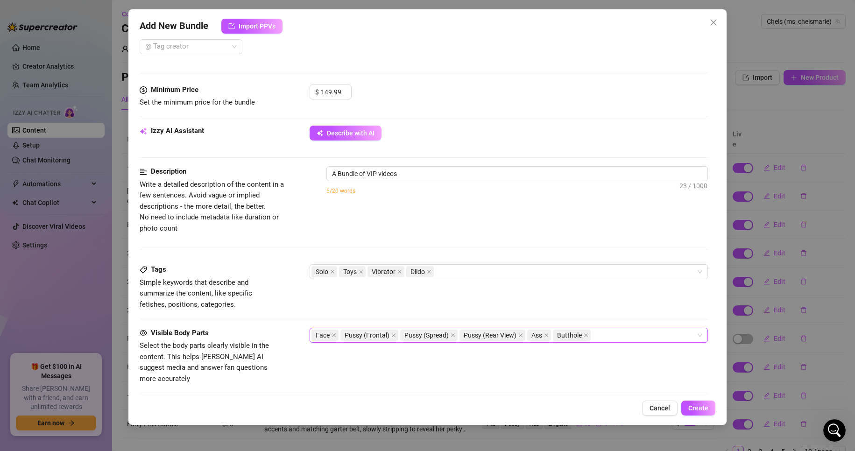
click at [350, 369] on div "Visible Body Parts Select the body parts clearly visible in the content. This h…" at bounding box center [424, 356] width 569 height 57
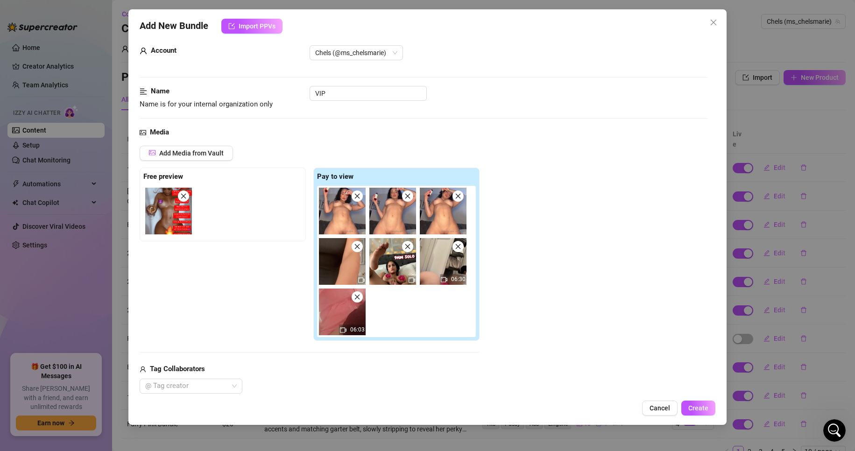
scroll to position [14, 0]
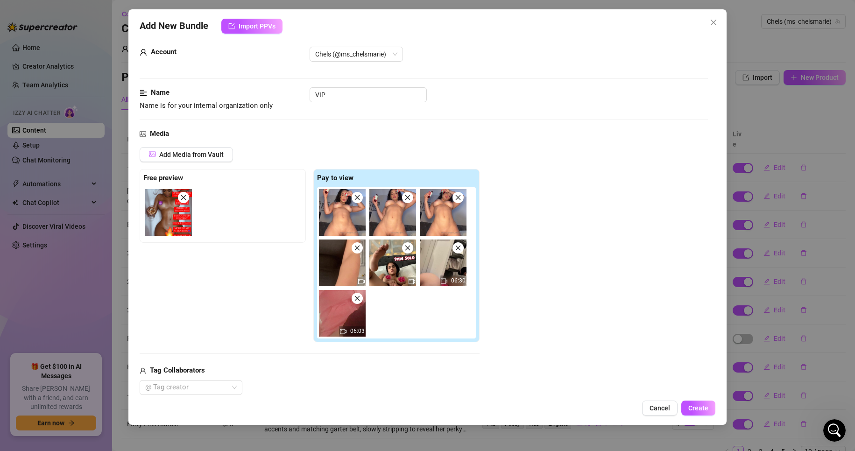
click at [472, 51] on div "Chels (@ms_chelsmarie)" at bounding box center [509, 54] width 399 height 15
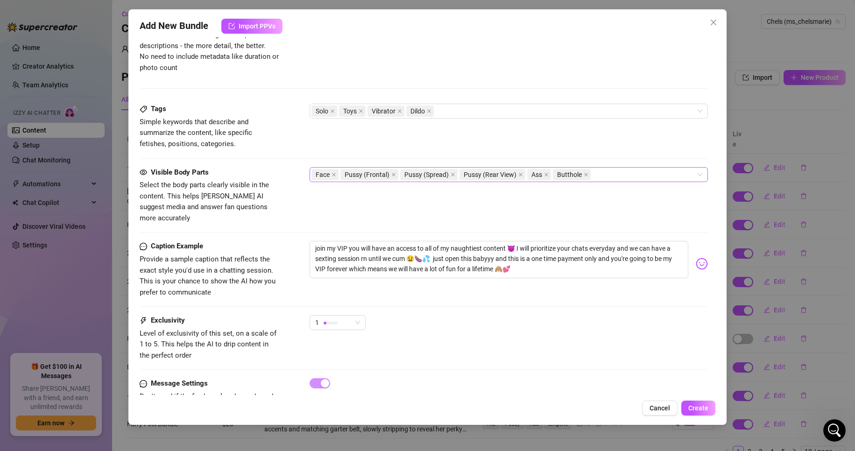
scroll to position [516, 0]
click at [612, 171] on div "Face Pussy (Frontal) Pussy (Spread) Pussy (Rear View) Ass Butthole" at bounding box center [504, 174] width 385 height 13
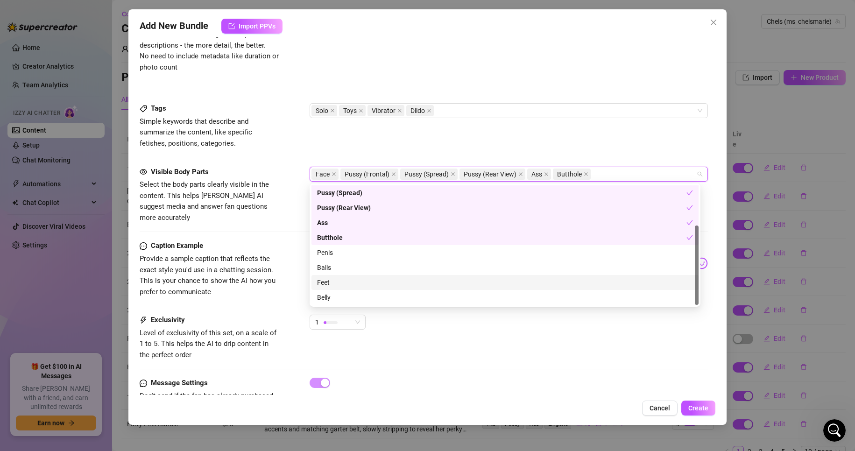
click at [370, 284] on div "Feet" at bounding box center [505, 283] width 376 height 10
click at [377, 300] on div "Belly" at bounding box center [505, 297] width 376 height 10
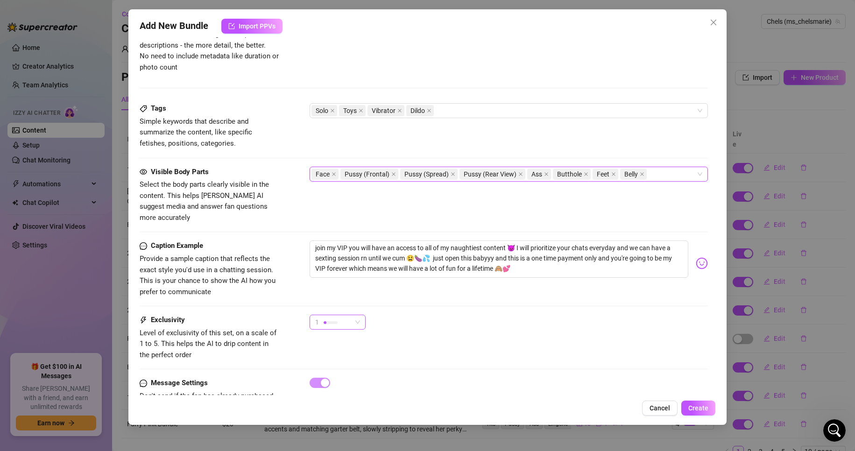
click at [350, 317] on div "1" at bounding box center [333, 322] width 36 height 14
click at [376, 389] on span "5 - Most Exclusive 🔥" at bounding box center [347, 390] width 61 height 10
click at [468, 347] on div "Exclusivity Level of exclusivity of this set, on a scale of 1 to 5. This helps …" at bounding box center [424, 338] width 569 height 46
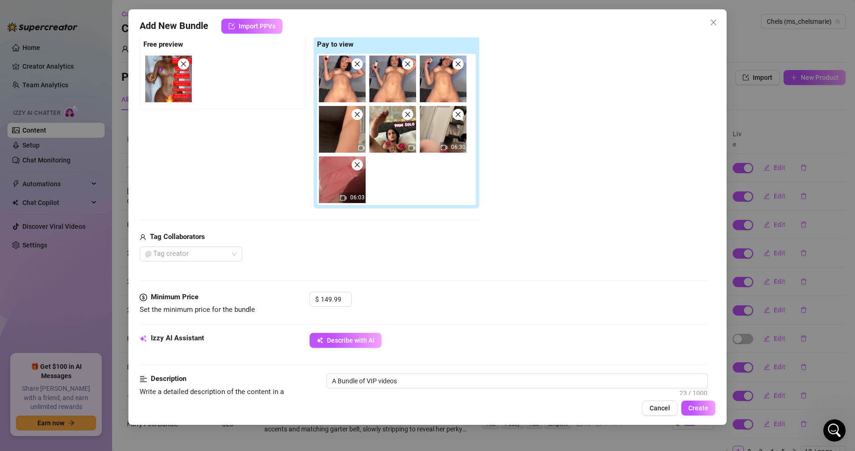
scroll to position [165, 0]
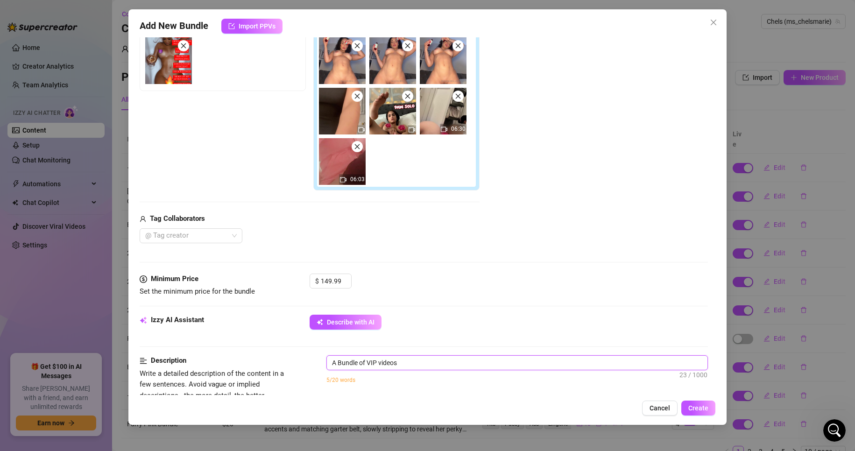
click at [430, 364] on textarea "A Bundle of VIP videos" at bounding box center [517, 363] width 381 height 14
type textarea "A Bundle of VIP videos"
type textarea "A Bundle of VIP videos."
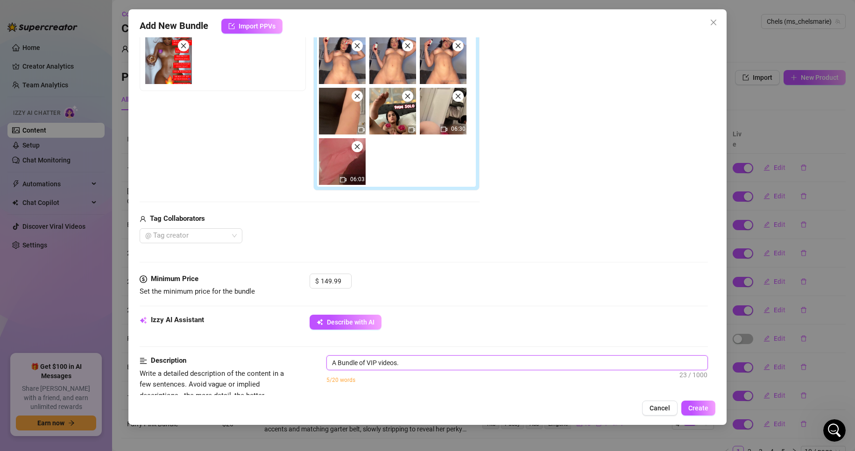
type textarea "A Bundle of VIP videos."
click at [365, 327] on button "Describe with AI" at bounding box center [346, 322] width 72 height 15
type textarea "Chelsea"
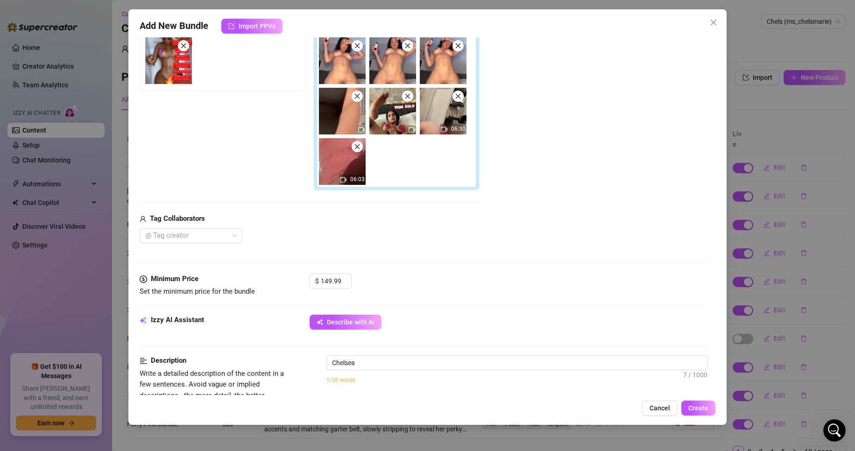
type textarea "[PERSON_NAME] shows"
type textarea "[PERSON_NAME] shows off"
type textarea "[PERSON_NAME] shows off her"
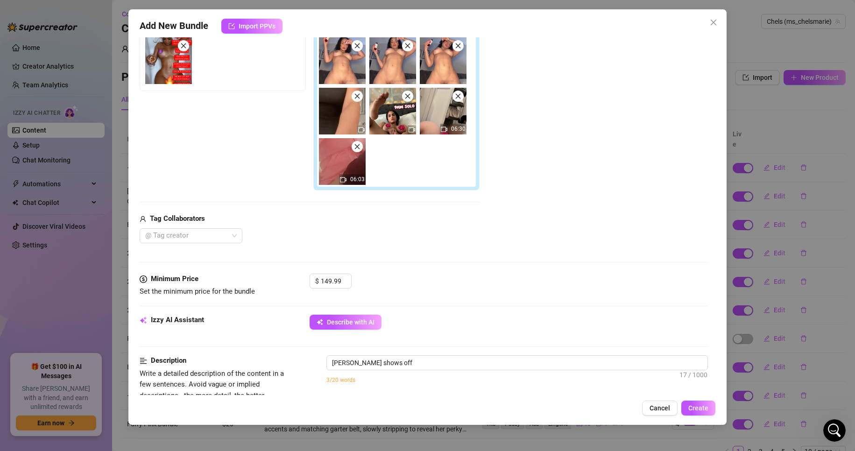
type textarea "[PERSON_NAME] shows off her"
type textarea "[PERSON_NAME] shows off her thick,"
type textarea "[PERSON_NAME] shows off her thick, curvy"
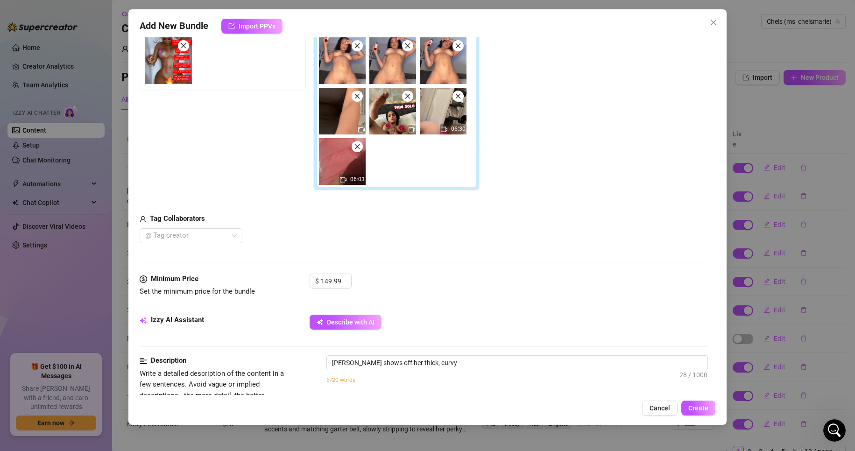
type textarea "[PERSON_NAME] shows off her thick, curvy body"
type textarea "[PERSON_NAME] shows off her thick, curvy body fully"
type textarea "[PERSON_NAME] shows off her thick, curvy body fully naked,"
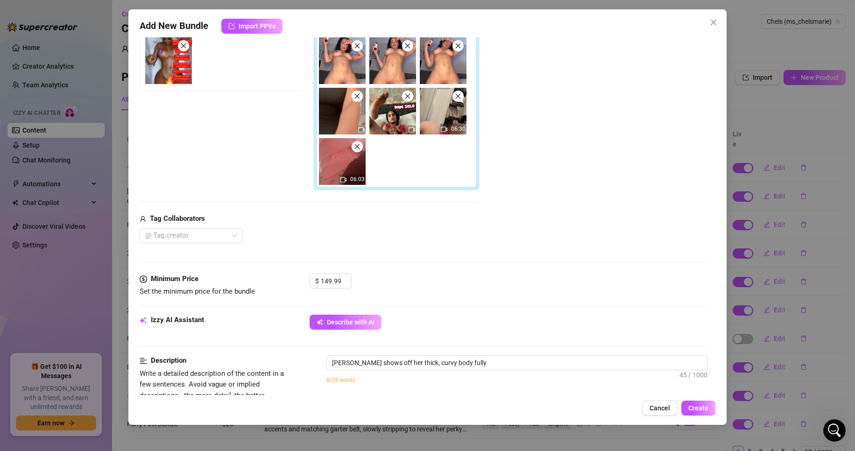
type textarea "[PERSON_NAME] shows off her thick, curvy body fully naked,"
type textarea "[PERSON_NAME] shows off her thick, curvy body fully naked, oiling"
type textarea "[PERSON_NAME] shows off her thick, curvy body fully naked, oiling up"
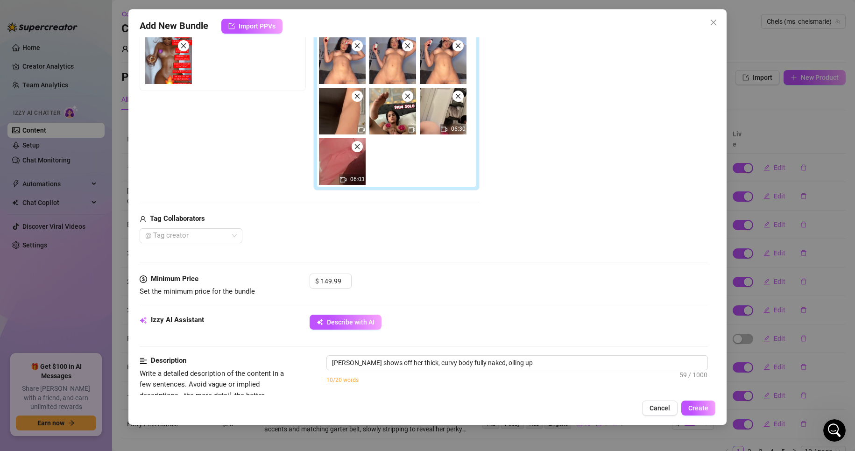
type textarea "[PERSON_NAME] shows off her thick, curvy body fully naked, oiling up her"
type textarea "[PERSON_NAME] shows off her thick, curvy body fully naked, oiling up her big"
type textarea "[PERSON_NAME] shows off her thick, curvy body fully naked, oiling up her big ti…"
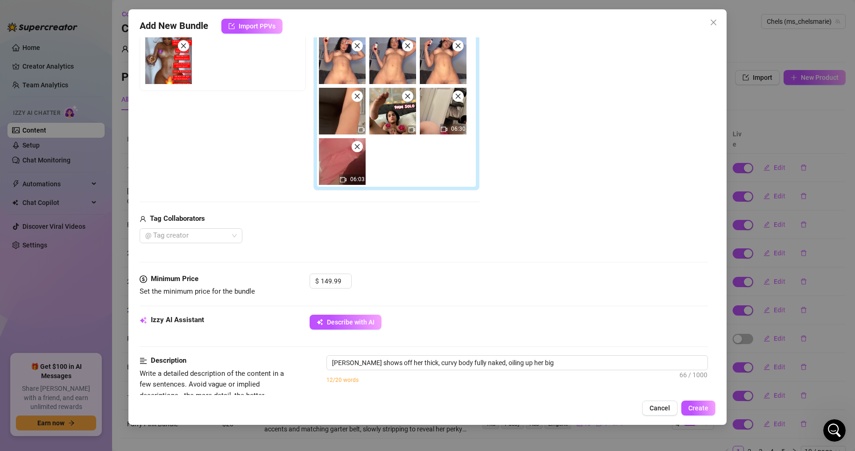
type textarea "[PERSON_NAME] shows off her thick, curvy body fully naked, oiling up her big ti…"
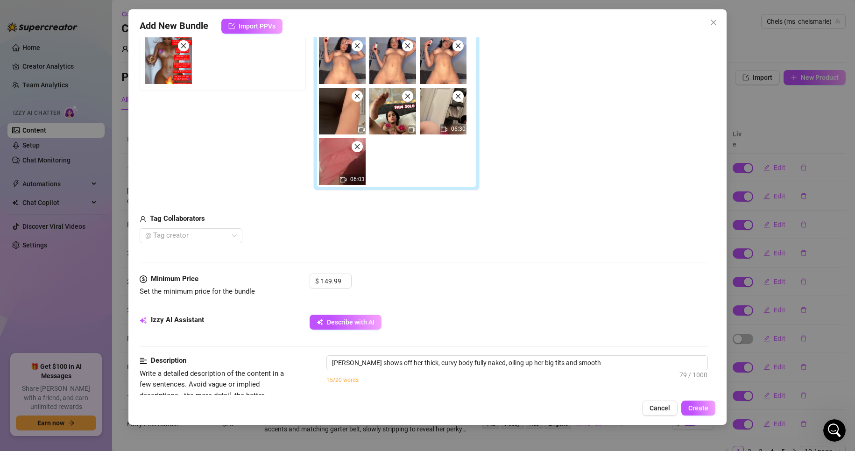
type textarea "[PERSON_NAME] shows off her thick, curvy body fully naked, oiling up her big ti…"
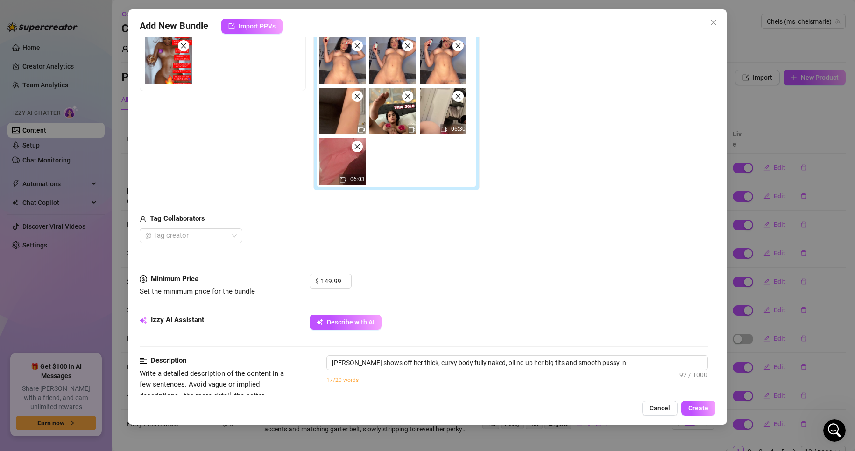
type textarea "[PERSON_NAME] shows off her thick, curvy body fully naked, oiling up her big ti…"
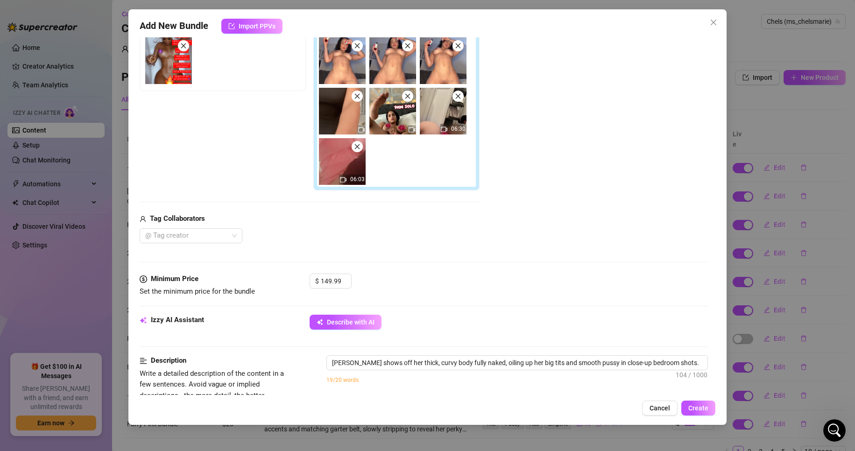
type textarea "[PERSON_NAME] shows off her thick, curvy body fully naked, oiling up her big ti…"
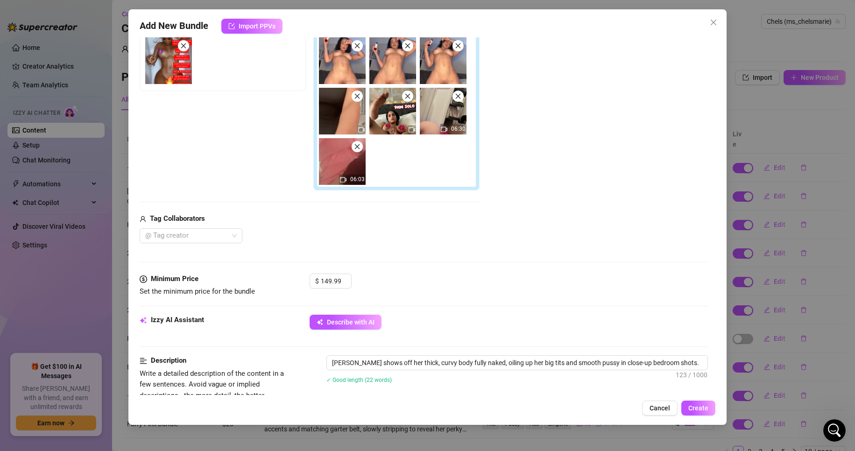
type textarea "[PERSON_NAME] shows off her thick, curvy body fully naked, oiling up her big ti…"
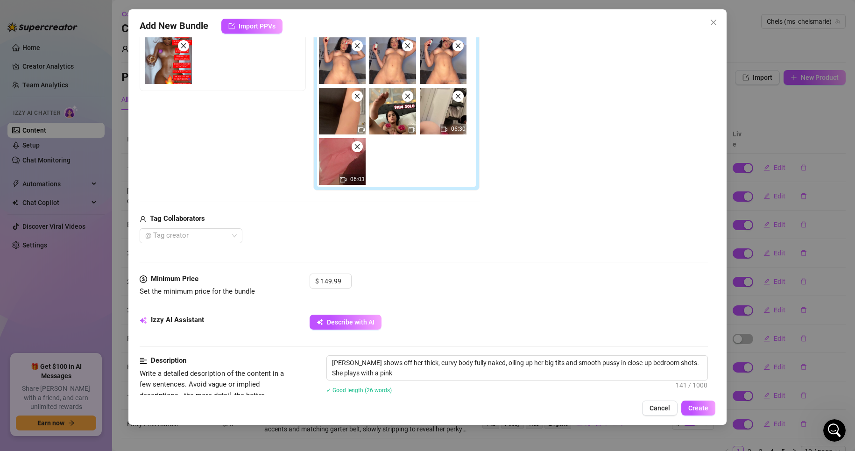
type textarea "[PERSON_NAME] shows off her thick, curvy body fully naked, oiling up her big ti…"
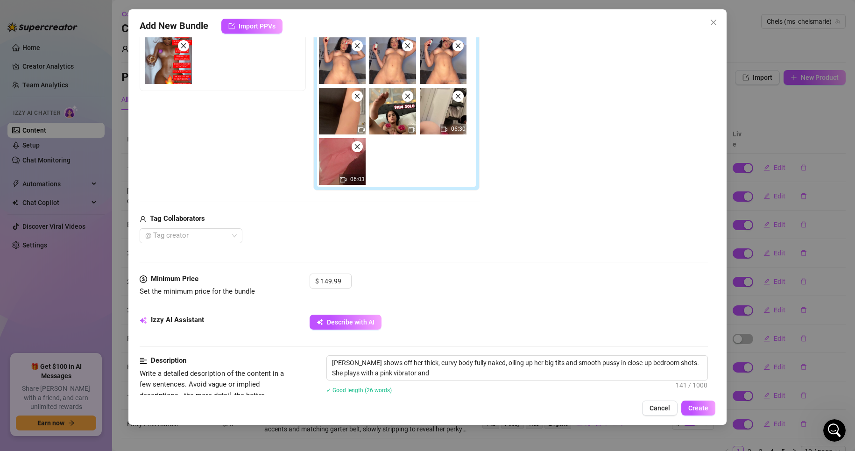
type textarea "[PERSON_NAME] shows off her thick, curvy body fully naked, oiling up her big ti…"
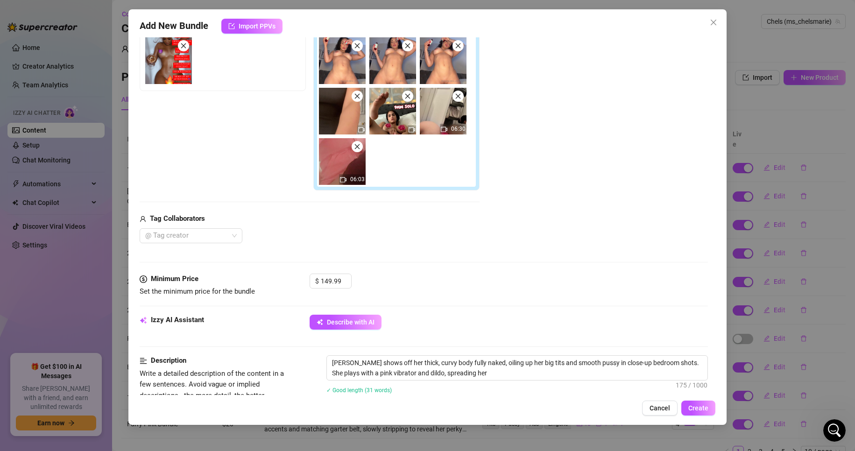
type textarea "[PERSON_NAME] shows off her thick, curvy body fully naked, oiling up her big ti…"
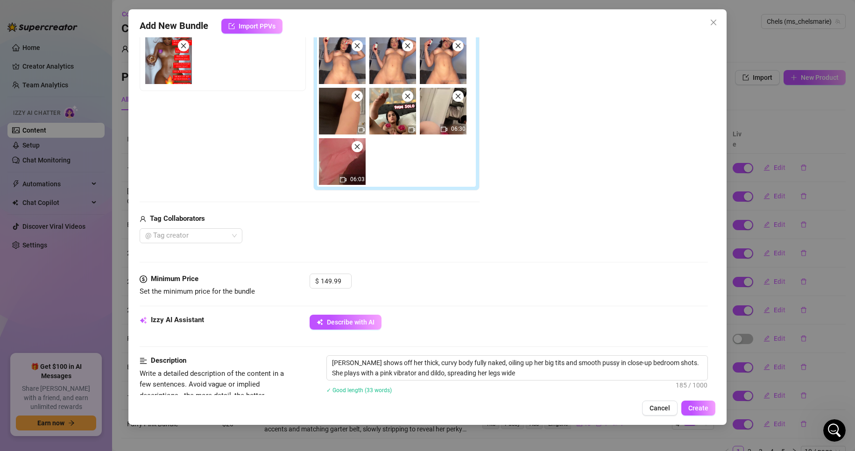
type textarea "[PERSON_NAME] shows off her thick, curvy body fully naked, oiling up her big ti…"
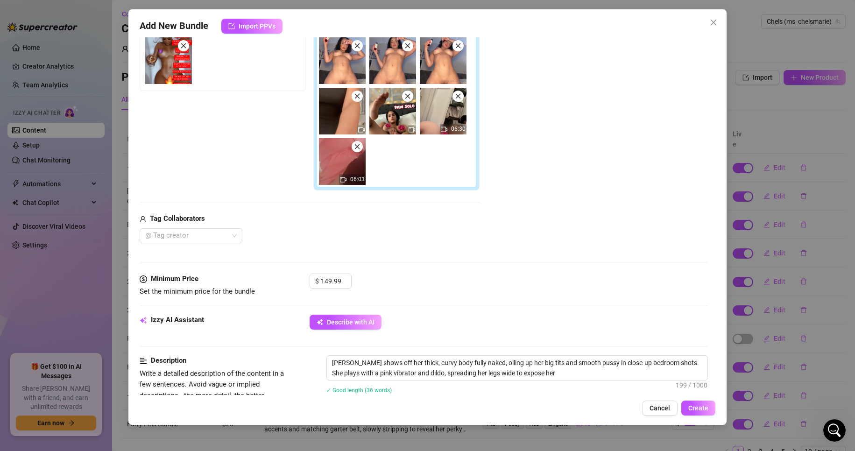
type textarea "[PERSON_NAME] shows off her thick, curvy body fully naked, oiling up her big ti…"
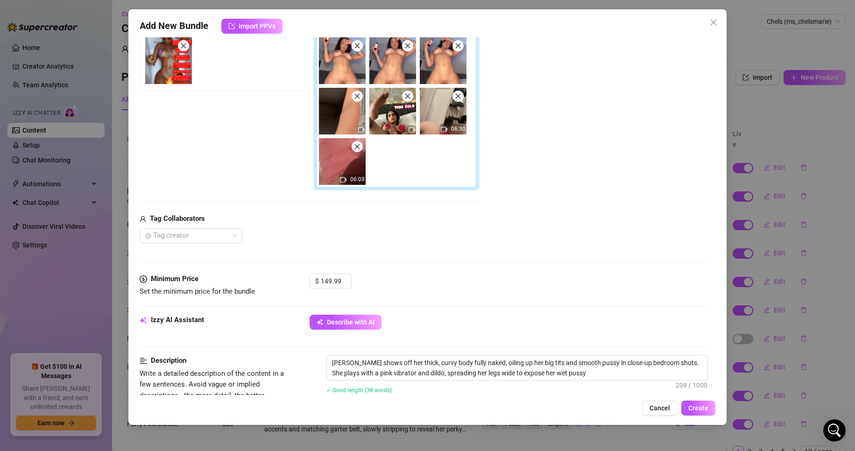
type textarea "[PERSON_NAME] shows off her thick, curvy body fully naked, oiling up her big ti…"
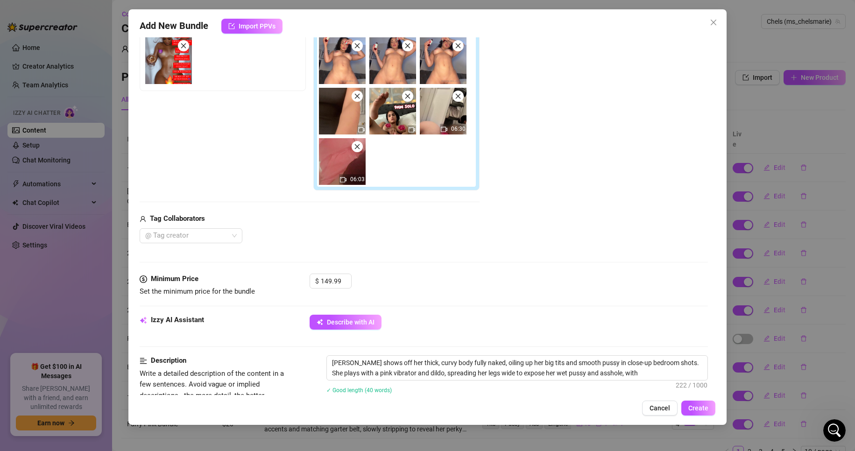
type textarea "[PERSON_NAME] shows off her thick, curvy body fully naked, oiling up her big ti…"
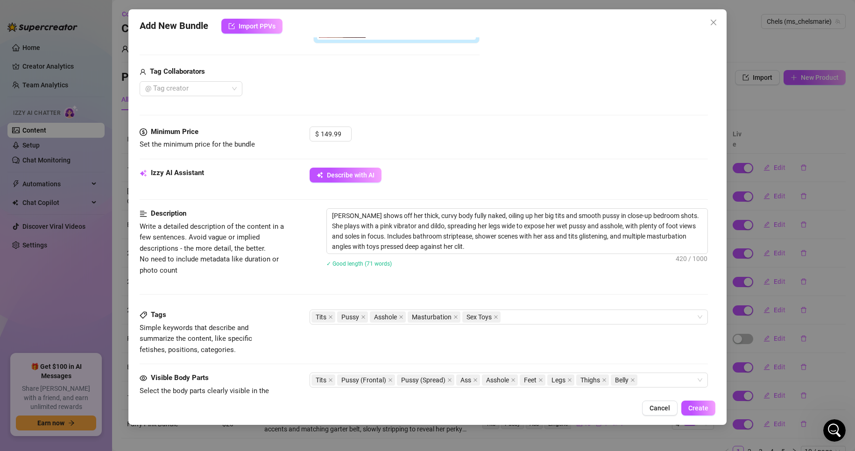
scroll to position [313, 0]
click at [333, 217] on textarea "[PERSON_NAME] shows off her thick, curvy body fully naked, oiling up her big ti…" at bounding box center [517, 230] width 381 height 45
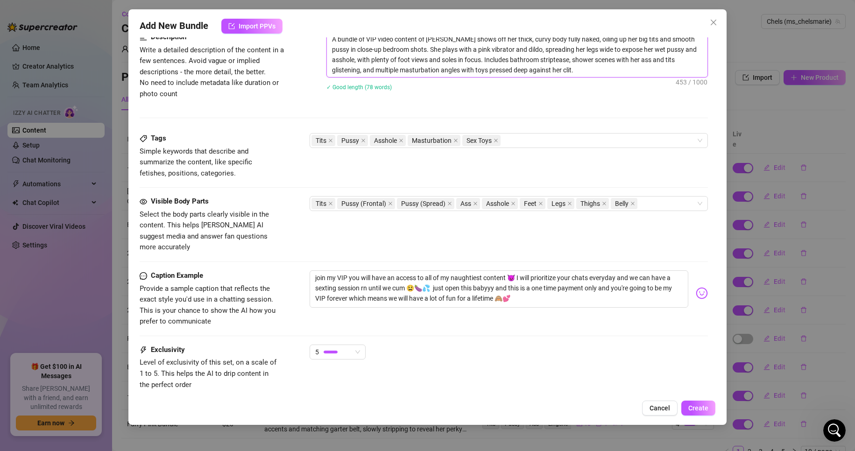
scroll to position [543, 0]
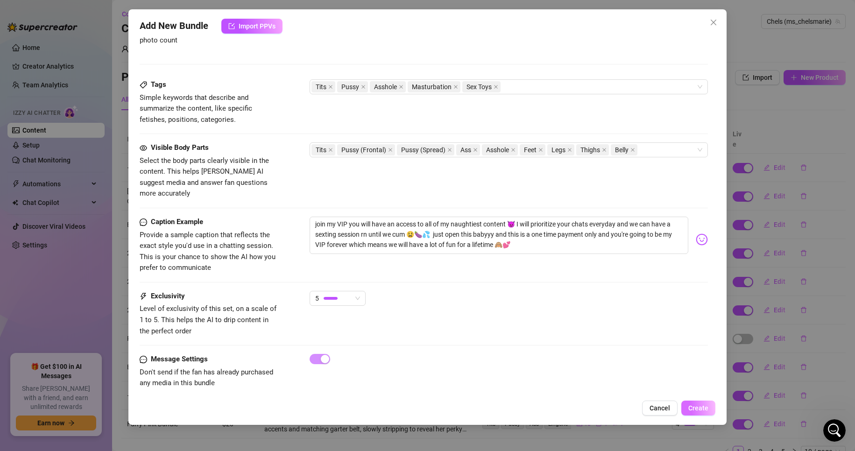
click at [701, 408] on span "Create" at bounding box center [699, 408] width 20 height 7
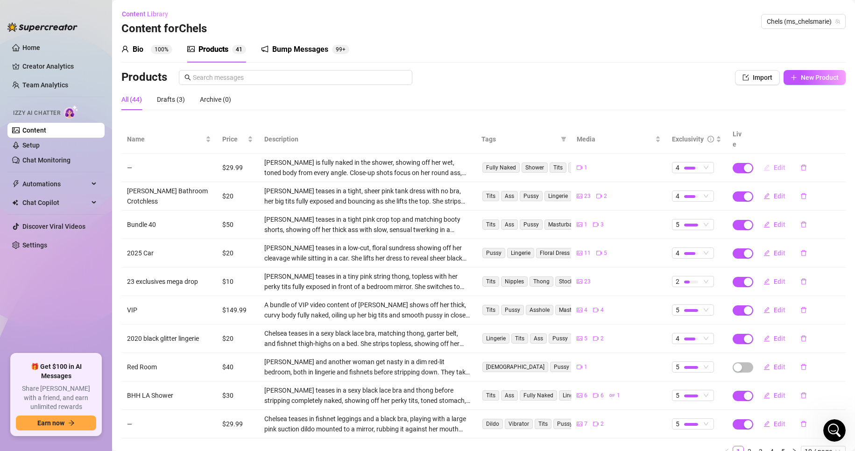
click at [779, 160] on button "Edit" at bounding box center [774, 167] width 37 height 15
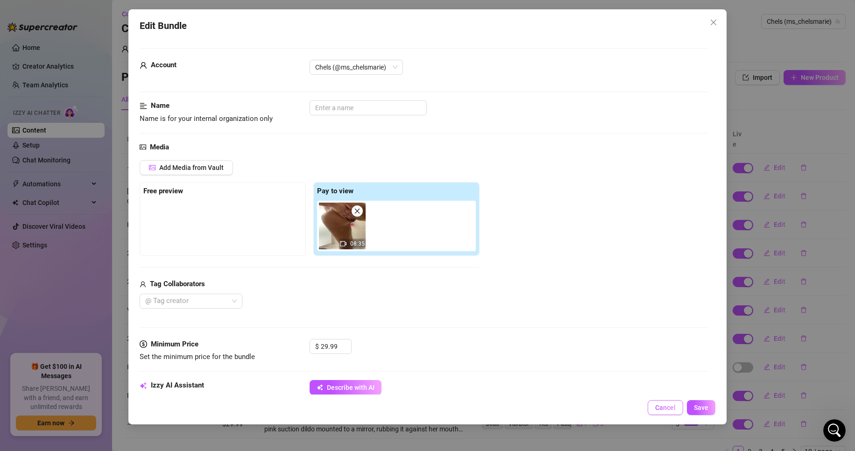
click at [669, 409] on span "Cancel" at bounding box center [665, 407] width 21 height 7
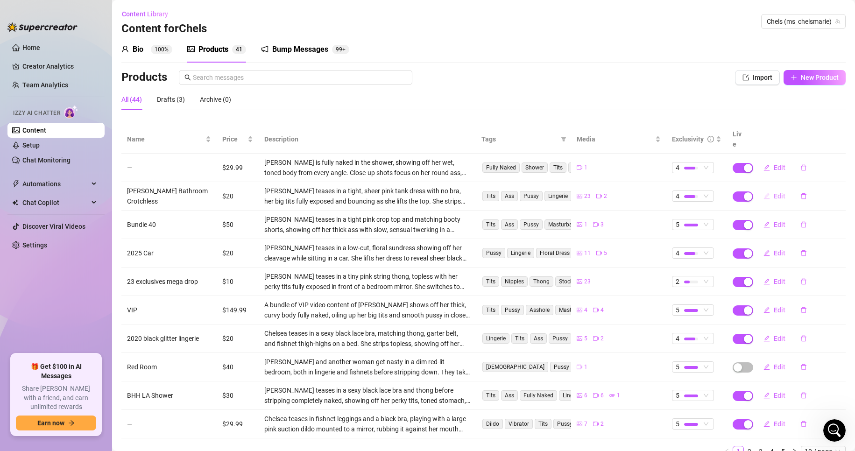
click at [774, 192] on span "Edit" at bounding box center [780, 195] width 12 height 7
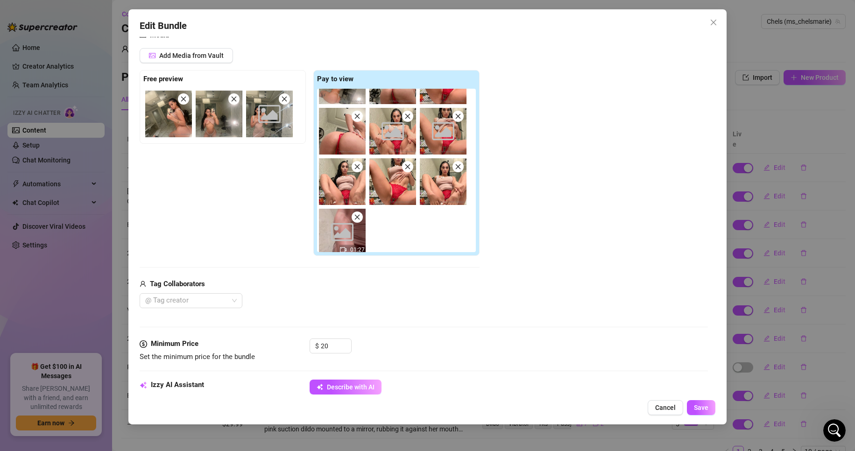
scroll to position [240, 0]
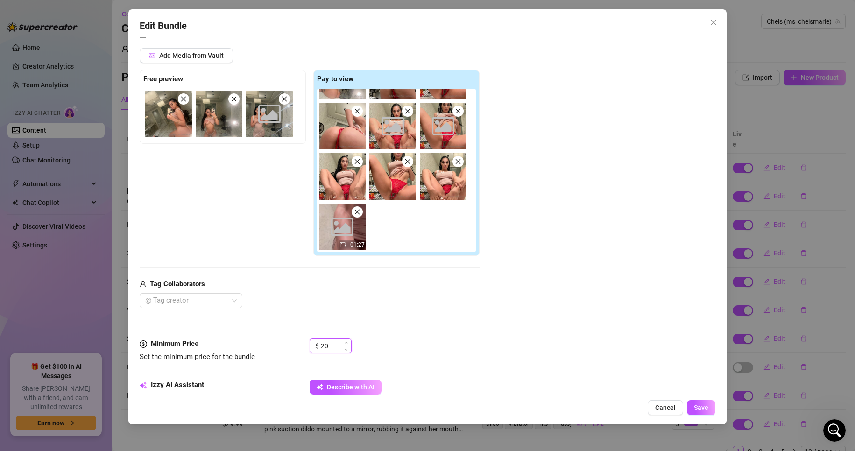
click at [336, 344] on input "20" at bounding box center [336, 346] width 30 height 14
click at [704, 412] on span "Save" at bounding box center [701, 407] width 14 height 7
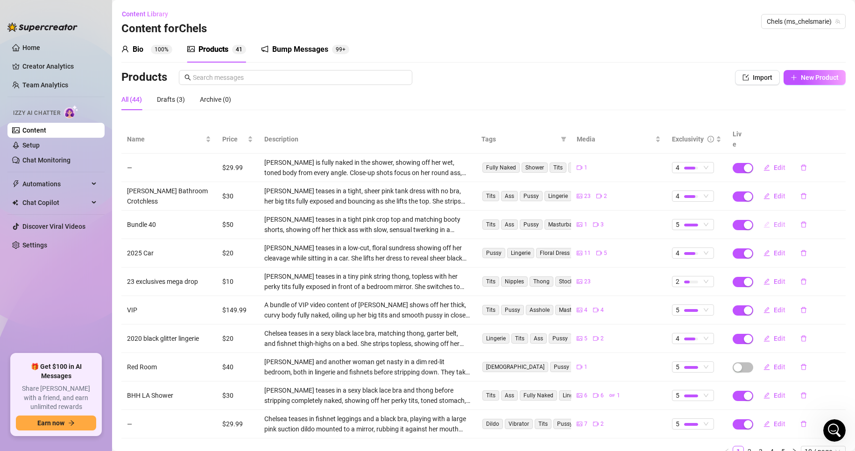
click at [774, 221] on span "Edit" at bounding box center [780, 224] width 12 height 7
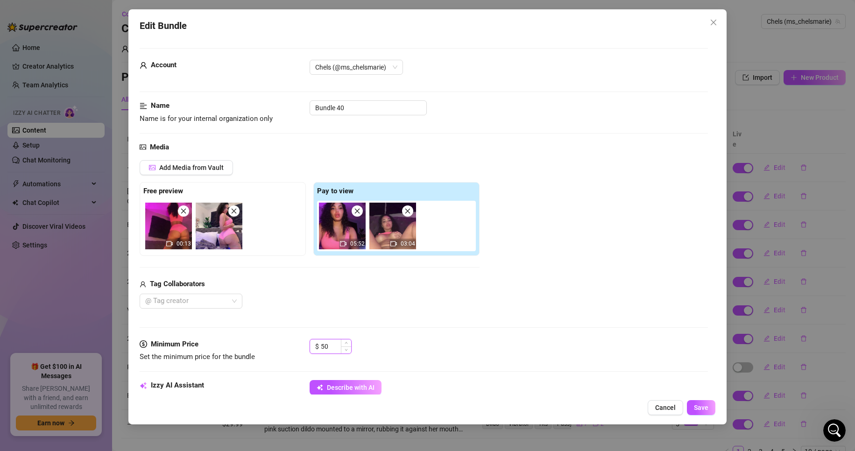
click at [336, 344] on input "50" at bounding box center [336, 347] width 30 height 14
click at [660, 408] on span "Cancel" at bounding box center [665, 407] width 21 height 7
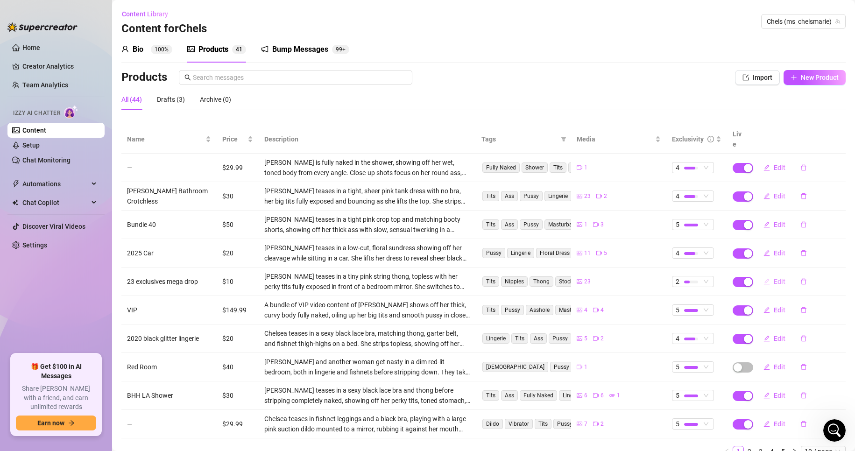
click at [774, 278] on span "Edit" at bounding box center [780, 281] width 12 height 7
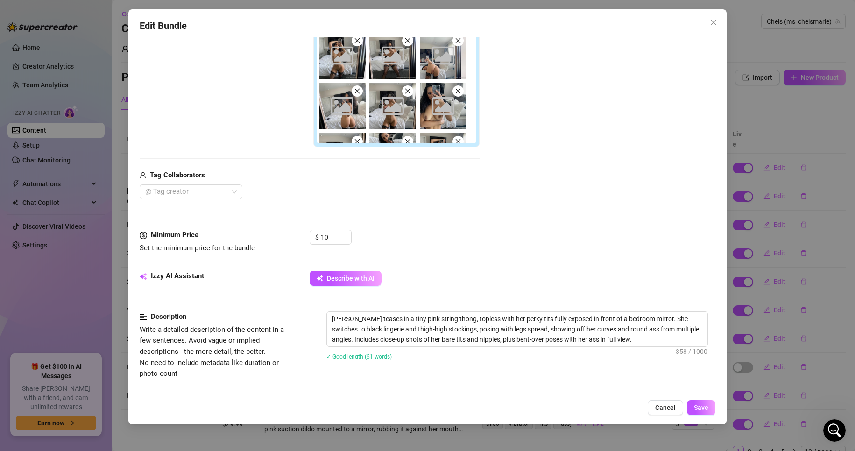
scroll to position [236, 0]
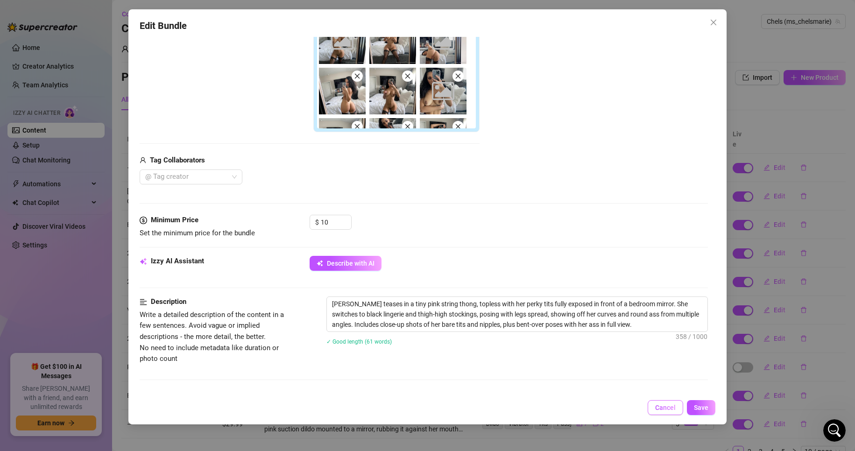
click at [673, 414] on button "Cancel" at bounding box center [666, 407] width 36 height 15
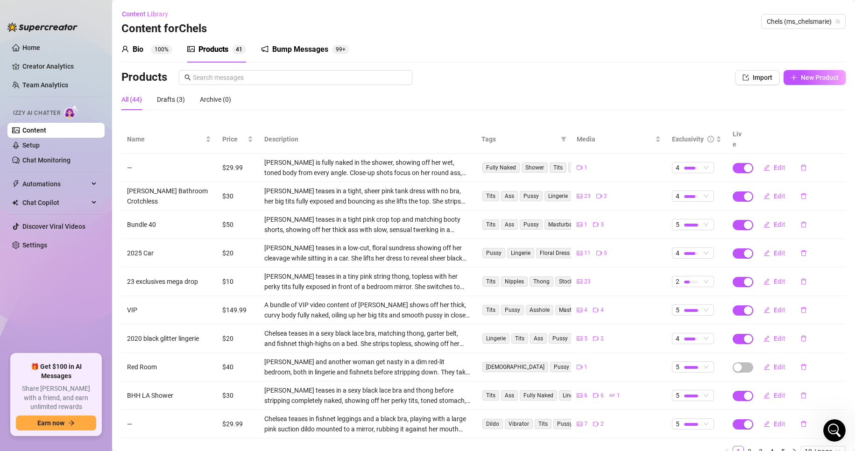
scroll to position [0, 0]
click at [818, 71] on button "New Product" at bounding box center [815, 77] width 62 height 15
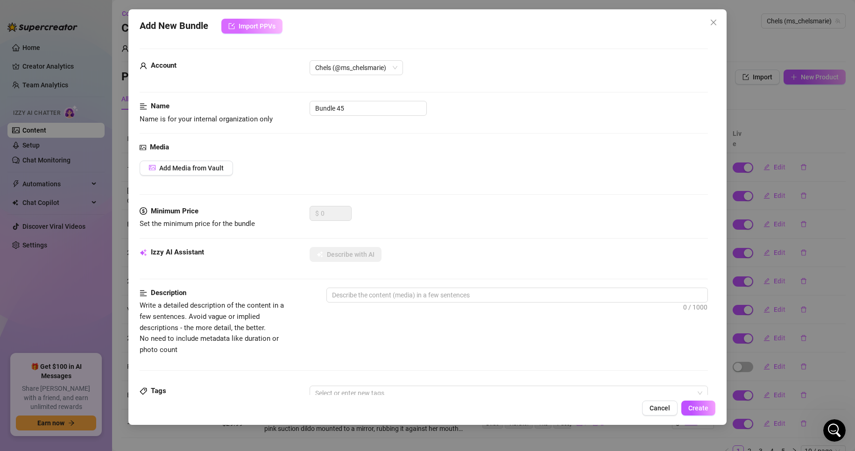
click at [268, 33] on button "Import PPVs" at bounding box center [251, 26] width 61 height 15
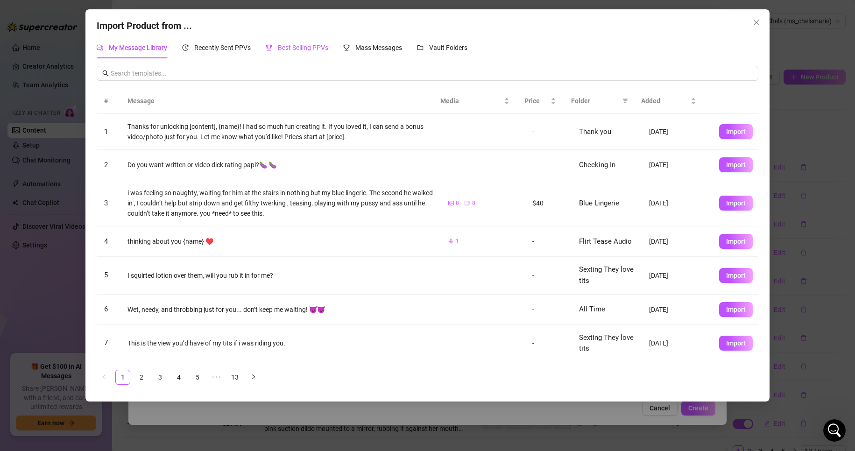
click at [295, 46] on span "Best Selling PPVs" at bounding box center [303, 47] width 50 height 7
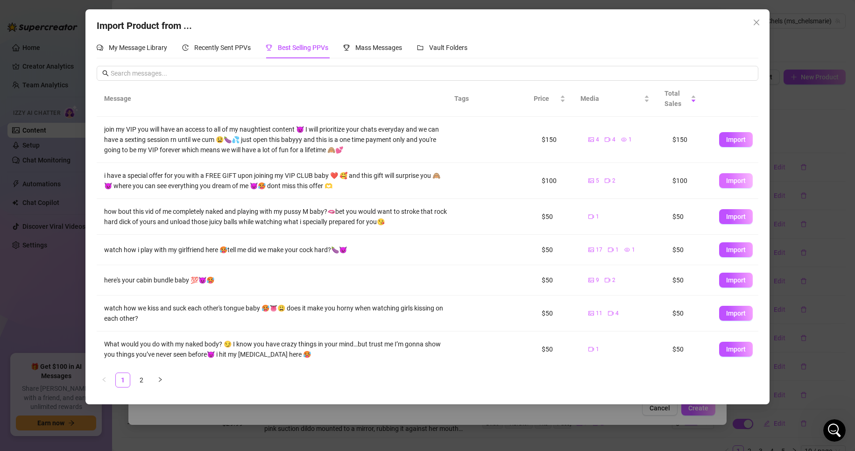
click at [734, 174] on button "Import" at bounding box center [736, 180] width 34 height 15
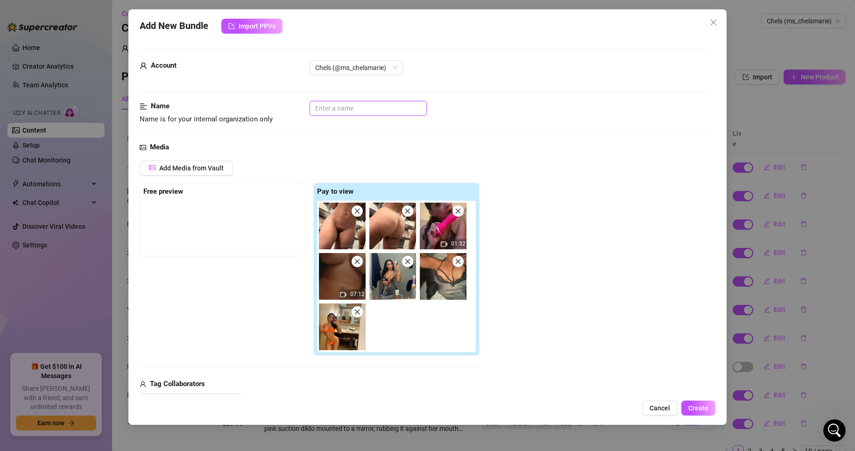
click at [389, 110] on input "text" at bounding box center [368, 108] width 117 height 15
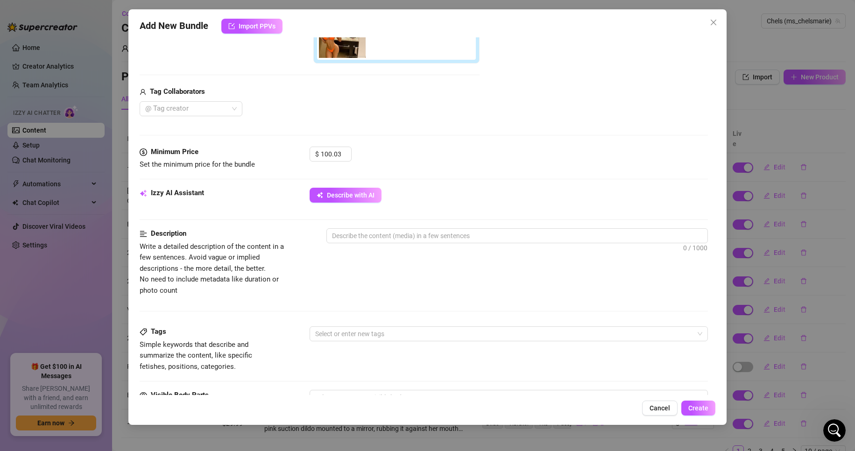
scroll to position [293, 0]
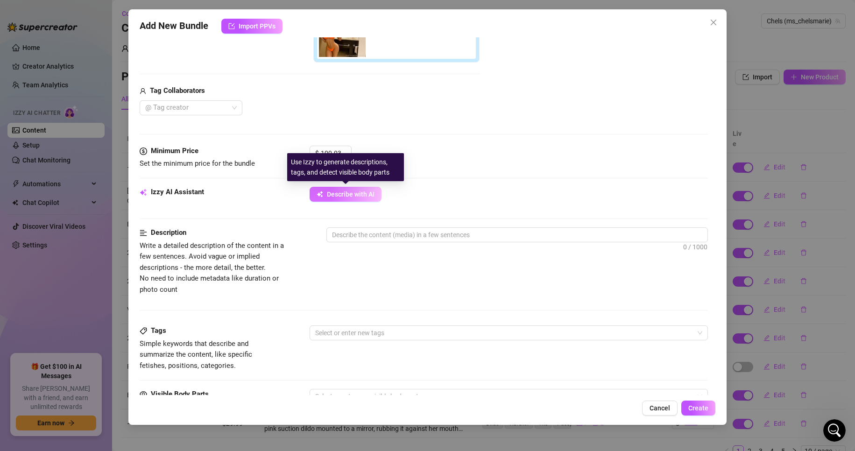
click at [377, 194] on button "Describe with AI" at bounding box center [346, 194] width 72 height 15
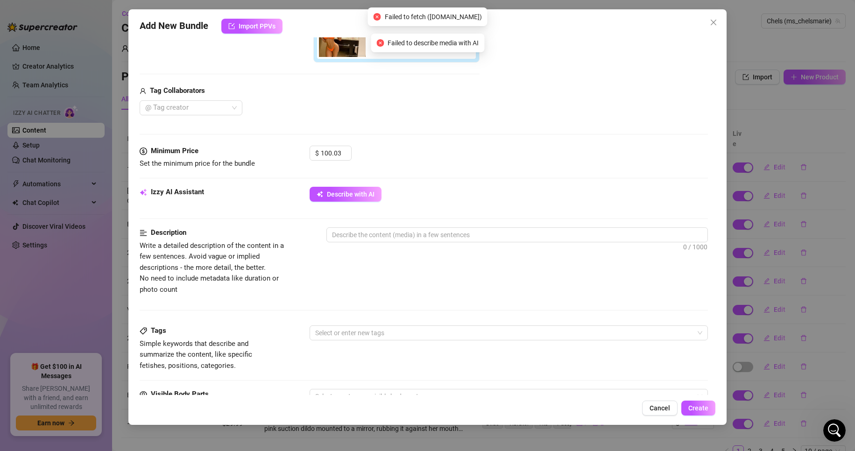
click at [460, 188] on div "Describe with AI" at bounding box center [509, 194] width 399 height 15
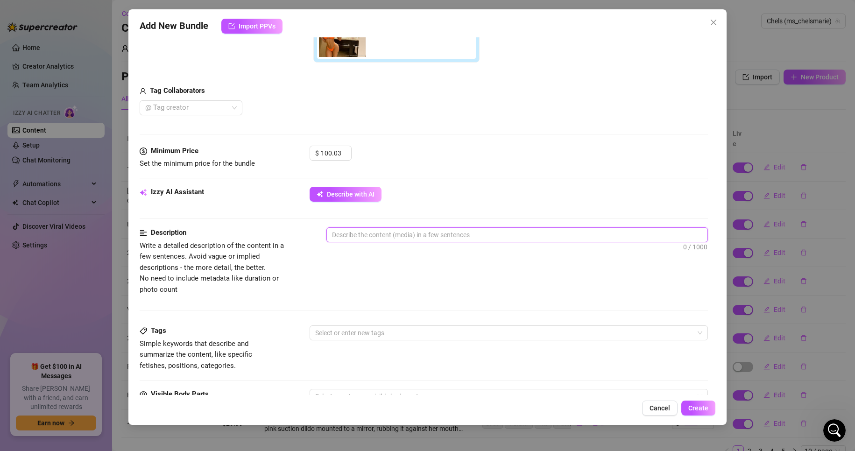
click at [427, 241] on textarea at bounding box center [517, 235] width 381 height 14
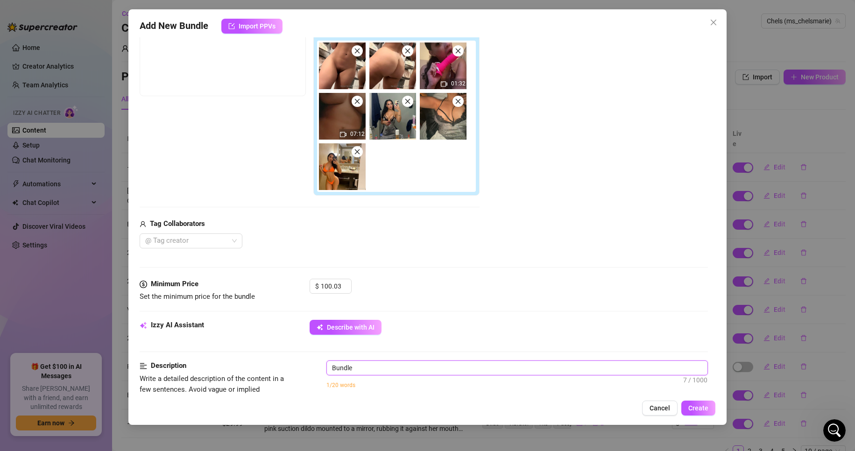
scroll to position [160, 0]
click at [359, 369] on textarea "Bundle of me sucking a pink dildo" at bounding box center [517, 369] width 381 height 14
click at [465, 370] on textarea "Bundle of top content. [PERSON_NAME] is me sucking a pink dildo" at bounding box center [517, 369] width 381 height 14
click at [329, 327] on span "Describe with AI" at bounding box center [351, 327] width 48 height 7
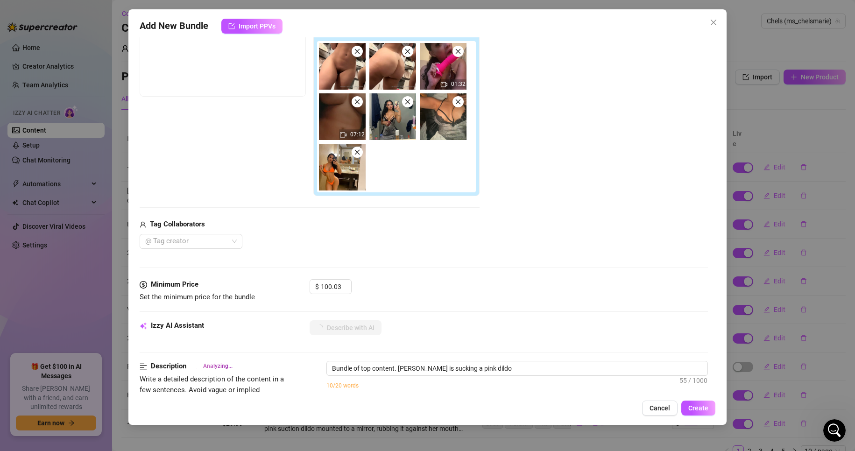
scroll to position [450, 0]
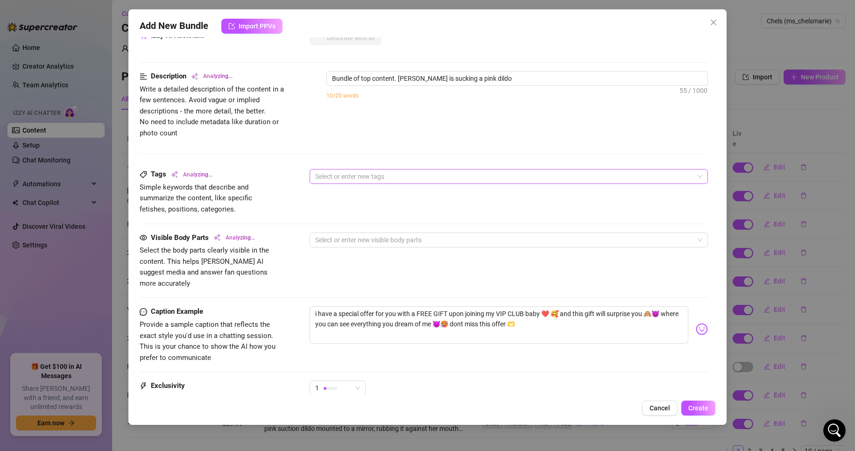
click at [399, 182] on div at bounding box center [504, 176] width 385 height 13
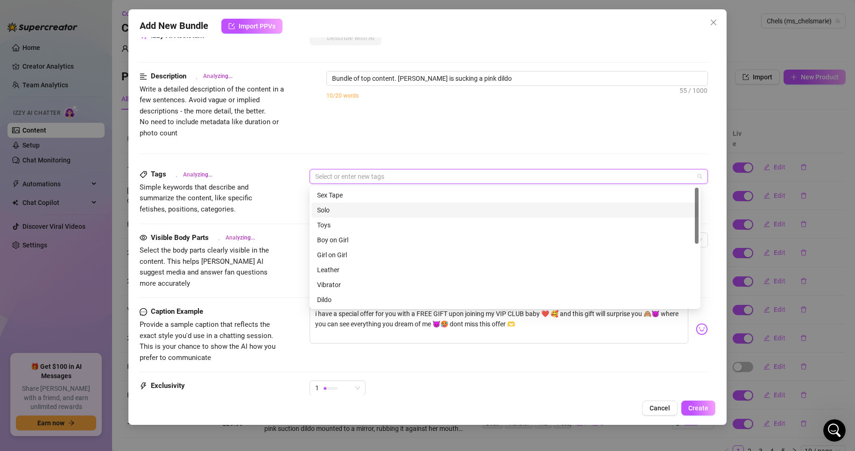
click at [401, 215] on div "Solo" at bounding box center [505, 210] width 376 height 10
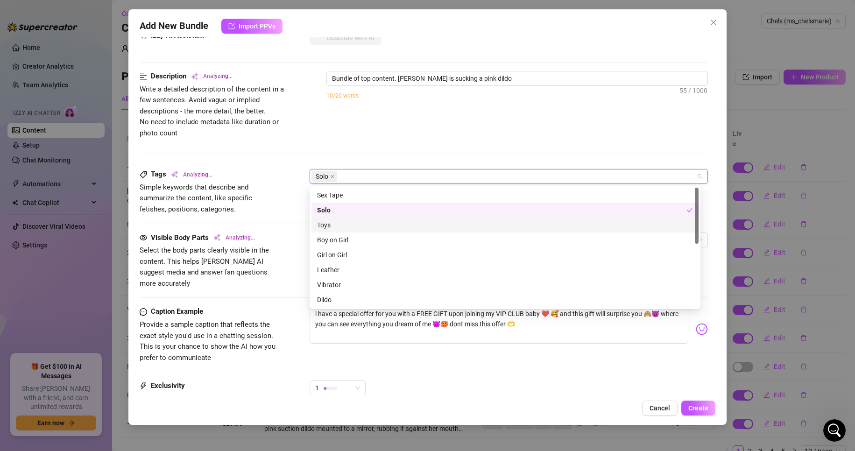
click at [391, 225] on div "Toys" at bounding box center [505, 225] width 376 height 10
click at [416, 140] on div "Description Analyzing... Write a detailed description of the content in a few s…" at bounding box center [424, 120] width 569 height 98
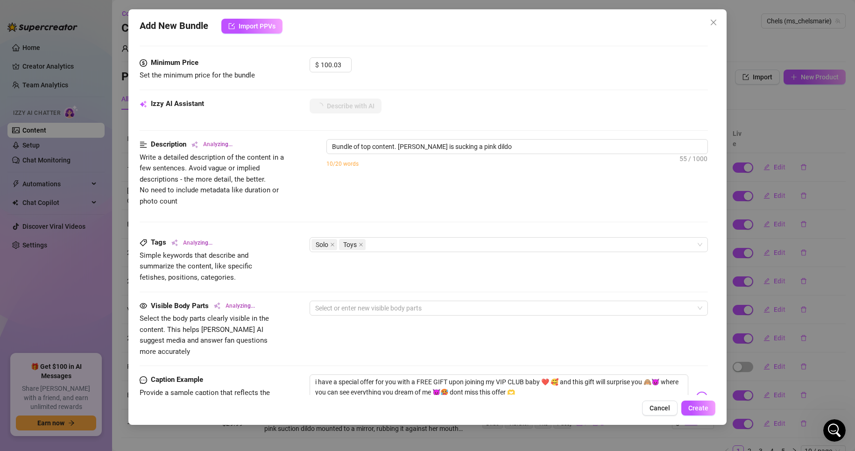
scroll to position [382, 0]
click at [402, 249] on div "Solo Toys" at bounding box center [504, 244] width 385 height 13
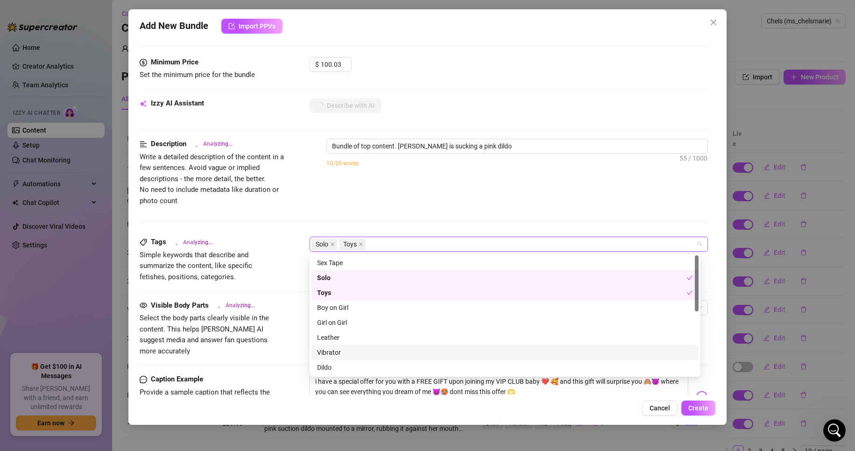
click at [389, 348] on div "Vibrator" at bounding box center [505, 353] width 376 height 10
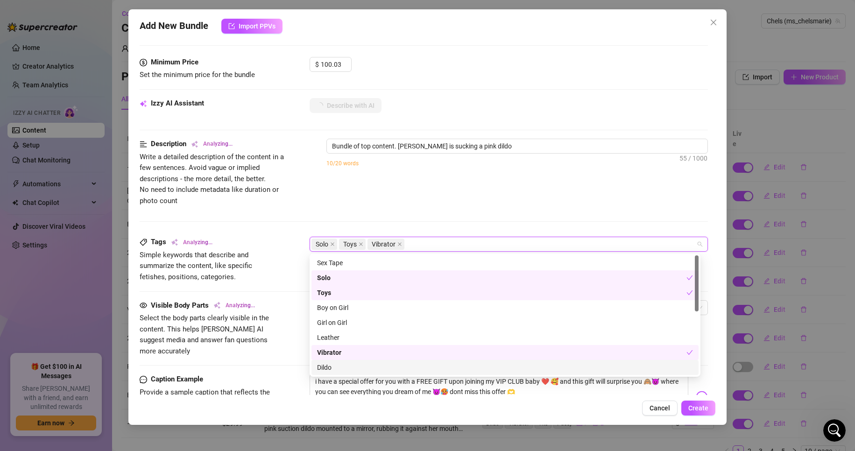
click at [393, 368] on div "Dildo" at bounding box center [505, 368] width 376 height 10
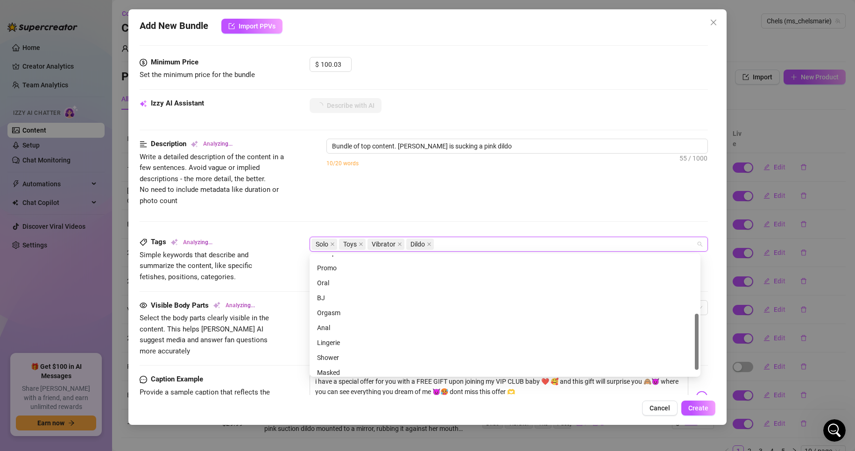
scroll to position [135, 0]
click at [380, 309] on div "Orgasm" at bounding box center [505, 308] width 376 height 10
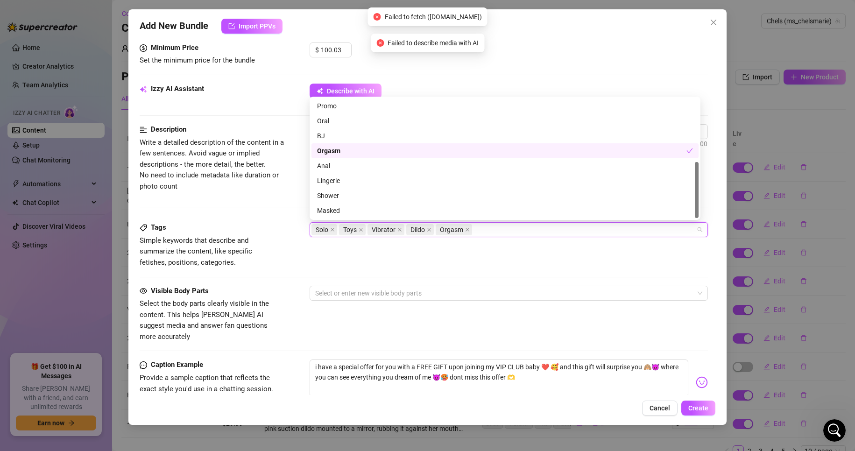
scroll to position [398, 0]
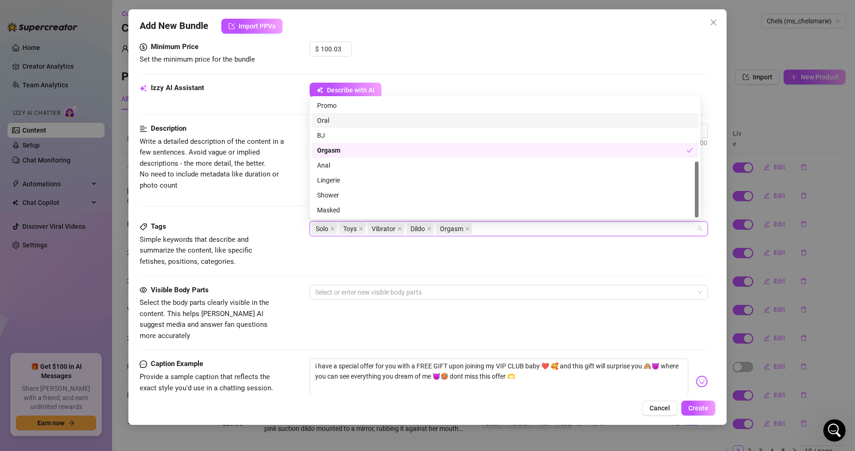
click at [361, 120] on div "Oral" at bounding box center [505, 120] width 376 height 10
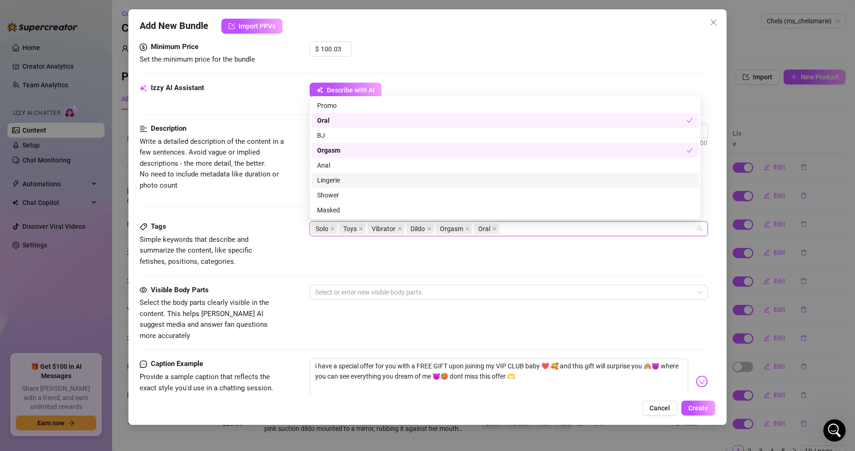
click at [356, 183] on div "Lingerie" at bounding box center [505, 180] width 376 height 10
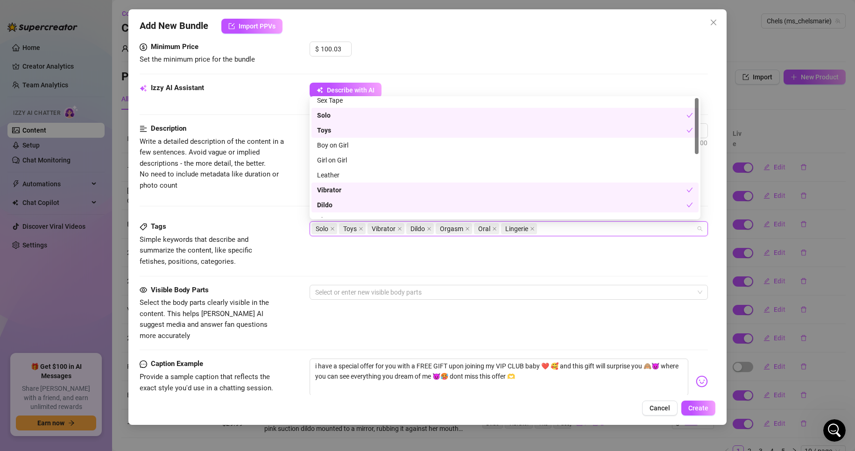
scroll to position [0, 0]
click at [457, 52] on div "$ 100.03" at bounding box center [509, 53] width 399 height 23
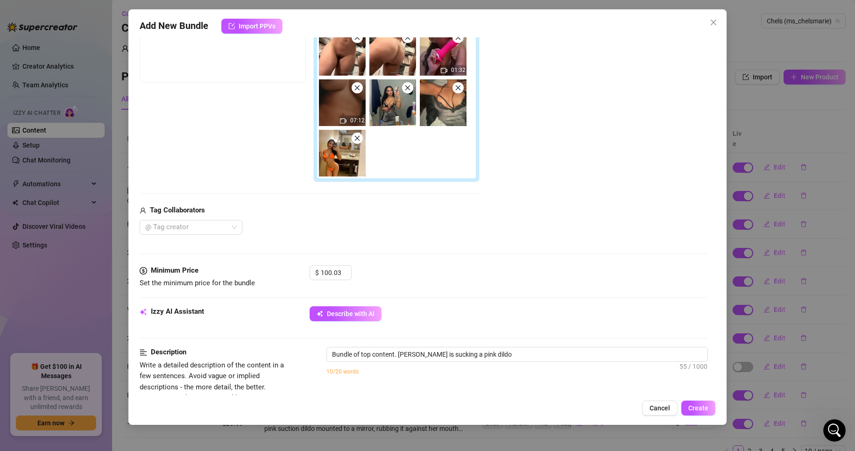
scroll to position [173, 0]
click at [513, 355] on textarea "Bundle of top content. [PERSON_NAME] is sucking a pink dildo" at bounding box center [517, 355] width 381 height 14
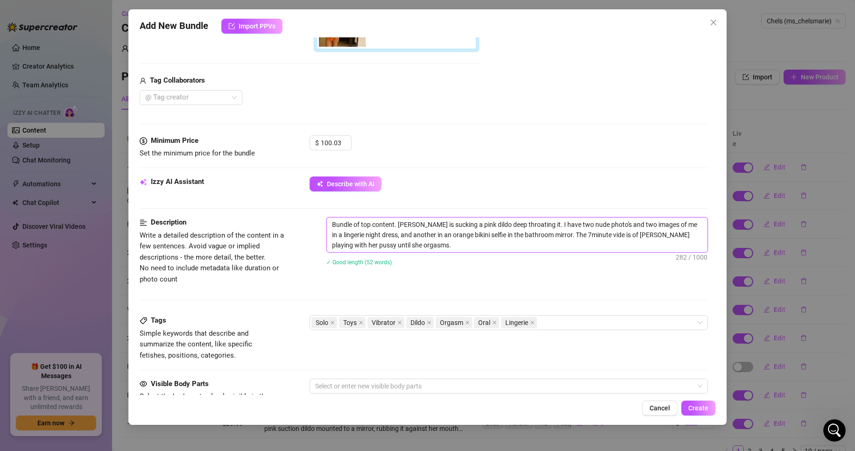
scroll to position [304, 0]
click at [358, 185] on span "Describe with AI" at bounding box center [351, 183] width 48 height 7
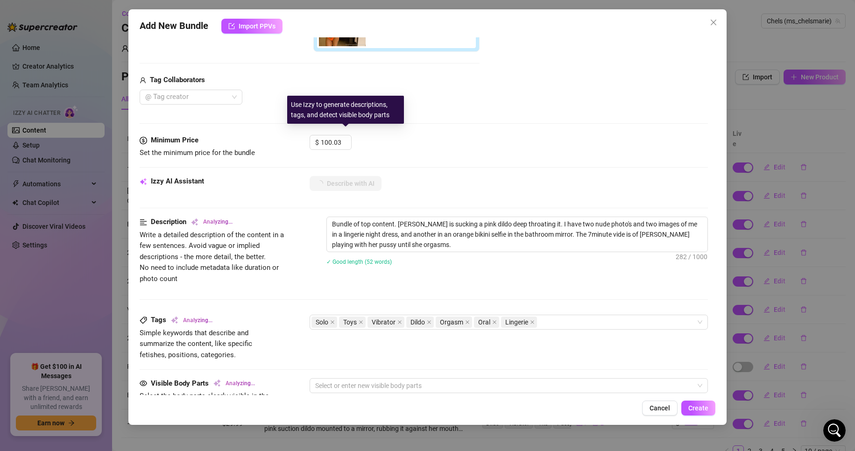
scroll to position [351, 0]
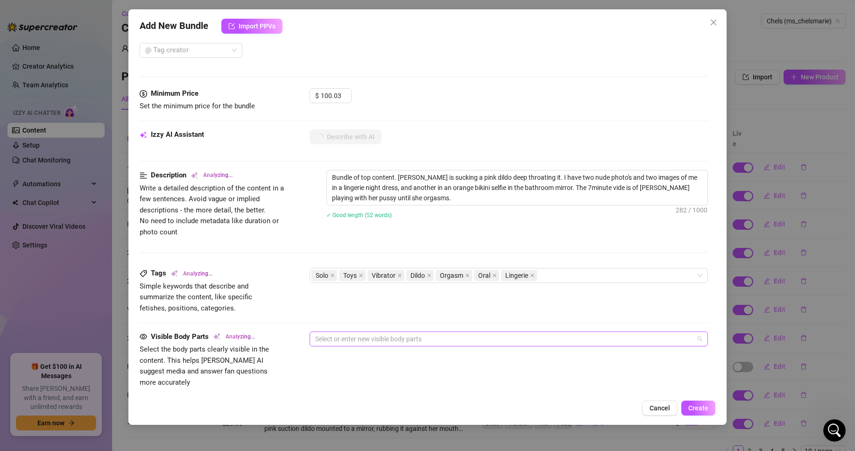
click at [403, 339] on div at bounding box center [504, 339] width 385 height 13
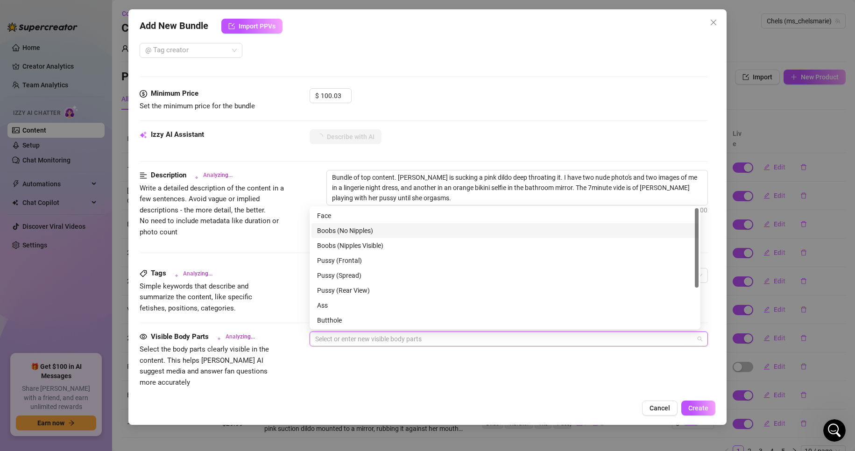
click at [367, 233] on div "Boobs (No Nipples)" at bounding box center [505, 231] width 376 height 10
click at [367, 233] on div "Boobs (No Nipples)" at bounding box center [502, 231] width 370 height 10
click at [367, 233] on div "Boobs (No Nipples)" at bounding box center [505, 231] width 376 height 10
click at [374, 246] on div "Boobs (Nipples Visible)" at bounding box center [505, 246] width 376 height 10
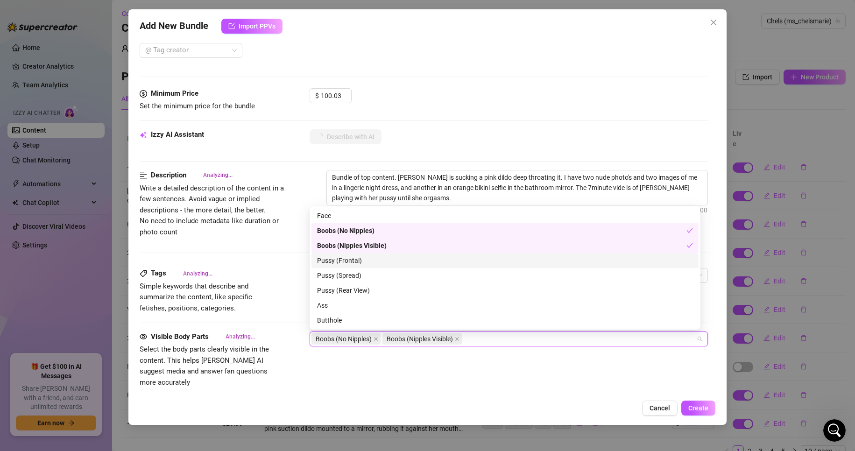
click at [377, 260] on div "Pussy (Frontal)" at bounding box center [505, 261] width 376 height 10
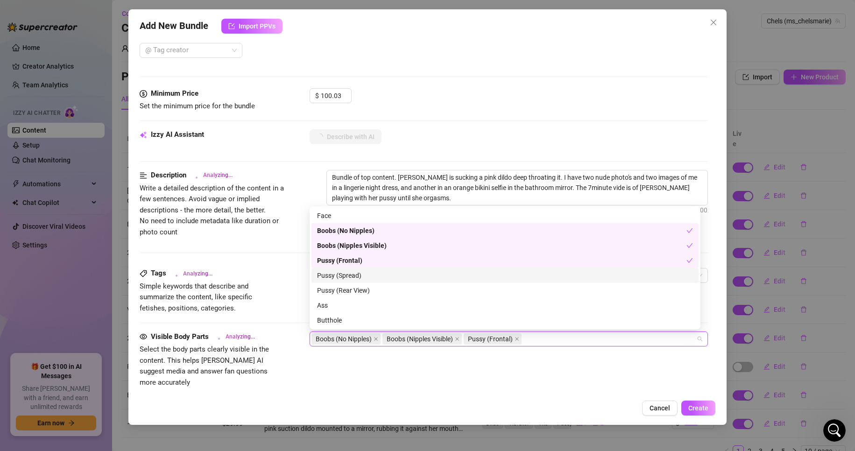
click at [378, 276] on div "Pussy (Spread)" at bounding box center [505, 275] width 376 height 10
click at [378, 276] on div "Pussy (Spread)" at bounding box center [502, 275] width 370 height 10
click at [368, 276] on div "Pussy (Spread)" at bounding box center [505, 275] width 376 height 10
click at [366, 291] on div "Pussy (Rear View)" at bounding box center [505, 290] width 376 height 10
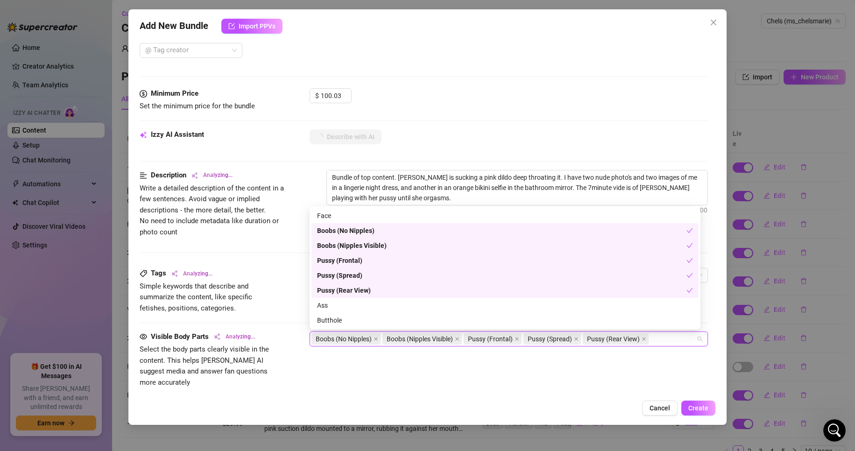
click at [366, 291] on div "Pussy (Rear View)" at bounding box center [502, 290] width 370 height 10
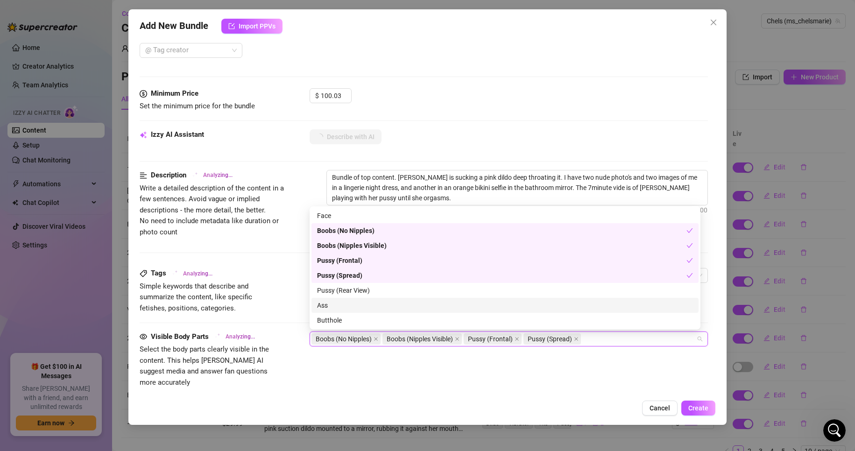
click at [348, 306] on div "Ass" at bounding box center [505, 305] width 376 height 10
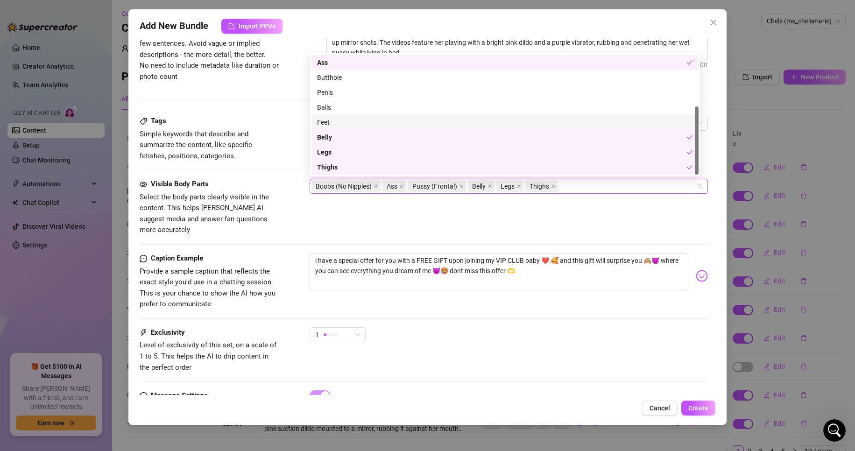
scroll to position [507, 0]
click at [270, 279] on span "Provide a sample caption that reflects the exact style you'd use in a chatting …" at bounding box center [208, 288] width 136 height 42
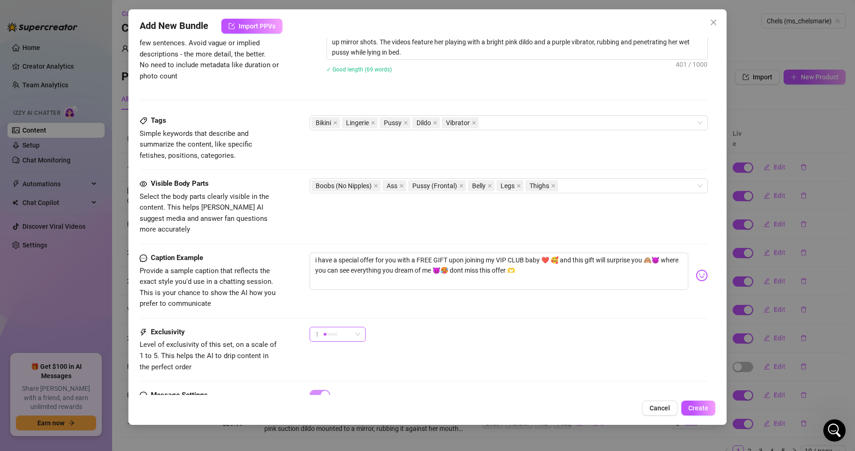
click at [363, 327] on div "1" at bounding box center [338, 334] width 56 height 15
click at [355, 405] on span "5 - Most Exclusive 🔥" at bounding box center [347, 402] width 61 height 10
click at [504, 338] on div "5 5" at bounding box center [509, 338] width 399 height 23
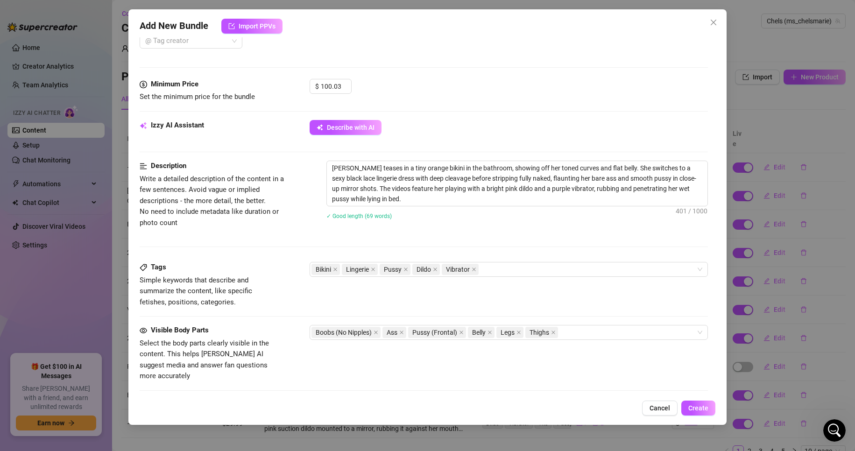
scroll to position [543, 0]
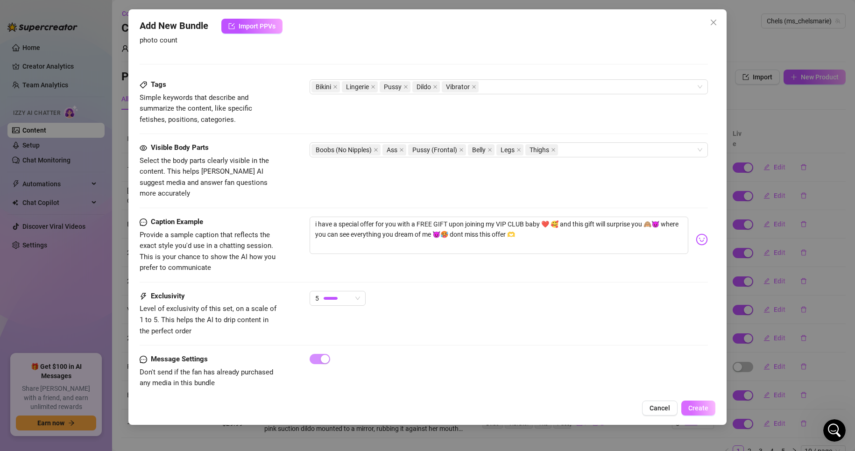
click at [709, 409] on span "Create" at bounding box center [699, 408] width 20 height 7
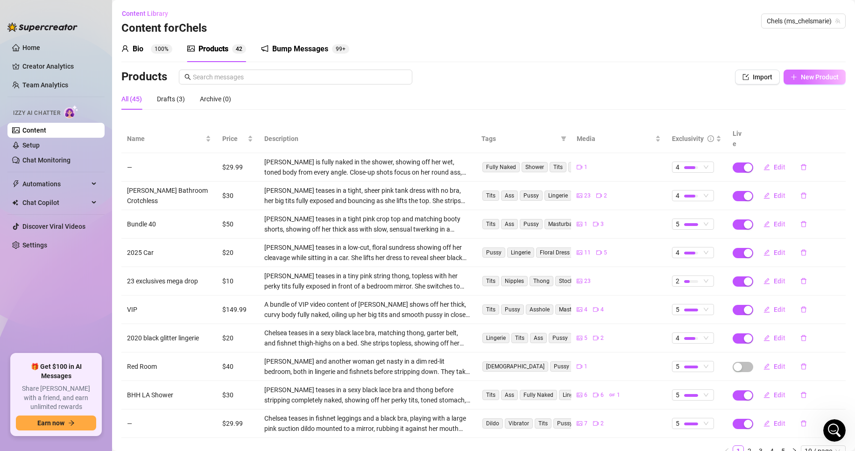
click at [802, 79] on span "New Product" at bounding box center [820, 76] width 38 height 7
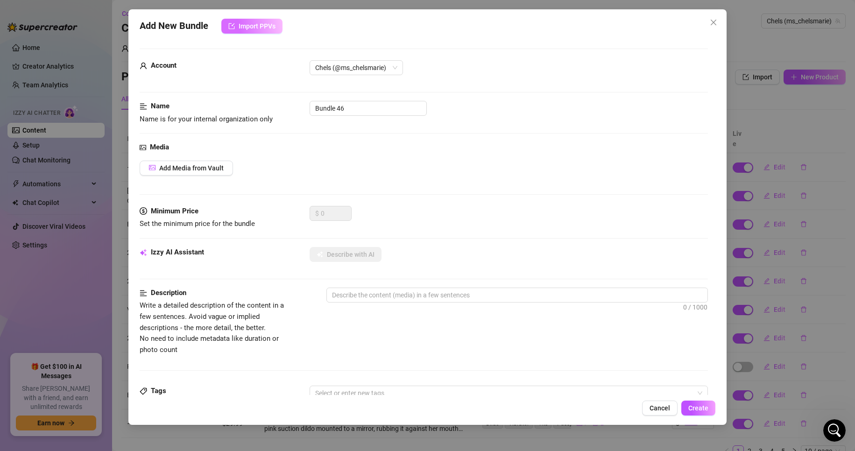
click at [237, 30] on button "Import PPVs" at bounding box center [251, 26] width 61 height 15
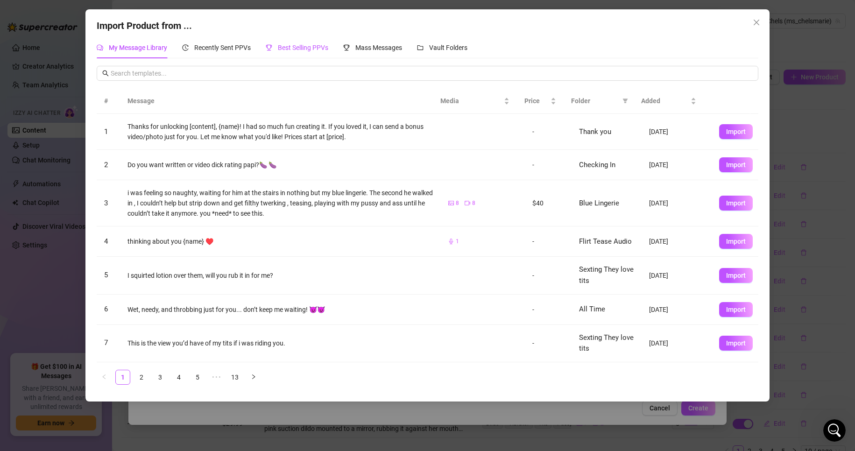
click at [305, 45] on span "Best Selling PPVs" at bounding box center [303, 47] width 50 height 7
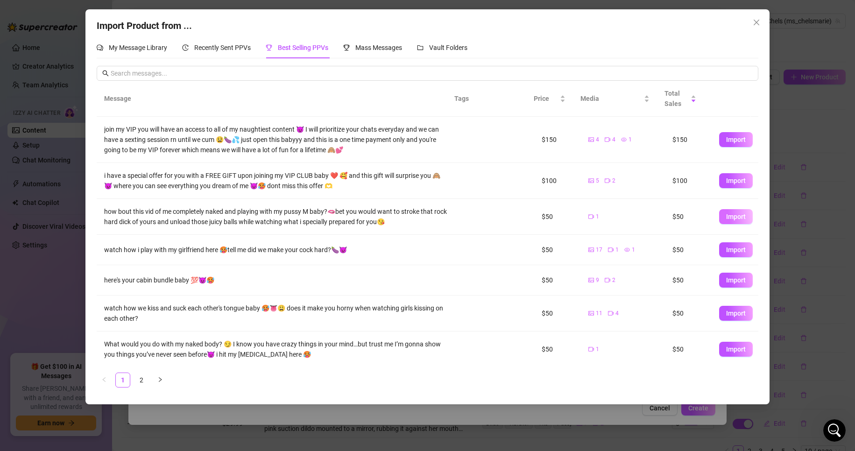
click at [742, 216] on button "Import" at bounding box center [736, 216] width 34 height 15
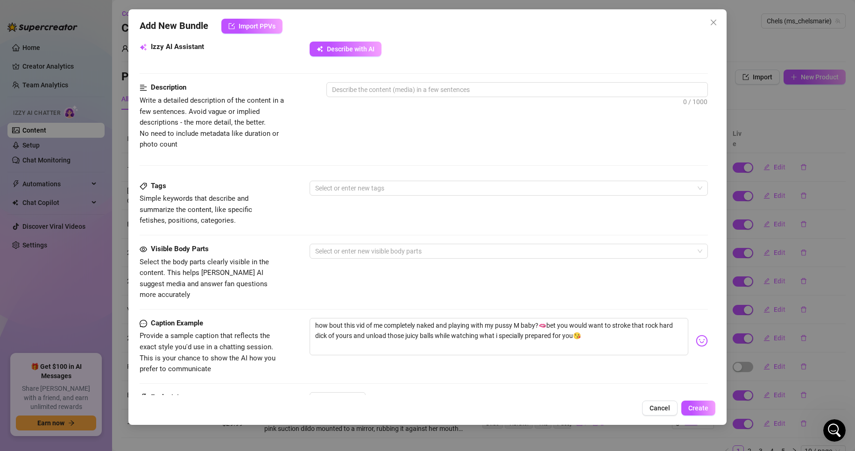
scroll to position [339, 0]
click at [398, 187] on div at bounding box center [504, 187] width 385 height 13
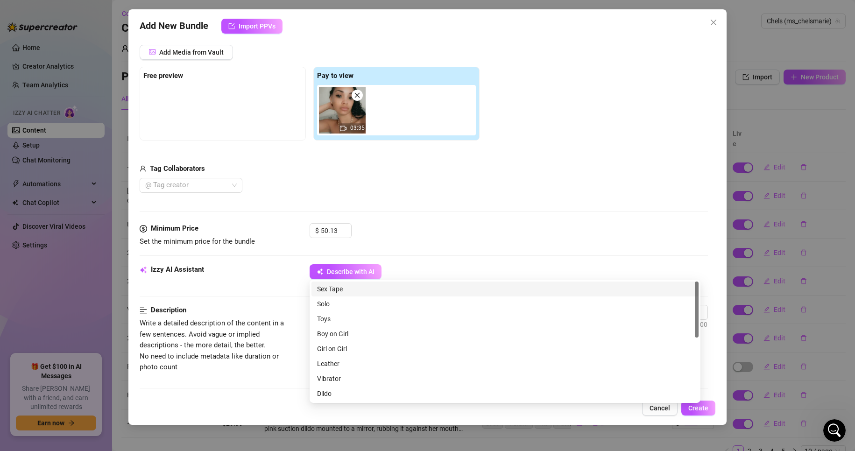
scroll to position [114, 0]
click at [328, 126] on img at bounding box center [342, 111] width 47 height 47
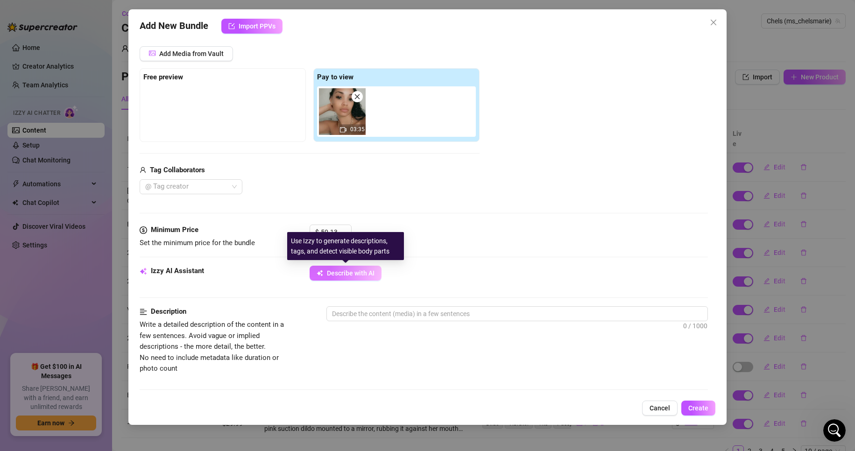
click at [342, 276] on span "Describe with AI" at bounding box center [351, 273] width 48 height 7
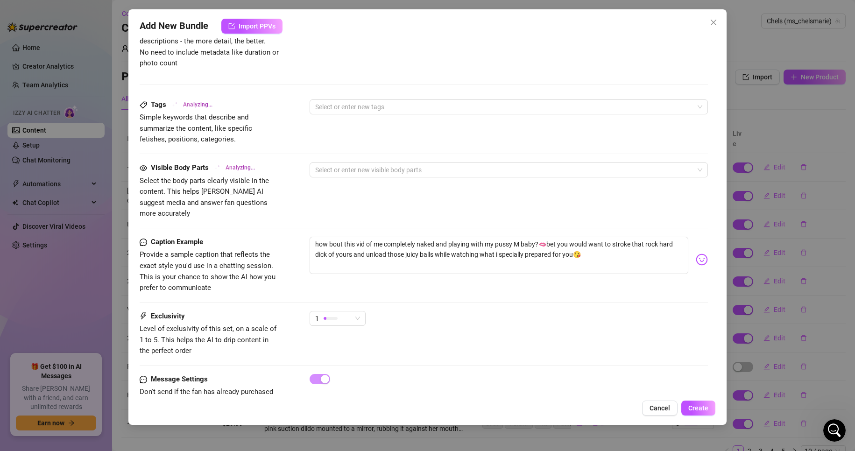
scroll to position [440, 0]
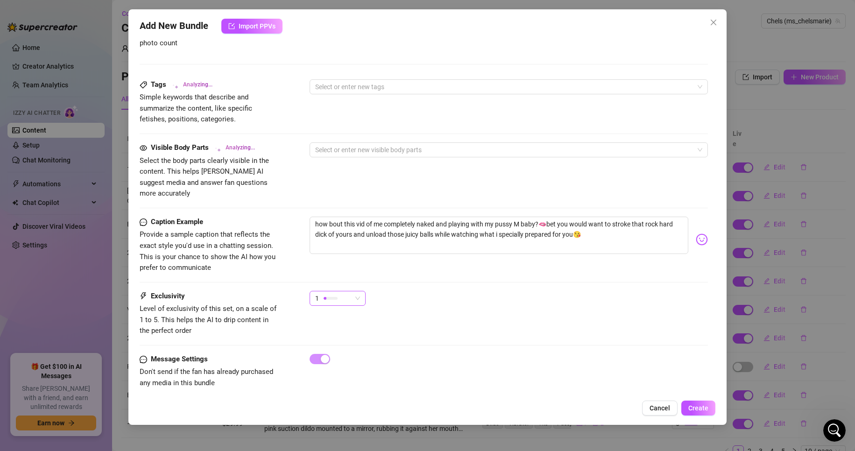
click at [348, 292] on div "1" at bounding box center [333, 299] width 36 height 14
click at [369, 351] on span "4" at bounding box center [347, 351] width 61 height 10
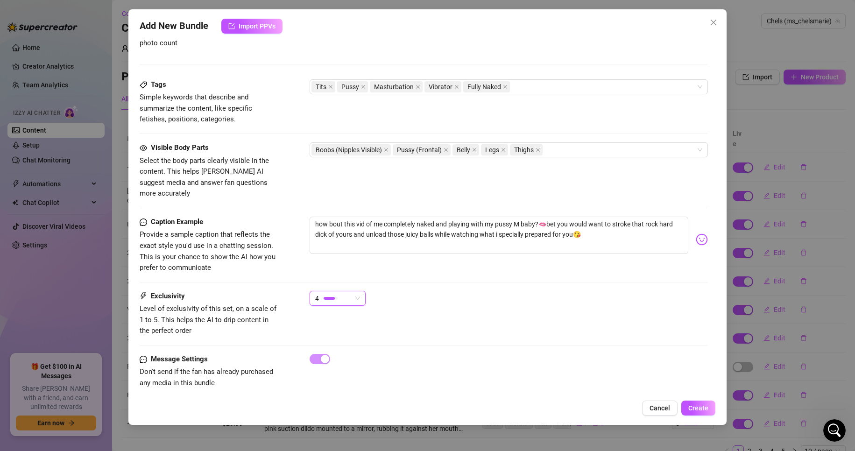
click at [317, 292] on span "4" at bounding box center [317, 299] width 4 height 14
click at [367, 366] on span "5 - Most Exclusive 🔥" at bounding box center [347, 366] width 61 height 10
click at [699, 409] on span "Create" at bounding box center [699, 408] width 20 height 7
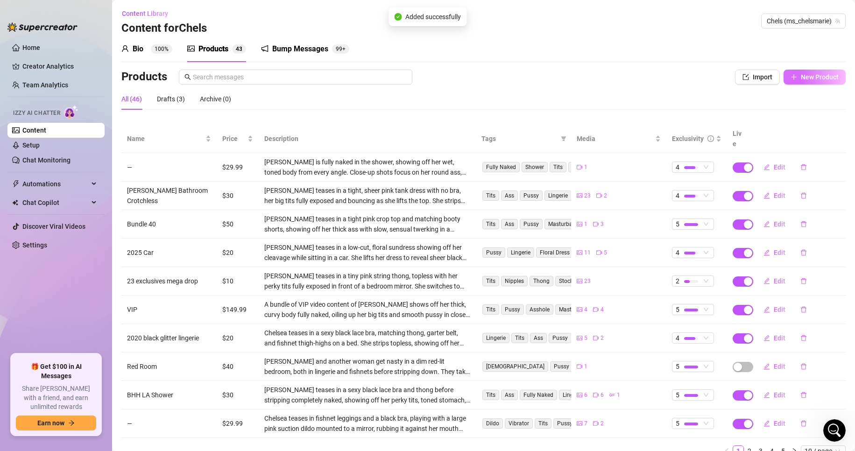
click at [804, 84] on button "New Product" at bounding box center [815, 77] width 62 height 15
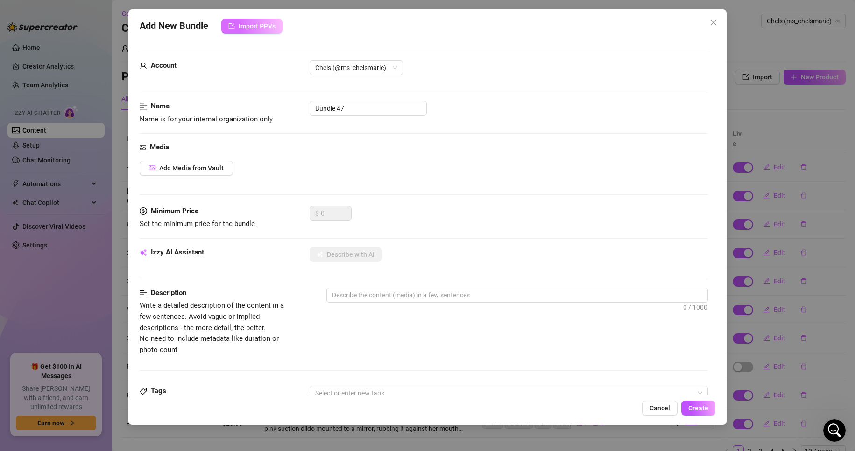
click at [279, 32] on button "Import PPVs" at bounding box center [251, 26] width 61 height 15
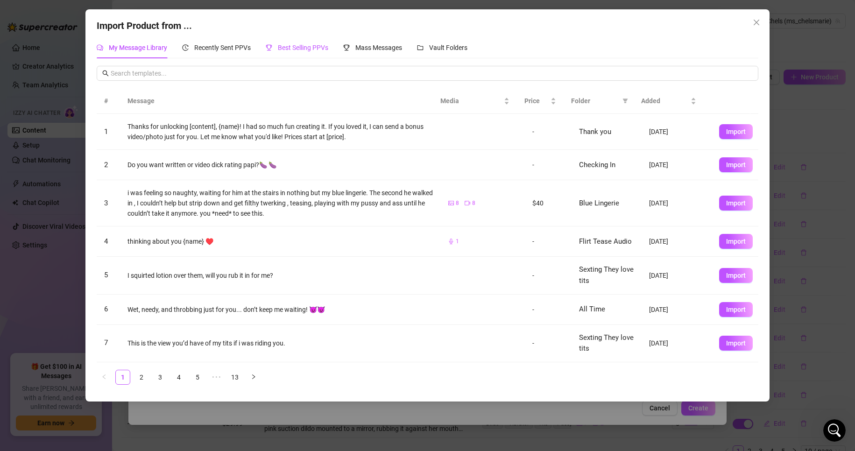
click at [281, 53] on div "Best Selling PPVs" at bounding box center [297, 48] width 63 height 10
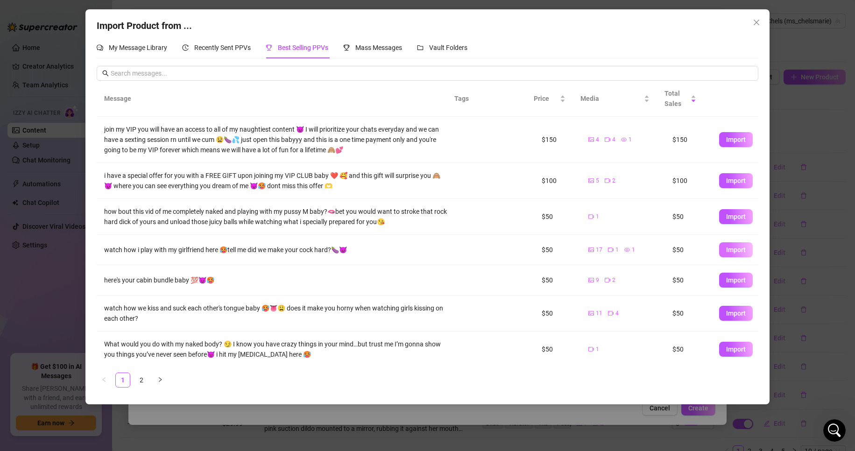
click at [733, 252] on span "Import" at bounding box center [736, 249] width 20 height 7
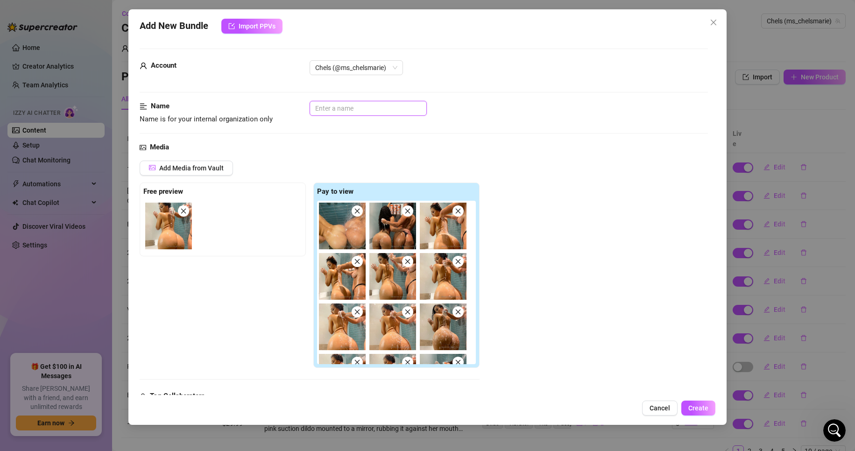
click at [370, 106] on input "text" at bounding box center [368, 108] width 117 height 15
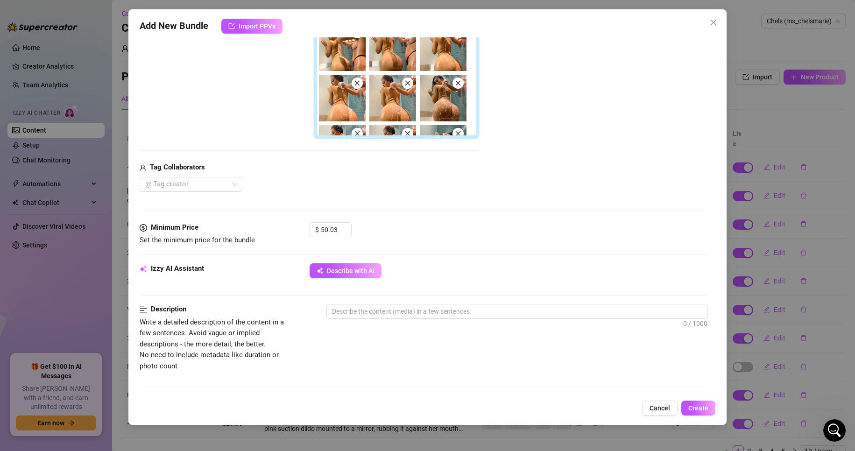
scroll to position [228, 0]
click at [228, 187] on div at bounding box center [186, 184] width 89 height 13
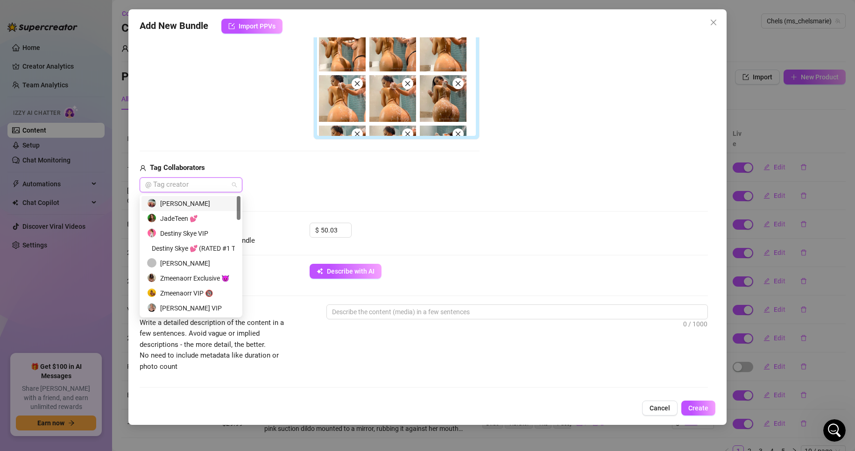
click at [213, 201] on div "[PERSON_NAME]" at bounding box center [191, 204] width 88 height 10
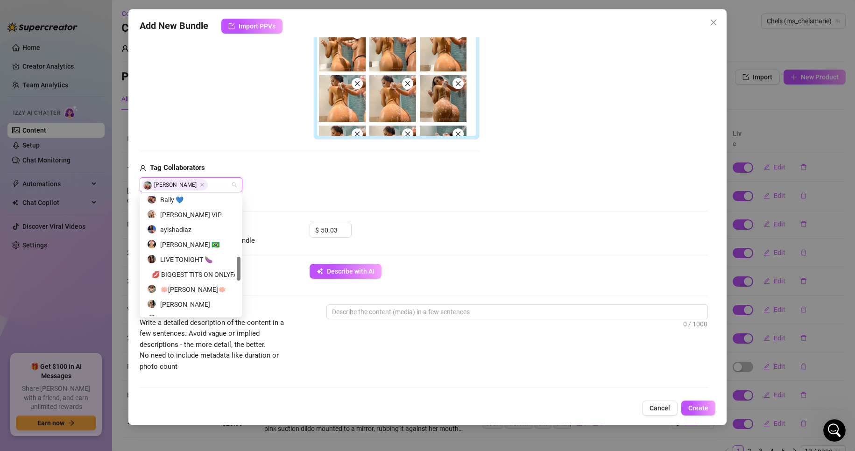
scroll to position [304, 0]
click at [518, 203] on div "Media Add Media from Vault Free preview Pay to view 03:23 Tag Collaborators [PE…" at bounding box center [424, 68] width 569 height 309
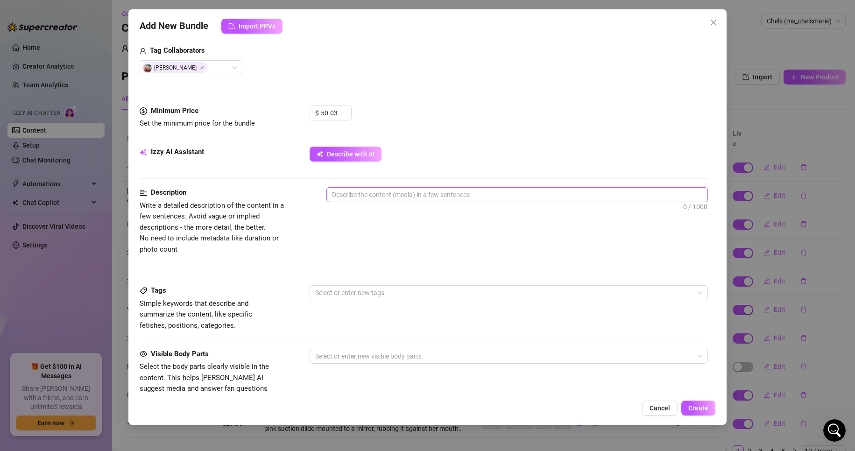
scroll to position [346, 0]
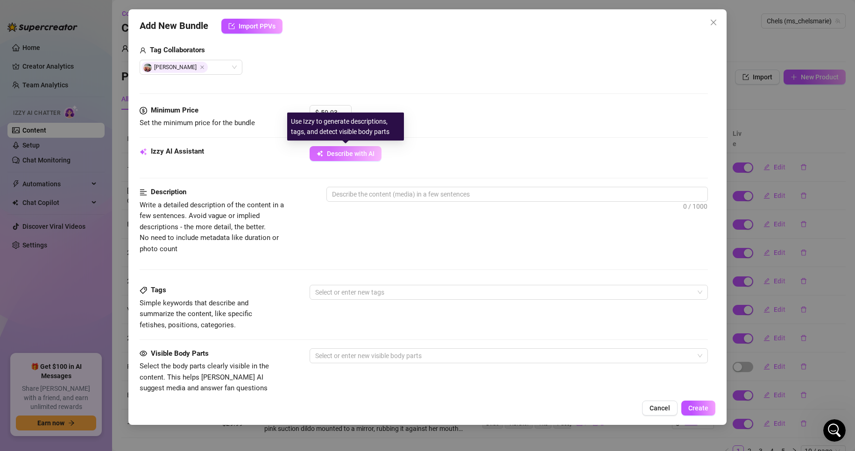
click at [351, 158] on button "Describe with AI" at bounding box center [346, 153] width 72 height 15
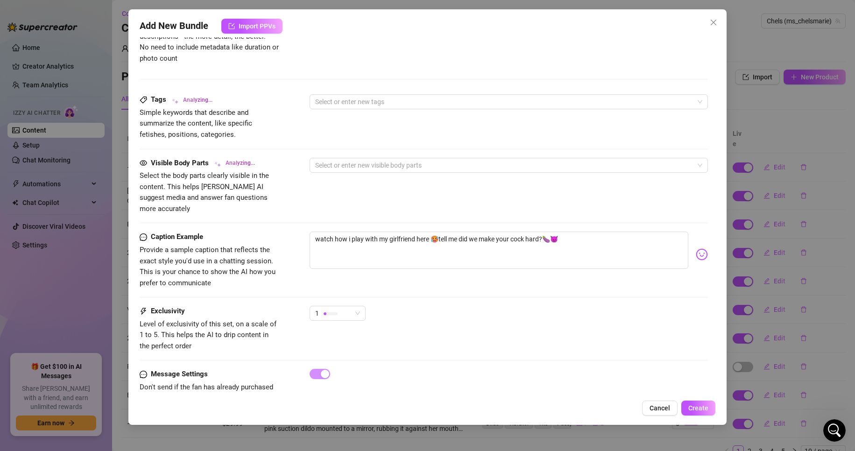
scroll to position [552, 0]
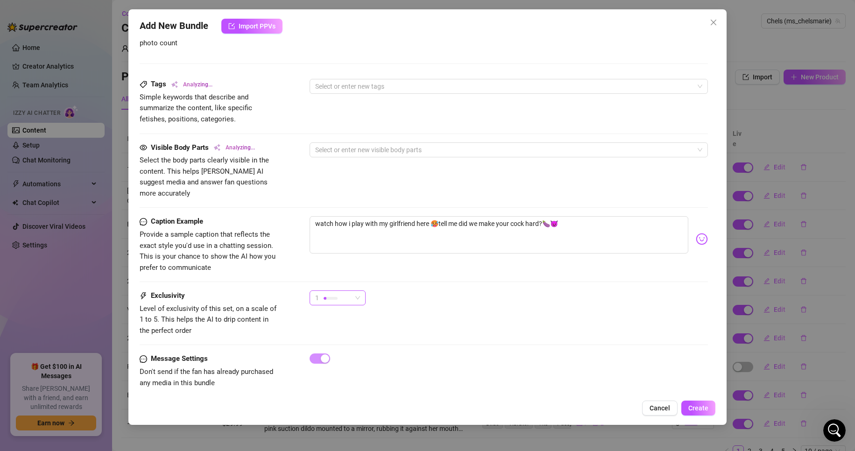
click at [337, 294] on div at bounding box center [331, 298] width 14 height 9
drag, startPoint x: 337, startPoint y: 292, endPoint x: 331, endPoint y: 285, distance: 8.9
click at [331, 294] on div at bounding box center [331, 298] width 14 height 9
click at [357, 291] on span "1" at bounding box center [337, 298] width 45 height 14
click at [381, 350] on div "4" at bounding box center [361, 351] width 88 height 10
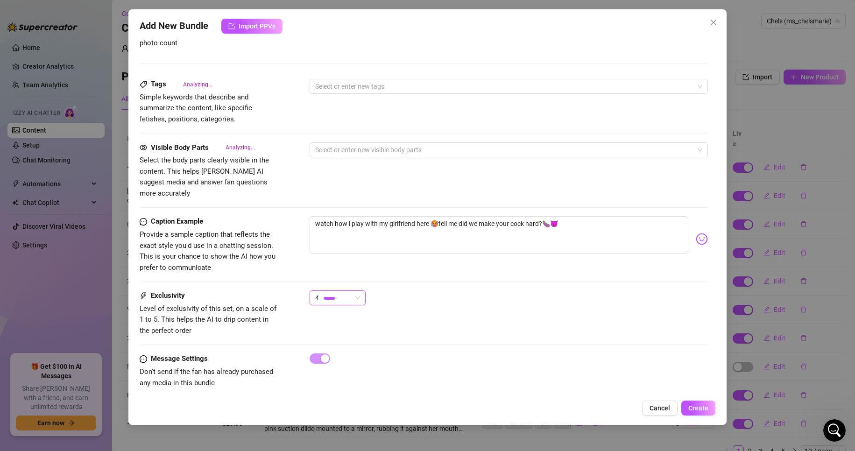
click at [450, 321] on div "Exclusivity Level of exclusivity of this set, on a scale of 1 to 5. This helps …" at bounding box center [424, 314] width 569 height 46
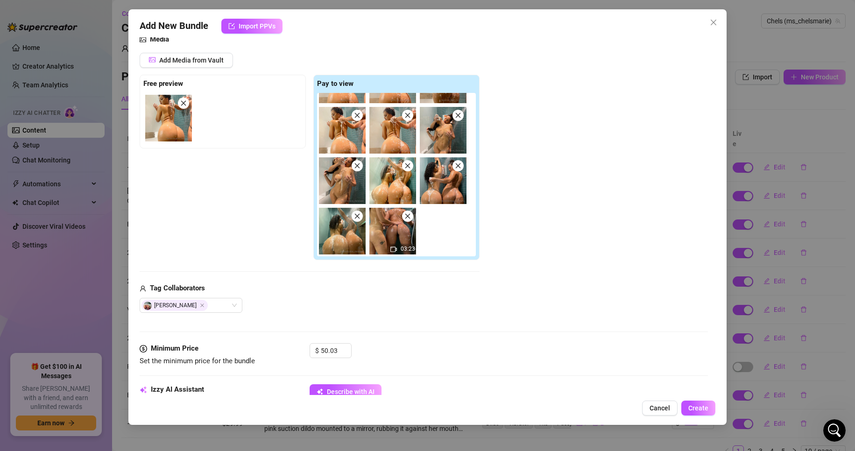
scroll to position [226, 0]
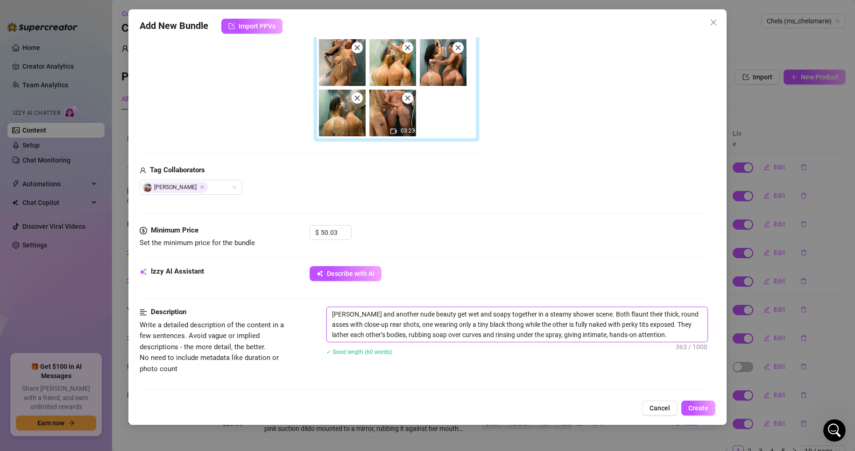
click at [431, 315] on textarea "[PERSON_NAME] and another nude beauty get wet and soapy together in a steamy sh…" at bounding box center [517, 324] width 381 height 35
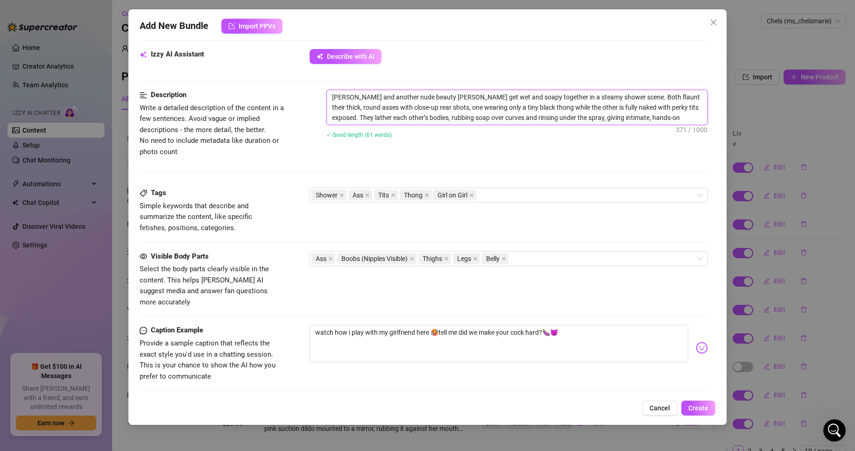
scroll to position [444, 0]
click at [538, 253] on div "Ass Boobs (Nipples Visible) Thighs Legs Belly" at bounding box center [504, 258] width 385 height 13
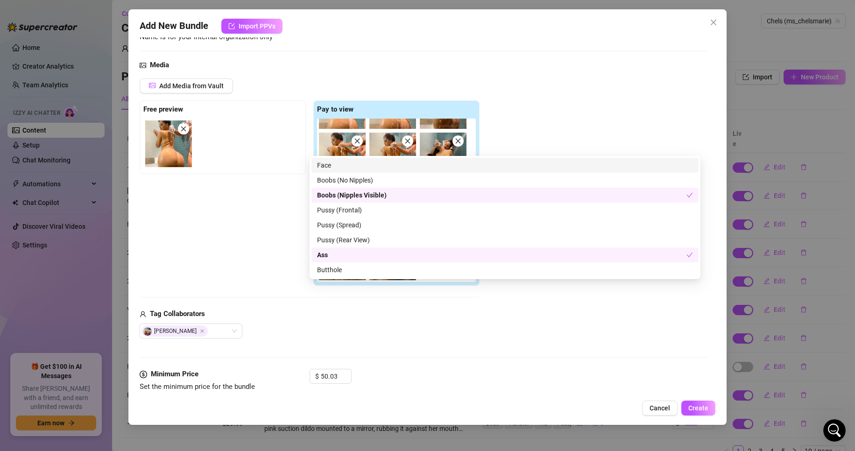
scroll to position [422, 0]
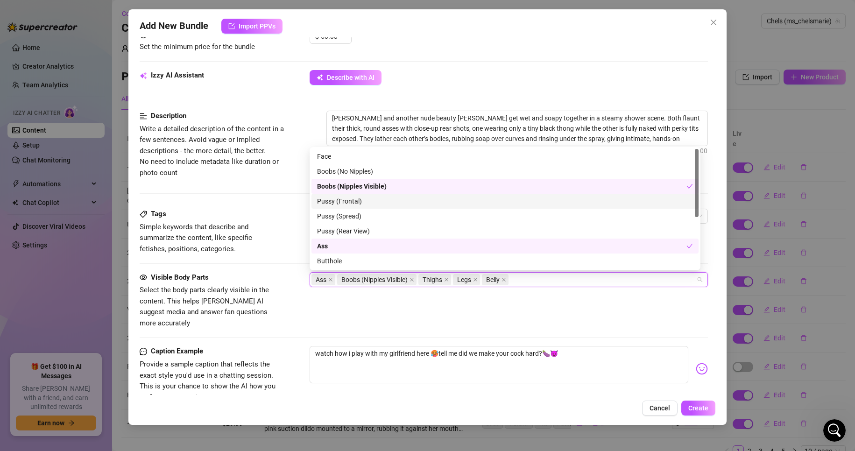
click at [414, 201] on div "Pussy (Frontal)" at bounding box center [505, 201] width 376 height 10
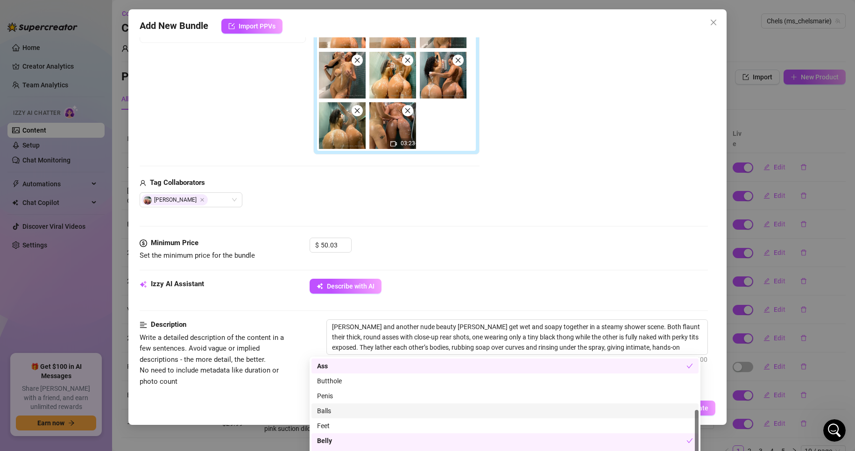
scroll to position [212, 0]
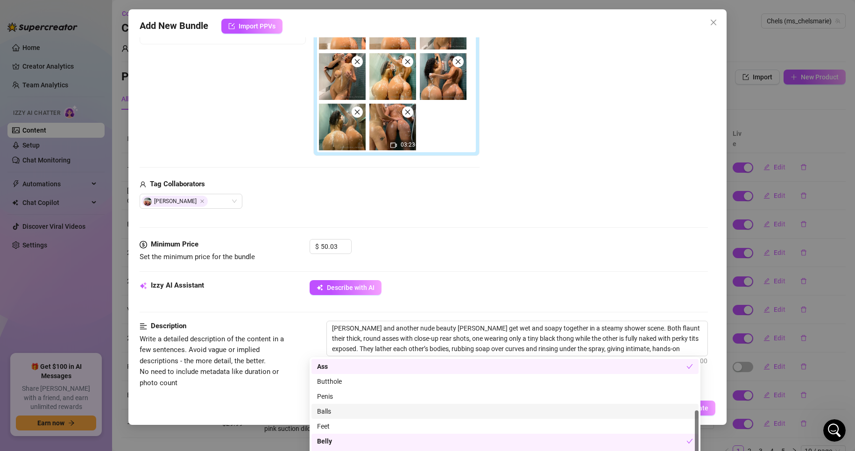
click at [526, 149] on div "Add Media from Vault Free preview Pay to view 03:23 Tag Collaborators [PERSON_N…" at bounding box center [424, 79] width 569 height 260
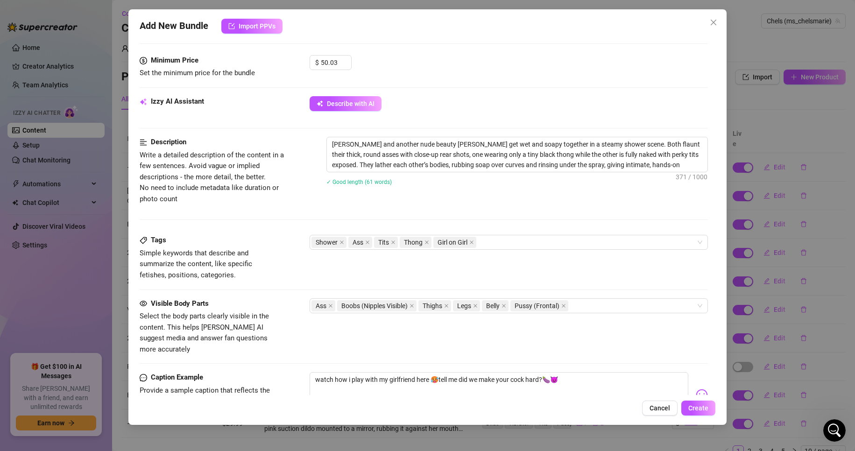
scroll to position [552, 0]
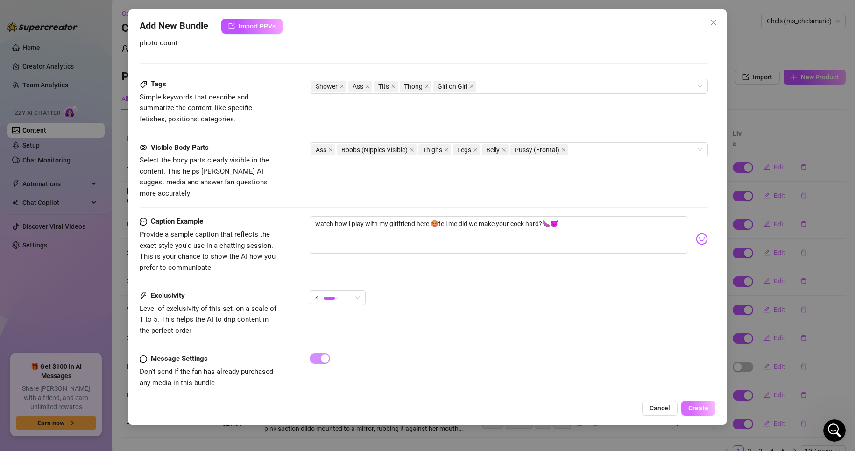
click at [708, 413] on button "Create" at bounding box center [699, 408] width 34 height 15
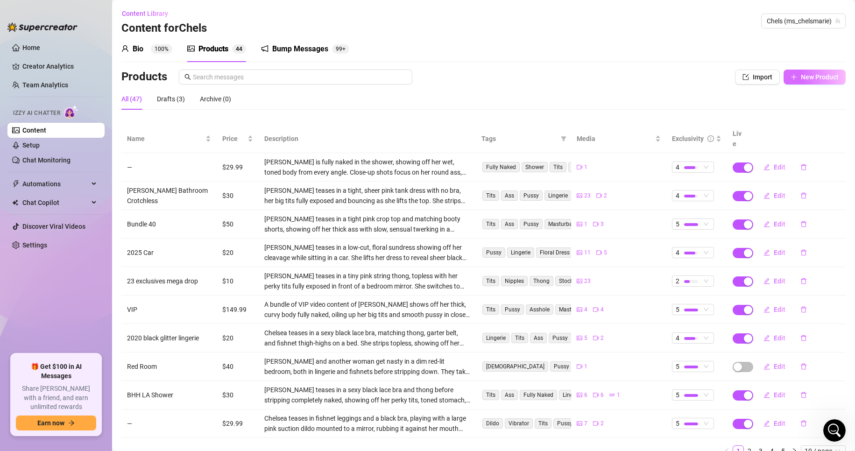
click at [794, 74] on icon "plus" at bounding box center [794, 76] width 0 height 5
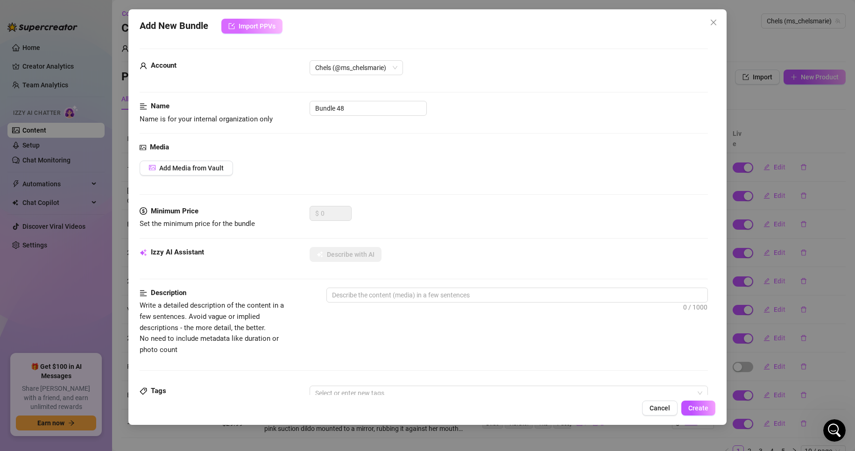
click at [253, 29] on span "Import PPVs" at bounding box center [257, 25] width 37 height 7
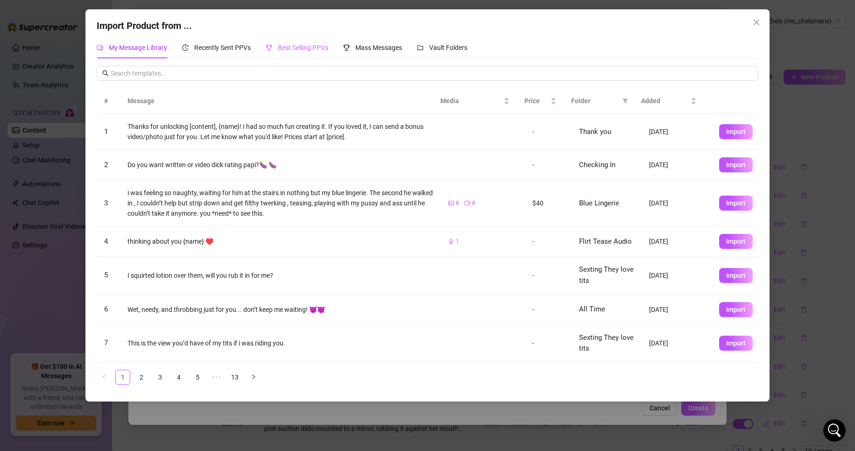
click at [277, 56] on div "Best Selling PPVs" at bounding box center [297, 47] width 63 height 21
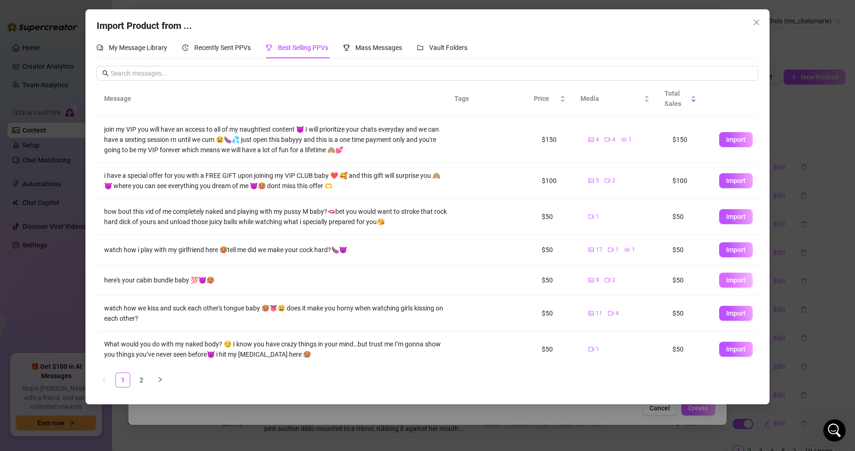
click at [726, 283] on span "Import" at bounding box center [736, 280] width 20 height 7
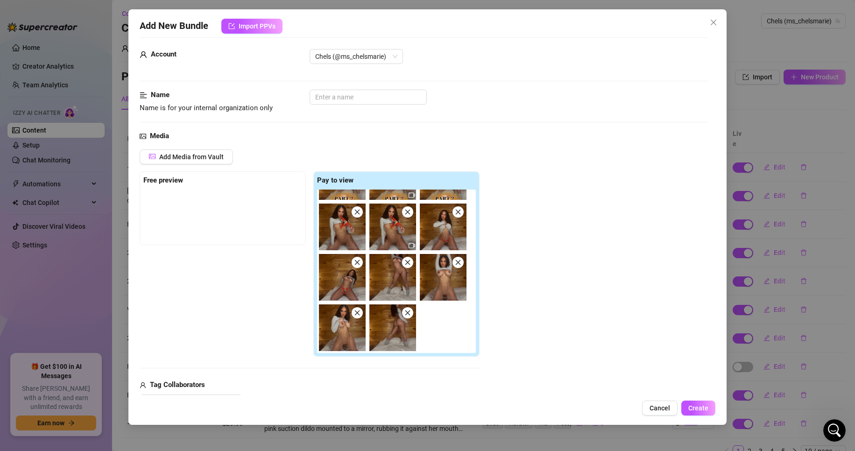
scroll to position [0, 0]
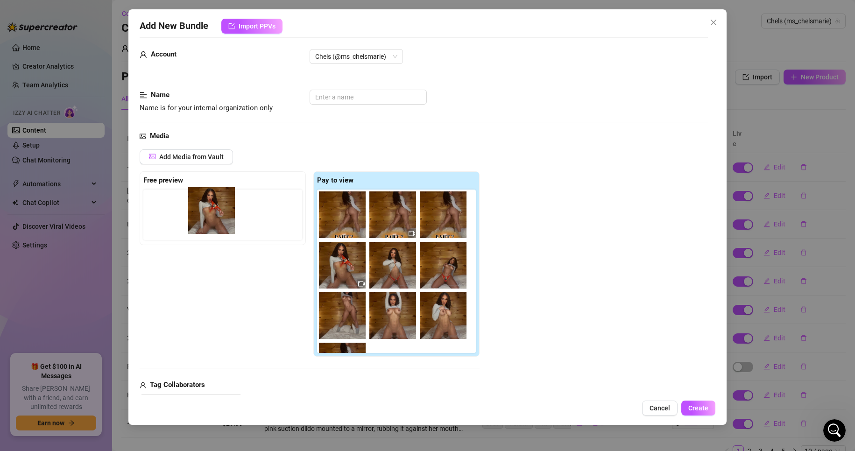
drag, startPoint x: 348, startPoint y: 267, endPoint x: 208, endPoint y: 213, distance: 150.0
click at [208, 213] on div "Free preview Pay to view" at bounding box center [310, 264] width 340 height 186
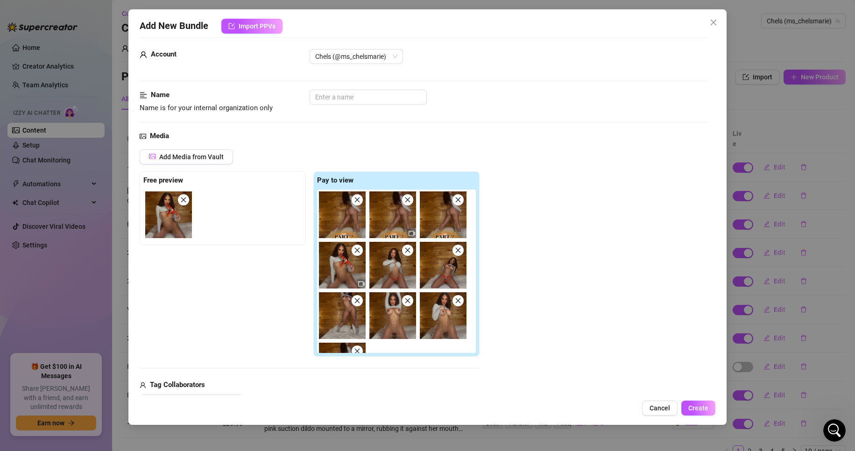
click at [147, 214] on img at bounding box center [168, 215] width 47 height 47
click at [174, 224] on img at bounding box center [168, 215] width 47 height 47
click at [578, 283] on div "Add Media from Vault Free preview Pay to view Tag Collaborators @ Tag creator" at bounding box center [424, 279] width 569 height 260
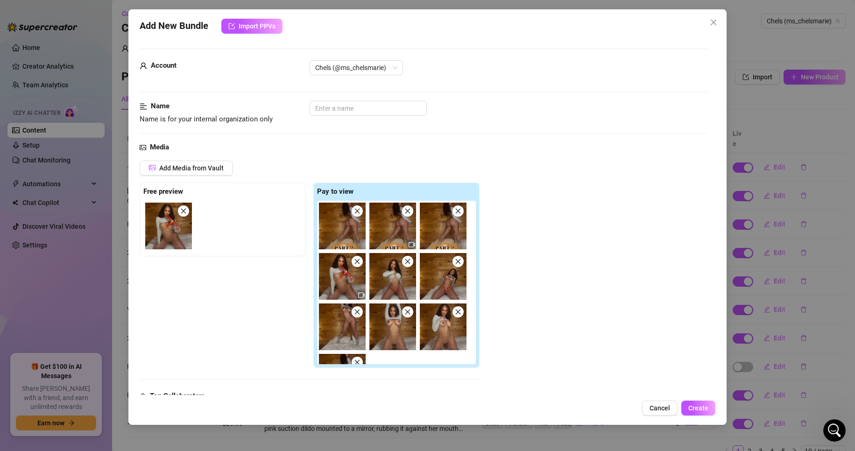
click at [334, 239] on img at bounding box center [342, 226] width 47 height 47
click at [554, 242] on div "Add Media from Vault Free preview Pay to view Tag Collaborators @ Tag creator" at bounding box center [424, 291] width 569 height 260
click at [460, 211] on icon "close" at bounding box center [458, 211] width 7 height 7
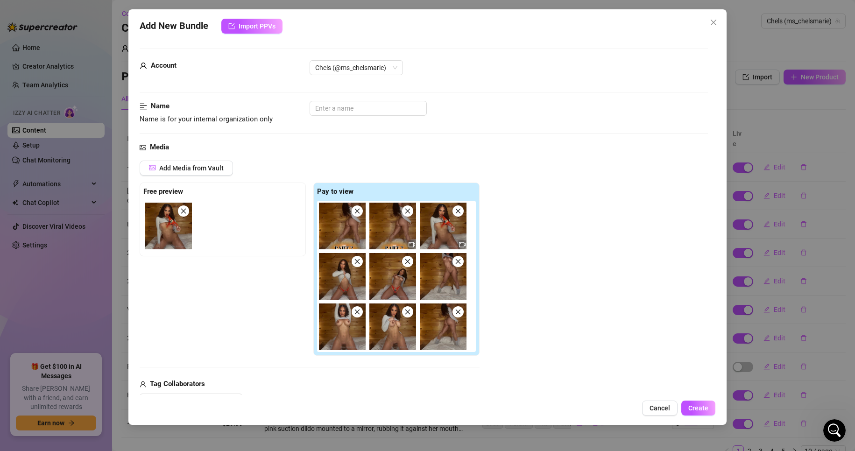
click at [356, 211] on icon "close" at bounding box center [357, 211] width 7 height 7
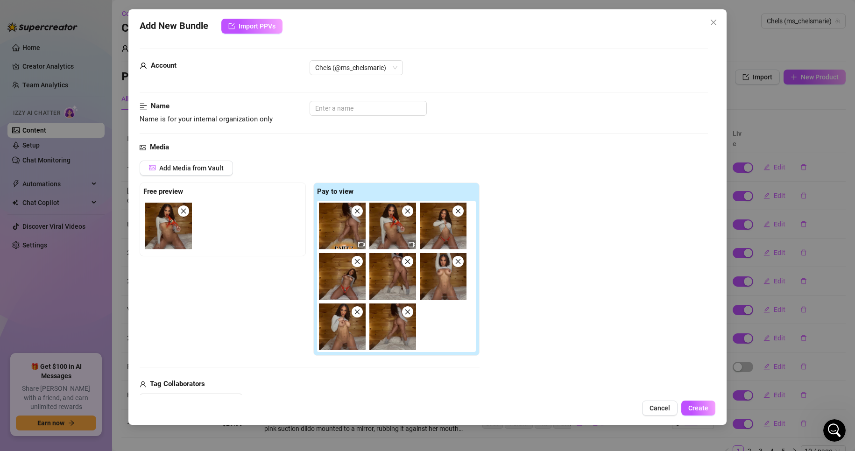
click at [574, 269] on div "Add Media from Vault Free preview Pay to view Tag Collaborators @ Tag creator" at bounding box center [424, 285] width 569 height 248
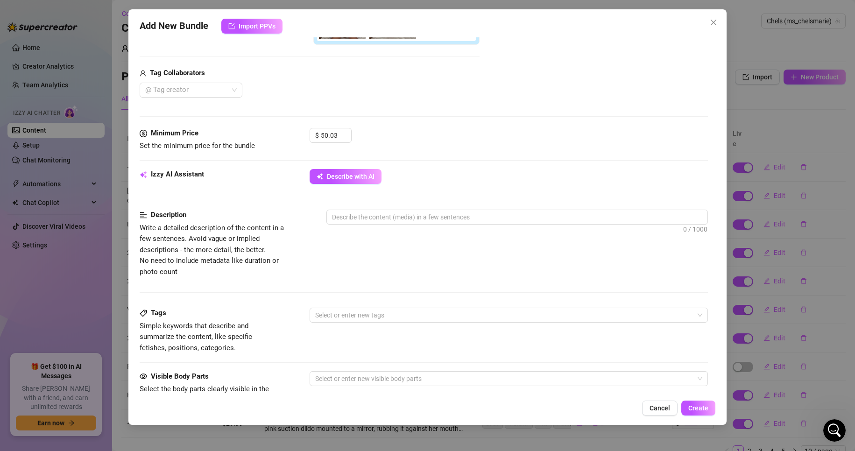
scroll to position [313, 0]
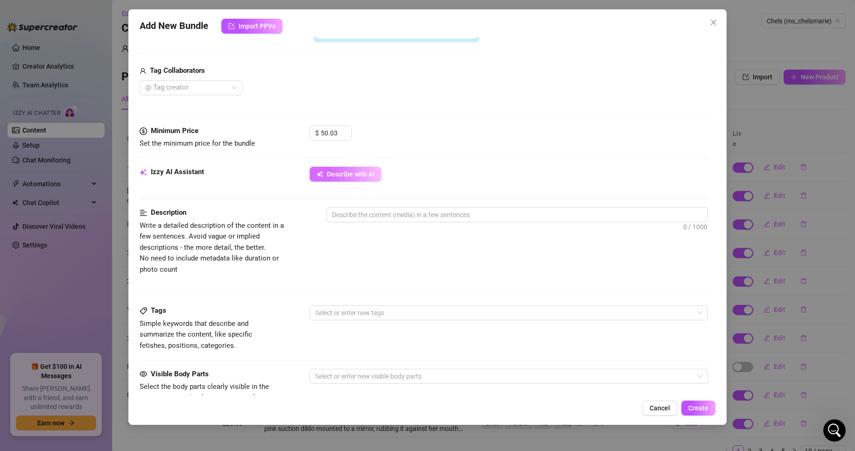
click at [362, 180] on button "Describe with AI" at bounding box center [346, 174] width 72 height 15
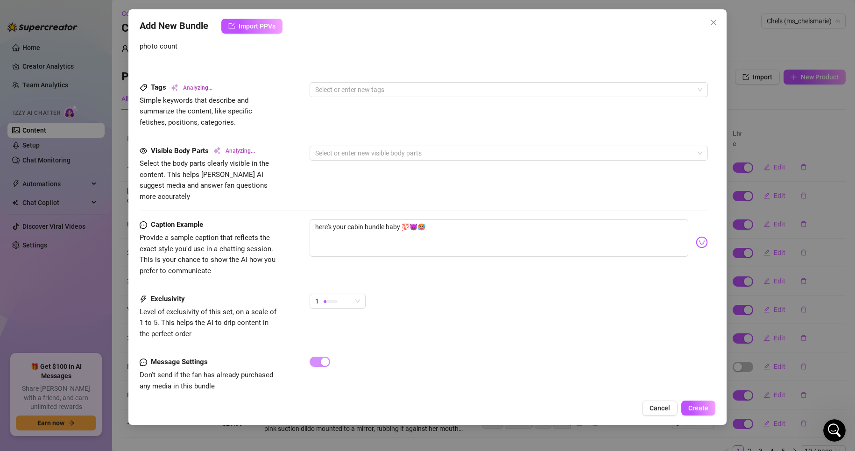
scroll to position [540, 0]
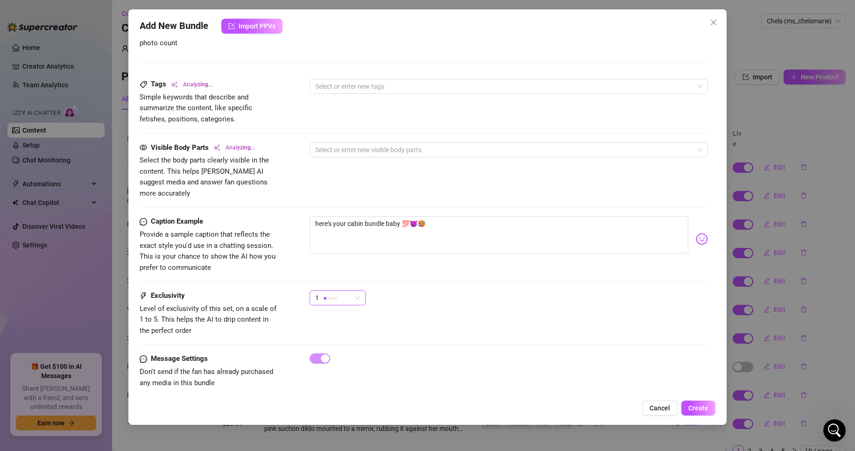
click at [359, 291] on span "1" at bounding box center [337, 298] width 45 height 14
click at [349, 338] on span "3" at bounding box center [347, 336] width 61 height 10
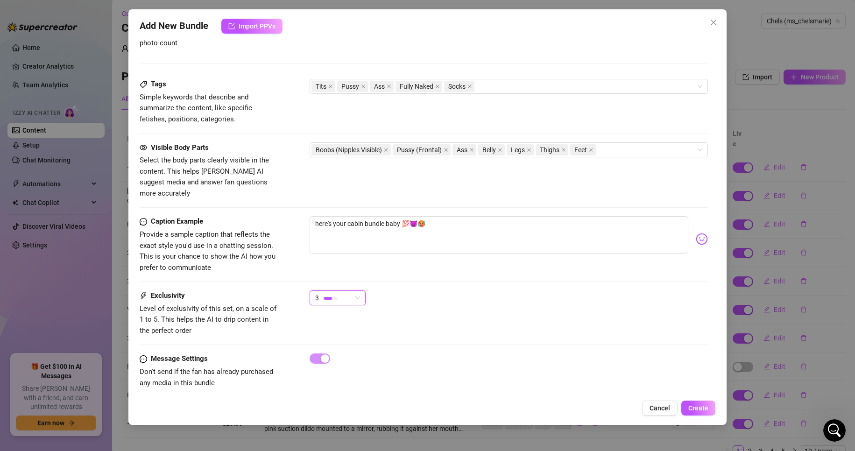
click at [356, 291] on span "3" at bounding box center [337, 298] width 45 height 14
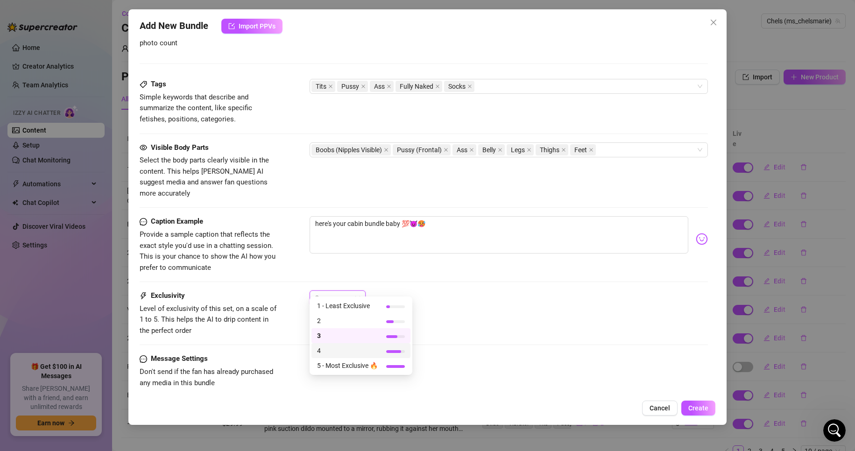
click at [376, 351] on span "4" at bounding box center [347, 351] width 61 height 10
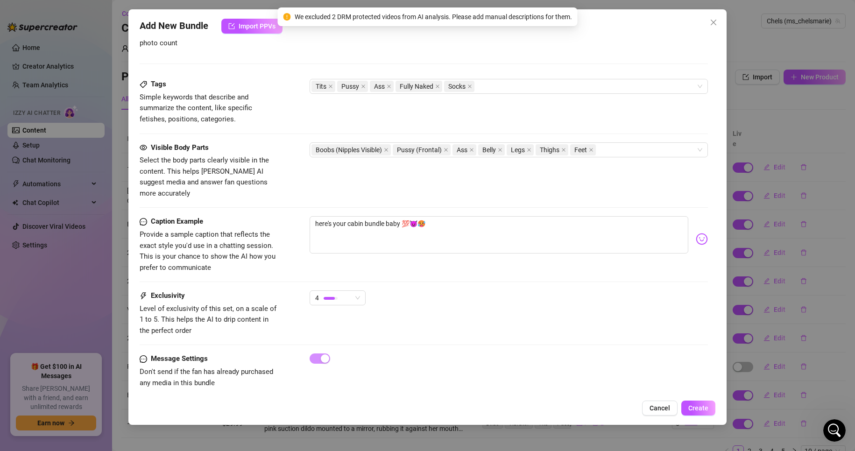
click at [502, 320] on div "Exclusivity Level of exclusivity of this set, on a scale of 1 to 5. This helps …" at bounding box center [424, 314] width 569 height 46
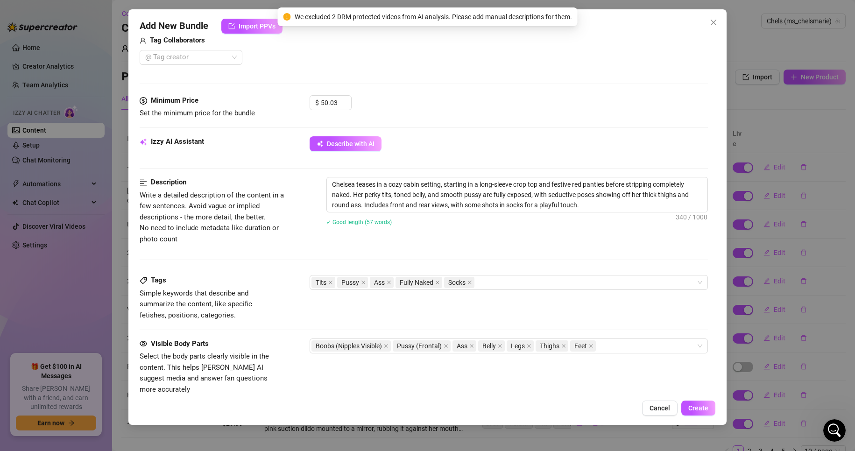
scroll to position [324, 0]
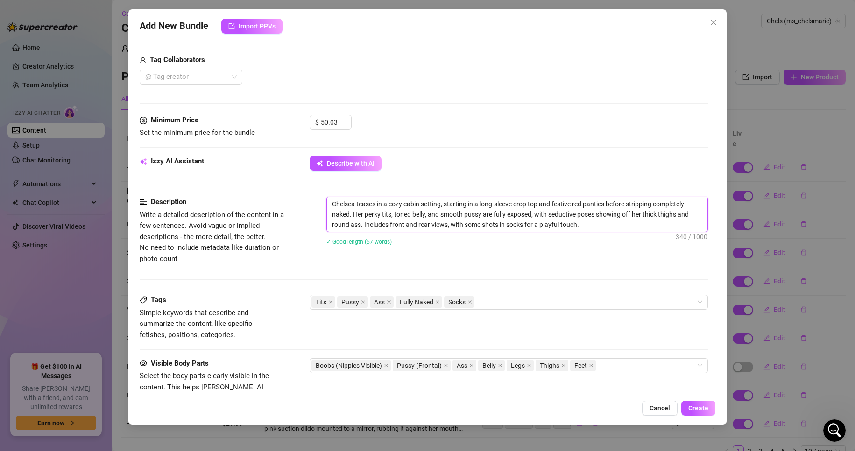
click at [571, 206] on textarea "Chelsea teases in a cozy cabin setting, starting in a long-sleeve crop top and …" at bounding box center [517, 214] width 381 height 35
click at [555, 205] on textarea "[PERSON_NAME] teases in a cozy cabin setting, starting in a long-sleeve crop to…" at bounding box center [517, 214] width 381 height 35
click at [605, 208] on textarea "[PERSON_NAME] teases in a cozy cabin setting, starting in a long-sleeve crop to…" at bounding box center [517, 214] width 381 height 35
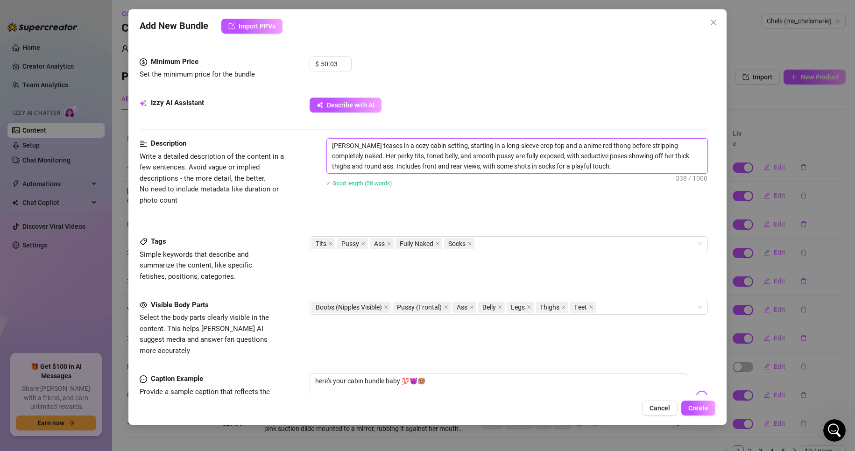
scroll to position [385, 0]
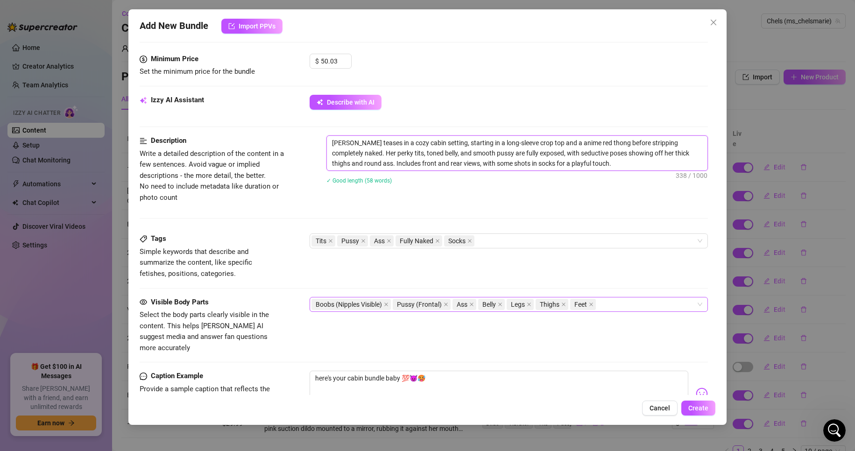
click at [609, 310] on div "Boobs (Nipples Visible) Pussy (Frontal) Ass Belly Legs Thighs Feet" at bounding box center [504, 304] width 385 height 13
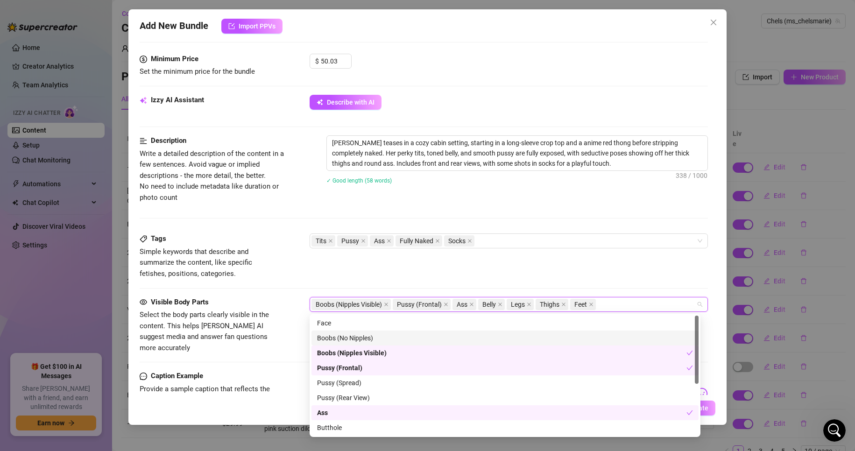
click at [585, 338] on div "Boobs (No Nipples)" at bounding box center [505, 338] width 376 height 10
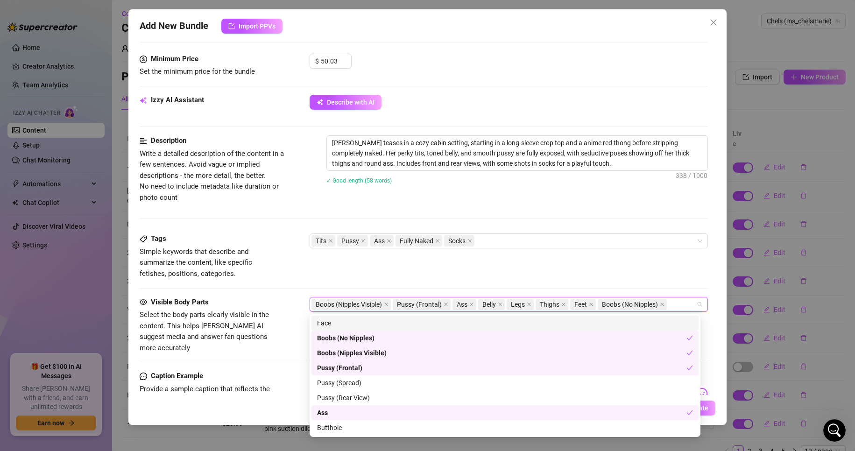
click at [537, 324] on div "Face" at bounding box center [505, 323] width 376 height 10
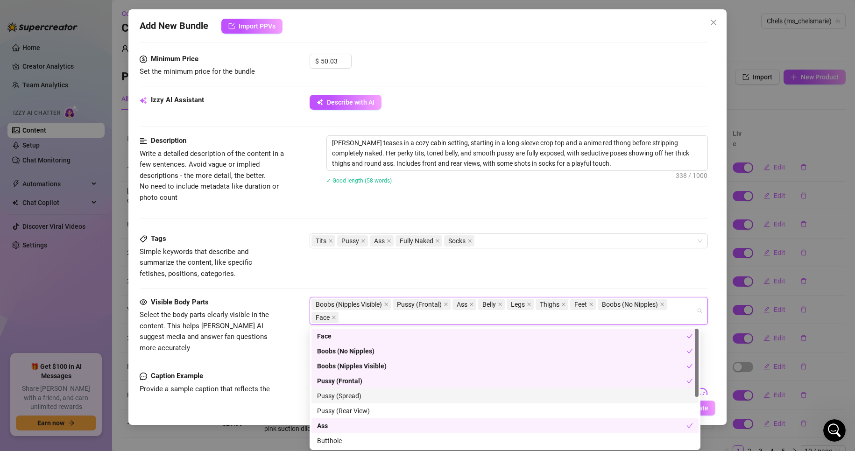
click at [488, 396] on div "Pussy (Spread)" at bounding box center [505, 396] width 376 height 10
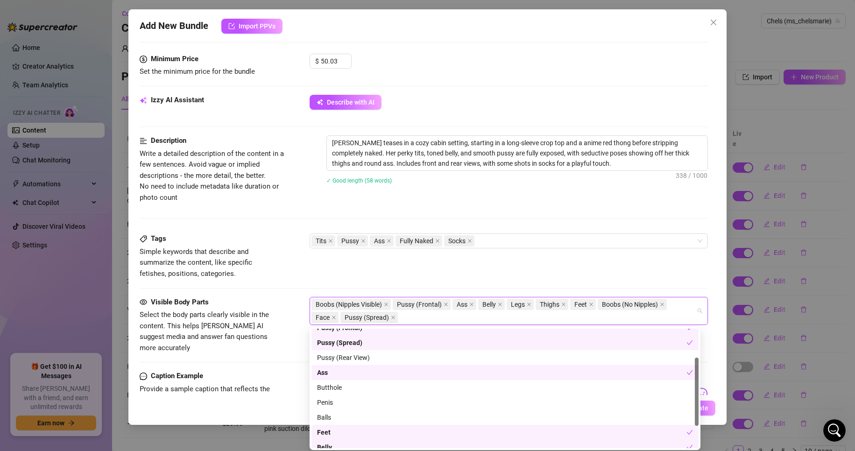
scroll to position [54, 0]
click at [466, 358] on div "Pussy (Rear View)" at bounding box center [505, 357] width 376 height 10
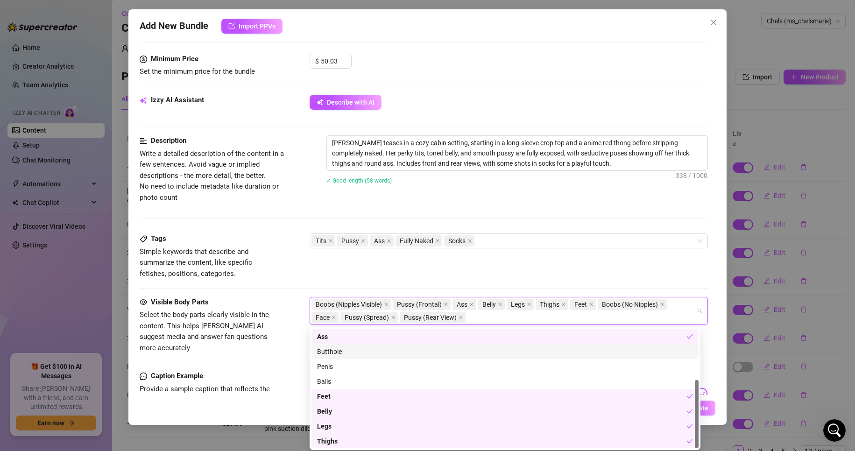
scroll to position [90, 0]
click at [546, 274] on div "Tags Simple keywords that describe and summarize the content, like specific fet…" at bounding box center [424, 257] width 569 height 46
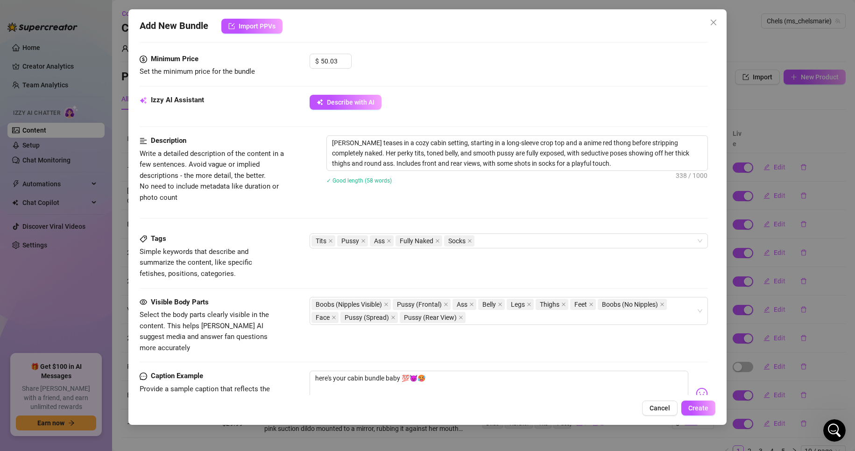
scroll to position [540, 0]
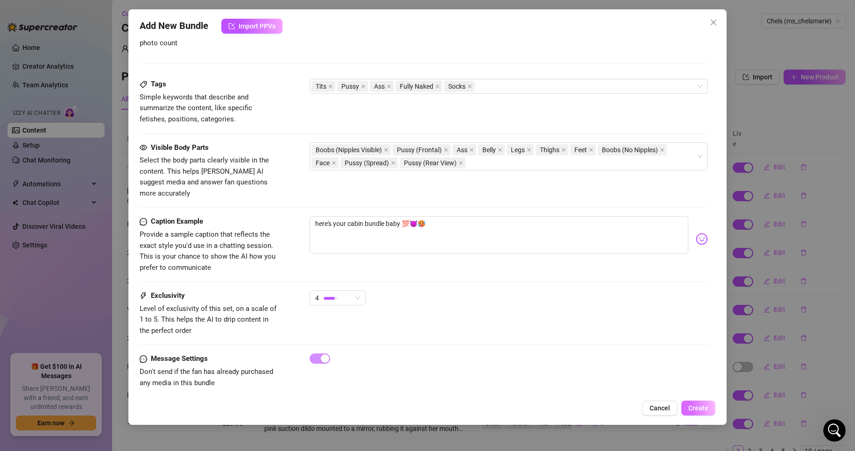
click at [697, 406] on span "Create" at bounding box center [699, 408] width 20 height 7
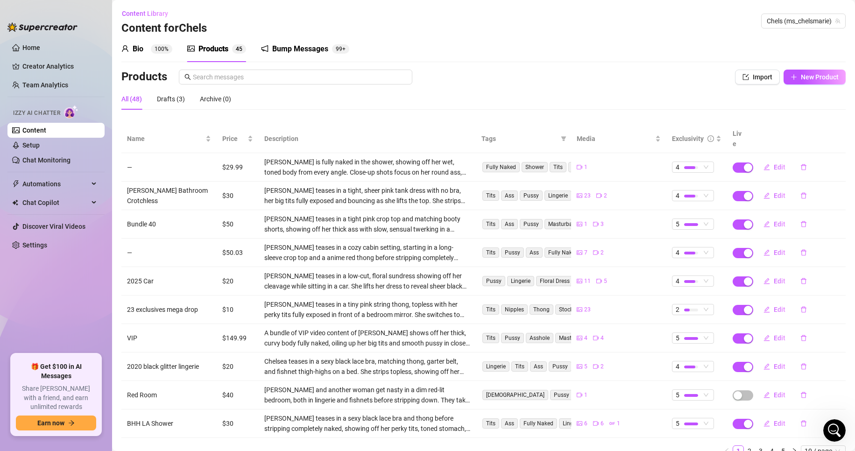
click at [294, 57] on div "Bump Messages 99+" at bounding box center [305, 49] width 88 height 26
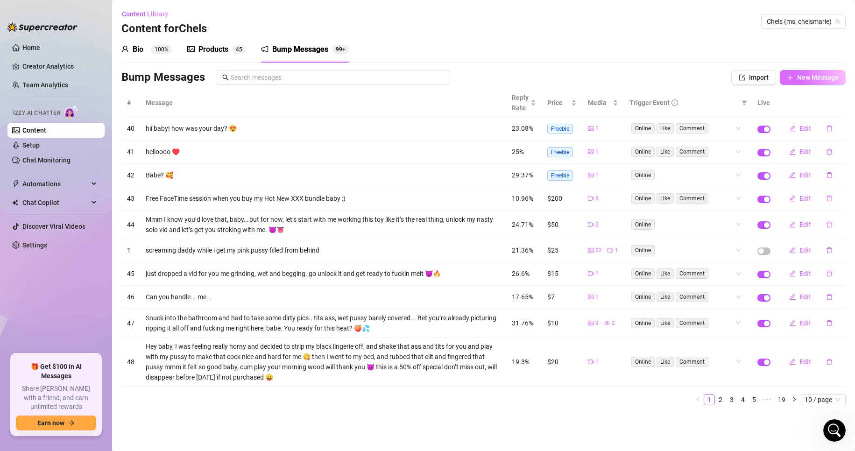
click at [793, 78] on icon "plus" at bounding box center [790, 77] width 7 height 7
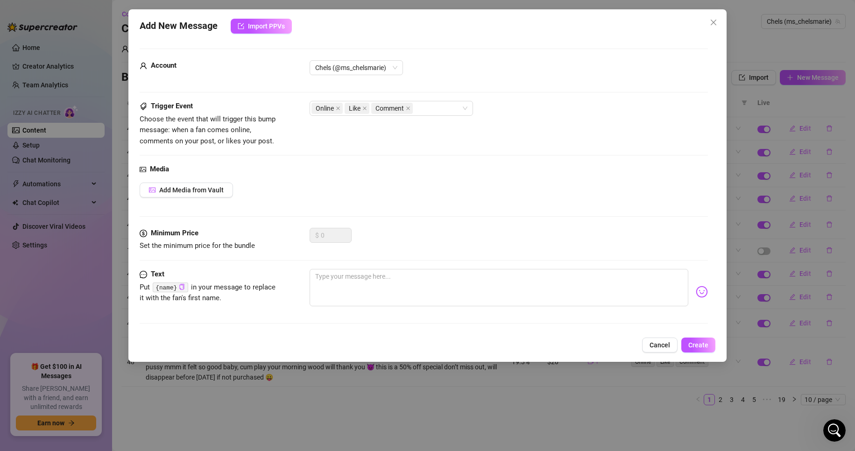
click at [278, 34] on div "Add New Message Import PPVs Account Chels (@ms_chelsmarie) Trigger Event Choose…" at bounding box center [427, 185] width 599 height 353
click at [269, 27] on span "Import PPVs" at bounding box center [266, 25] width 37 height 7
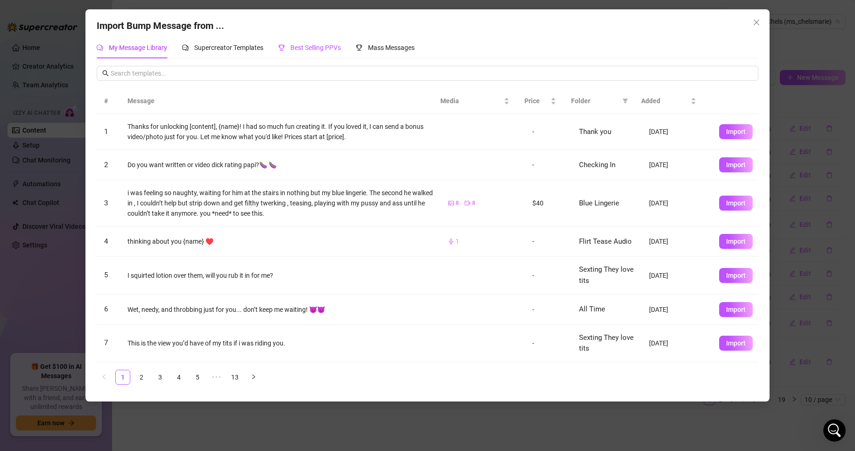
click at [310, 43] on div "Best Selling PPVs" at bounding box center [309, 48] width 63 height 10
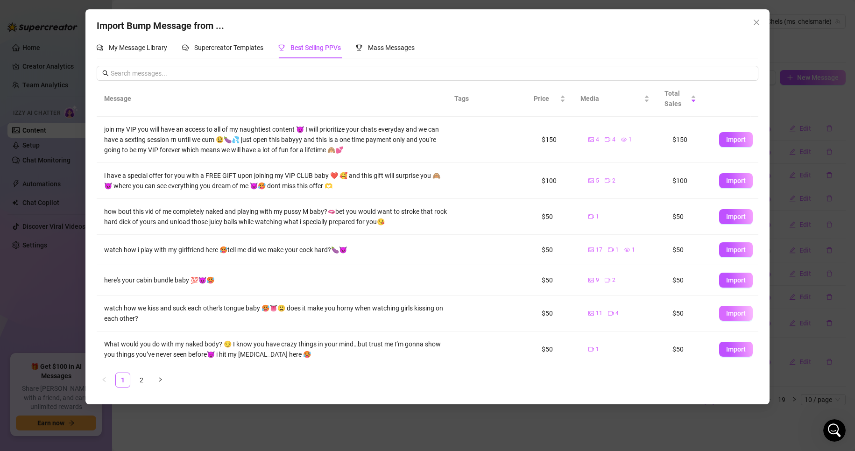
click at [726, 314] on span "Import" at bounding box center [736, 313] width 20 height 7
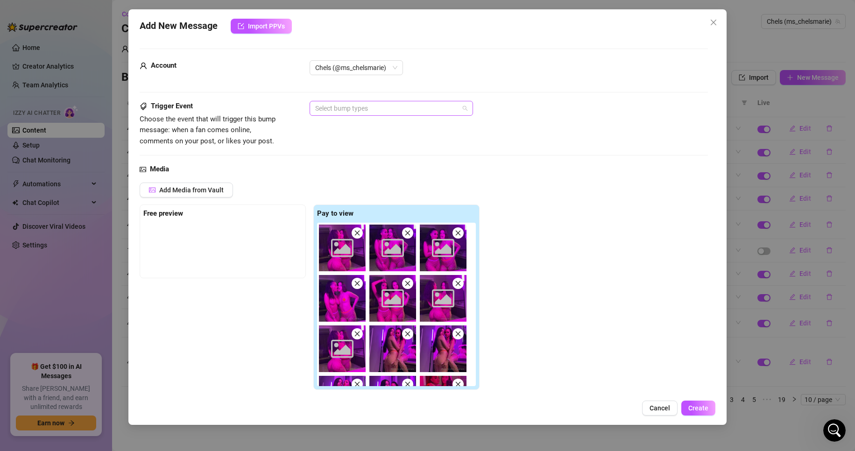
click at [346, 109] on div at bounding box center [387, 108] width 150 height 13
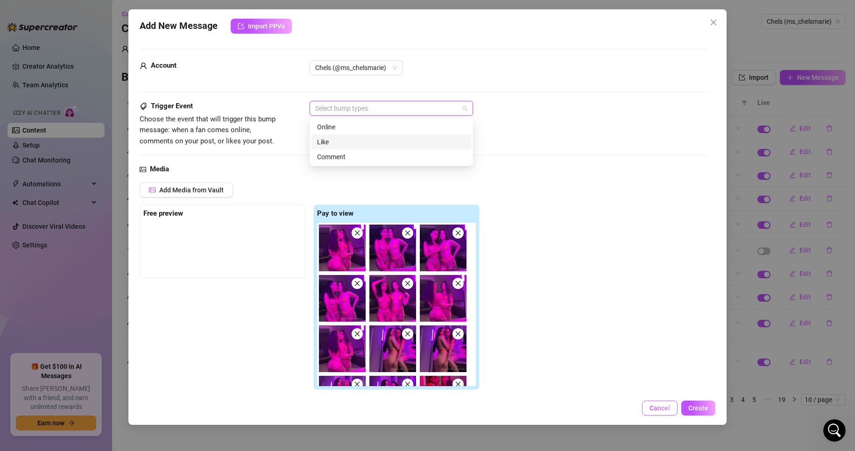
click at [661, 408] on span "Cancel" at bounding box center [660, 408] width 21 height 7
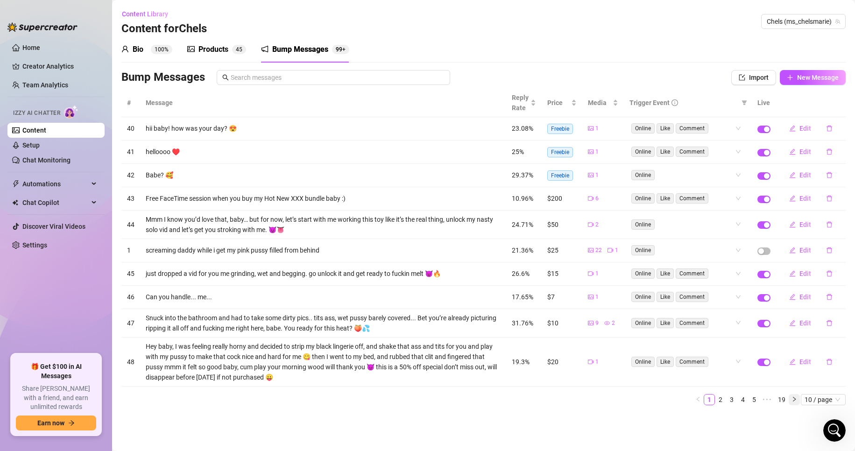
click at [797, 399] on icon "right" at bounding box center [795, 400] width 6 height 6
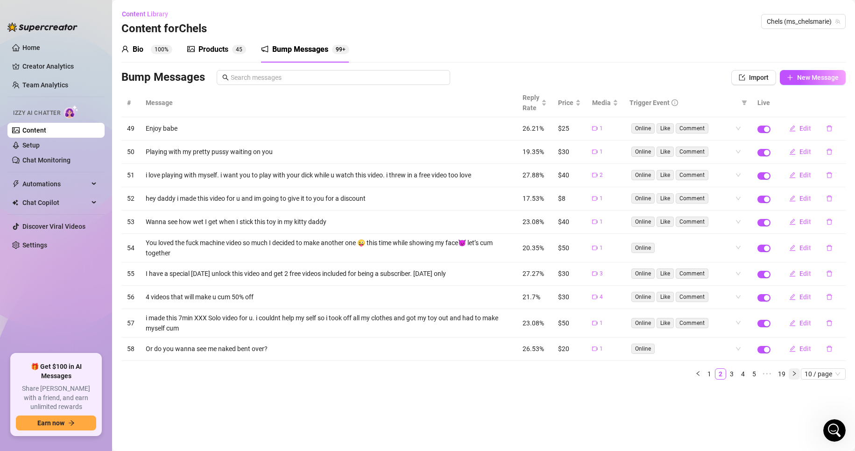
click at [797, 378] on button "button" at bounding box center [794, 374] width 11 height 11
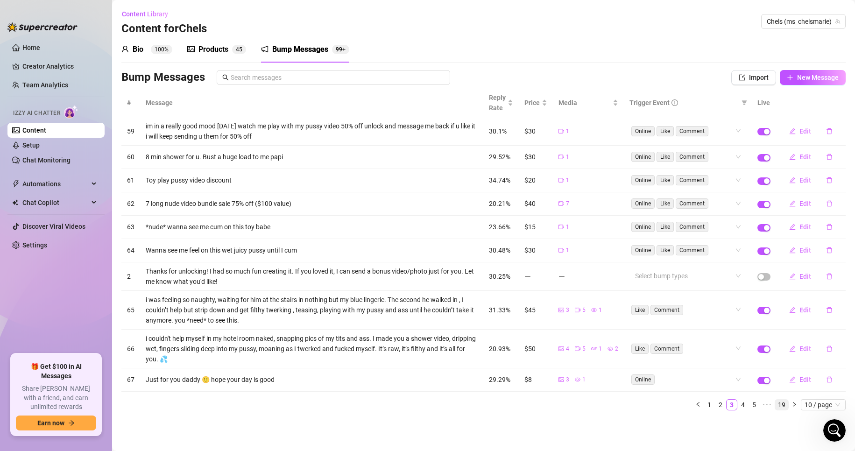
click at [784, 405] on link "19" at bounding box center [782, 405] width 13 height 10
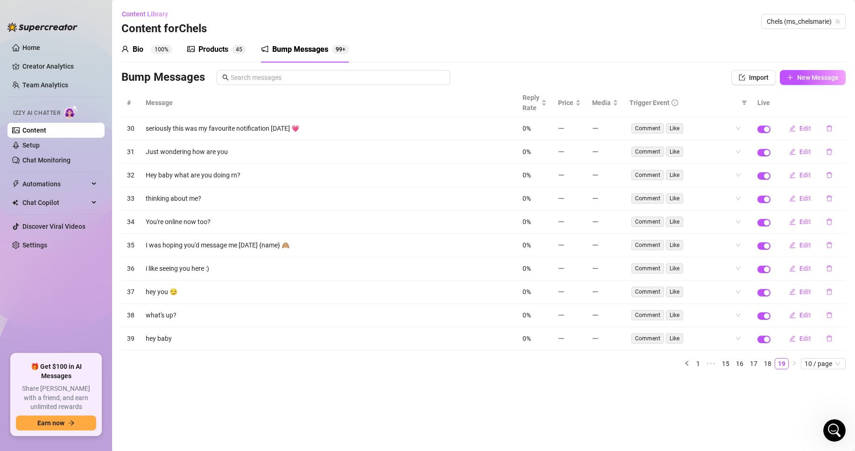
click at [212, 53] on div "Products" at bounding box center [214, 49] width 30 height 11
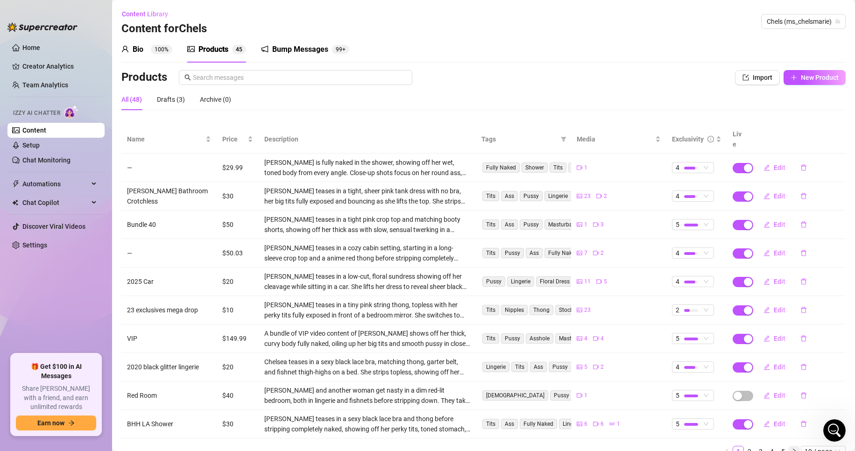
click at [789, 446] on button "button" at bounding box center [794, 451] width 11 height 11
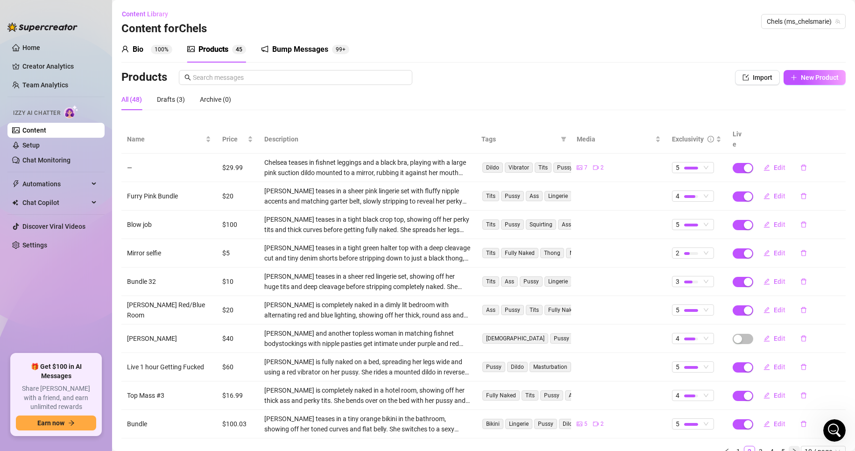
click at [789, 446] on button "button" at bounding box center [794, 451] width 11 height 11
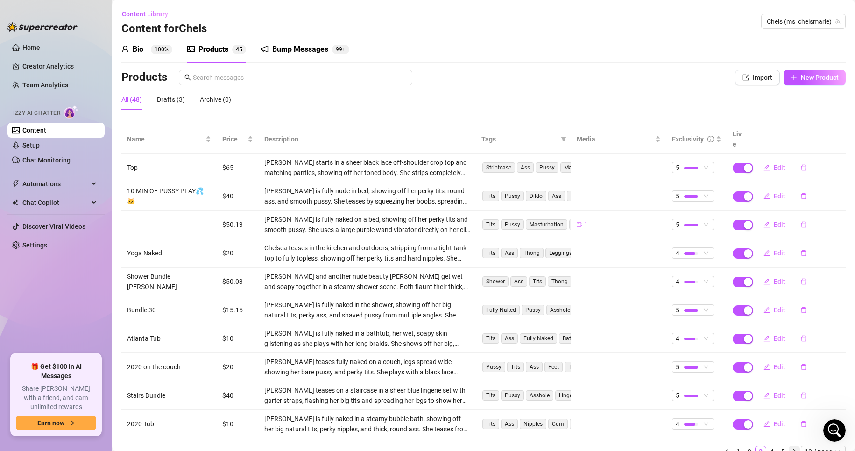
click at [789, 446] on button "button" at bounding box center [794, 451] width 11 height 11
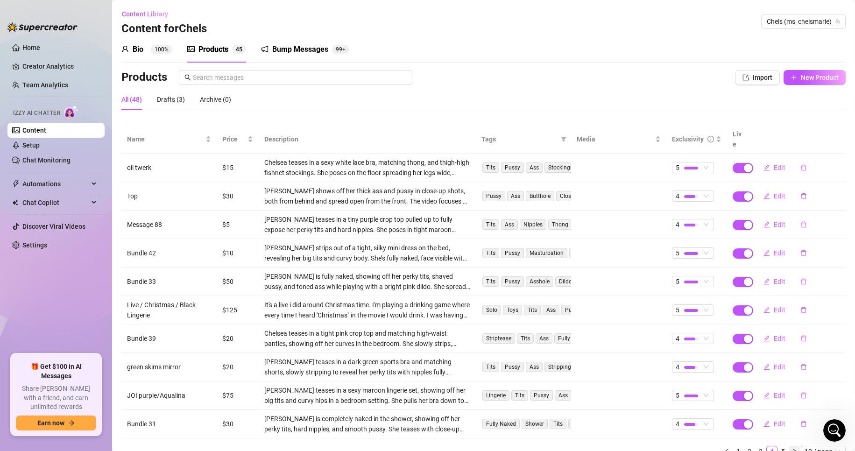
click at [789, 446] on button "button" at bounding box center [794, 451] width 11 height 11
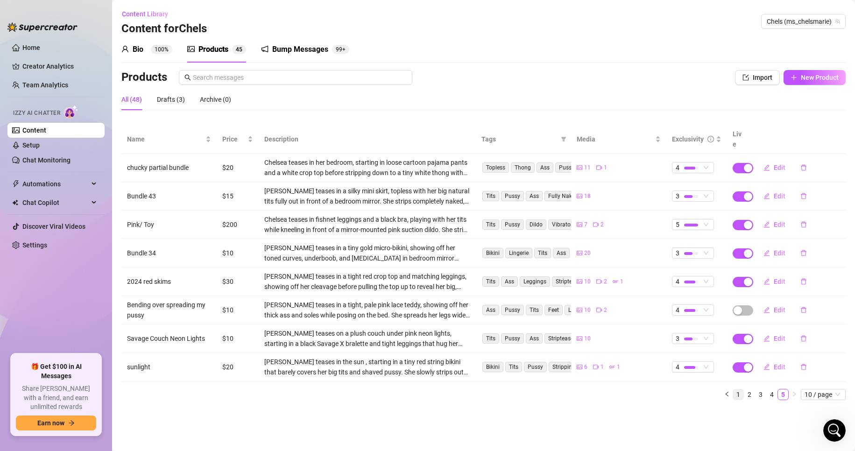
click at [741, 390] on link "1" at bounding box center [738, 395] width 10 height 10
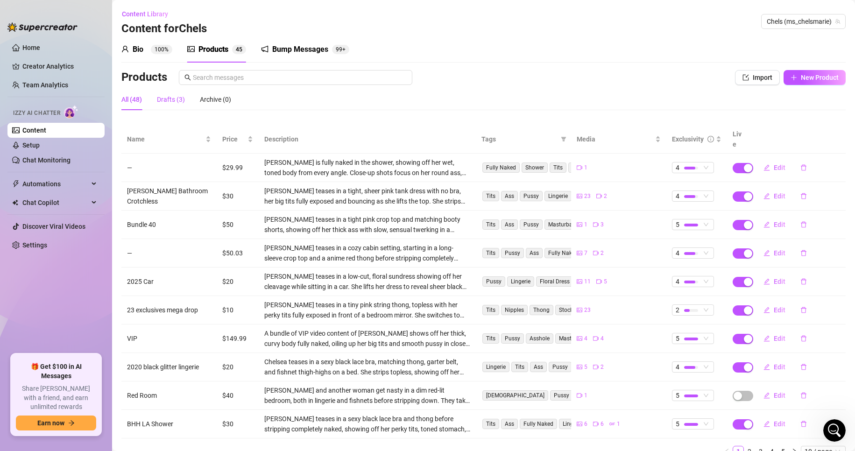
click at [165, 103] on div "Drafts (3)" at bounding box center [171, 99] width 28 height 10
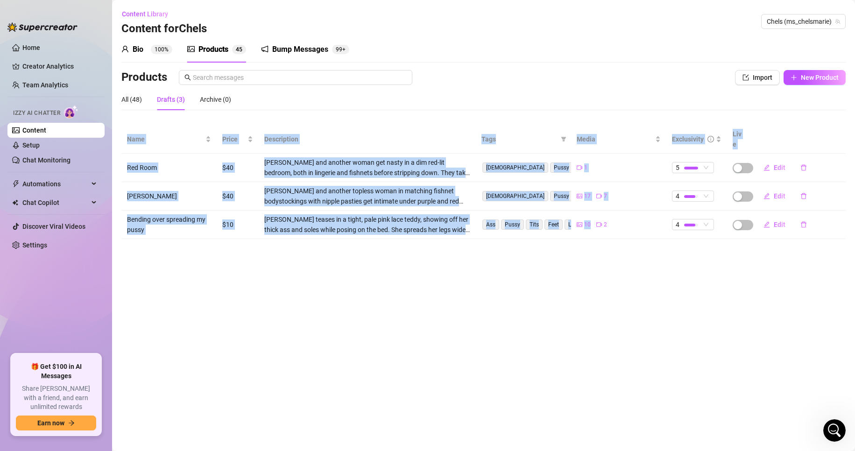
drag, startPoint x: 591, startPoint y: 214, endPoint x: 584, endPoint y: 296, distance: 82.1
click at [584, 296] on main "Content Library Content for Chels Chels (ms_chelsmarie) Bio 100% Products 4 5 B…" at bounding box center [483, 225] width 743 height 451
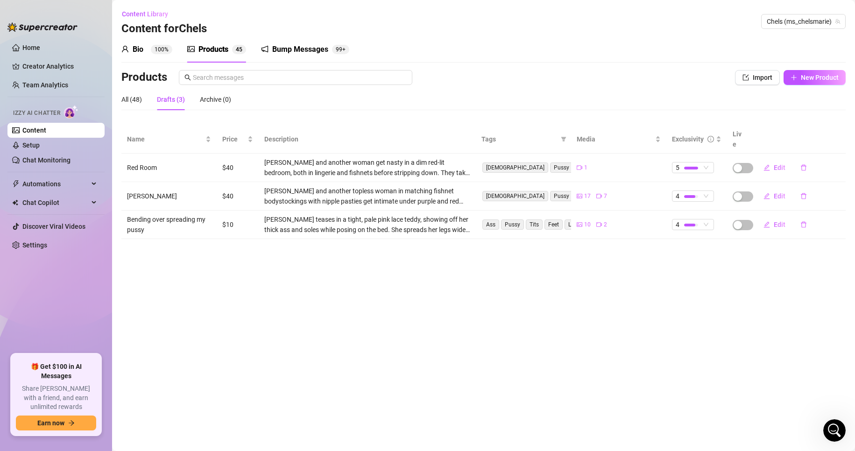
click at [353, 275] on main "Content Library Content for Chels Chels (ms_chelsmarie) Bio 100% Products 4 5 B…" at bounding box center [483, 225] width 743 height 451
click at [129, 100] on div "All (48)" at bounding box center [131, 99] width 21 height 10
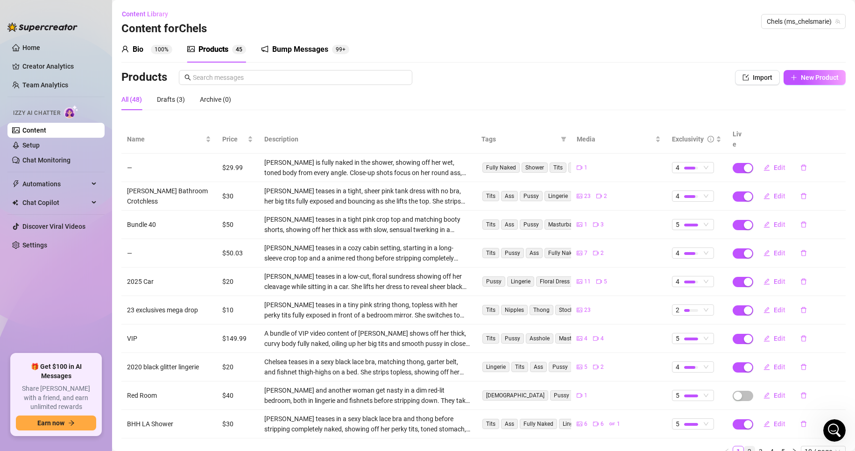
click at [745, 447] on link "2" at bounding box center [750, 452] width 10 height 10
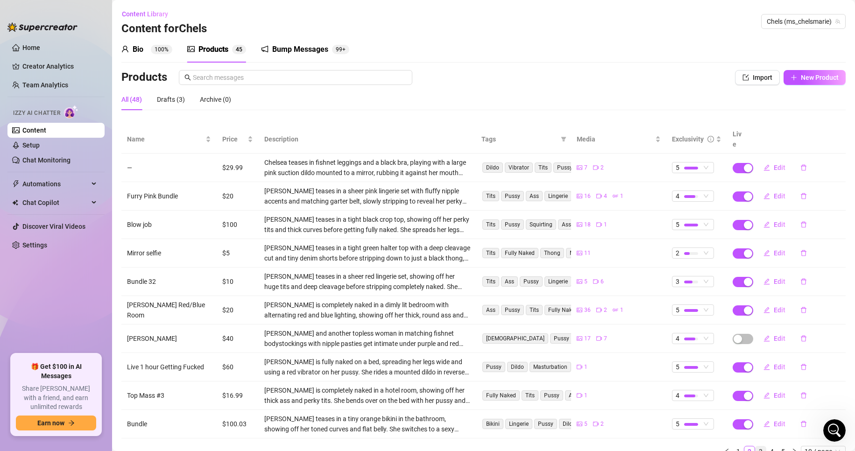
click at [756, 447] on link "3" at bounding box center [761, 452] width 10 height 10
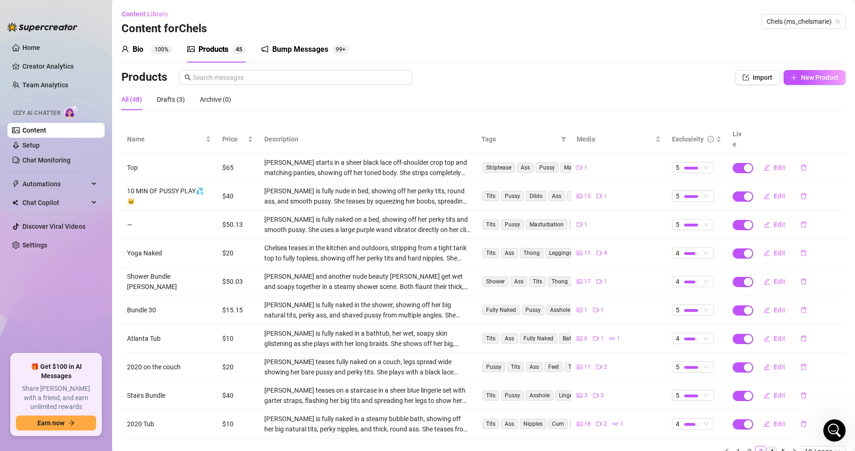
click at [767, 447] on link "4" at bounding box center [772, 452] width 10 height 10
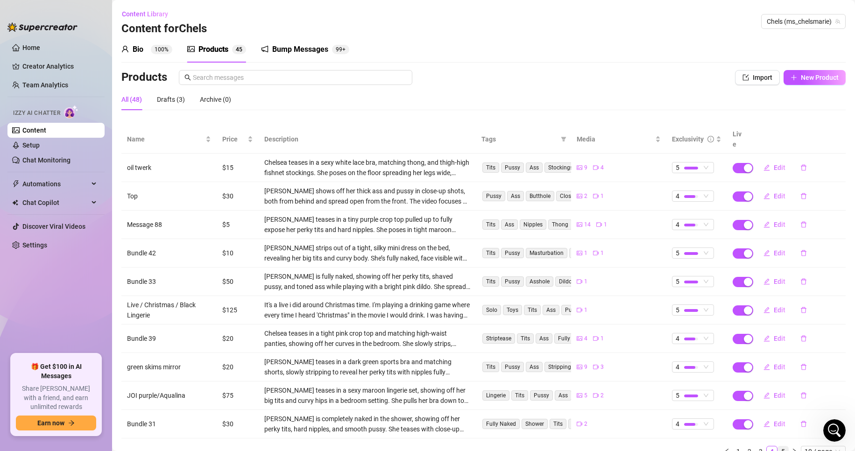
click at [778, 447] on link "5" at bounding box center [783, 452] width 10 height 10
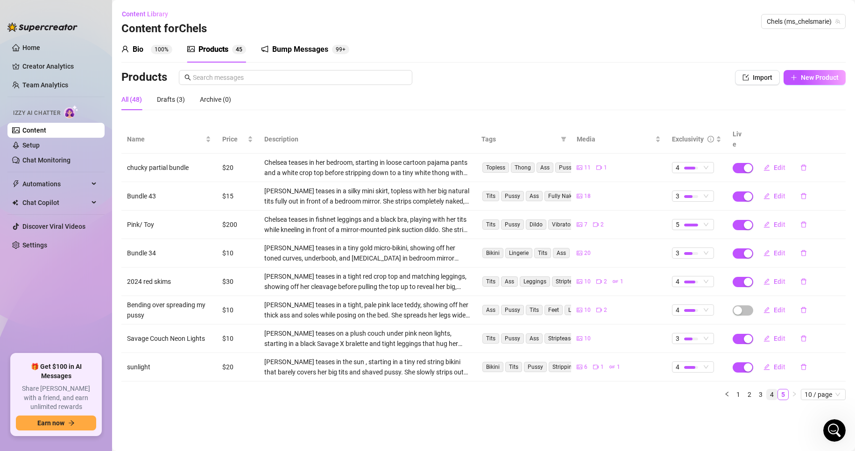
click at [773, 390] on link "4" at bounding box center [772, 395] width 10 height 10
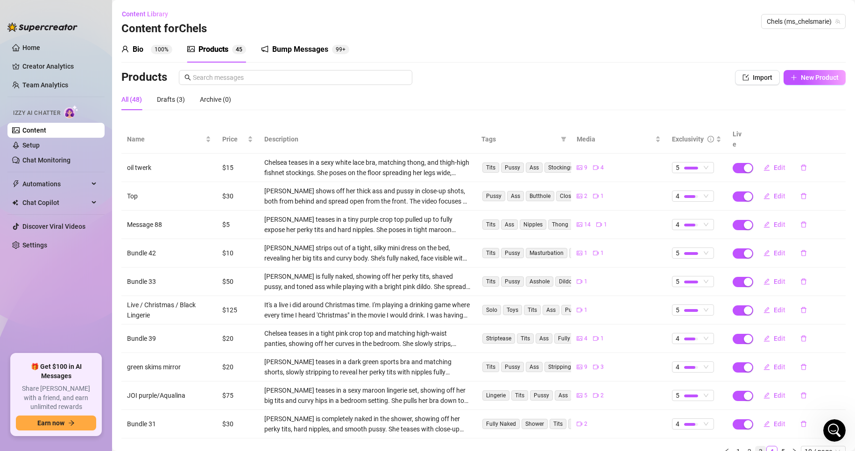
click at [756, 447] on link "3" at bounding box center [761, 452] width 10 height 10
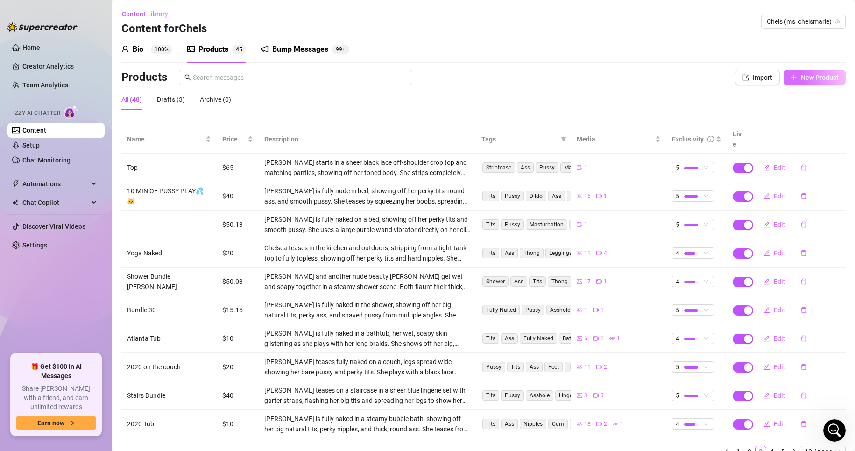
click at [804, 77] on span "New Product" at bounding box center [820, 77] width 38 height 7
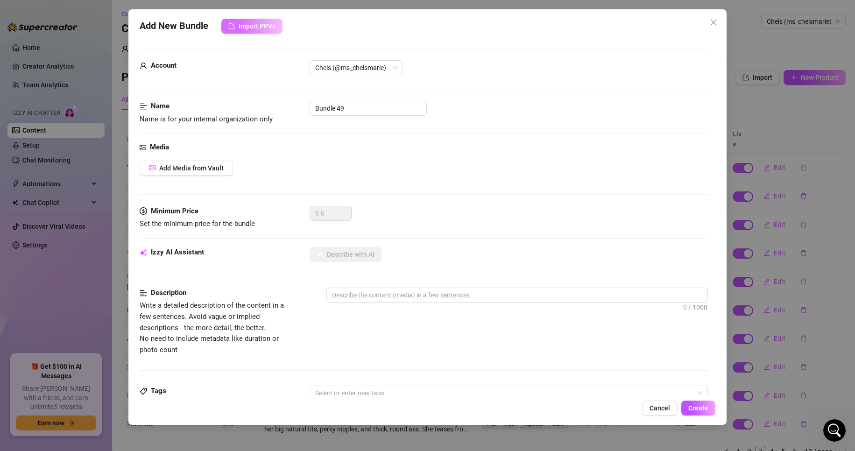
click at [257, 27] on span "Import PPVs" at bounding box center [257, 25] width 37 height 7
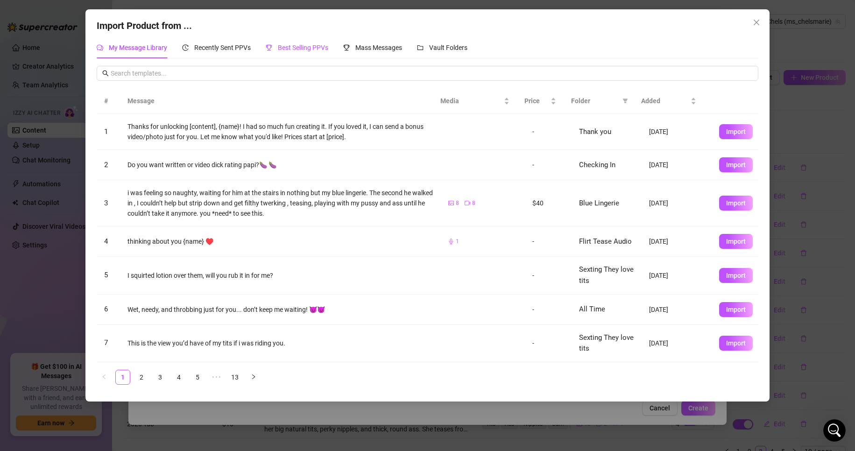
click at [299, 49] on span "Best Selling PPVs" at bounding box center [303, 47] width 50 height 7
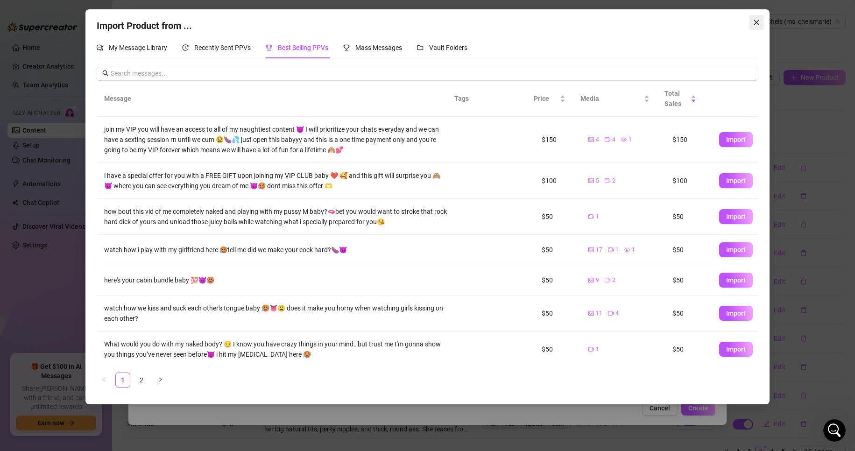
click at [761, 22] on span "Close" at bounding box center [756, 22] width 15 height 7
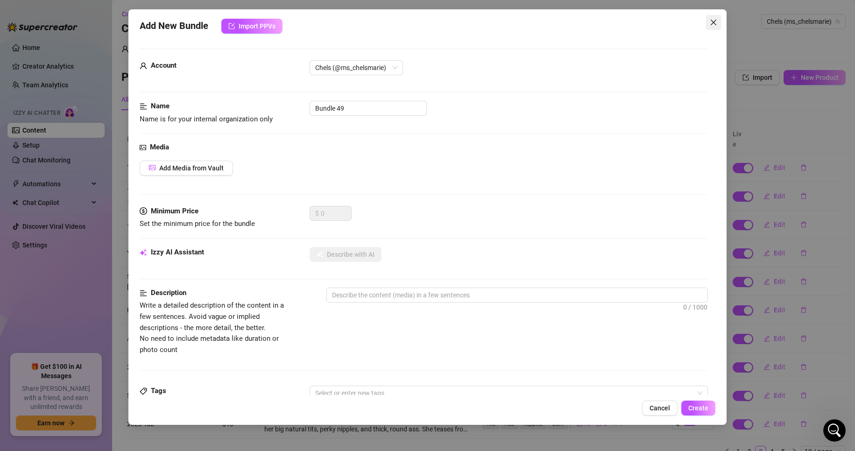
click at [714, 24] on icon "close" at bounding box center [713, 22] width 7 height 7
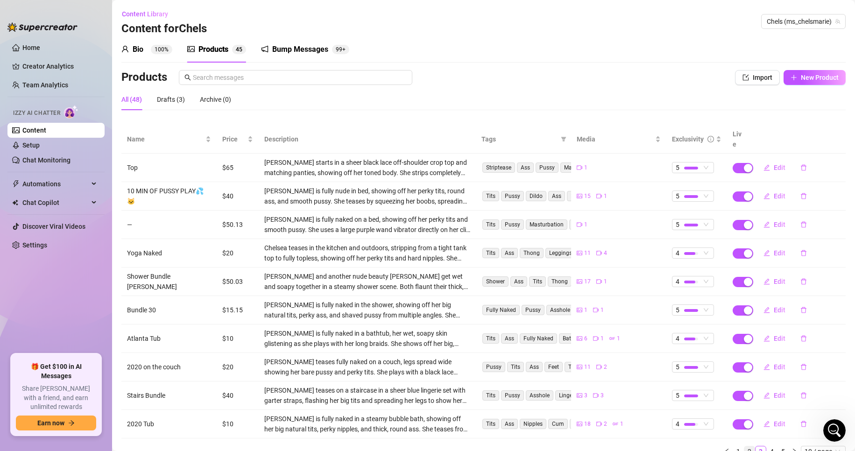
click at [745, 447] on link "2" at bounding box center [750, 452] width 10 height 10
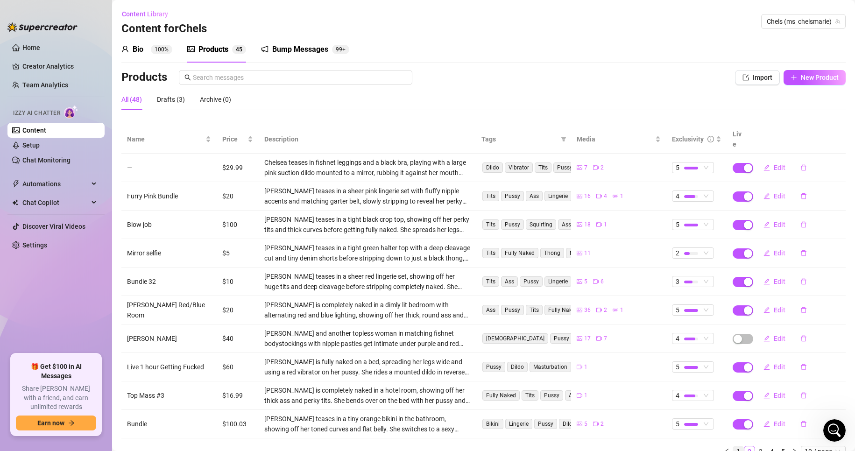
click at [733, 447] on link "1" at bounding box center [738, 452] width 10 height 10
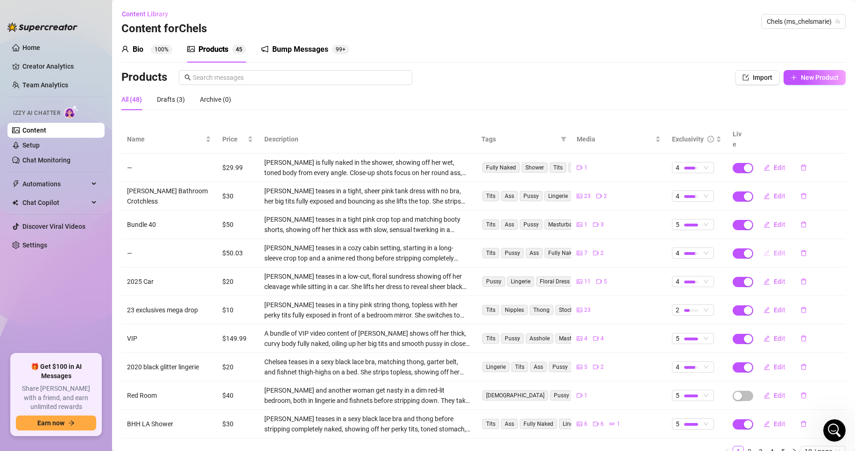
click at [776, 249] on span "Edit" at bounding box center [780, 252] width 12 height 7
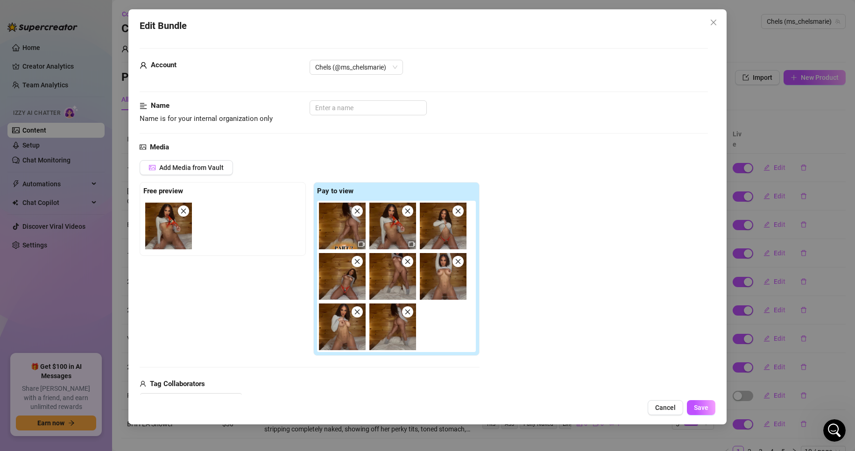
drag, startPoint x: 776, startPoint y: 244, endPoint x: 374, endPoint y: 217, distance: 403.1
click at [374, 217] on div "Edit Bundle Account Chels (@ms_chelsmarie) Name Name is for your internal organ…" at bounding box center [427, 225] width 855 height 451
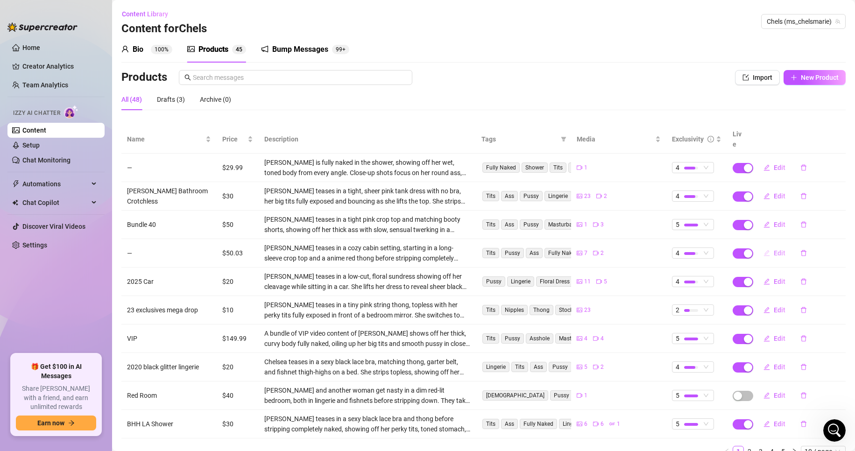
click at [776, 249] on span "Edit" at bounding box center [780, 252] width 12 height 7
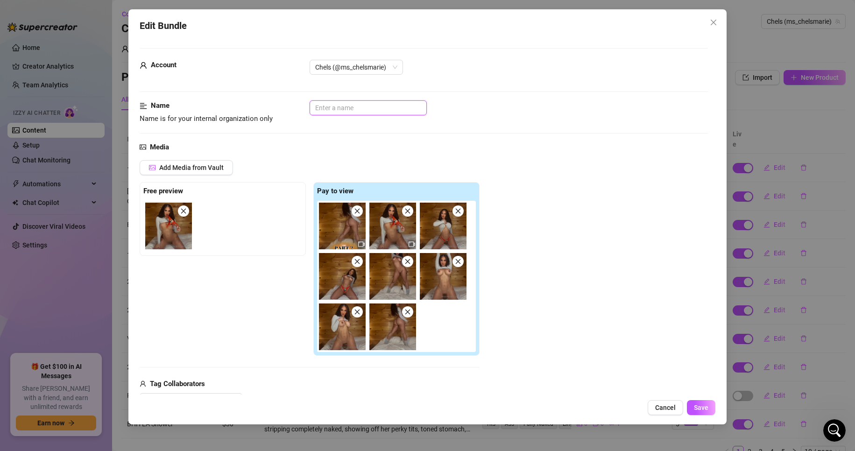
click at [401, 110] on input "text" at bounding box center [368, 107] width 117 height 15
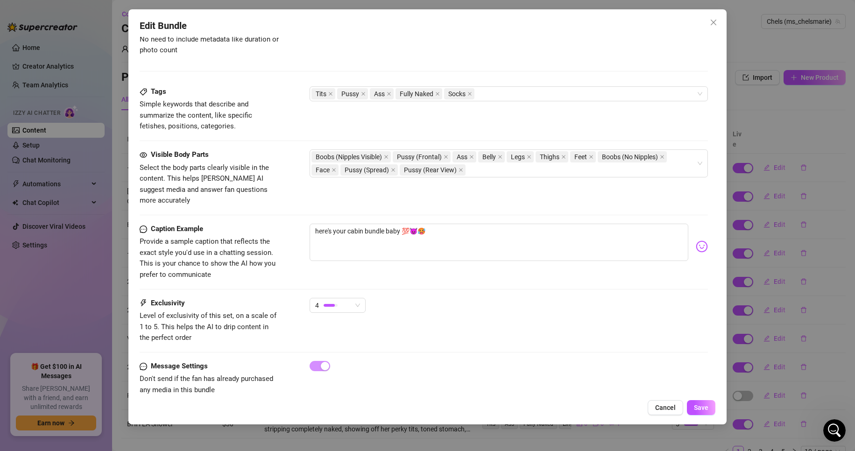
scroll to position [540, 0]
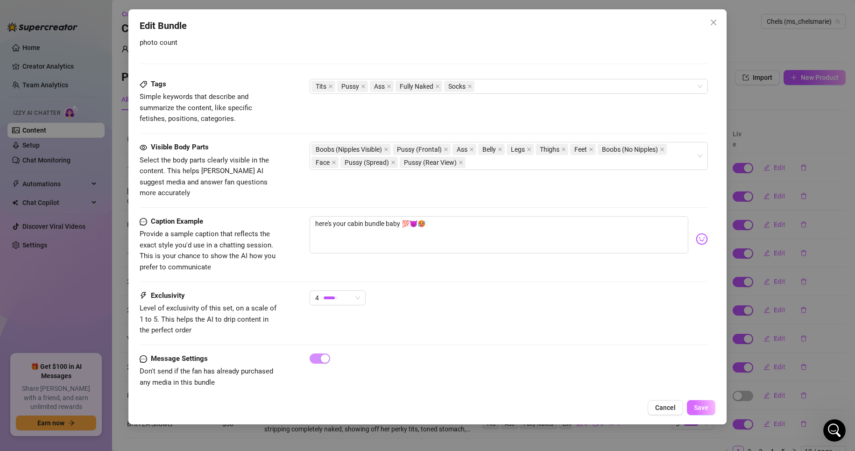
click at [710, 410] on button "Save" at bounding box center [701, 407] width 28 height 15
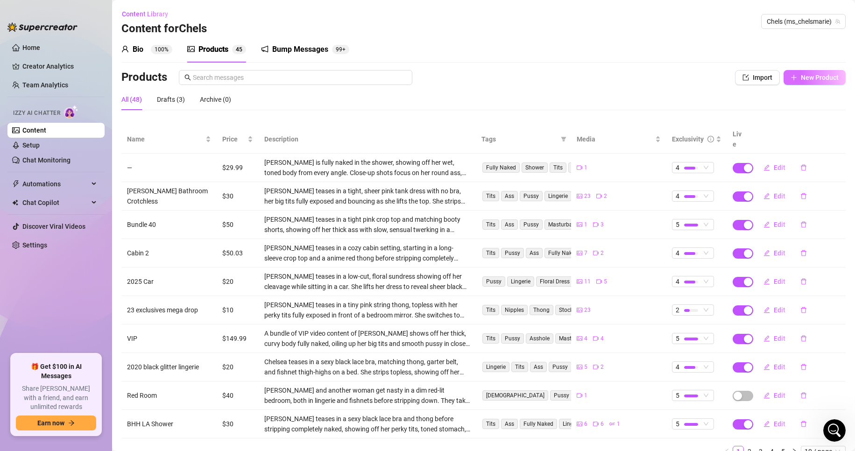
click at [824, 74] on span "New Product" at bounding box center [820, 77] width 38 height 7
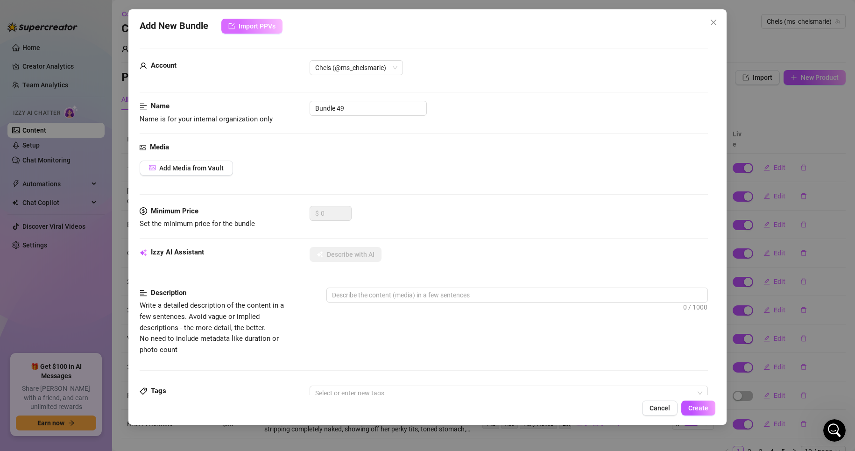
click at [255, 23] on span "Import PPVs" at bounding box center [257, 25] width 37 height 7
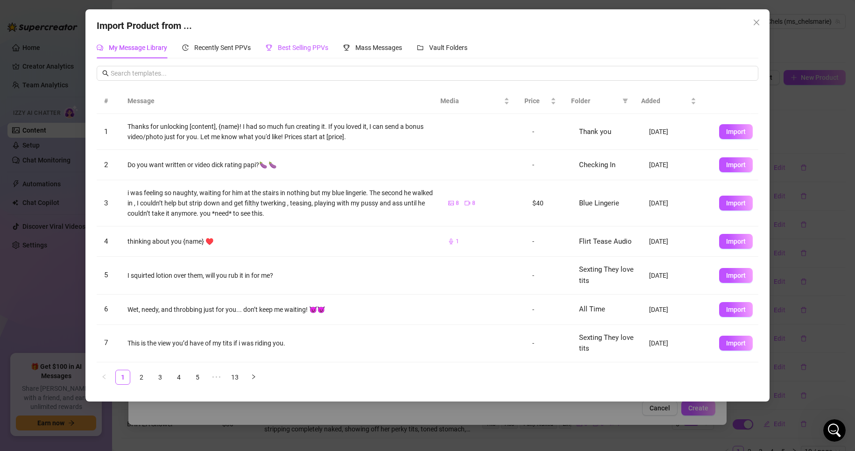
click at [284, 51] on span "Best Selling PPVs" at bounding box center [303, 47] width 50 height 7
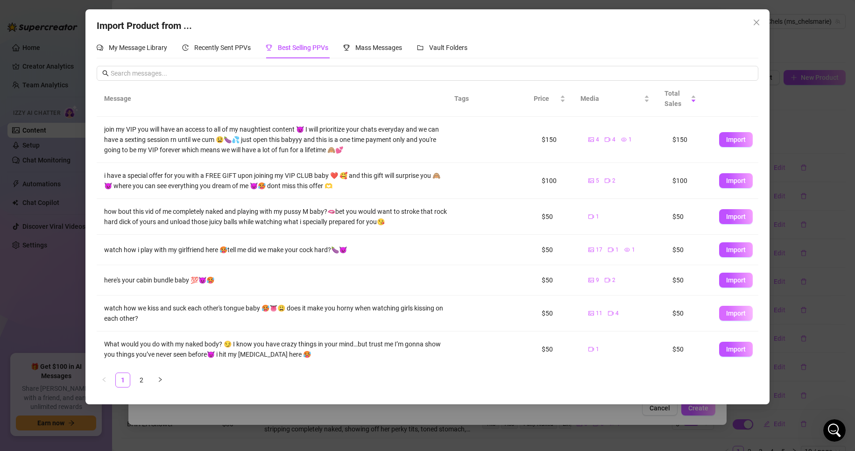
click at [735, 318] on button "Import" at bounding box center [736, 313] width 34 height 15
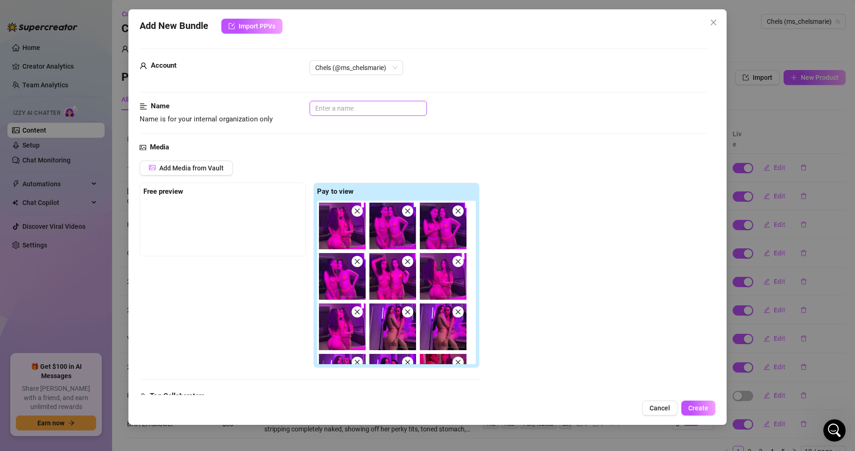
click at [412, 111] on input "text" at bounding box center [368, 108] width 117 height 15
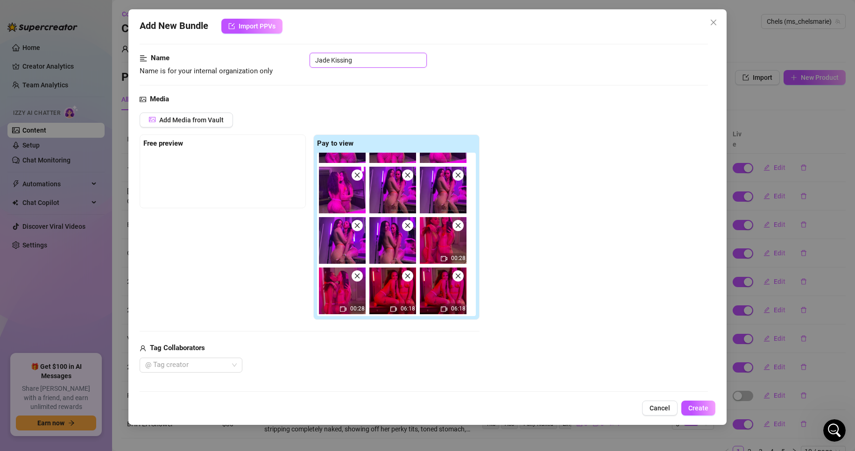
scroll to position [49, 0]
click at [577, 187] on div "Add Media from Vault Free preview Pay to view 00:28 00:28 06:18 06:18 Tag Colla…" at bounding box center [424, 242] width 569 height 260
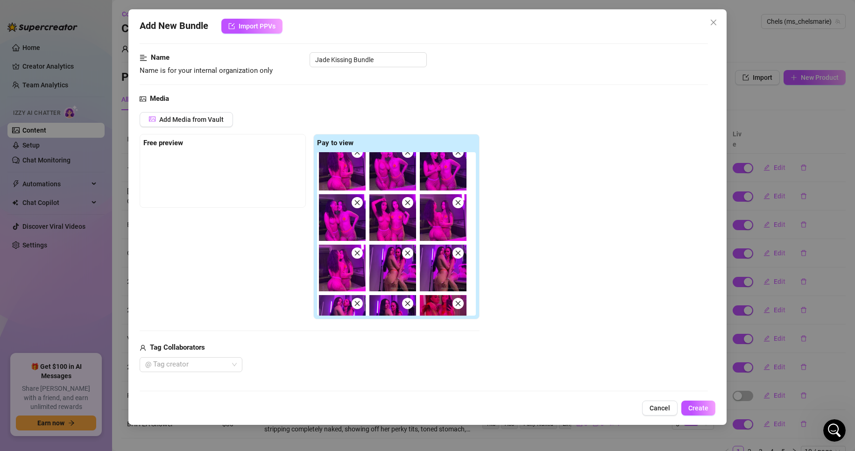
scroll to position [0, 0]
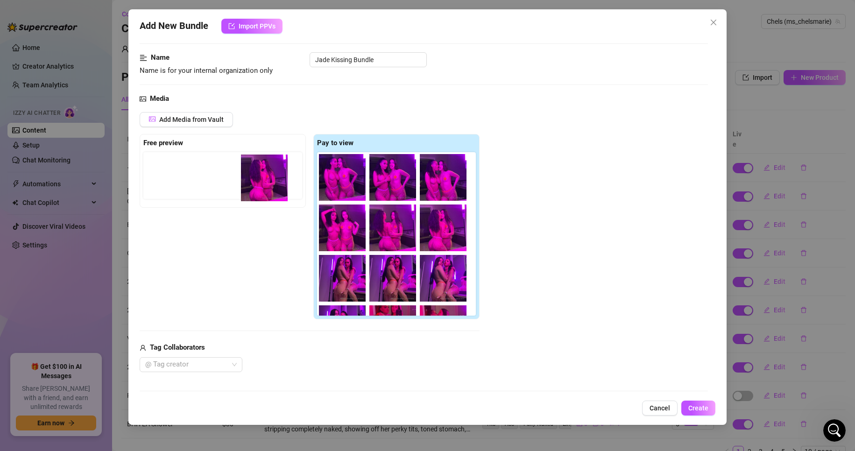
drag, startPoint x: 345, startPoint y: 180, endPoint x: 224, endPoint y: 176, distance: 120.6
click at [224, 176] on div "Free preview Pay to view 00:28 00:28 06:18 06:18" at bounding box center [310, 227] width 340 height 186
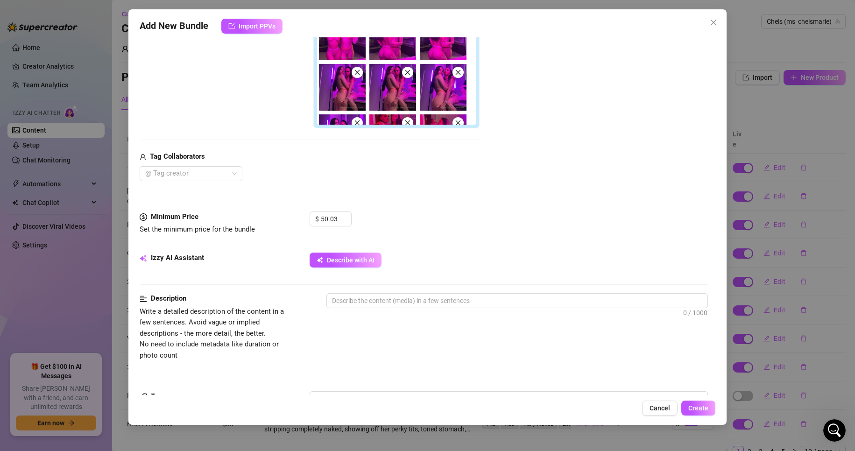
scroll to position [241, 0]
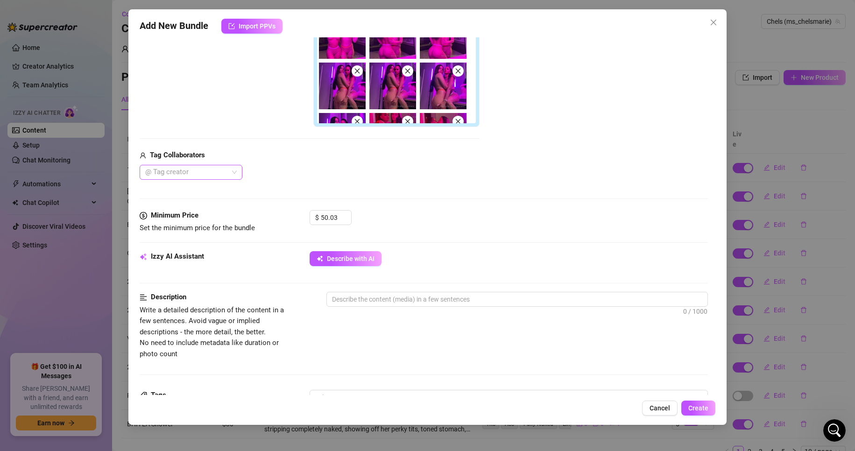
click at [199, 175] on div at bounding box center [186, 172] width 89 height 13
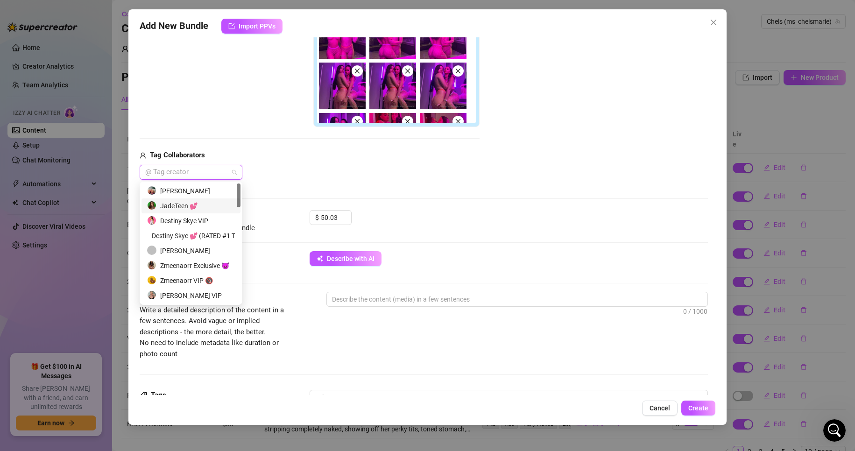
click at [200, 209] on div "JadeTeen 💕" at bounding box center [191, 206] width 88 height 10
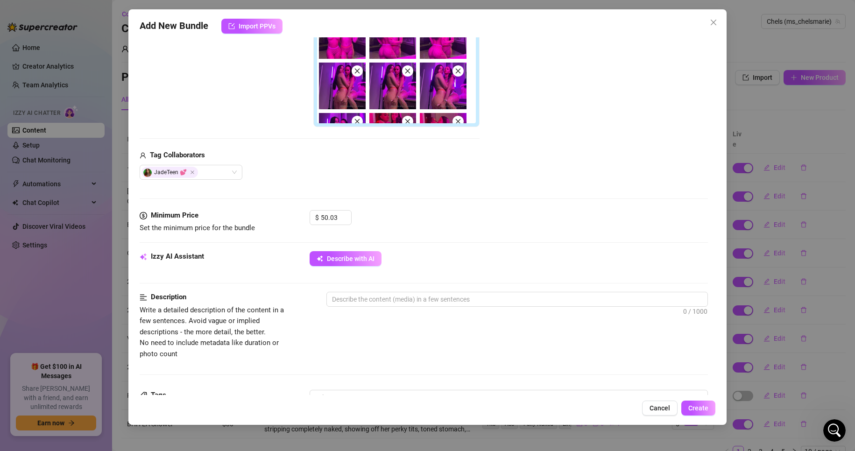
click at [343, 182] on div "Media Add Media from Vault Free preview Pay to view 00:28 00:28 06:18 06:18 Tag…" at bounding box center [424, 55] width 569 height 309
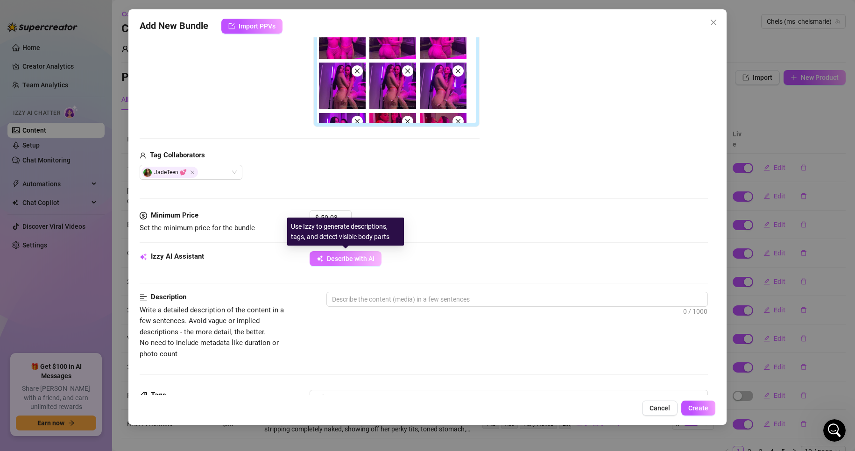
click at [343, 261] on span "Describe with AI" at bounding box center [351, 258] width 48 height 7
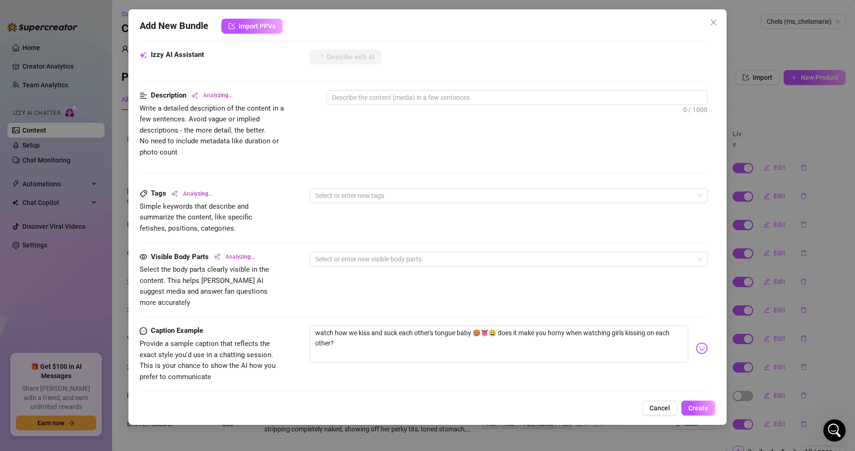
scroll to position [552, 0]
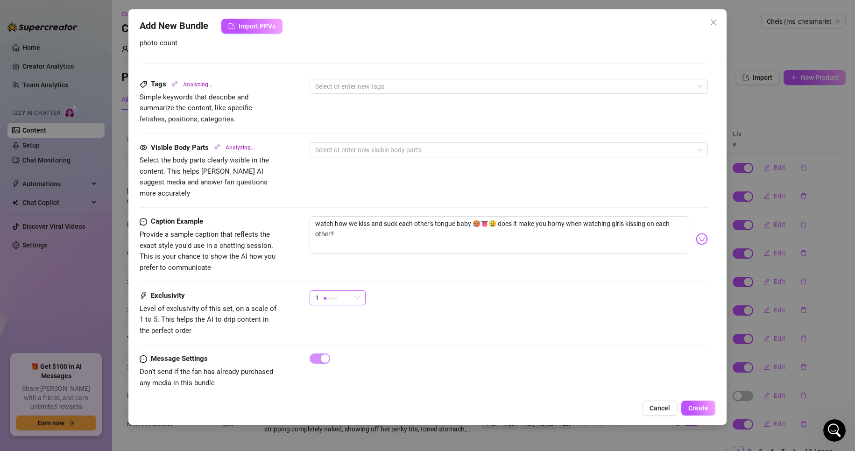
click at [343, 291] on div "1" at bounding box center [333, 298] width 36 height 14
click at [358, 361] on span "5 - Most Exclusive 🔥" at bounding box center [347, 366] width 61 height 10
click at [448, 354] on div at bounding box center [509, 359] width 399 height 10
click at [347, 295] on div "5" at bounding box center [338, 302] width 56 height 23
click at [346, 291] on div "5" at bounding box center [333, 298] width 36 height 14
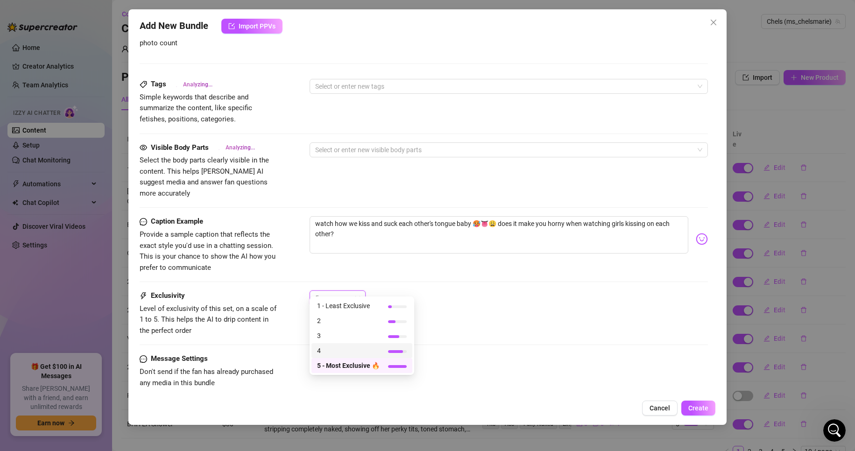
click at [354, 351] on span "4" at bounding box center [348, 351] width 63 height 10
click at [429, 342] on div "Exclusivity Level of exclusivity of this set, on a scale of 1 to 5. This helps …" at bounding box center [424, 322] width 569 height 63
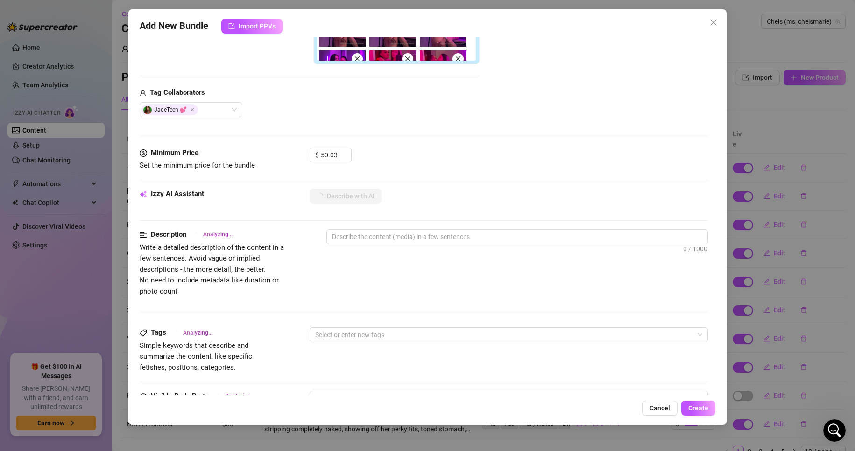
scroll to position [303, 0]
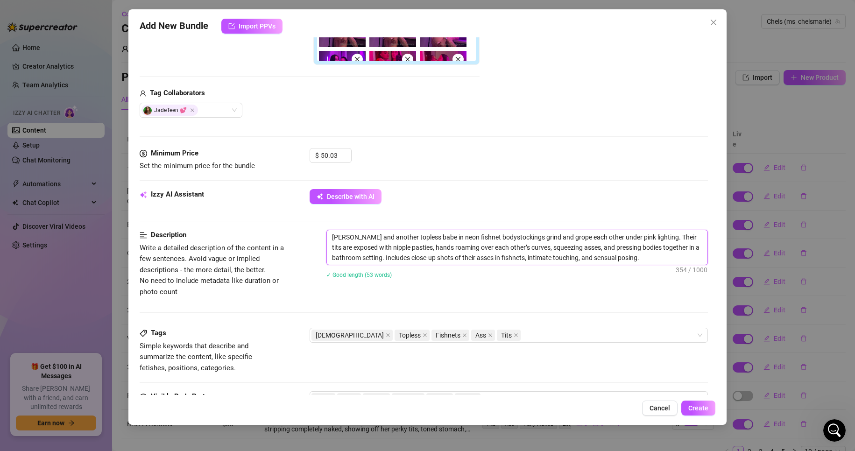
click at [431, 239] on textarea "[PERSON_NAME] and another topless babe in neon fishnet bodystockings grind and …" at bounding box center [517, 247] width 381 height 35
click at [652, 259] on textarea "[PERSON_NAME] and another topless [PERSON_NAME] is in neon fishnet bodystocking…" at bounding box center [517, 247] width 381 height 35
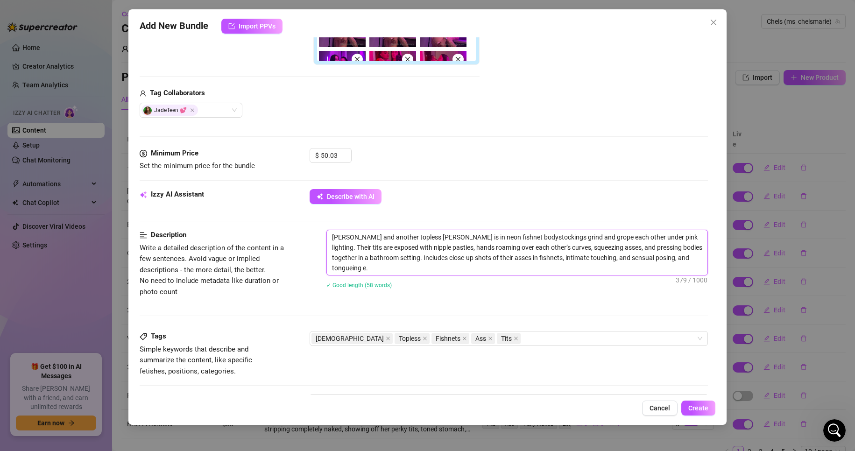
scroll to position [0, 0]
click at [353, 268] on textarea "[PERSON_NAME] and another topless [PERSON_NAME] is in neon fishnet bodystocking…" at bounding box center [517, 252] width 381 height 45
click at [538, 295] on div "[PERSON_NAME] and another topless [PERSON_NAME] is in neon fishnet bodystocking…" at bounding box center [518, 265] width 382 height 71
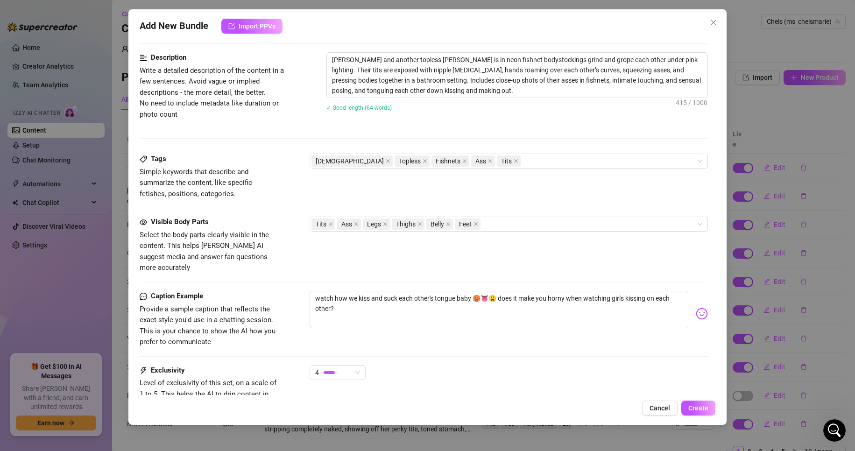
scroll to position [516, 0]
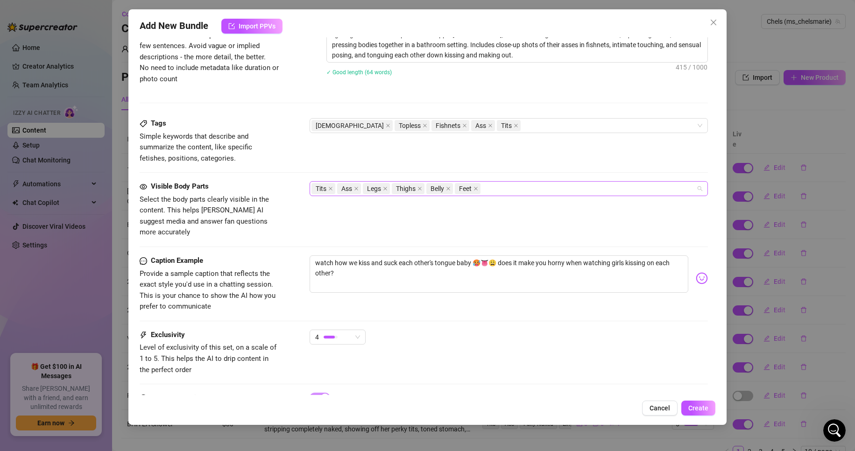
click at [529, 184] on div "Tits Ass Legs Thighs Belly Feet" at bounding box center [504, 188] width 385 height 13
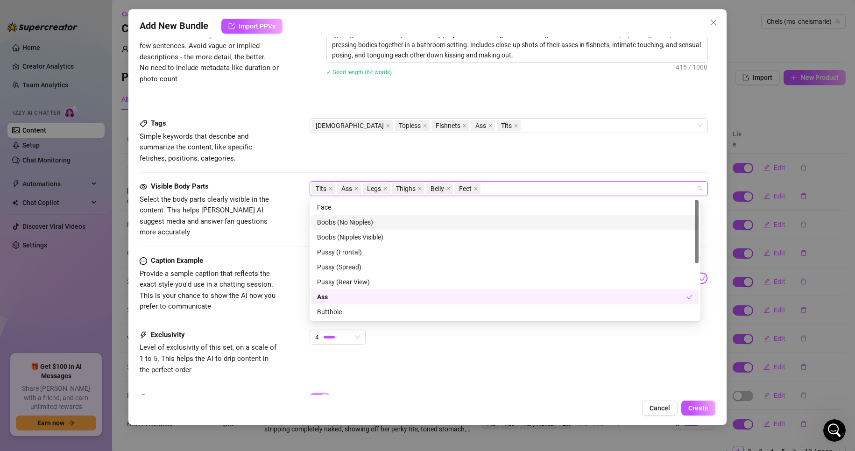
click at [464, 224] on div "Boobs (No Nipples)" at bounding box center [505, 222] width 376 height 10
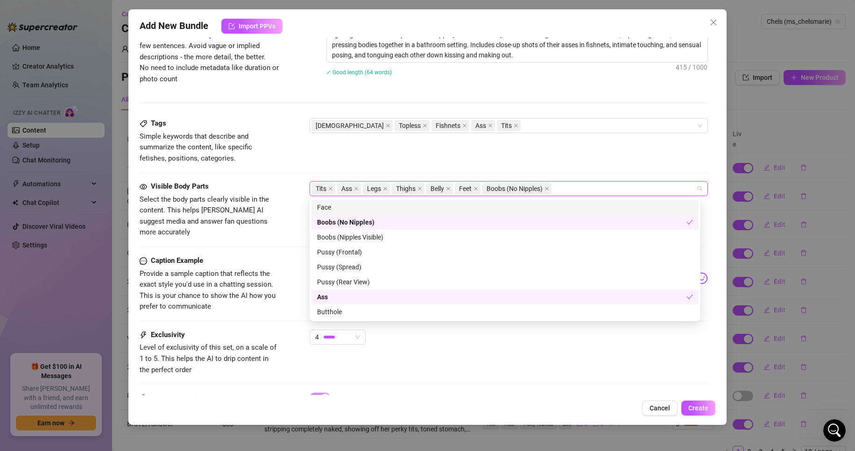
click at [427, 206] on div "Face" at bounding box center [505, 207] width 376 height 10
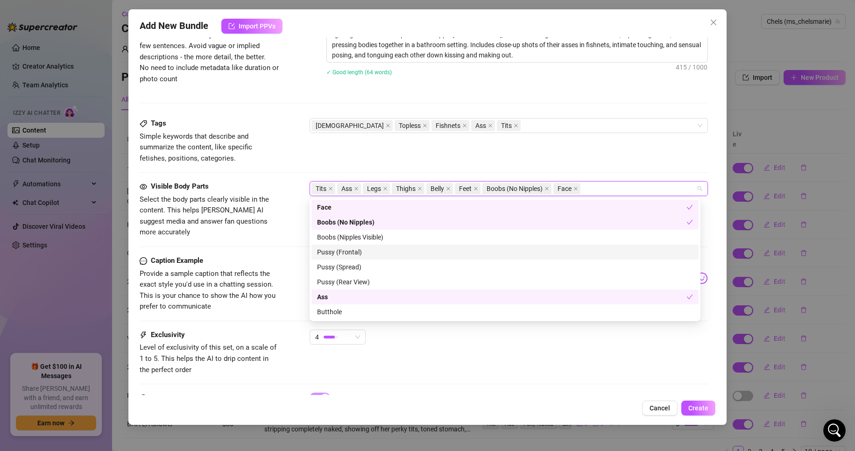
click at [393, 251] on div "Pussy (Frontal)" at bounding box center [505, 252] width 376 height 10
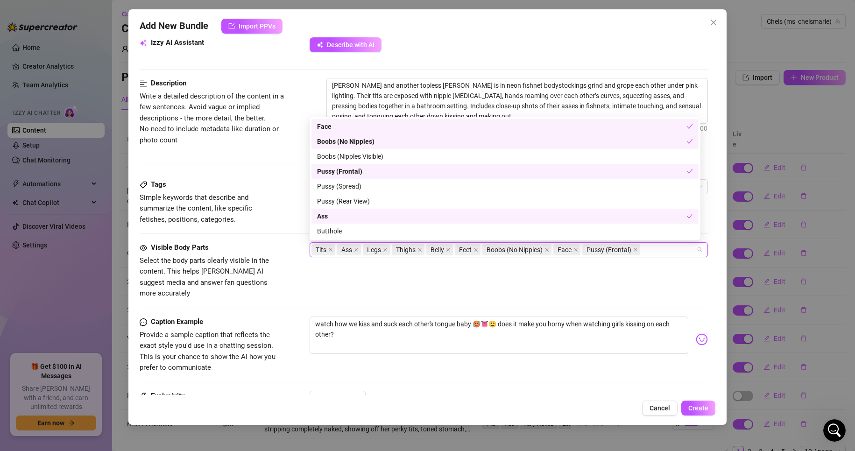
scroll to position [555, 0]
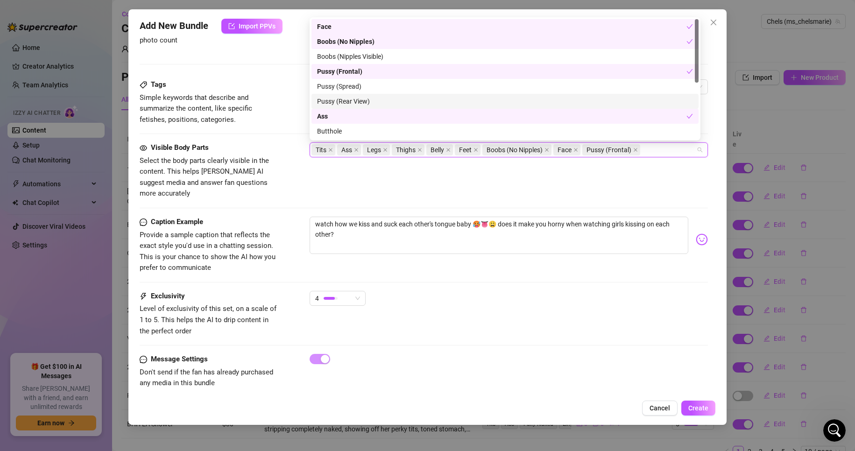
click at [476, 320] on div "Exclusivity Level of exclusivity of this set, on a scale of 1 to 5. This helps …" at bounding box center [424, 314] width 569 height 46
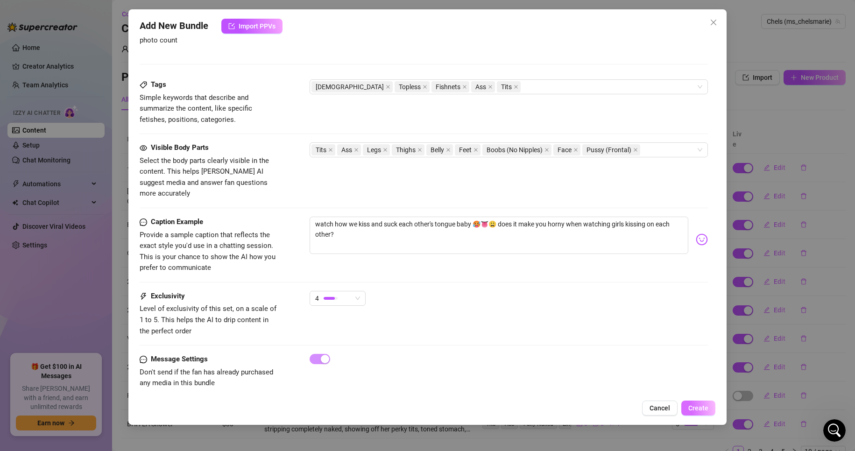
click at [694, 407] on span "Create" at bounding box center [699, 408] width 20 height 7
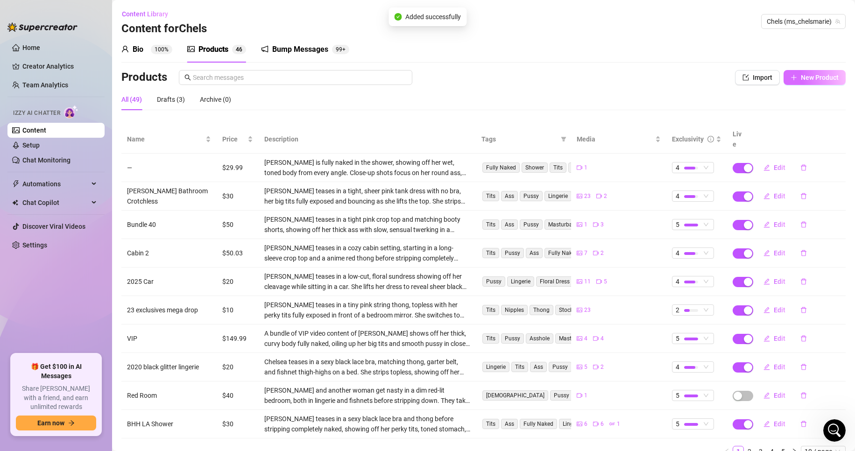
click at [801, 78] on span "New Product" at bounding box center [820, 77] width 38 height 7
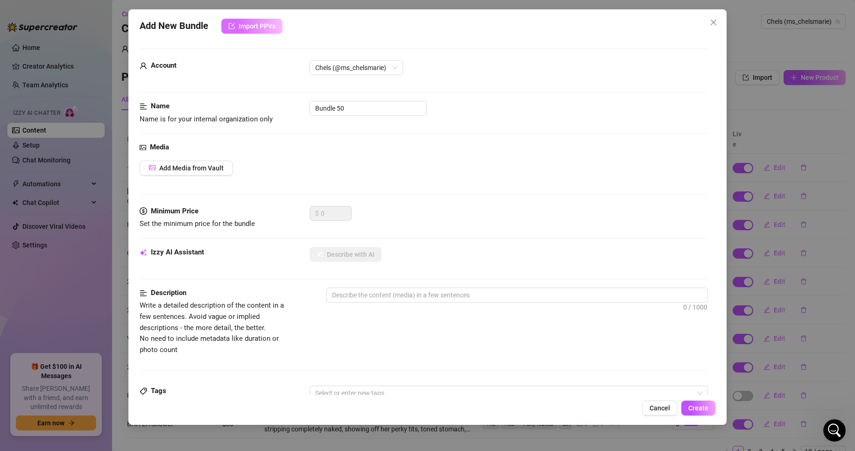
click at [272, 32] on button "Import PPVs" at bounding box center [251, 26] width 61 height 15
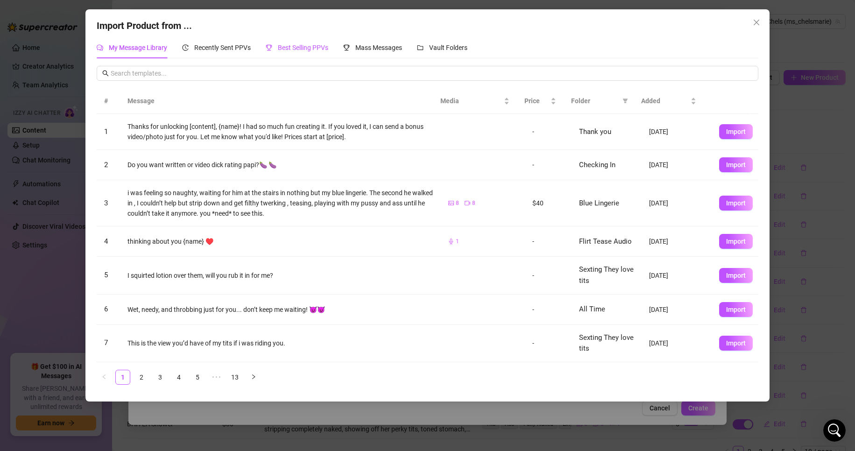
click at [293, 48] on span "Best Selling PPVs" at bounding box center [303, 47] width 50 height 7
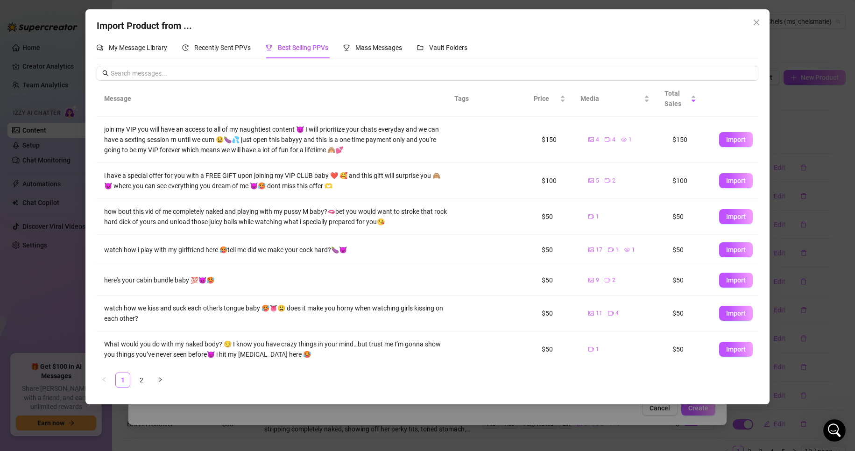
click at [581, 367] on div "Message Tags Price Media Total Sales join my VIP you will have an access to all…" at bounding box center [428, 234] width 662 height 306
click at [726, 349] on span "Import" at bounding box center [736, 349] width 20 height 7
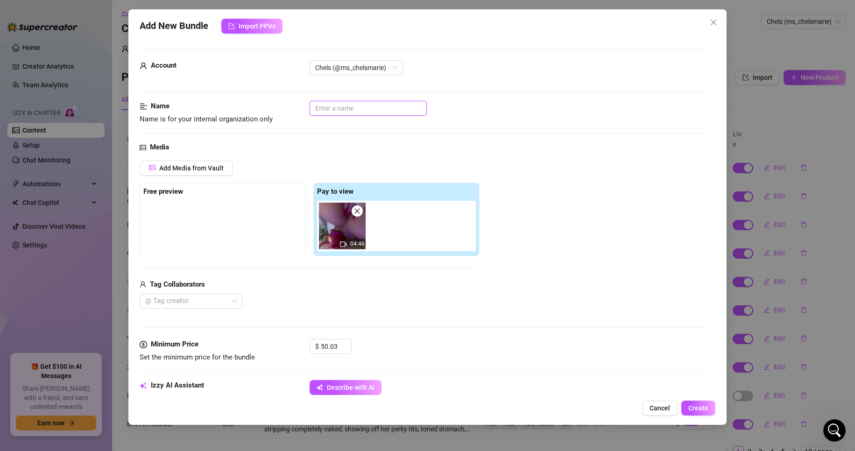
click at [372, 112] on input "text" at bounding box center [368, 108] width 117 height 15
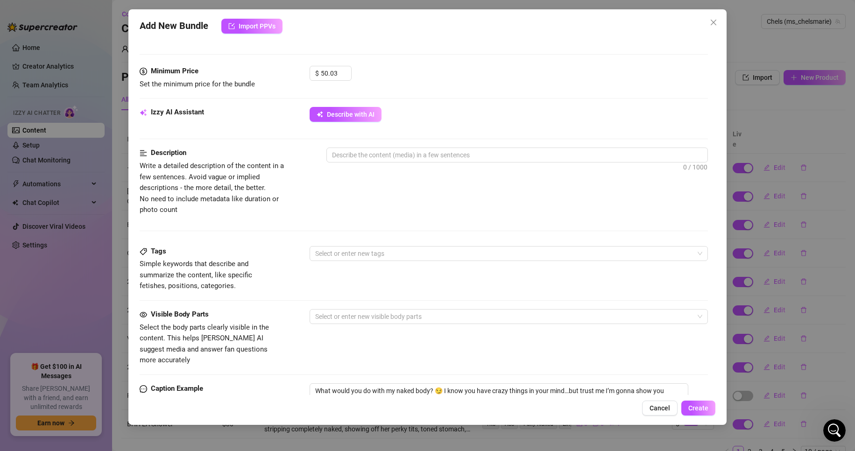
scroll to position [274, 0]
click at [361, 105] on div "Minimum Price Set the minimum price for the bundle $ 50.03" at bounding box center [424, 85] width 569 height 41
click at [363, 110] on span "Describe with AI" at bounding box center [351, 113] width 48 height 7
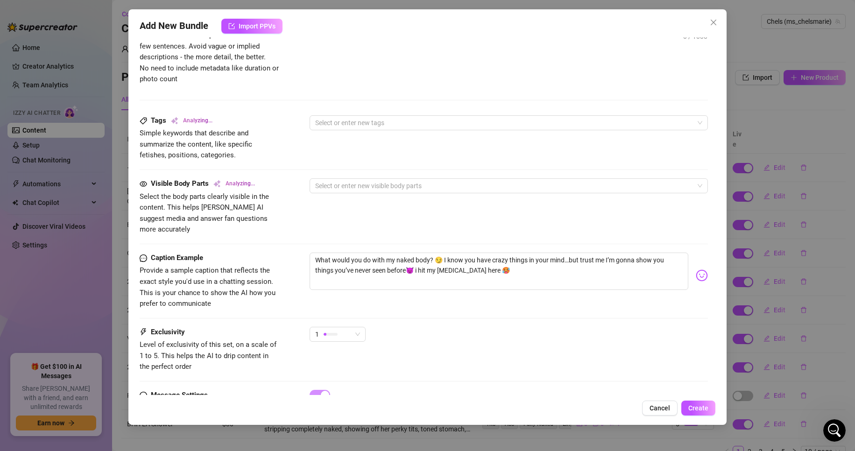
scroll to position [440, 0]
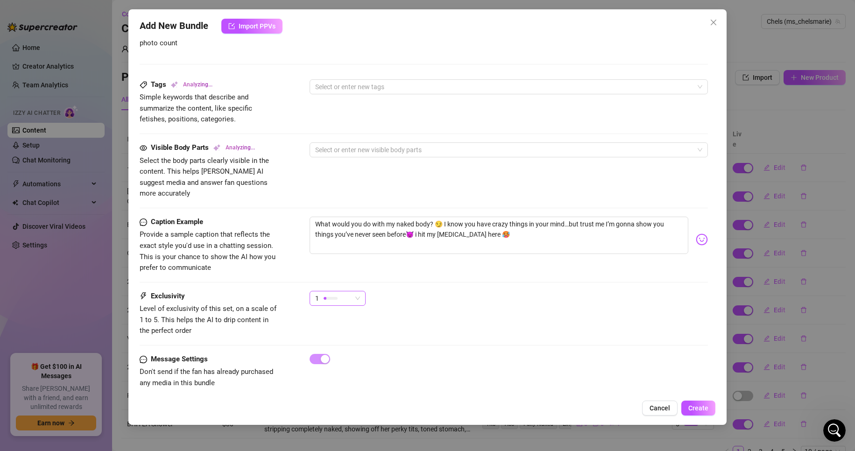
click at [347, 292] on div "1" at bounding box center [333, 299] width 36 height 14
click at [367, 370] on span "5 - Most Exclusive 🔥" at bounding box center [347, 366] width 61 height 10
click at [462, 339] on div "Exclusivity Level of exclusivity of this set, on a scale of 1 to 5. This helps …" at bounding box center [424, 322] width 569 height 63
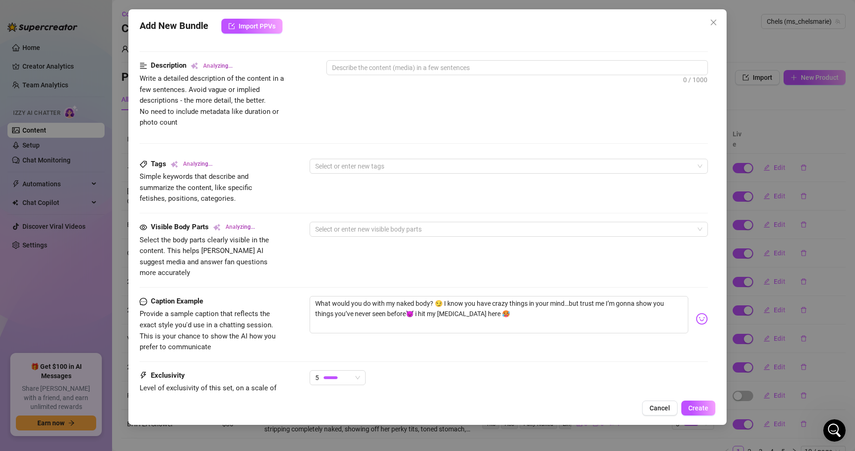
scroll to position [361, 0]
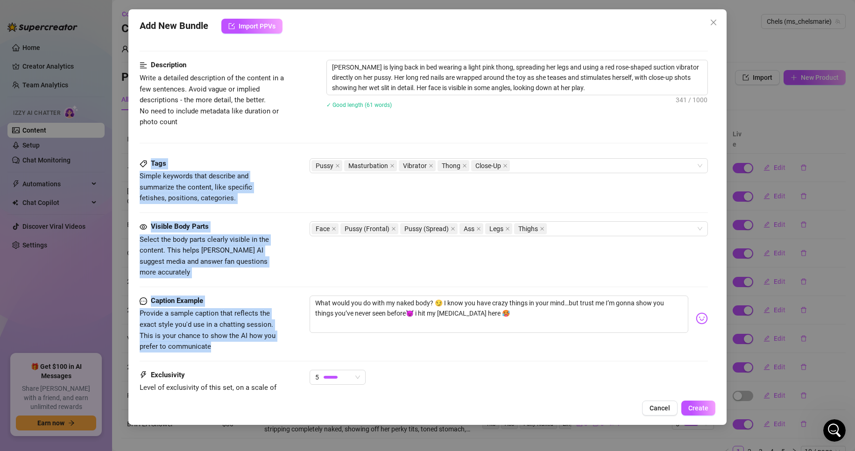
drag, startPoint x: 462, startPoint y: 339, endPoint x: 583, endPoint y: 128, distance: 243.6
click at [583, 128] on form "Account Chels (@ms_chelsmarie) Name Name is for your internal organization only…" at bounding box center [424, 86] width 569 height 798
click at [564, 122] on div "Description Write a detailed description of the content in a few sentences. Avo…" at bounding box center [424, 94] width 569 height 68
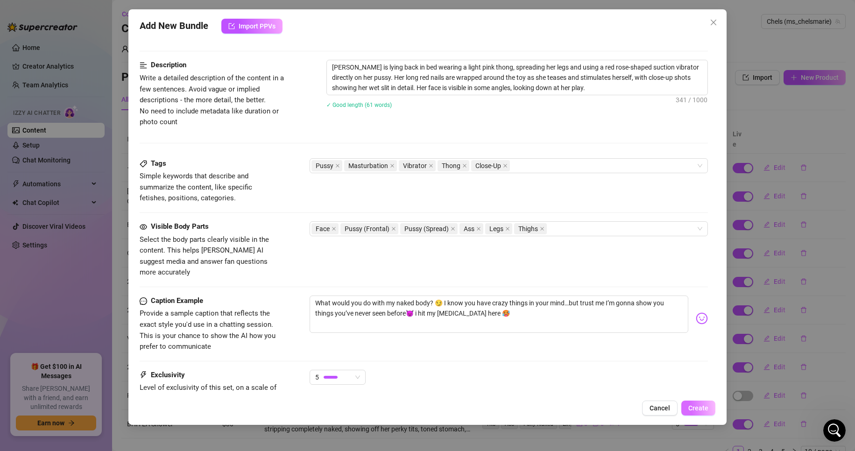
click at [708, 411] on span "Create" at bounding box center [699, 408] width 20 height 7
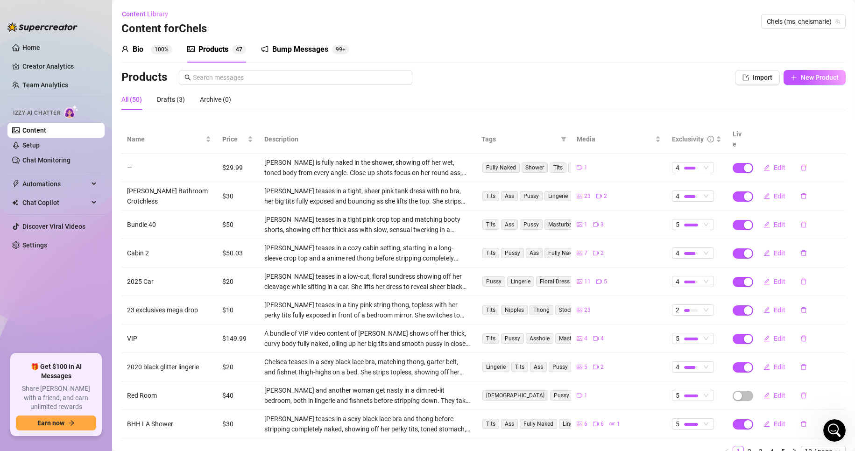
click at [826, 69] on div "Bio 100% Products 4 7 Bump Messages 99+ Bio Import Bio from other creator Perso…" at bounding box center [483, 250] width 725 height 428
click at [822, 85] on div "Products Import New Product" at bounding box center [483, 79] width 725 height 19
click at [817, 74] on span "New Product" at bounding box center [820, 77] width 38 height 7
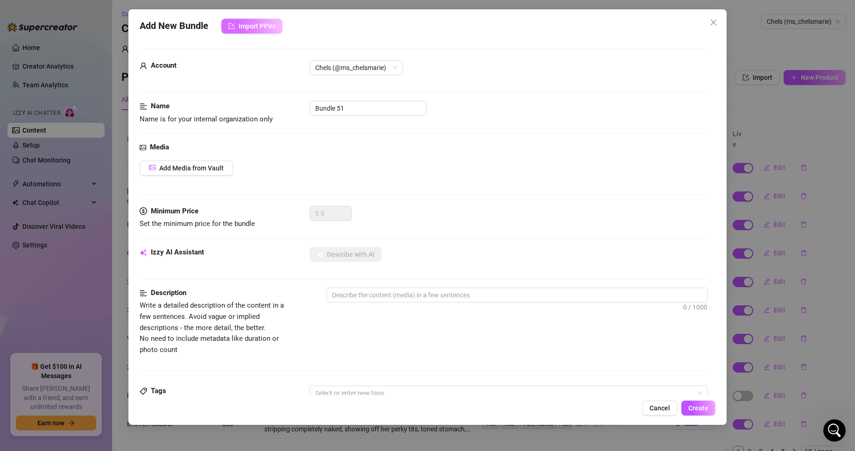
click at [260, 26] on span "Import PPVs" at bounding box center [257, 25] width 37 height 7
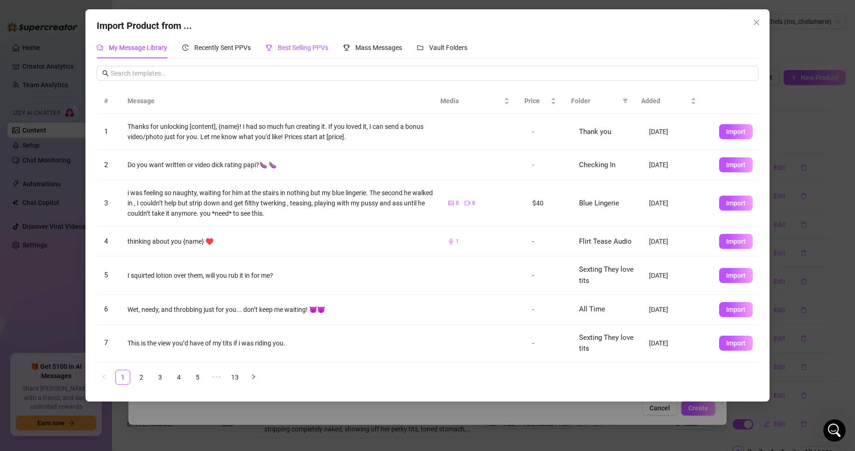
click at [303, 44] on span "Best Selling PPVs" at bounding box center [303, 47] width 50 height 7
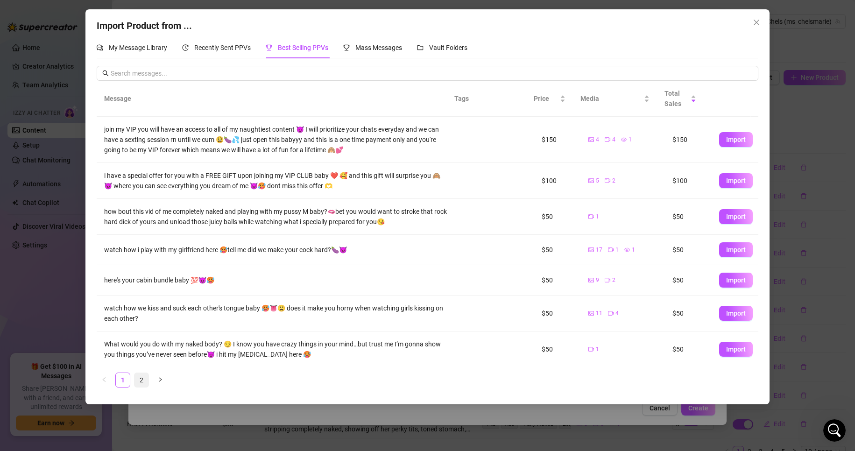
click at [143, 379] on link "2" at bounding box center [142, 380] width 14 height 14
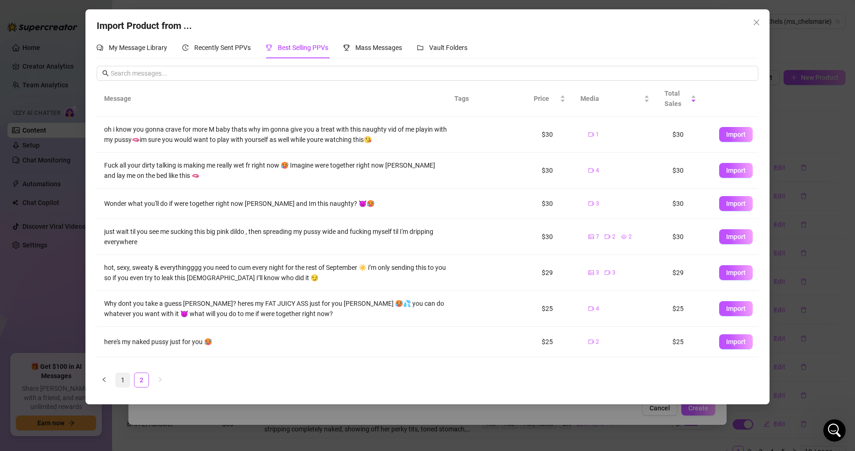
click at [122, 387] on link "1" at bounding box center [123, 380] width 14 height 14
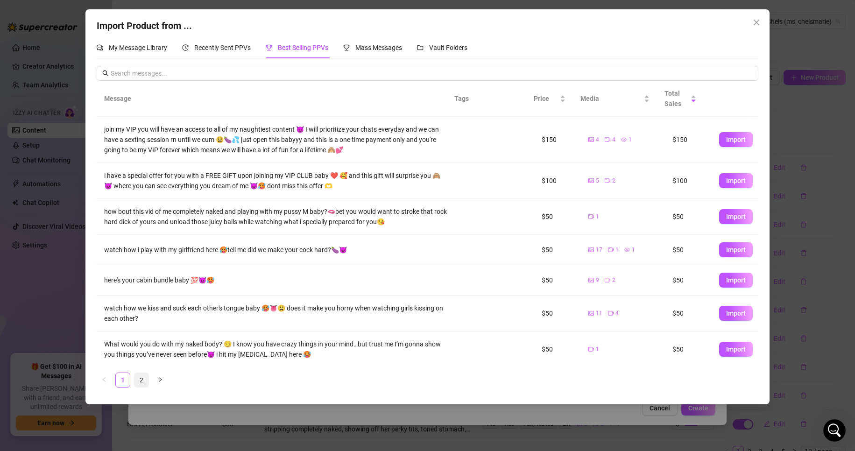
click at [141, 377] on link "2" at bounding box center [142, 380] width 14 height 14
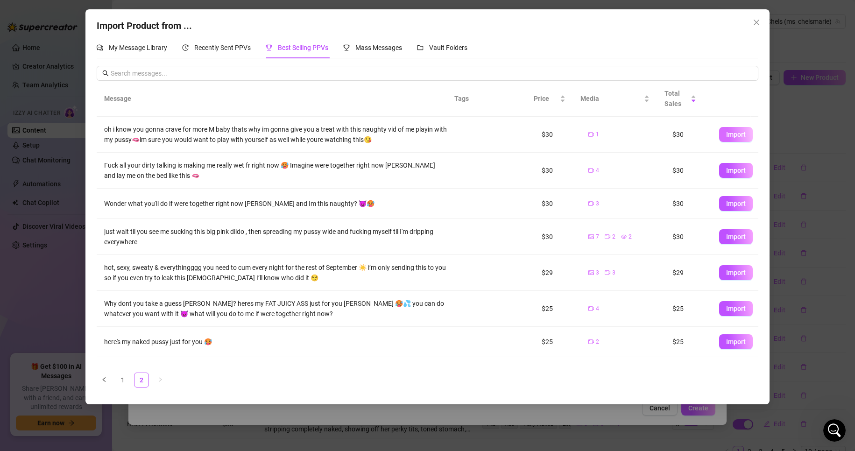
click at [726, 137] on span "Import" at bounding box center [736, 134] width 20 height 7
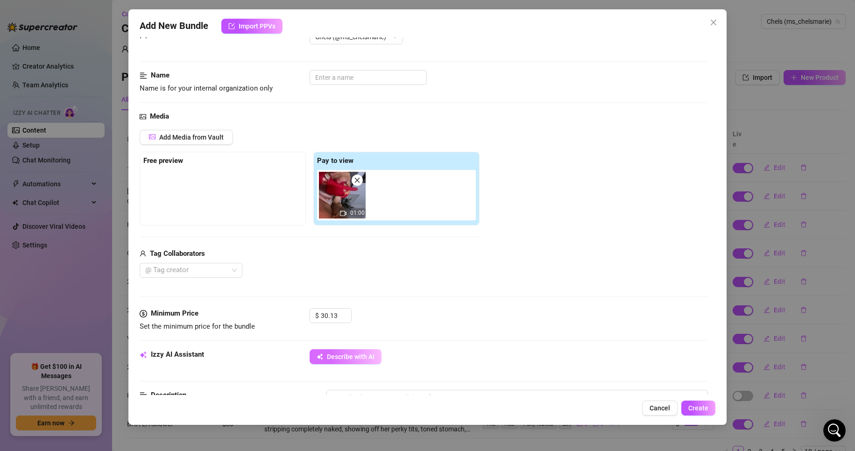
scroll to position [30, 0]
click at [351, 84] on input "text" at bounding box center [368, 78] width 117 height 15
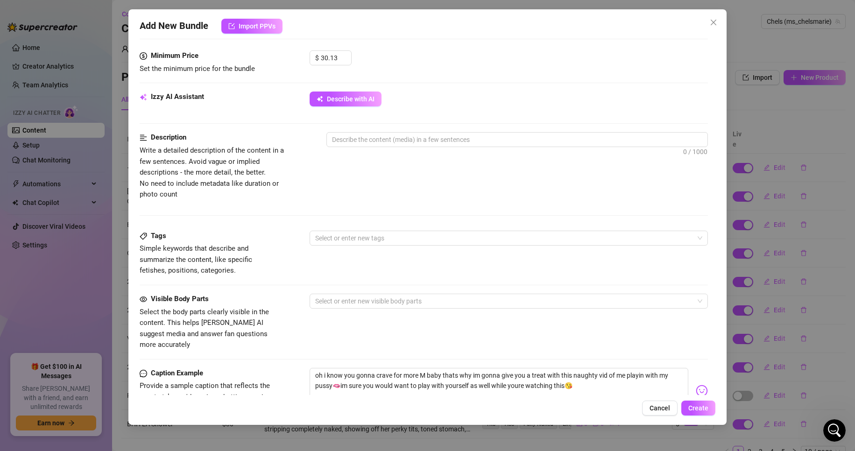
scroll to position [289, 0]
click at [350, 107] on div "Izzy AI Assistant Describe with AI" at bounding box center [424, 102] width 569 height 23
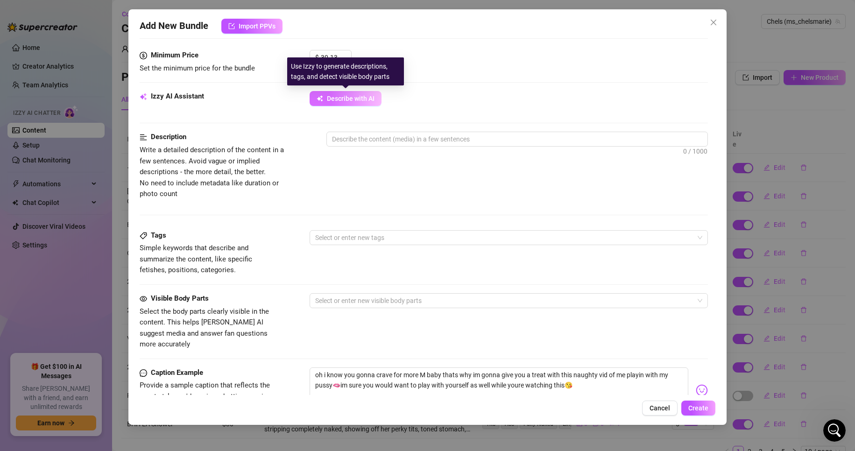
click at [351, 98] on span "Describe with AI" at bounding box center [351, 98] width 48 height 7
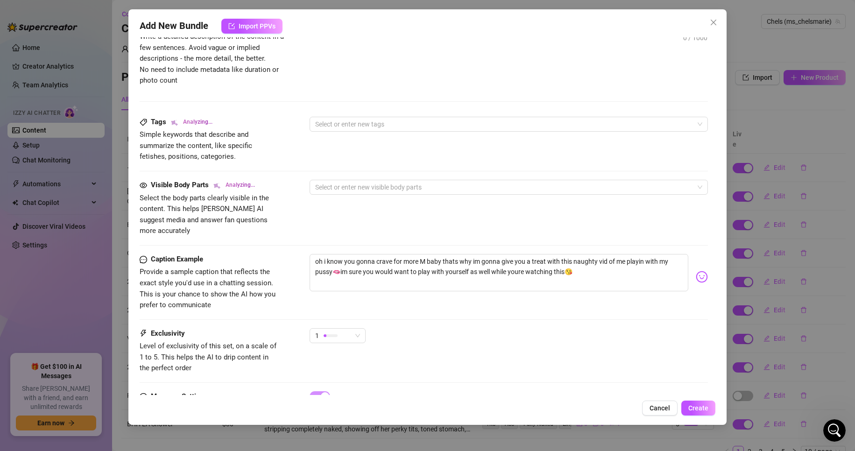
scroll to position [440, 0]
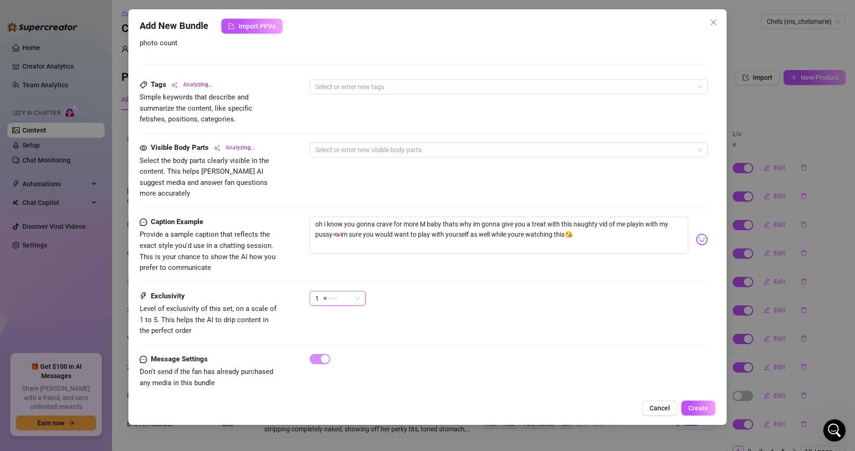
click at [357, 292] on span "1" at bounding box center [337, 299] width 45 height 14
click at [395, 366] on div at bounding box center [395, 366] width 19 height 3
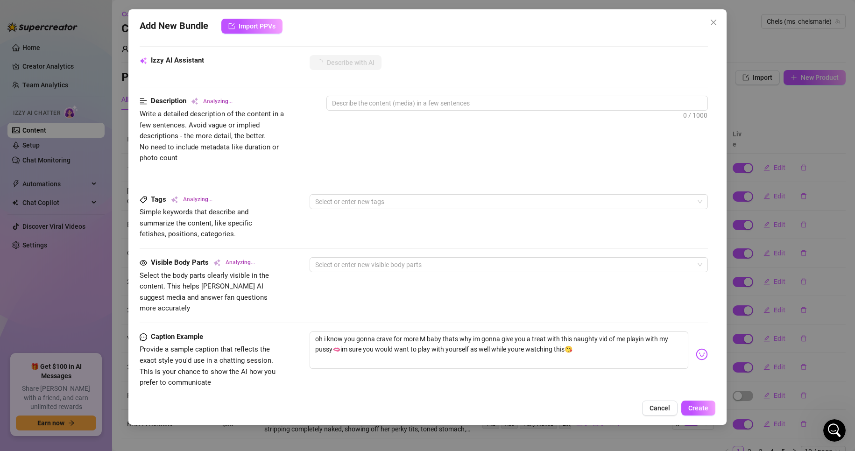
scroll to position [325, 0]
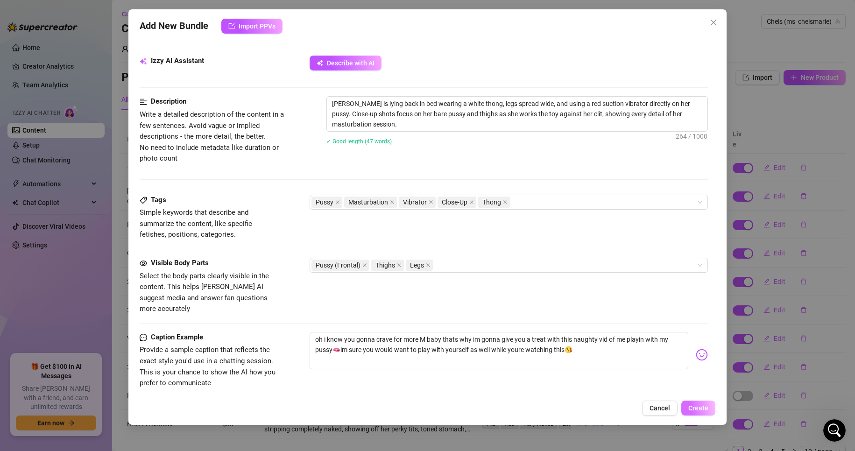
click at [704, 410] on span "Create" at bounding box center [699, 408] width 20 height 7
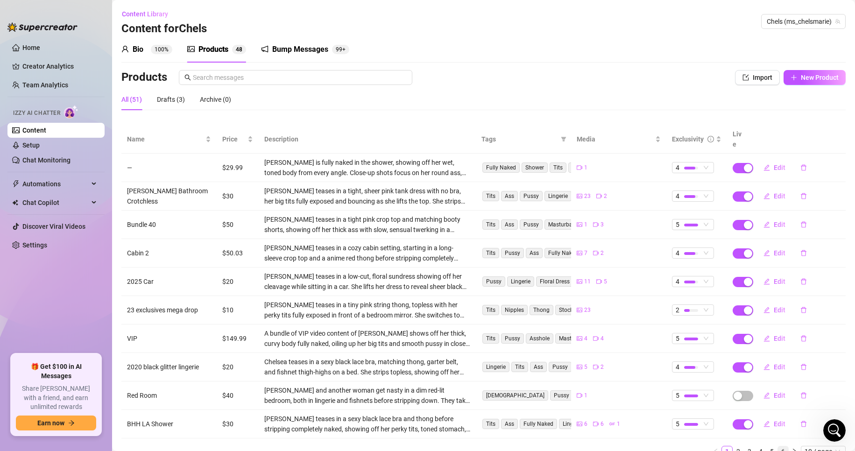
click at [778, 447] on link "6" at bounding box center [783, 452] width 10 height 10
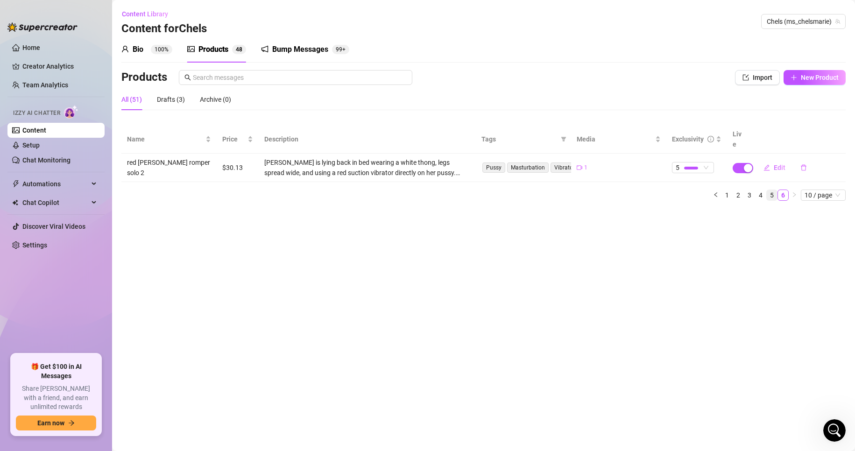
click at [774, 190] on link "5" at bounding box center [772, 195] width 10 height 10
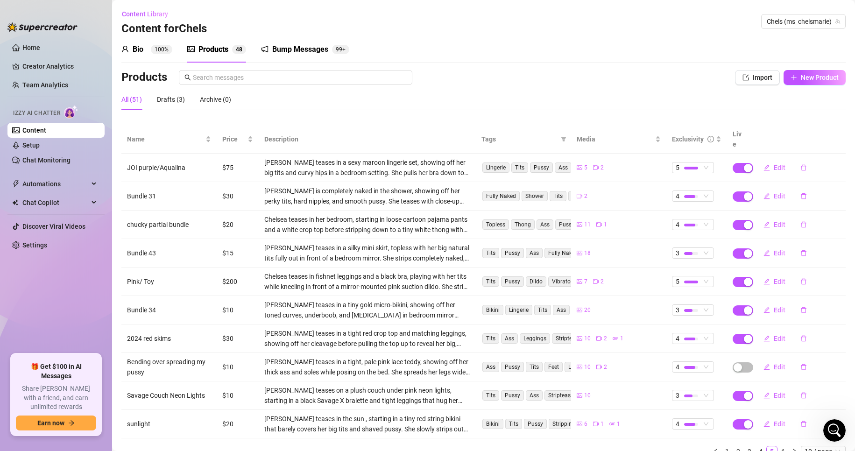
scroll to position [31, 0]
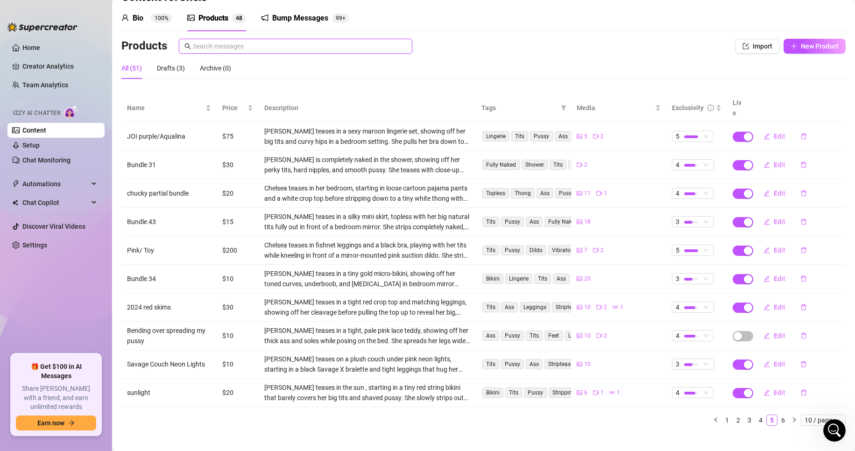
click at [292, 48] on input "text" at bounding box center [300, 46] width 214 height 10
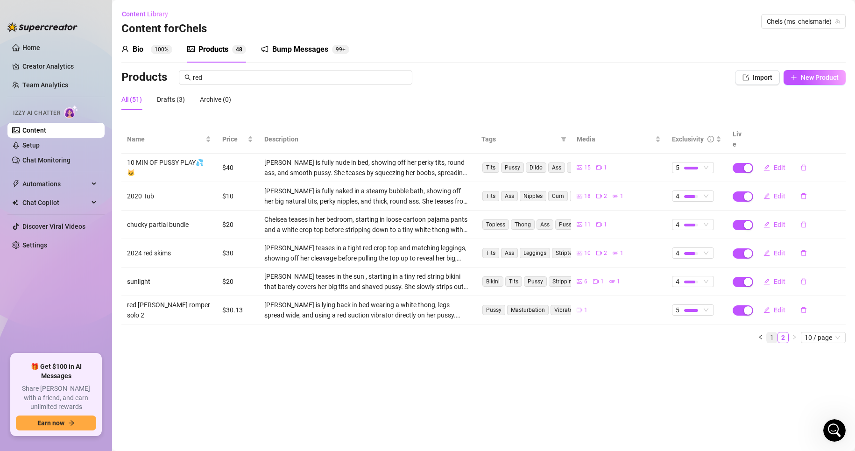
click at [773, 333] on link "1" at bounding box center [772, 338] width 10 height 10
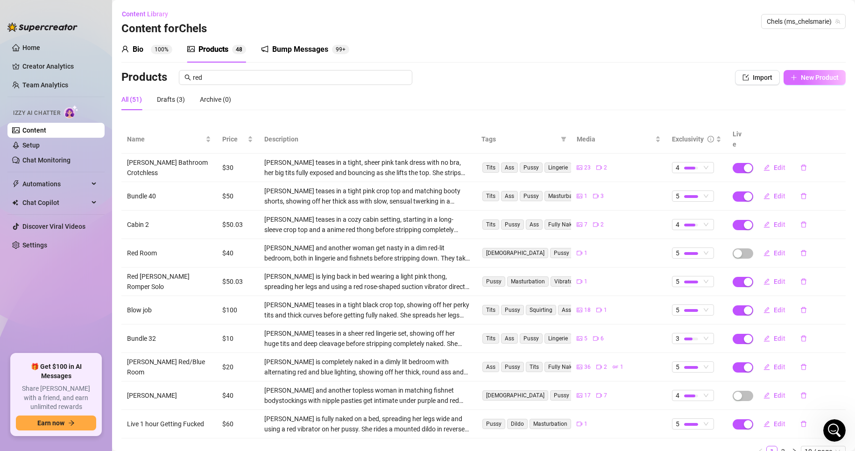
click at [804, 79] on span "New Product" at bounding box center [820, 77] width 38 height 7
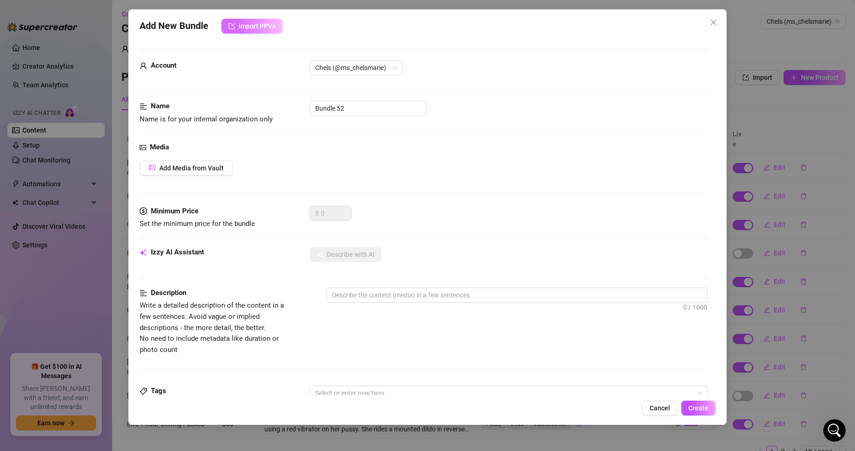
click at [268, 29] on span "Import PPVs" at bounding box center [257, 25] width 37 height 7
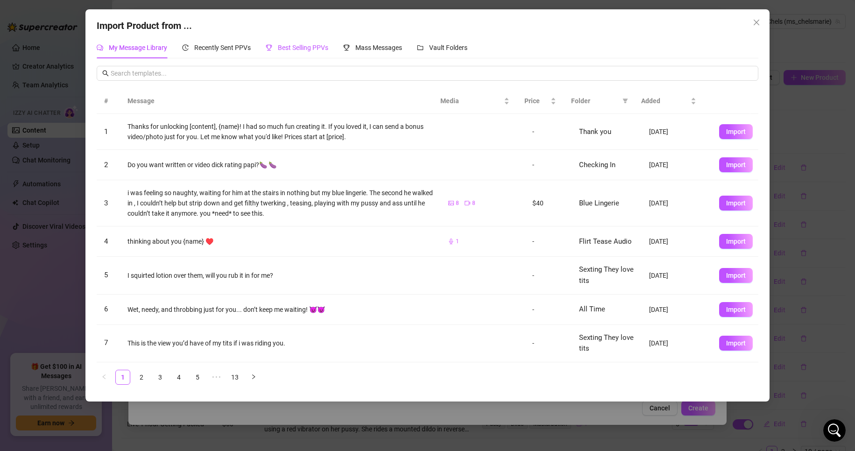
click at [280, 47] on span "Best Selling PPVs" at bounding box center [303, 47] width 50 height 7
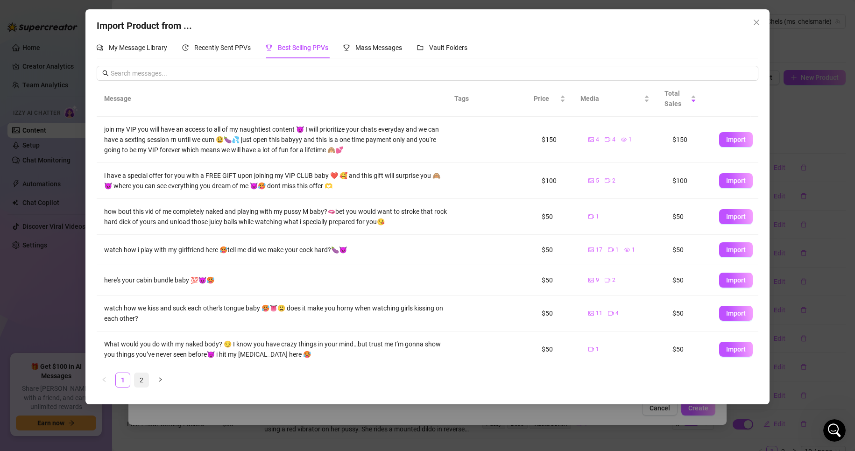
click at [145, 381] on link "2" at bounding box center [142, 380] width 14 height 14
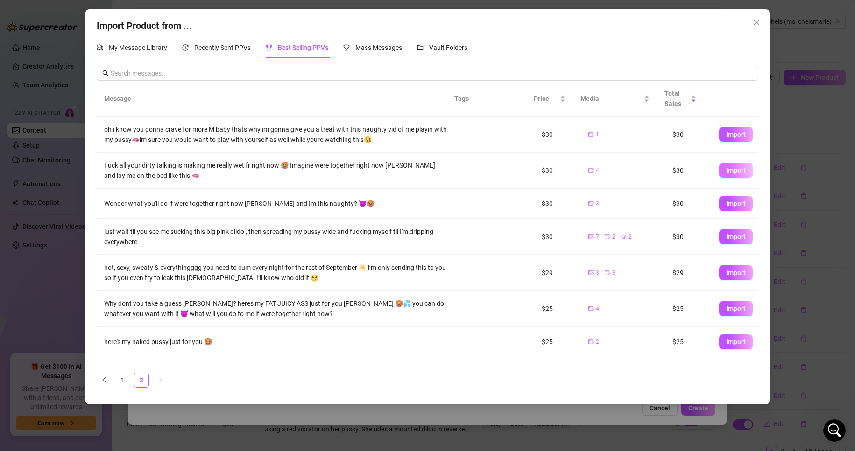
click at [735, 174] on span "Import" at bounding box center [736, 170] width 20 height 7
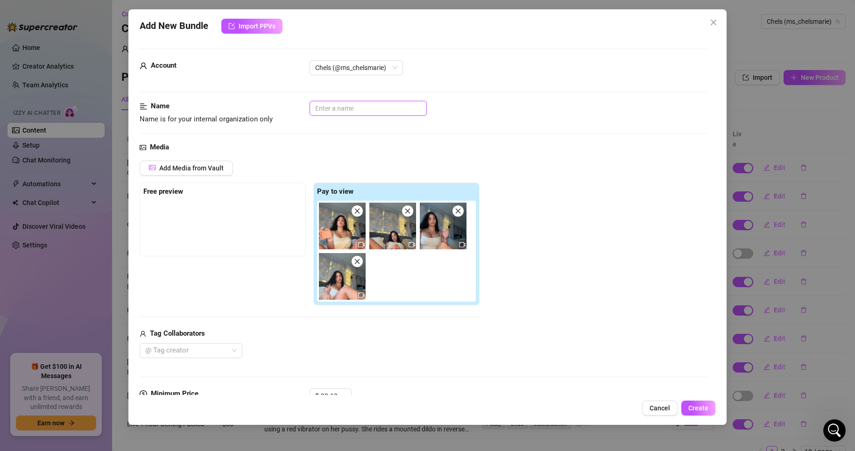
click at [340, 109] on input "text" at bounding box center [368, 108] width 117 height 15
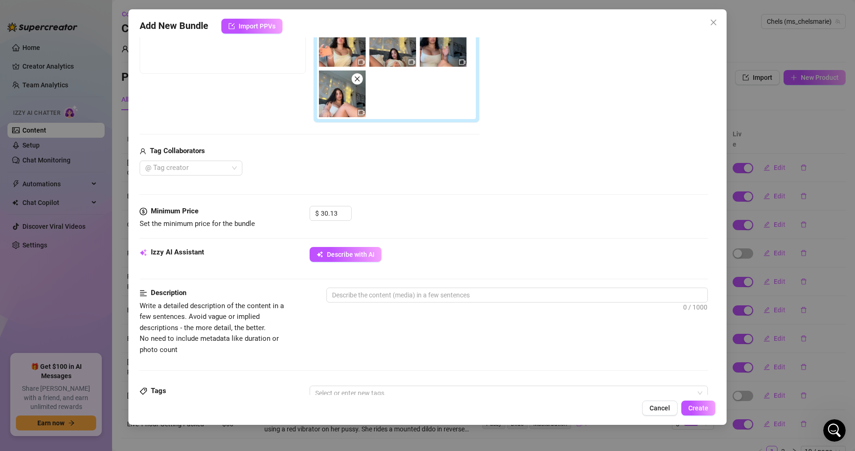
scroll to position [183, 0]
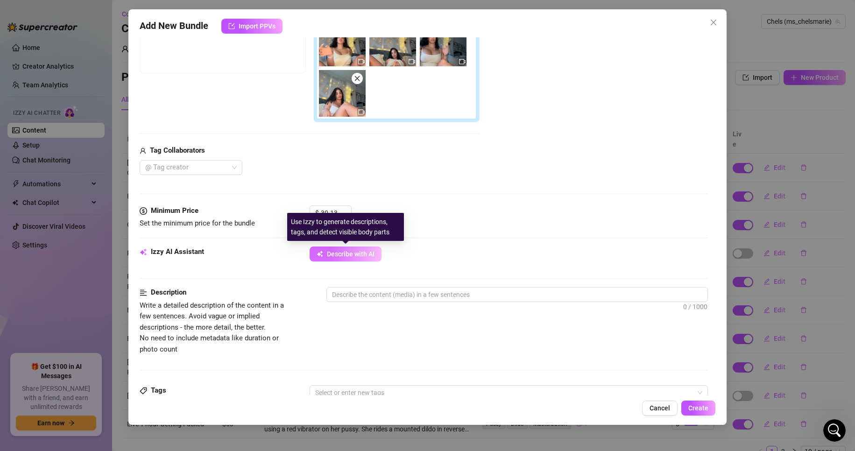
click at [353, 254] on span "Describe with AI" at bounding box center [351, 253] width 48 height 7
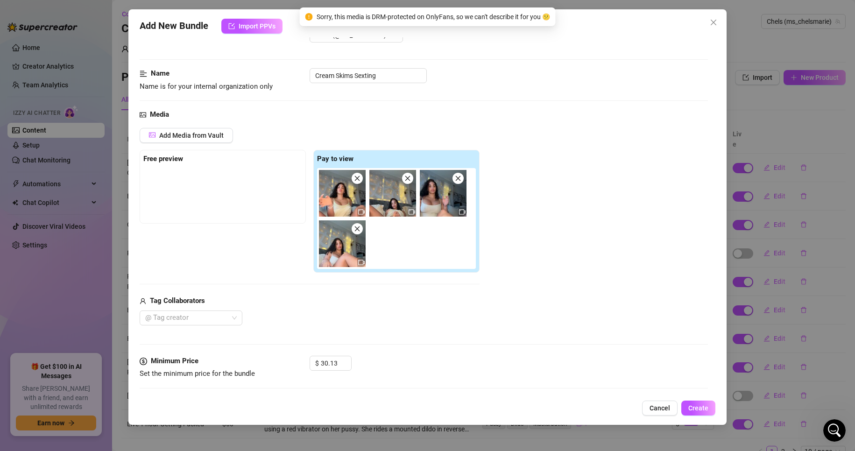
scroll to position [28, 0]
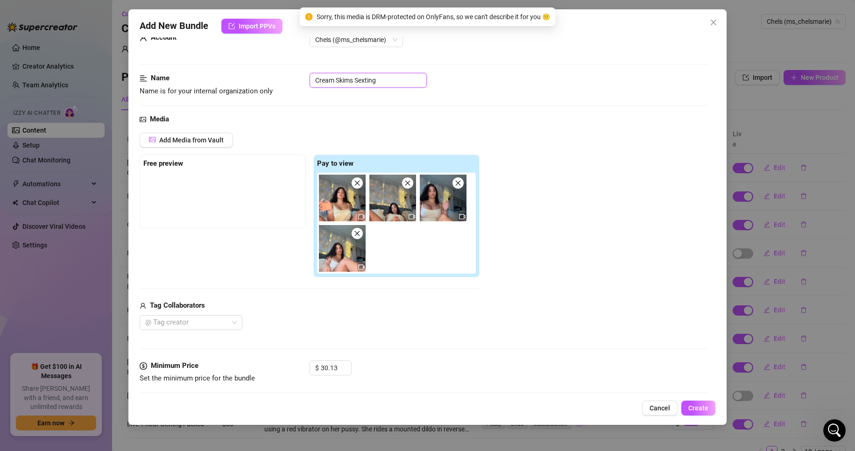
click at [415, 78] on input "Cream Skims Sexting" at bounding box center [368, 80] width 117 height 15
click at [613, 220] on div "Add Media from Vault Free preview Pay to view Tag Collaborators @ Tag creator" at bounding box center [424, 232] width 569 height 198
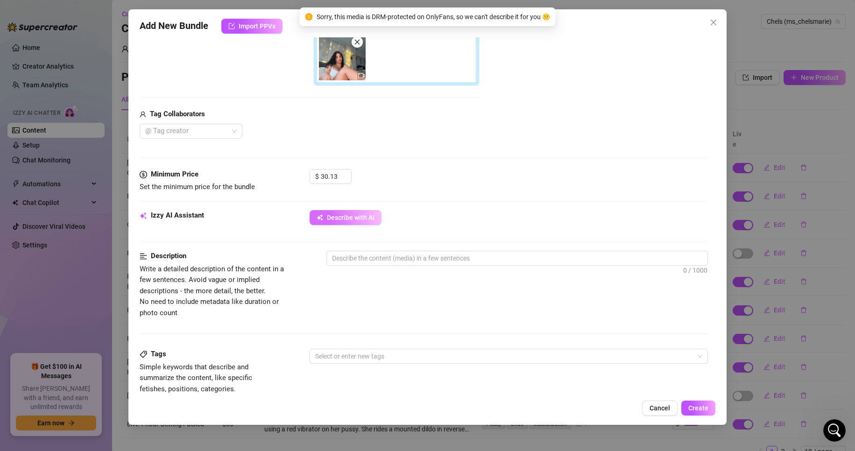
click at [358, 214] on span "Describe with AI" at bounding box center [351, 217] width 48 height 7
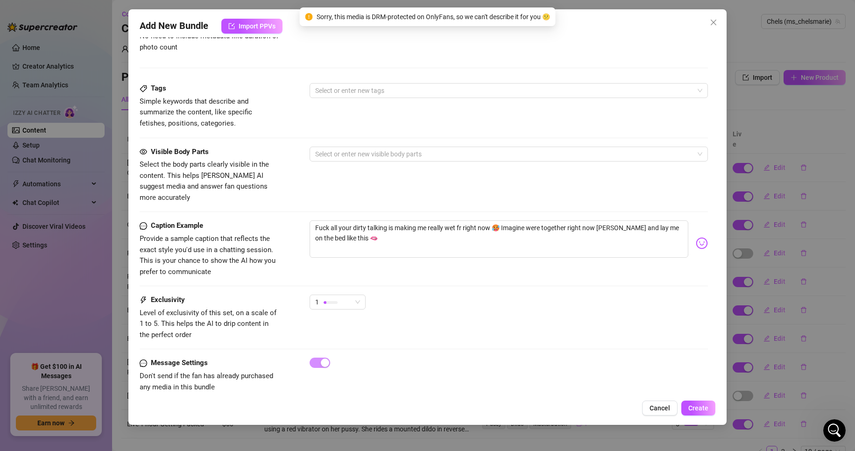
scroll to position [486, 0]
click at [341, 281] on div "Caption Example Provide a sample caption that reflects the exact style you'd us…" at bounding box center [424, 257] width 569 height 74
click at [353, 295] on span "1" at bounding box center [337, 302] width 45 height 14
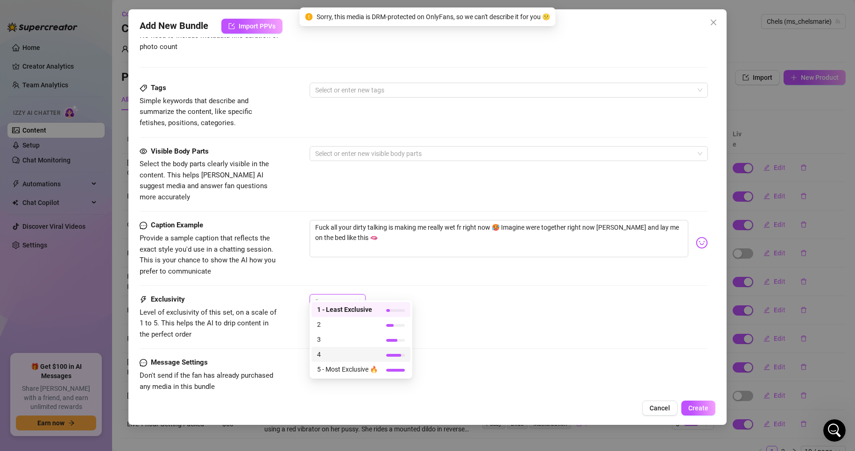
click at [390, 349] on div at bounding box center [395, 354] width 19 height 10
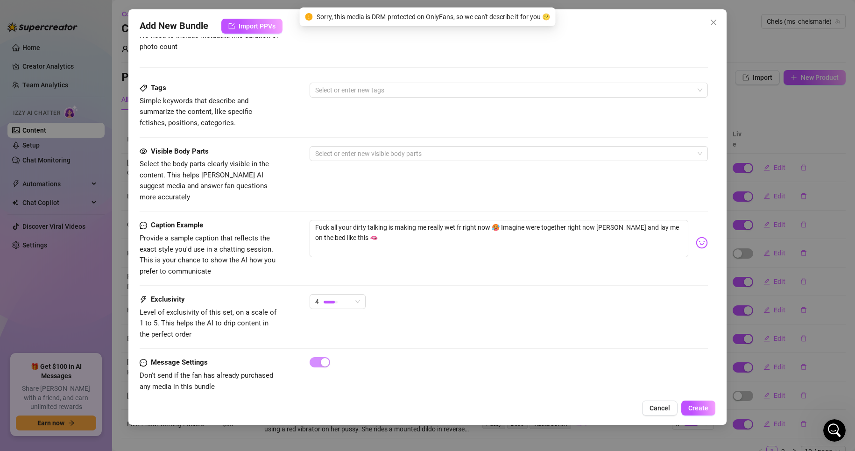
click at [478, 320] on div "Exclusivity Level of exclusivity of this set, on a scale of 1 to 5. This helps …" at bounding box center [424, 317] width 569 height 46
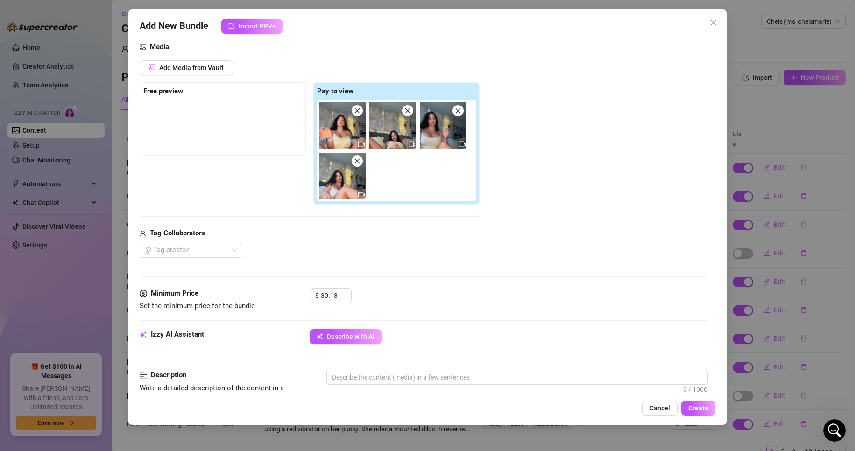
scroll to position [0, 0]
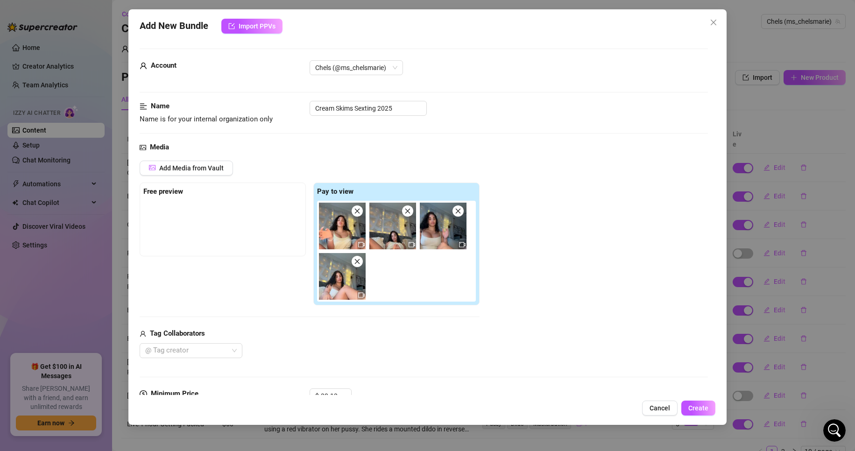
click at [353, 220] on img at bounding box center [342, 226] width 47 height 47
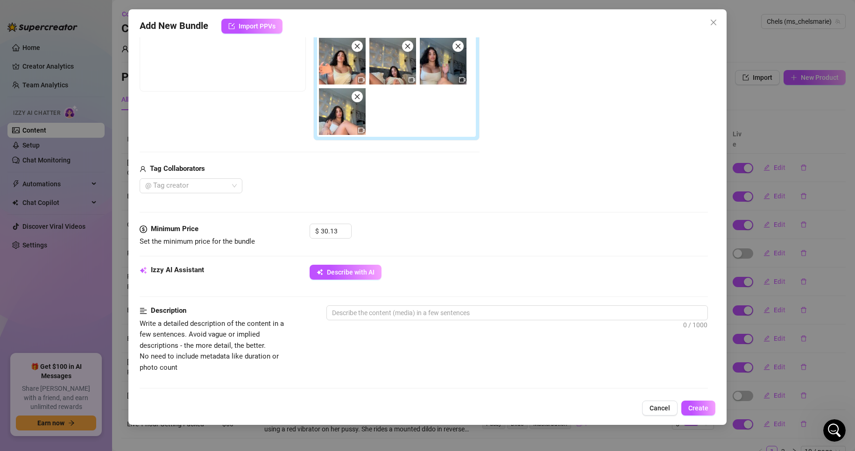
scroll to position [165, 0]
click at [371, 323] on div at bounding box center [518, 329] width 382 height 15
click at [368, 316] on textarea at bounding box center [517, 313] width 381 height 14
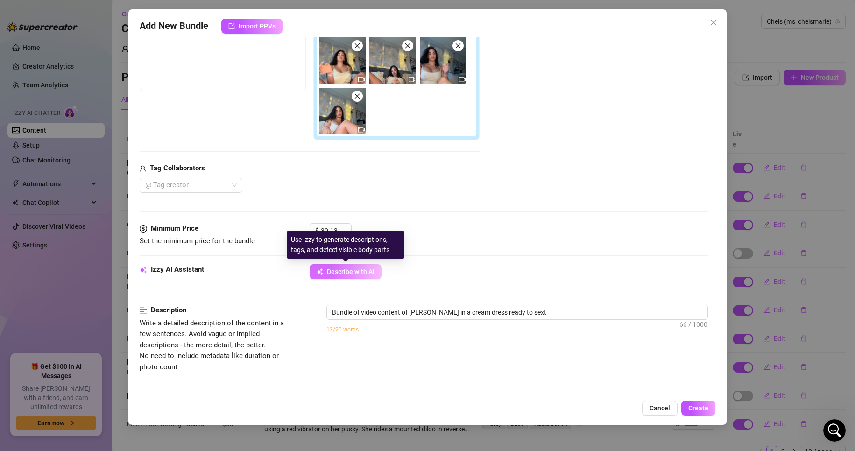
click at [365, 273] on span "Describe with AI" at bounding box center [351, 271] width 48 height 7
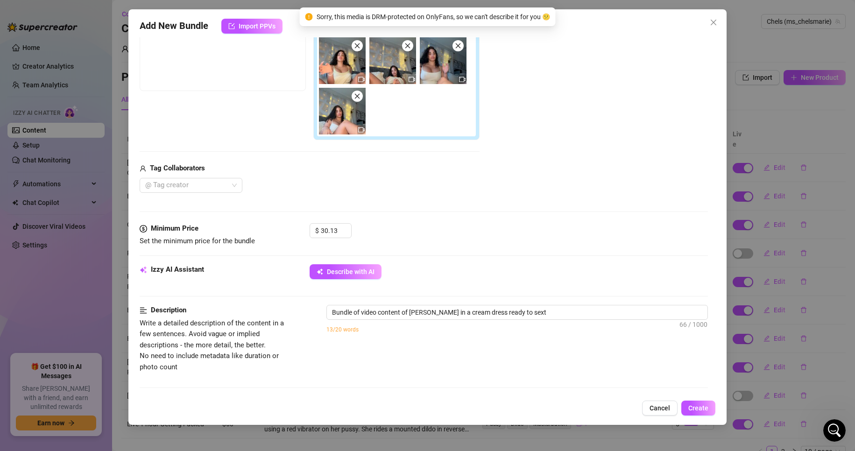
click at [451, 267] on div "Describe with AI" at bounding box center [509, 271] width 399 height 15
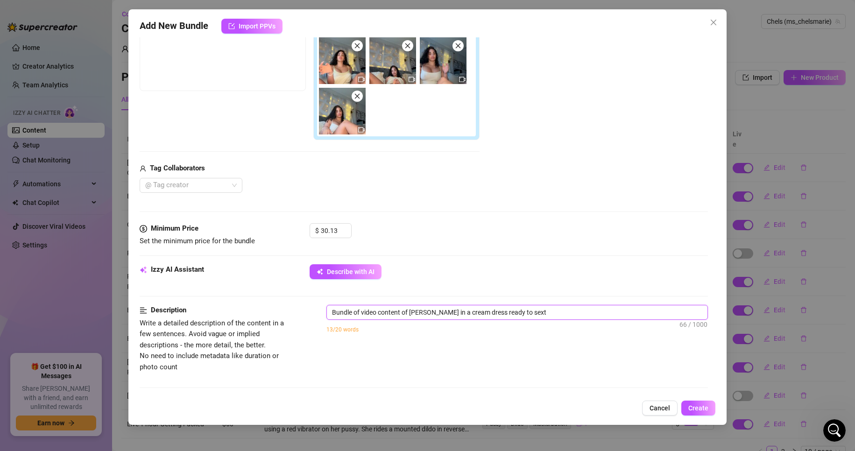
click at [349, 316] on textarea "Bundle of video content of [PERSON_NAME] in a cream dress ready to sext" at bounding box center [517, 313] width 381 height 14
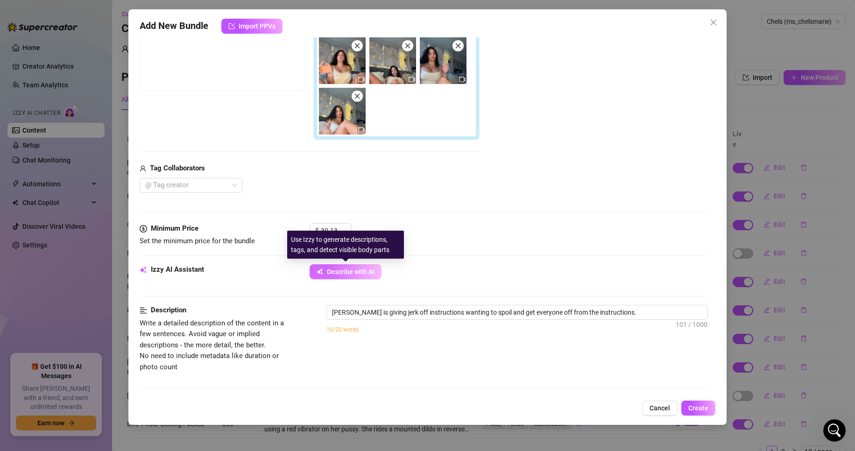
click at [362, 266] on button "Describe with AI" at bounding box center [346, 271] width 72 height 15
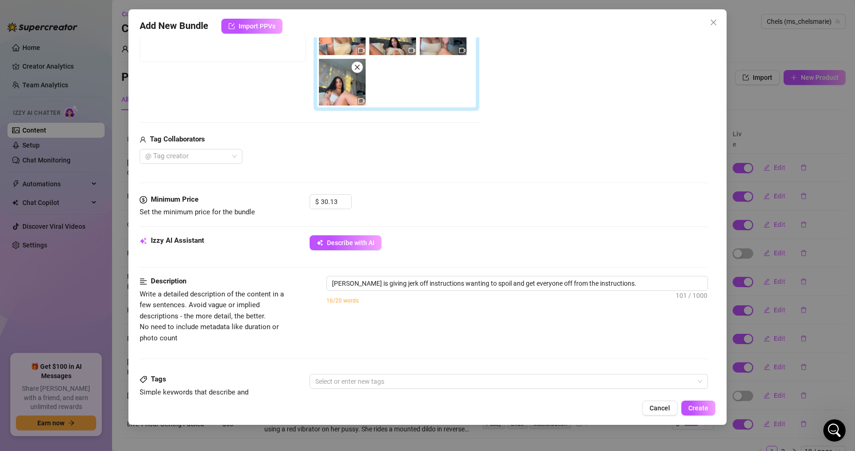
scroll to position [195, 0]
click at [638, 285] on textarea "[PERSON_NAME] is giving jerk off instructions wanting to spoil and get everyone…" at bounding box center [517, 283] width 381 height 14
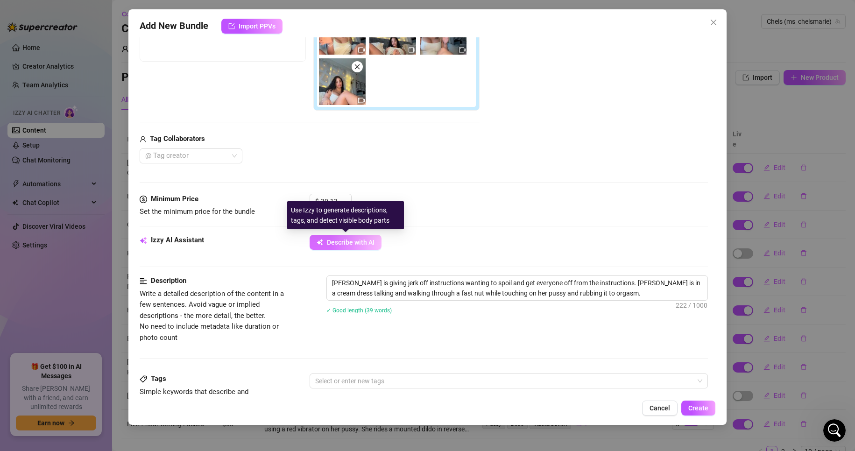
click at [374, 239] on span "Describe with AI" at bounding box center [351, 242] width 48 height 7
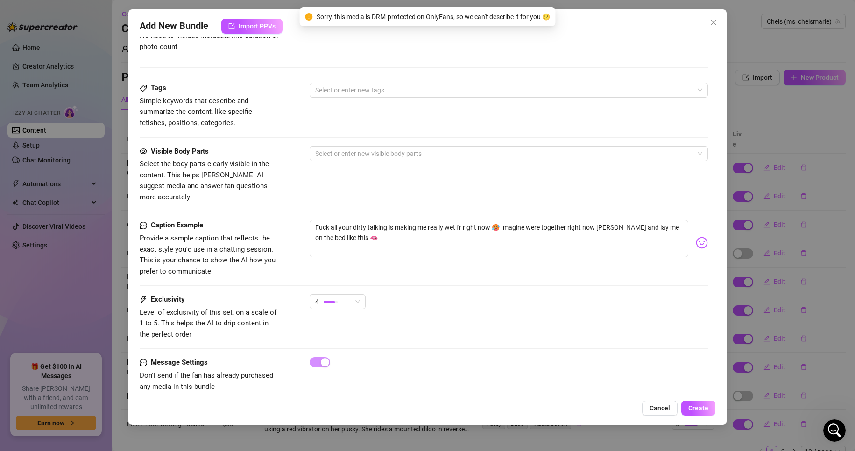
scroll to position [490, 0]
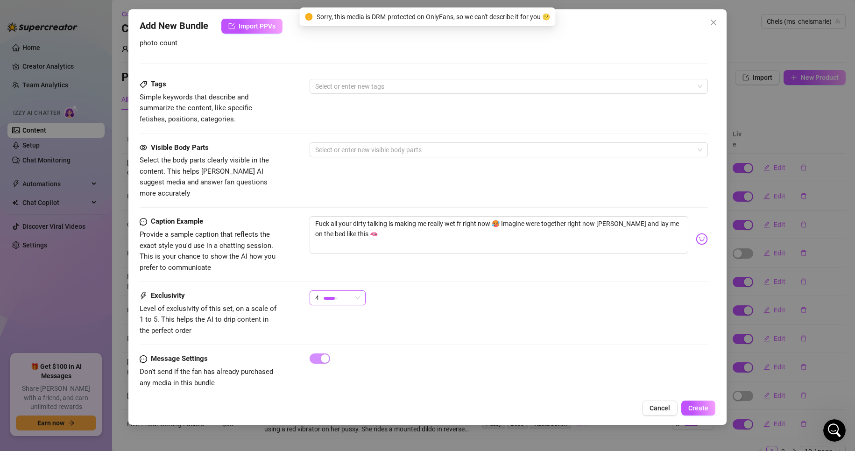
click at [343, 291] on div "4" at bounding box center [333, 298] width 36 height 14
click at [395, 361] on div at bounding box center [395, 366] width 19 height 10
click at [527, 362] on div "Message Settings Don't send if the fan has already purchased any media in this …" at bounding box center [424, 371] width 569 height 35
click at [714, 406] on button "Create" at bounding box center [699, 408] width 34 height 15
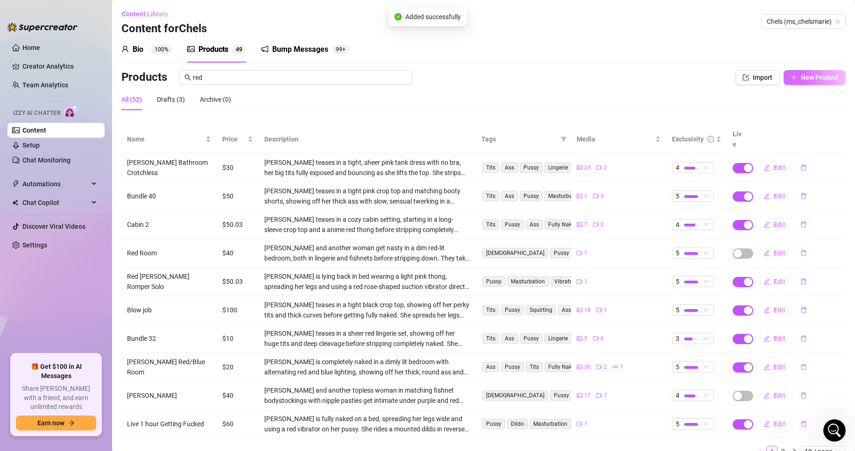
click at [809, 78] on span "New Product" at bounding box center [820, 77] width 38 height 7
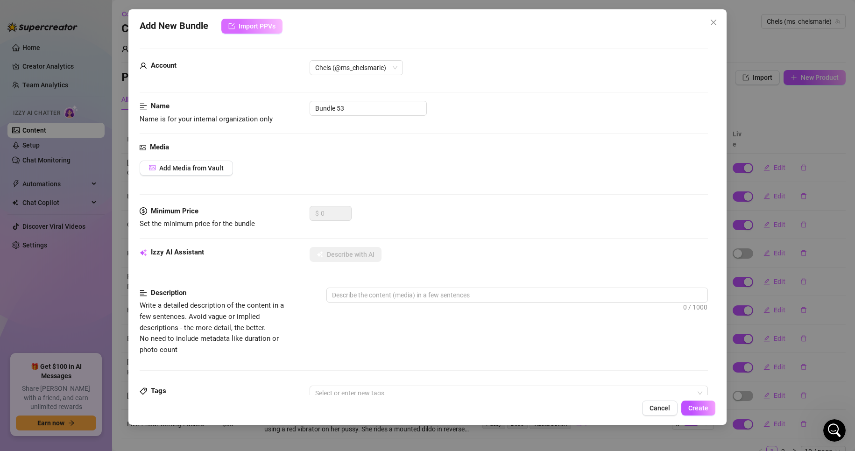
click at [266, 32] on button "Import PPVs" at bounding box center [251, 26] width 61 height 15
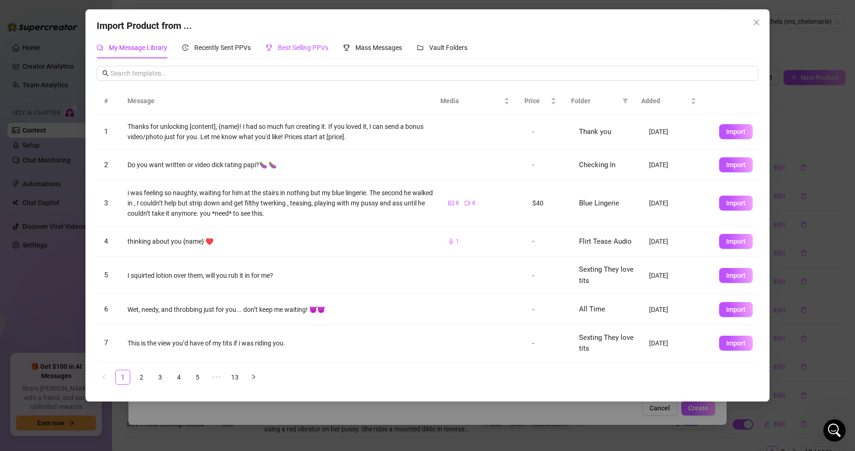
click at [294, 51] on span "Best Selling PPVs" at bounding box center [303, 47] width 50 height 7
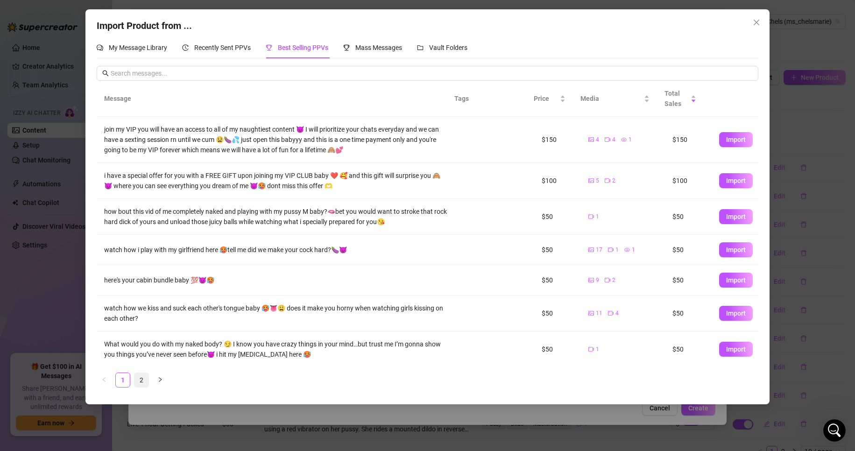
click at [144, 380] on link "2" at bounding box center [142, 380] width 14 height 14
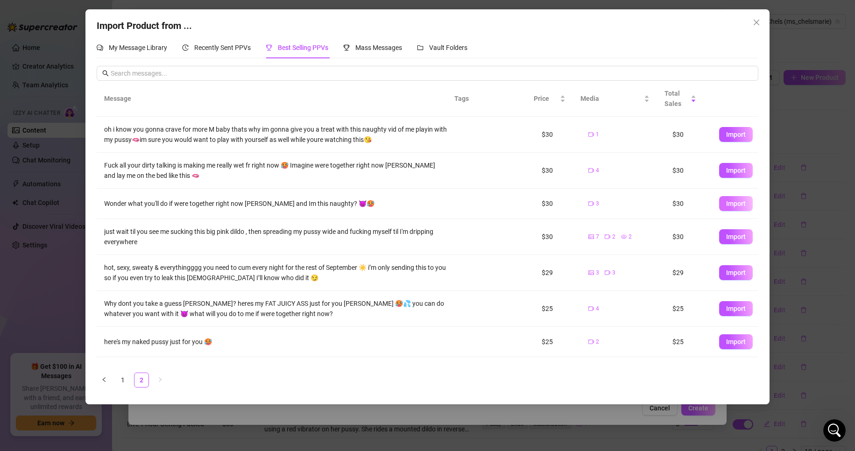
click at [736, 206] on span "Import" at bounding box center [736, 203] width 20 height 7
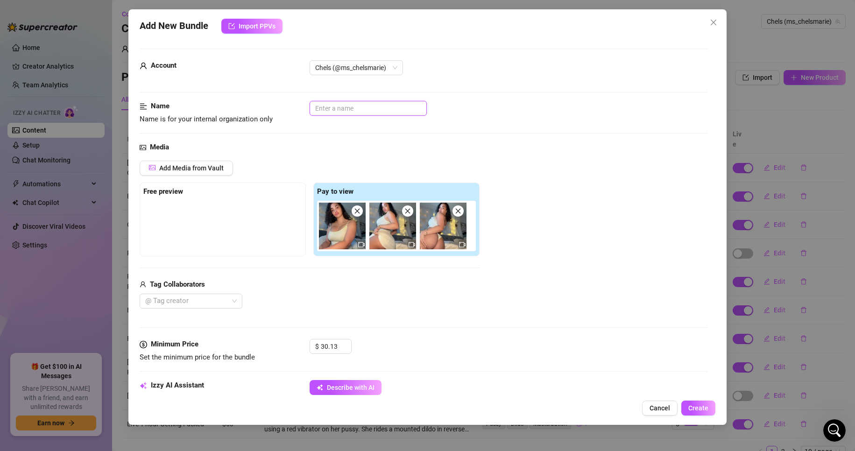
click at [380, 111] on input "text" at bounding box center [368, 108] width 117 height 15
drag, startPoint x: 541, startPoint y: 279, endPoint x: 502, endPoint y: 273, distance: 39.7
click at [502, 273] on div "Add Media from Vault Free preview Pay to view Tag Collaborators @ Tag creator" at bounding box center [424, 235] width 569 height 149
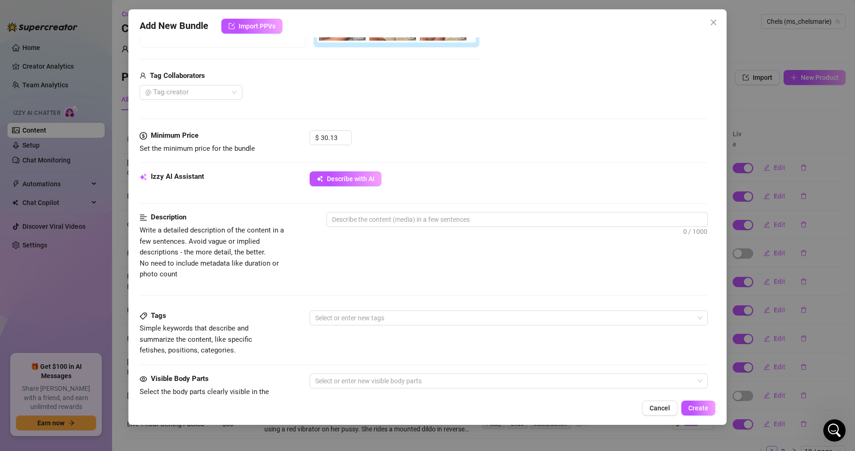
scroll to position [210, 0]
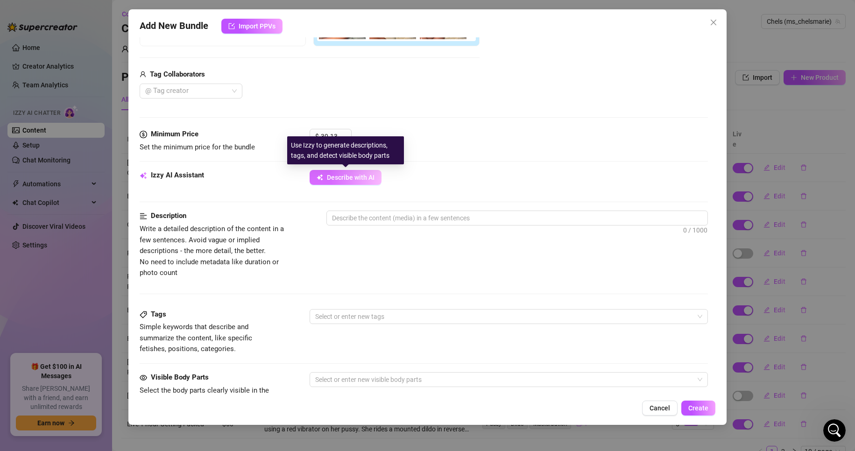
click at [356, 183] on button "Describe with AI" at bounding box center [346, 177] width 72 height 15
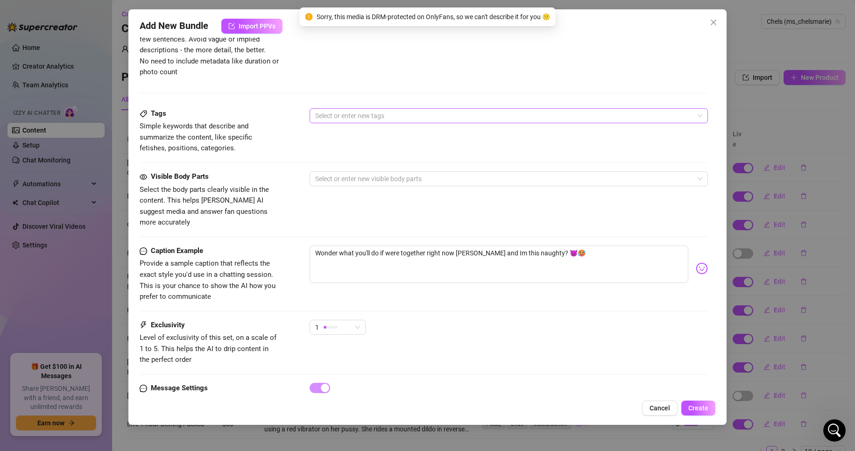
scroll to position [412, 0]
click at [340, 320] on div "1" at bounding box center [333, 327] width 36 height 14
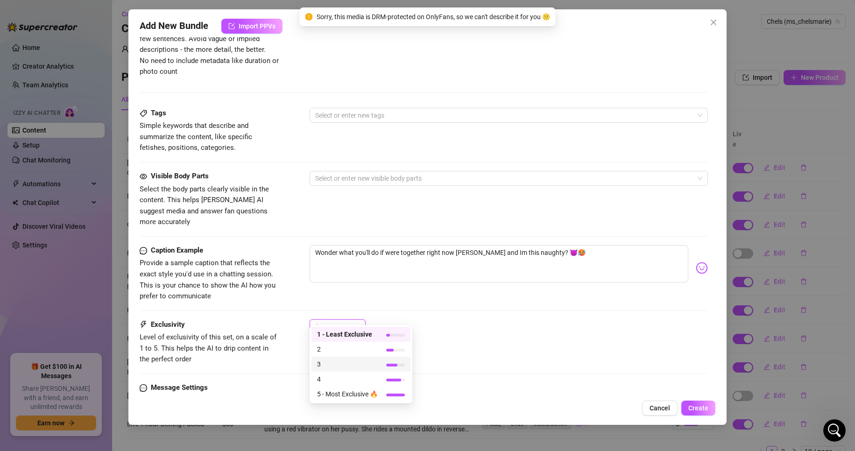
click at [370, 366] on span "3" at bounding box center [347, 364] width 61 height 10
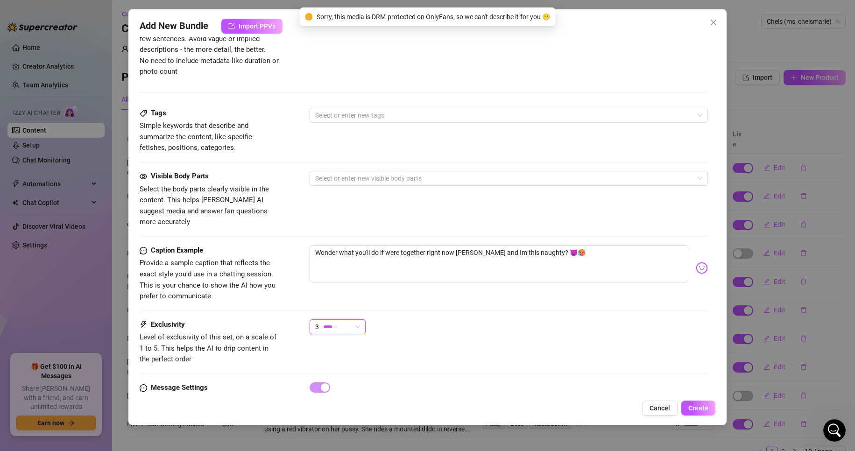
click at [476, 345] on div "Exclusivity Level of exclusivity of this set, on a scale of 1 to 5. This helps …" at bounding box center [424, 343] width 569 height 46
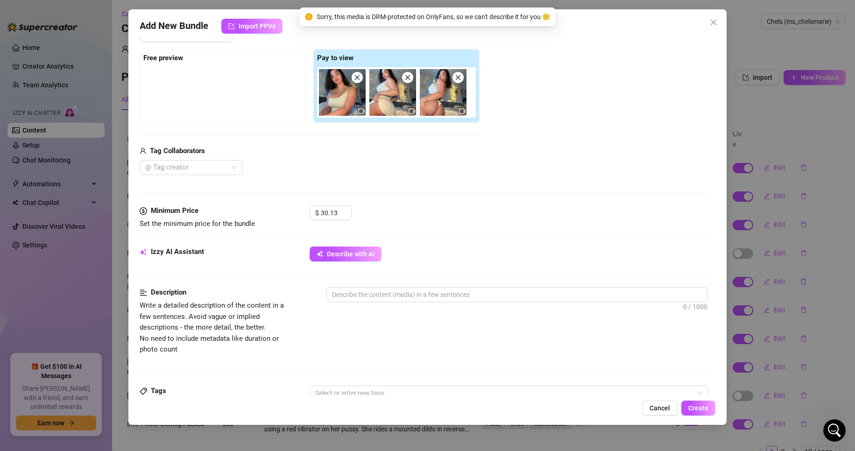
scroll to position [122, 0]
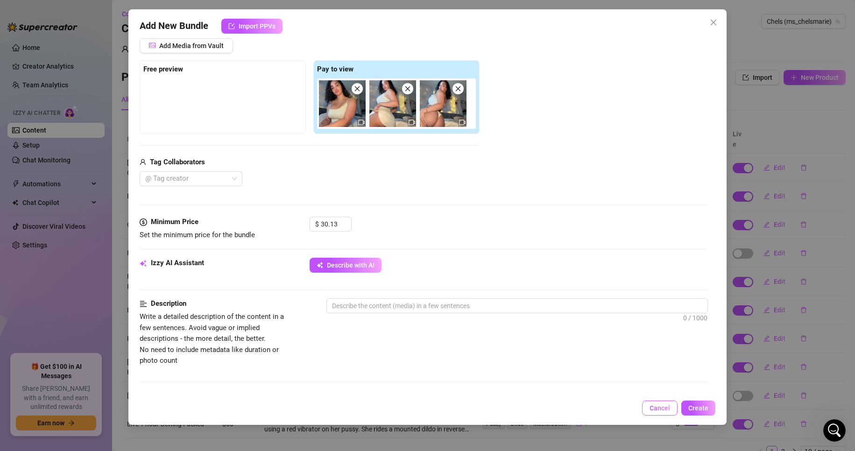
click at [659, 408] on span "Cancel" at bounding box center [660, 408] width 21 height 7
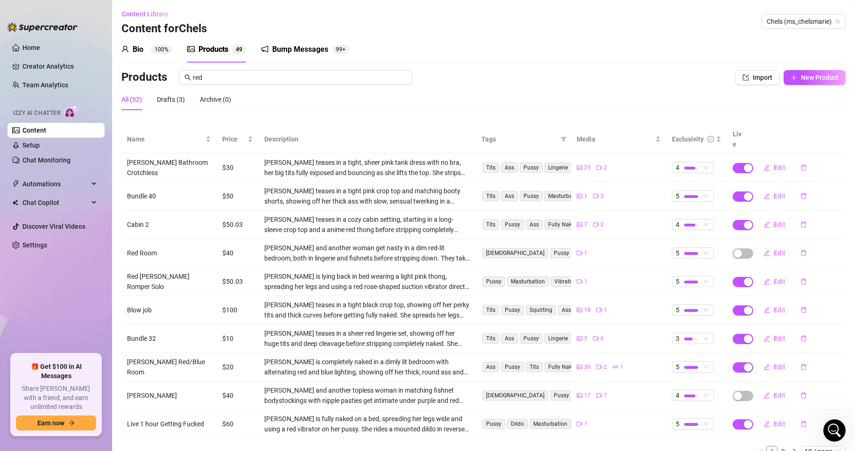
scroll to position [271, 0]
click at [315, 57] on div "Bump Messages 99+" at bounding box center [305, 49] width 88 height 26
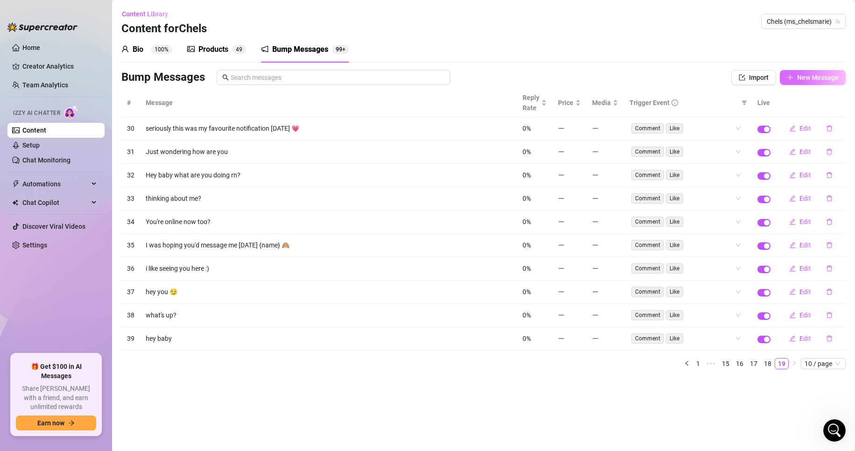
click at [820, 82] on button "New Message" at bounding box center [813, 77] width 66 height 15
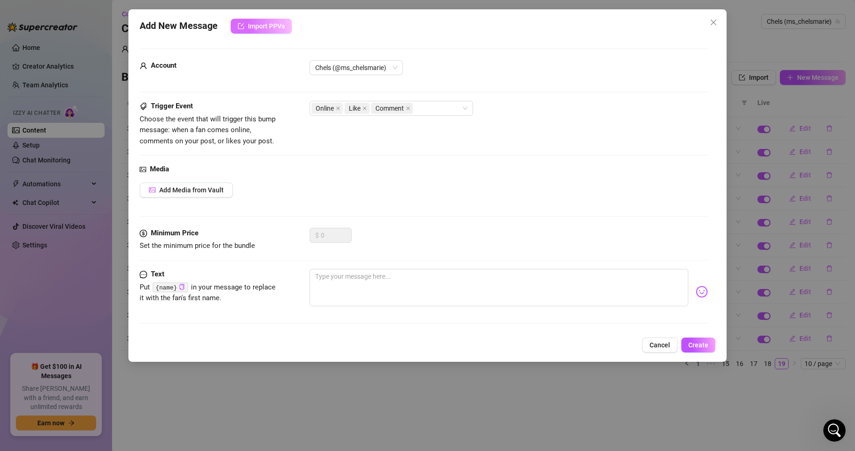
click at [251, 28] on span "Import PPVs" at bounding box center [266, 25] width 37 height 7
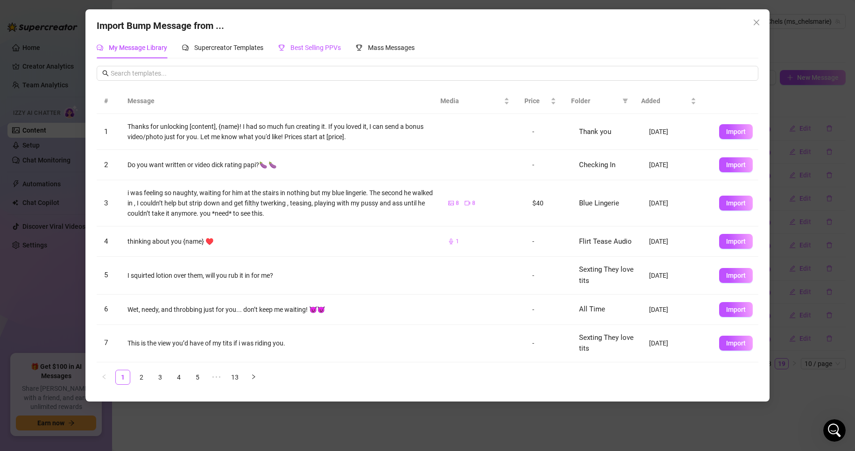
click at [321, 51] on span "Best Selling PPVs" at bounding box center [316, 47] width 50 height 7
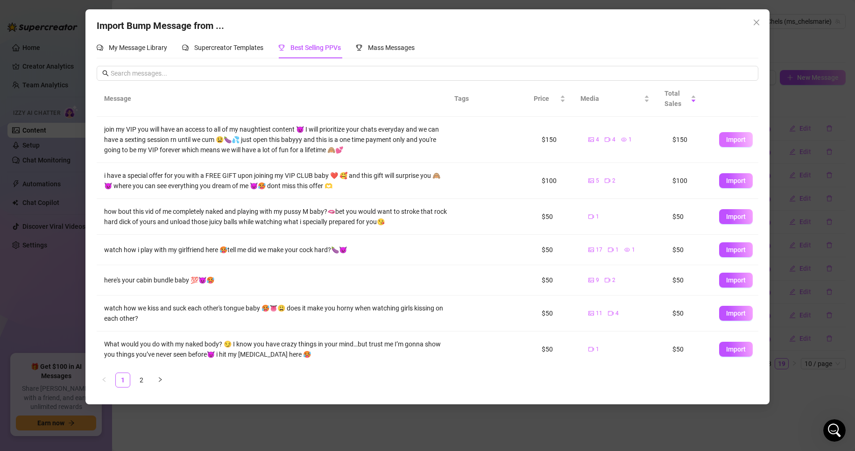
click at [734, 136] on span "Import" at bounding box center [736, 139] width 20 height 7
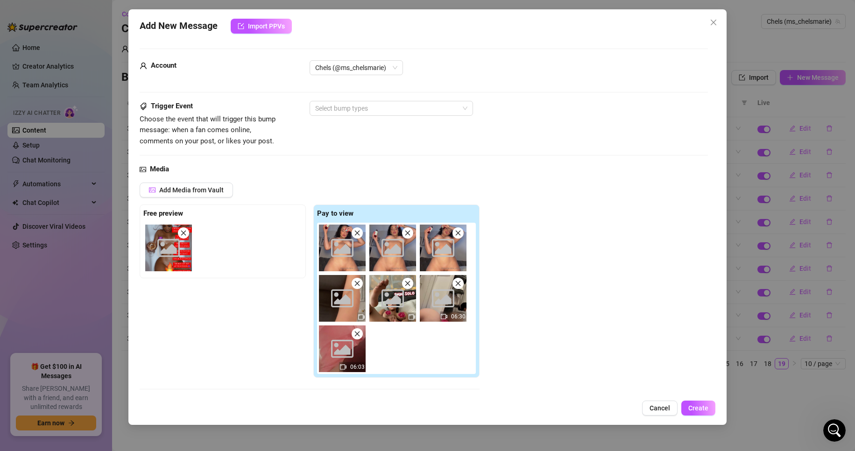
scroll to position [170, 0]
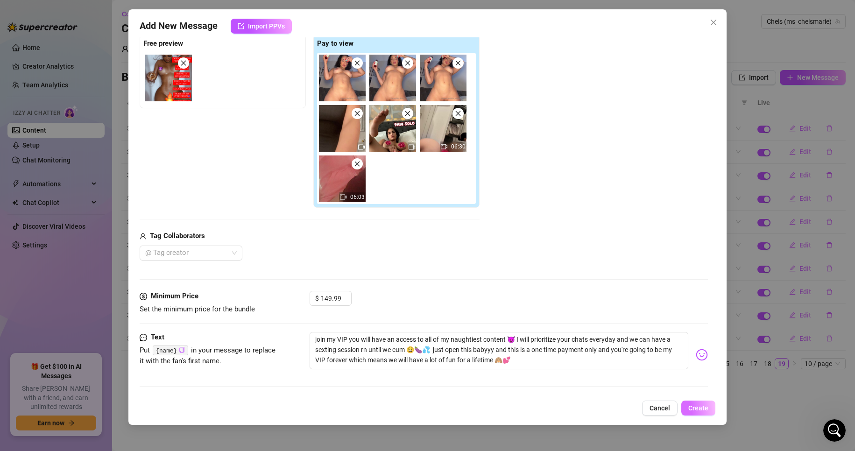
click at [704, 410] on span "Create" at bounding box center [699, 408] width 20 height 7
click at [693, 405] on span "Create" at bounding box center [699, 408] width 20 height 7
click at [698, 410] on span "Create" at bounding box center [699, 408] width 20 height 7
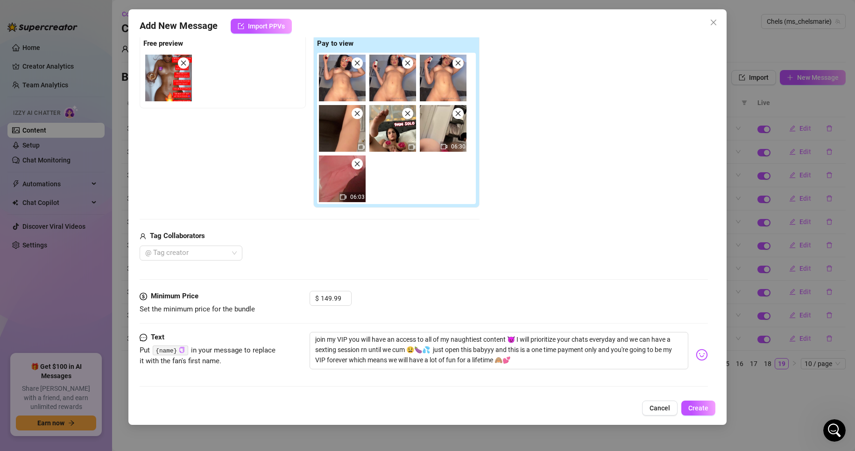
scroll to position [0, 0]
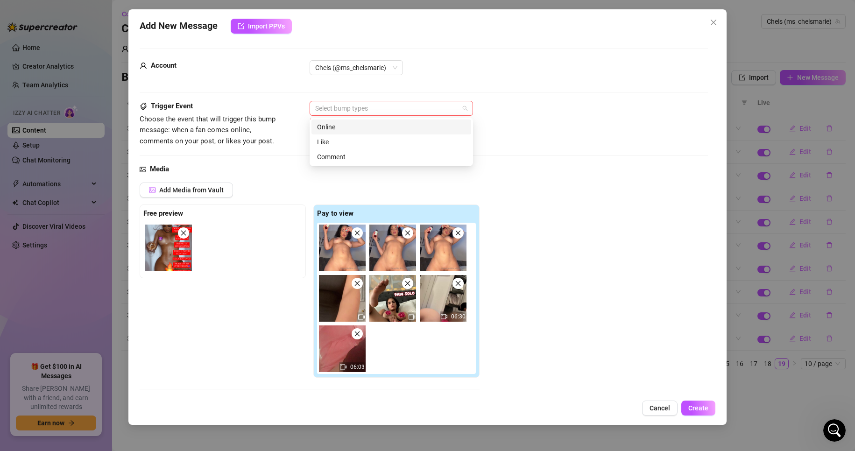
click at [458, 112] on div at bounding box center [387, 108] width 150 height 13
click at [463, 131] on div "Online" at bounding box center [391, 127] width 149 height 10
click at [469, 140] on div "Like" at bounding box center [392, 142] width 160 height 15
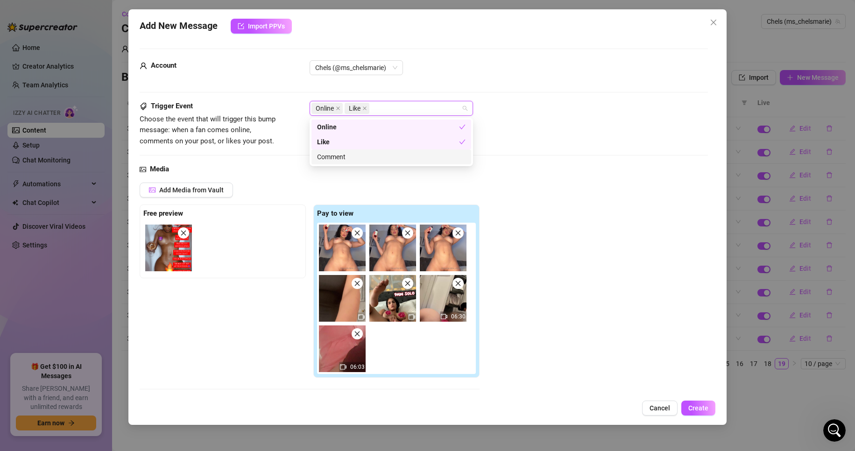
click at [456, 159] on div "Comment" at bounding box center [391, 157] width 149 height 10
click at [626, 237] on div "Add Media from Vault Free preview Pay to view 06:30 06:03 Tag Collaborators @ T…" at bounding box center [424, 307] width 569 height 248
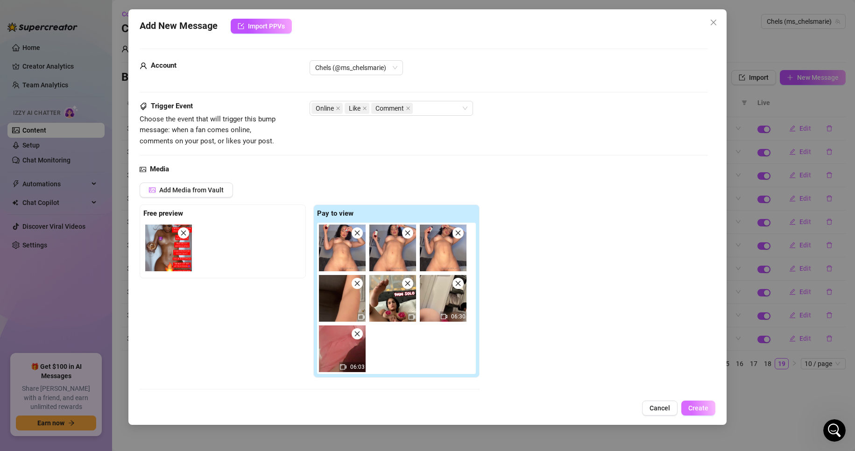
click at [697, 412] on span "Create" at bounding box center [699, 408] width 20 height 7
click at [842, 430] on div "Open Intercom Messenger" at bounding box center [833, 429] width 31 height 31
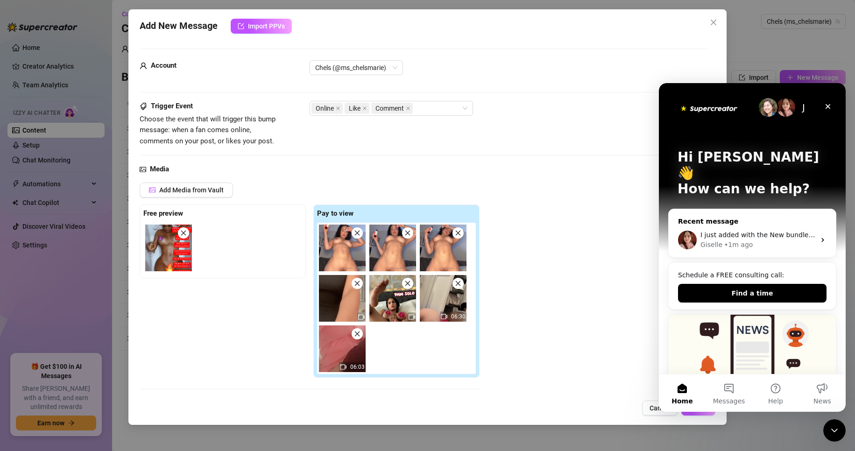
click at [774, 231] on span "I just added with the New bundle it allowed me now" at bounding box center [786, 234] width 170 height 7
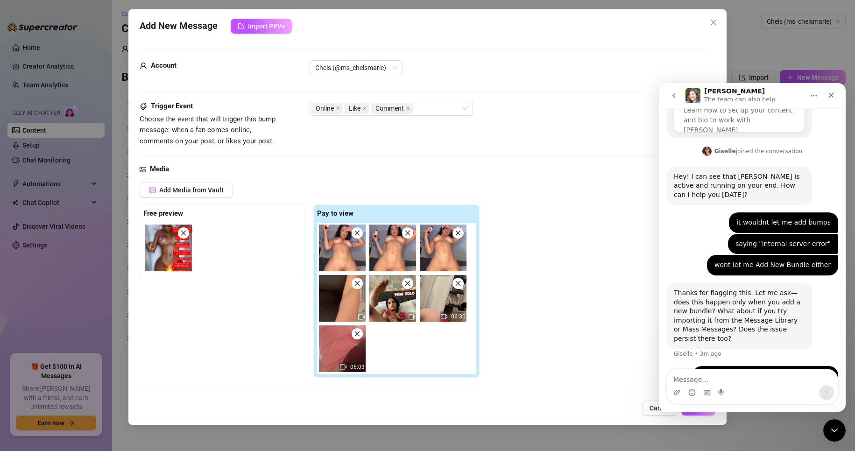
scroll to position [302, 0]
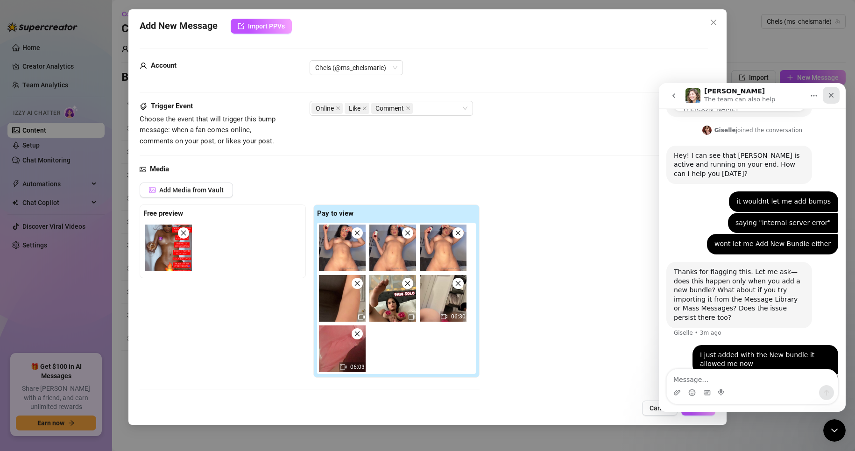
click at [833, 97] on icon "Close" at bounding box center [831, 95] width 5 height 5
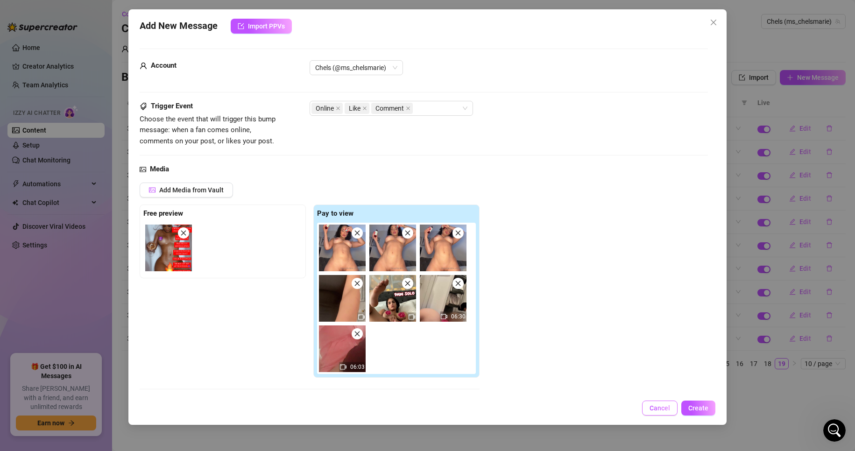
click at [664, 409] on span "Cancel" at bounding box center [660, 408] width 21 height 7
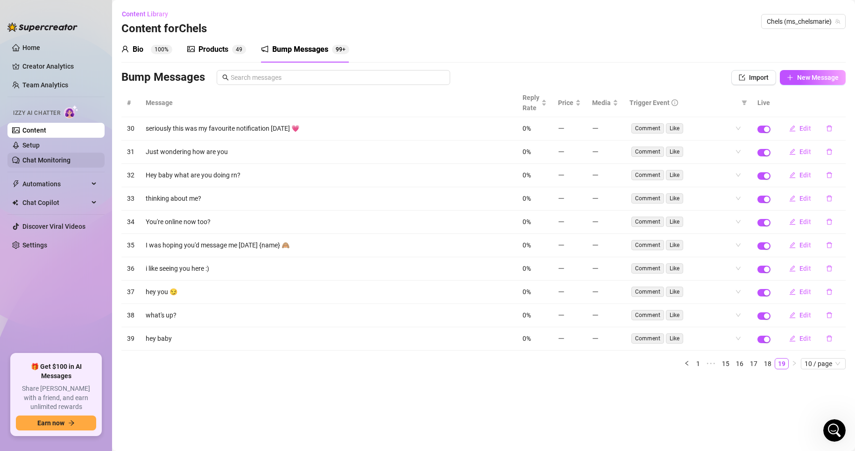
click at [57, 157] on link "Chat Monitoring" at bounding box center [46, 160] width 48 height 7
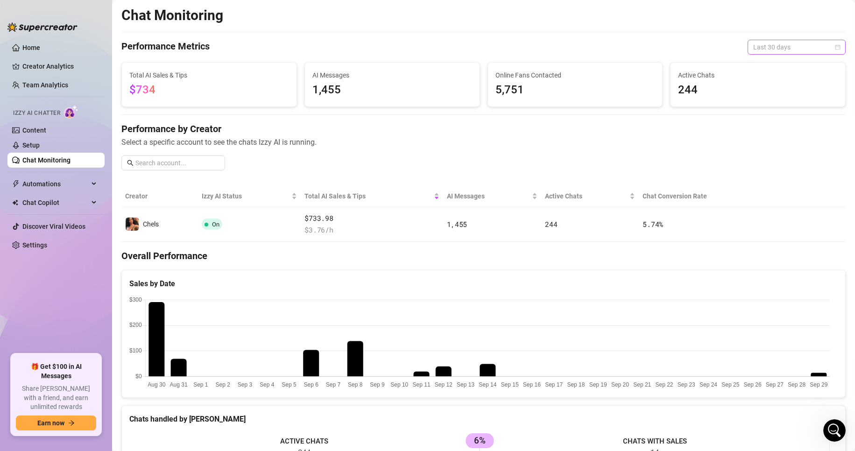
click at [792, 52] on span "Last 30 days" at bounding box center [797, 47] width 87 height 14
click at [793, 78] on div "Last 7 days" at bounding box center [788, 81] width 83 height 10
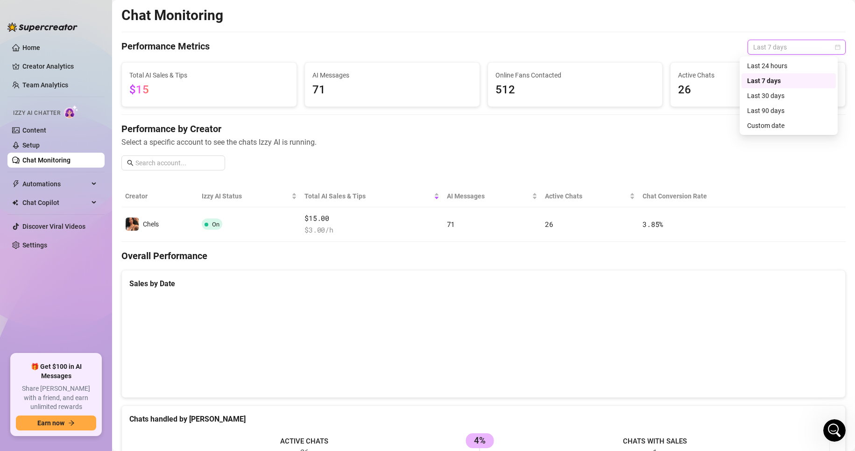
click at [789, 45] on span "Last 7 days" at bounding box center [797, 47] width 87 height 14
click at [793, 68] on div "Last 24 hours" at bounding box center [788, 66] width 83 height 10
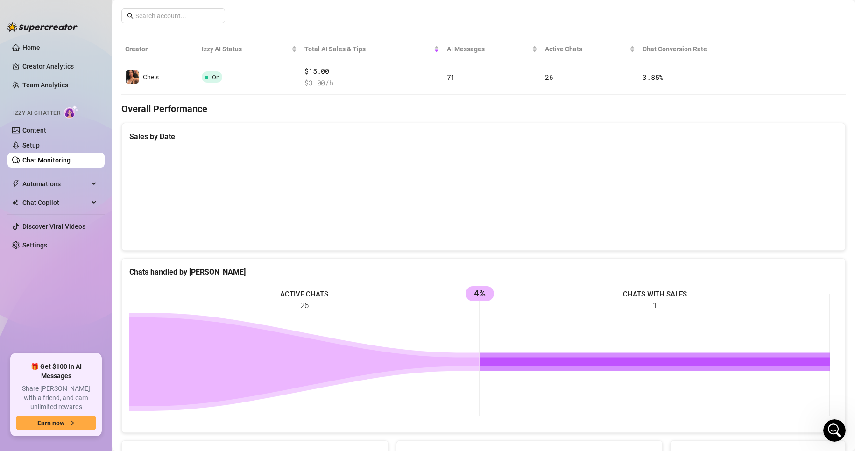
scroll to position [148, 0]
